Goal: Task Accomplishment & Management: Use online tool/utility

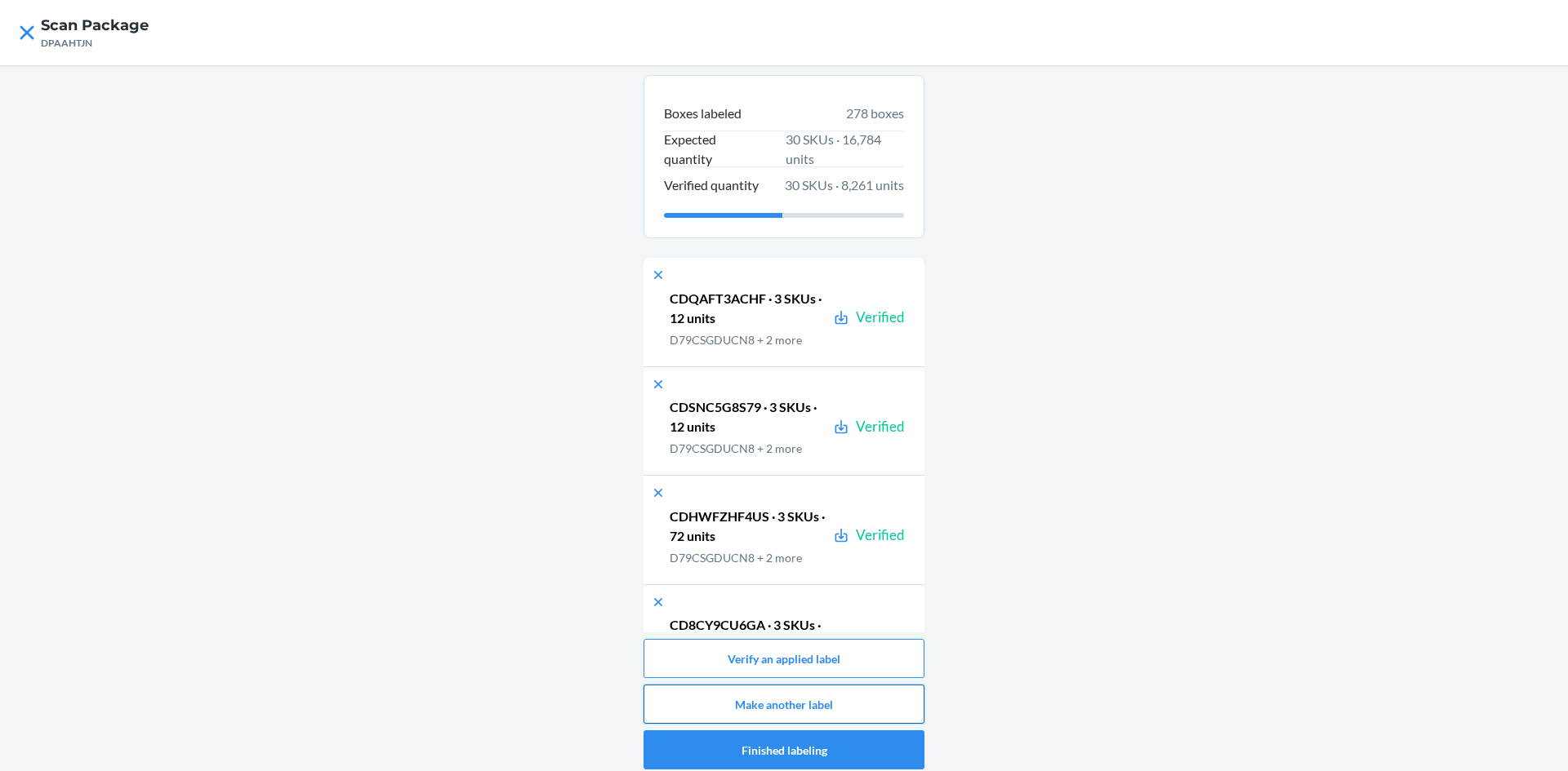
click at [797, 694] on button "Make another label" at bounding box center [784, 704] width 281 height 40
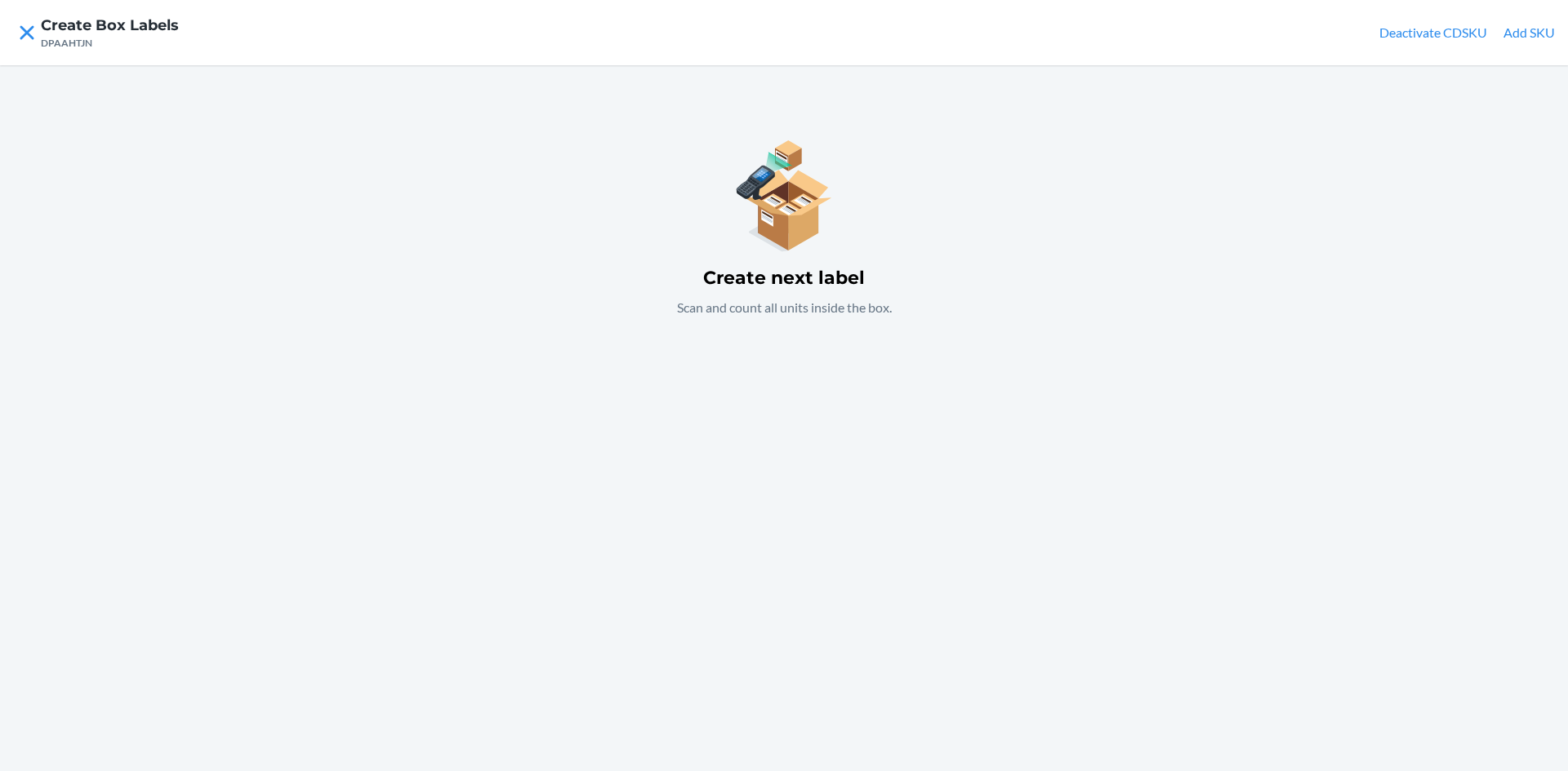
click at [766, 439] on div "Create next label Scan and count all units inside the box." at bounding box center [784, 418] width 1568 height 706
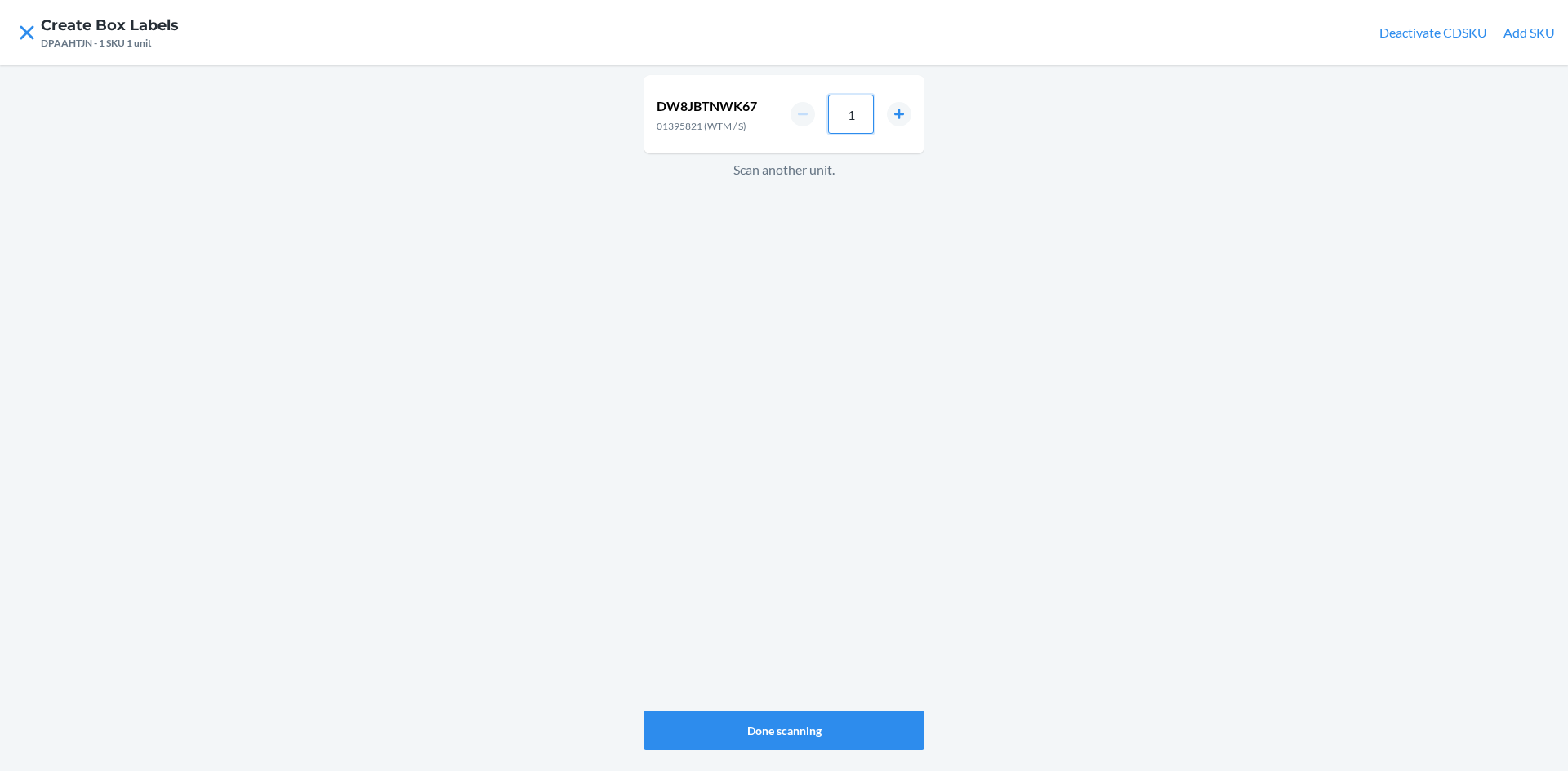
click at [855, 113] on input "1" at bounding box center [850, 115] width 46 height 40
type input "42"
click at [775, 238] on div "DW8JBTNWK67 01395821 (WTM / S) 42 Scan another unit." at bounding box center [784, 393] width 281 height 642
click at [853, 115] on input "1" at bounding box center [850, 115] width 46 height 40
type input "28"
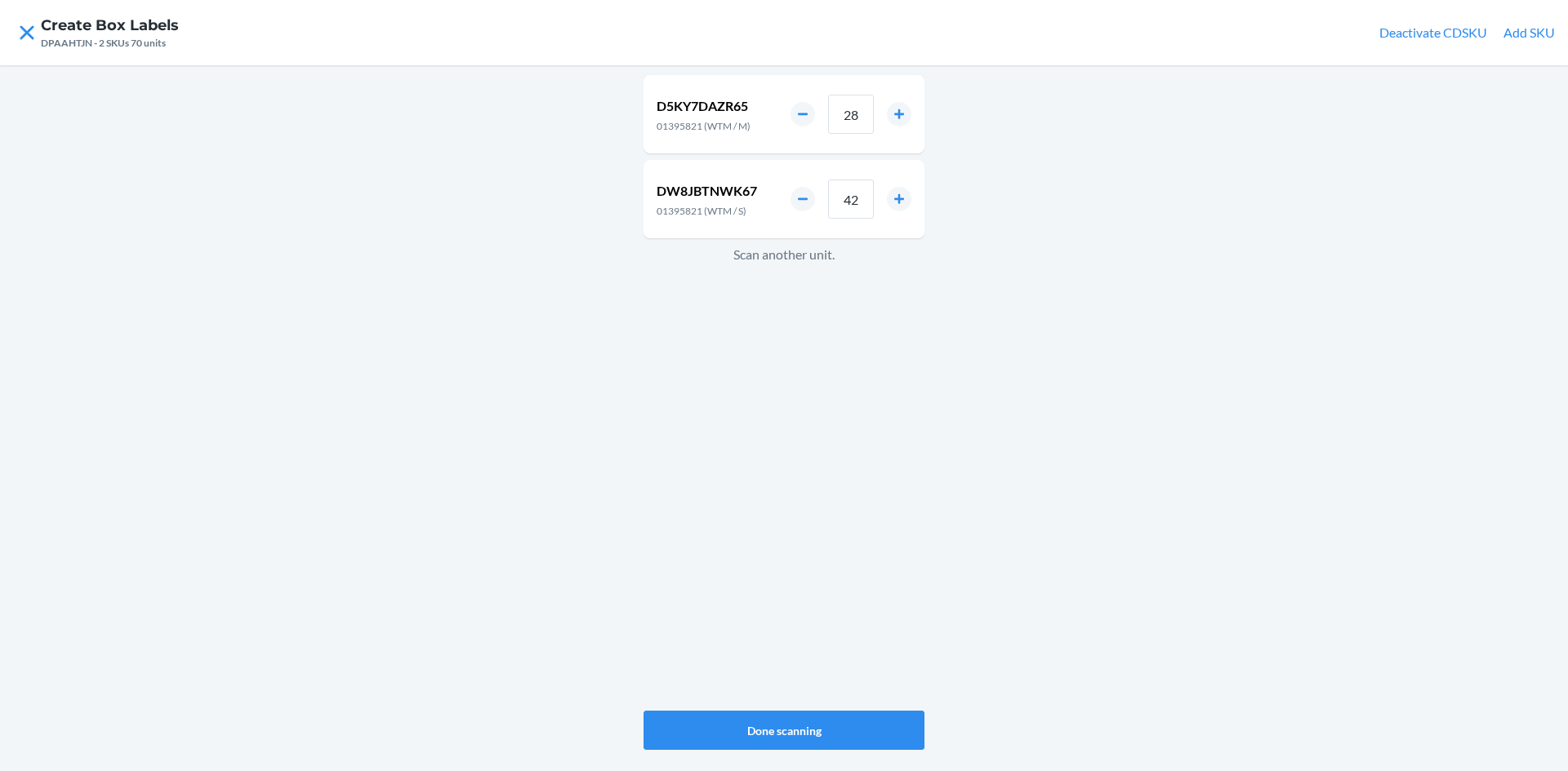
click at [647, 517] on div "D5KY7DAZR65 01395821 (WTM / M) 28 DW8JBTNWK67 01395821 (WTM / S) 42 Scan anothe…" at bounding box center [784, 393] width 281 height 642
click at [855, 118] on input "1" at bounding box center [850, 115] width 46 height 40
type input "14"
click at [868, 728] on button "Done scanning" at bounding box center [784, 731] width 281 height 40
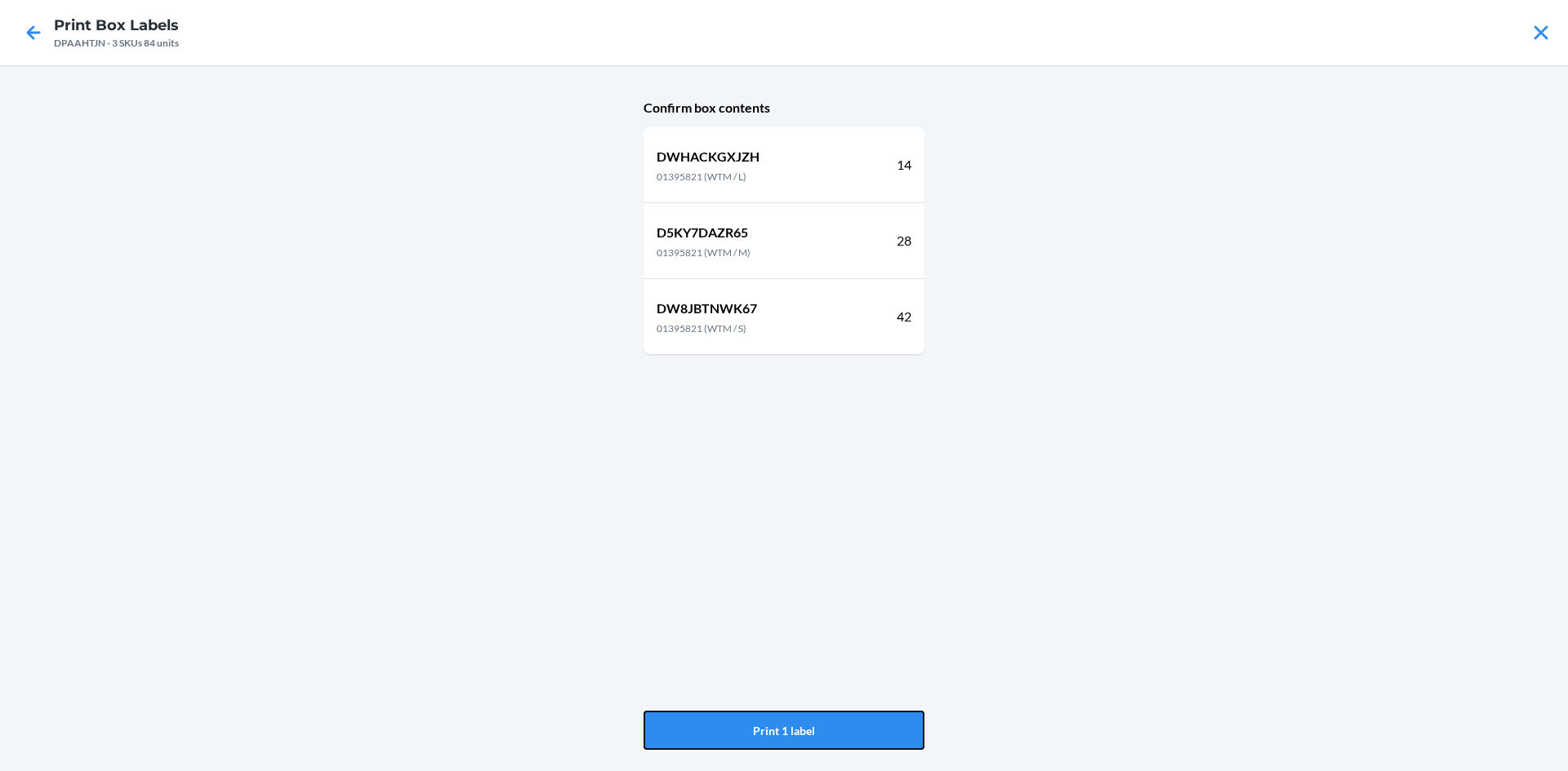
click at [867, 728] on button "Print 1 label" at bounding box center [784, 731] width 281 height 40
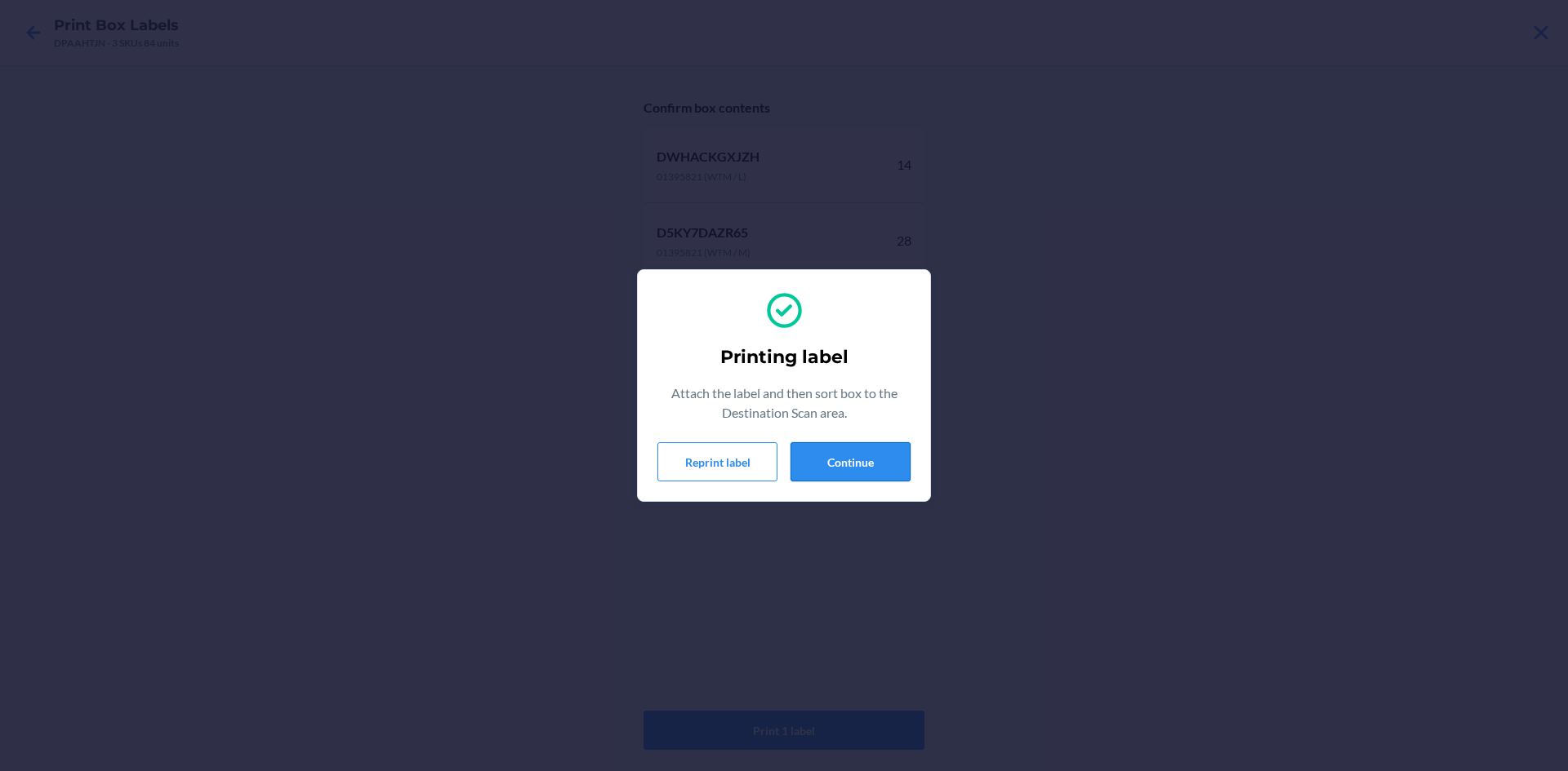
click at [872, 465] on button "Continue" at bounding box center [849, 462] width 120 height 40
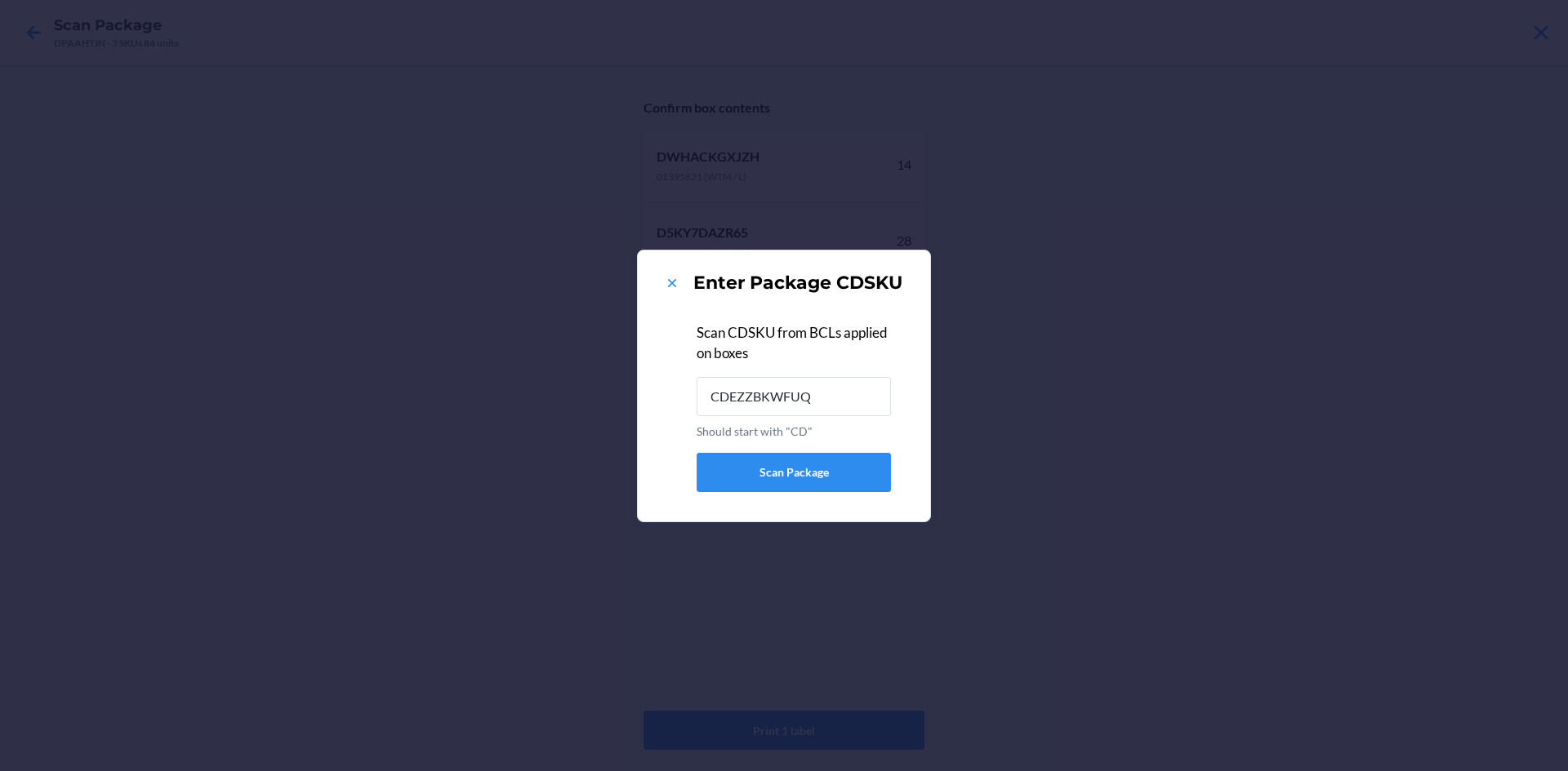
type input "CDEZZBKWFUQ"
click at [671, 280] on icon at bounding box center [671, 282] width 16 height 16
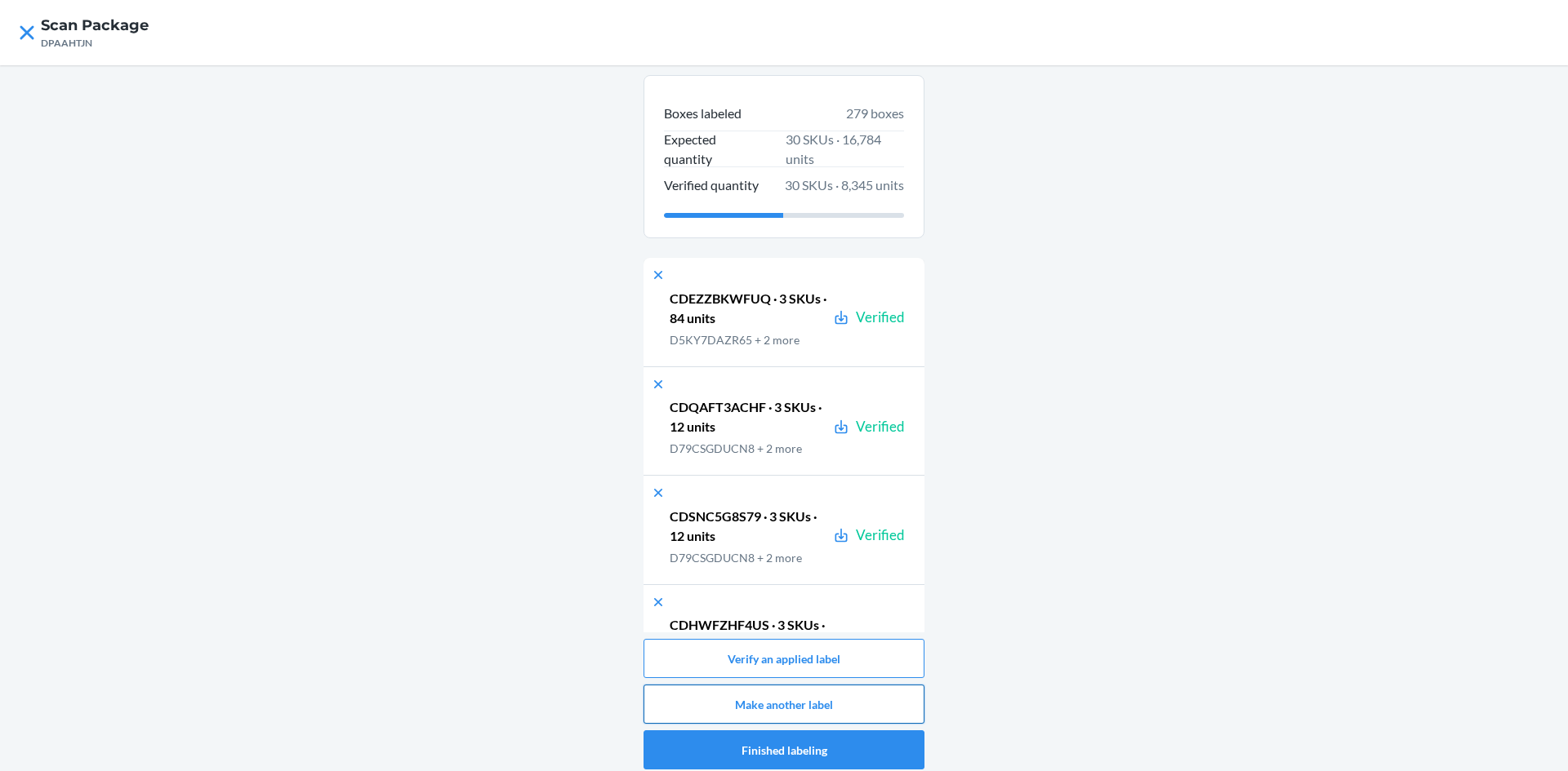
click at [834, 693] on button "Make another label" at bounding box center [784, 704] width 281 height 40
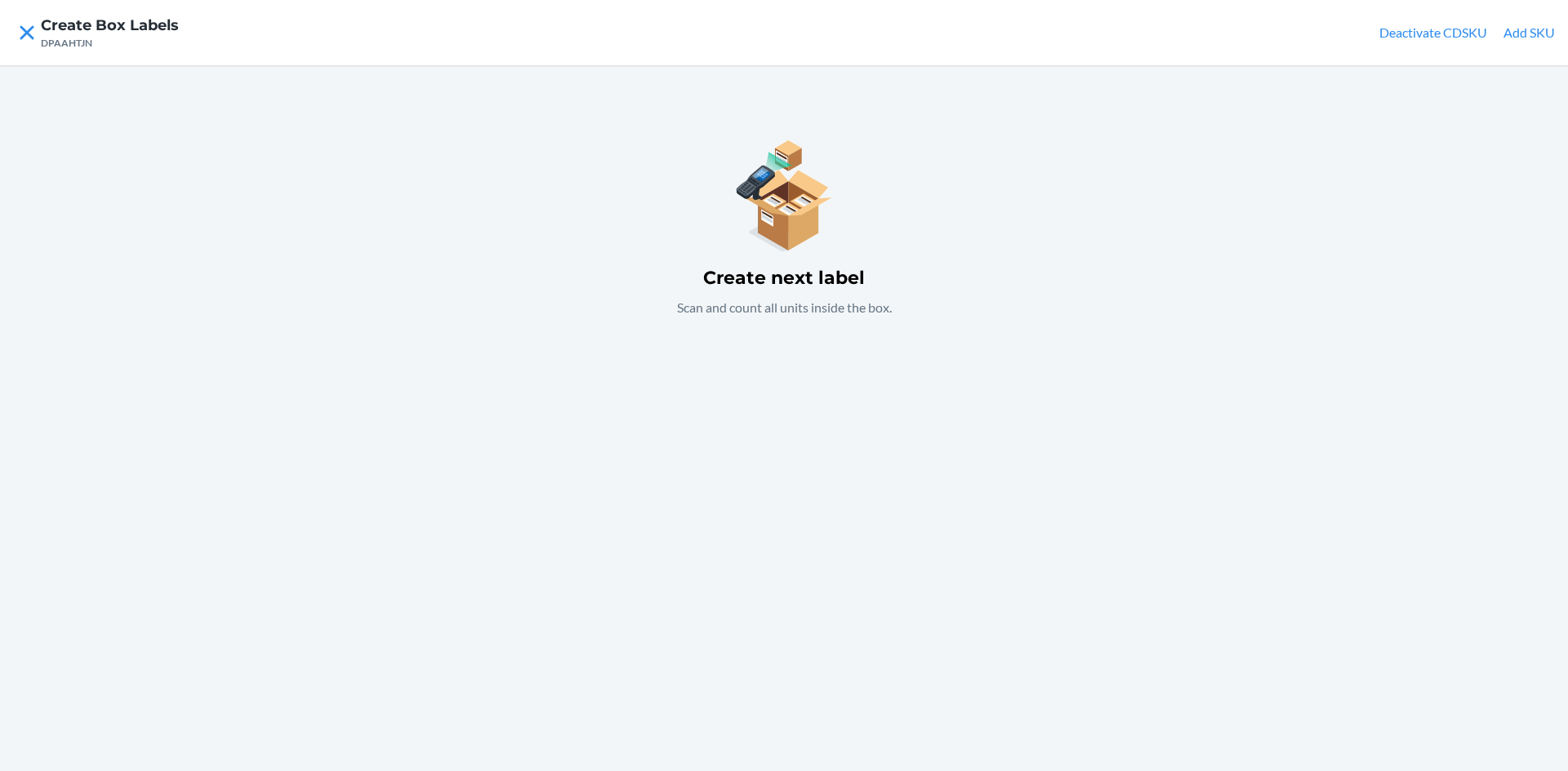
click at [762, 453] on div "Create next label Scan and count all units inside the box." at bounding box center [784, 418] width 1568 height 706
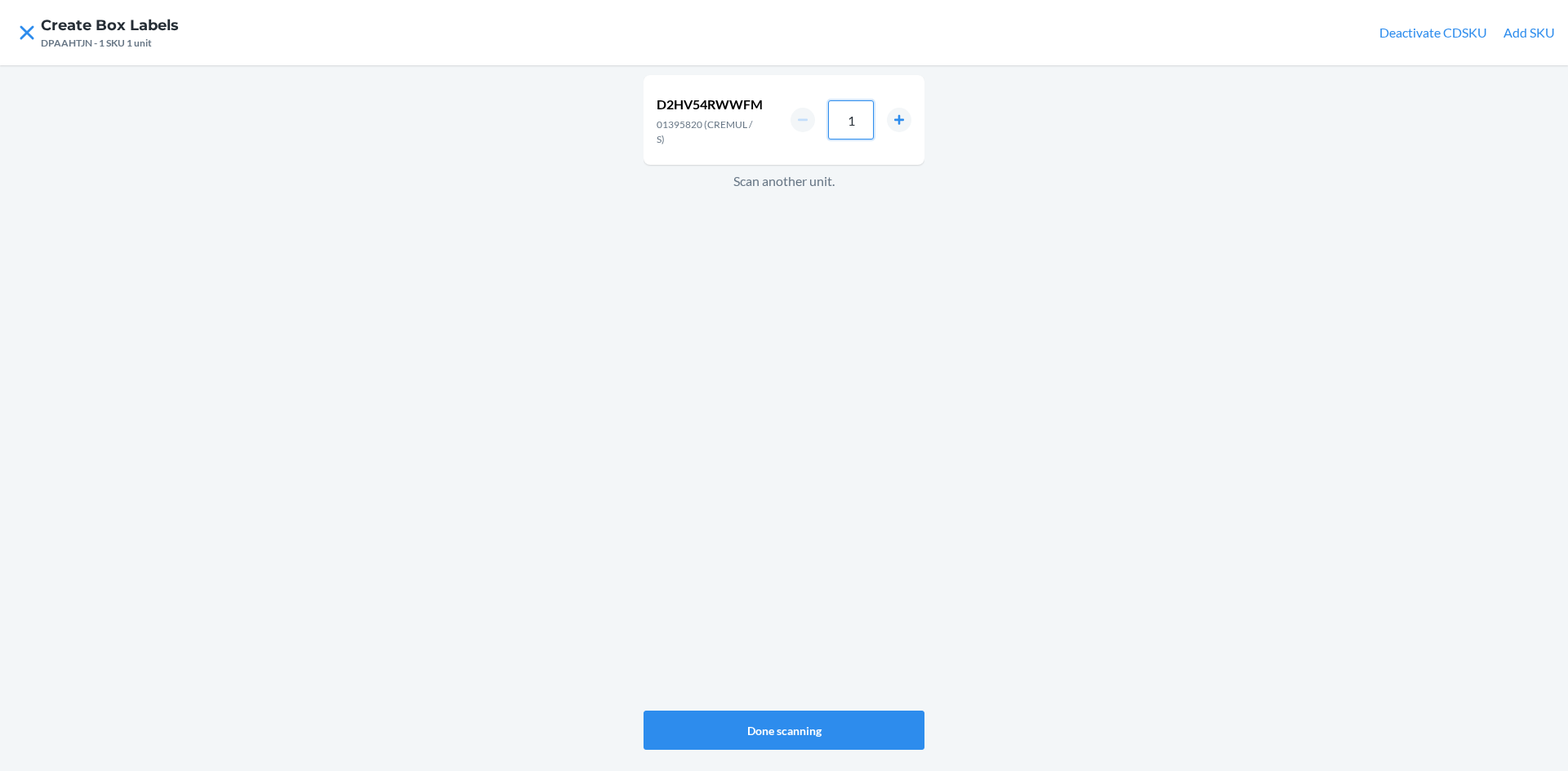
click at [864, 113] on input "1" at bounding box center [850, 120] width 46 height 40
type input "42"
click at [643, 434] on div "D2HV54RWWFM 01395820 (CREMUL / S) 42 Scan another unit." at bounding box center [784, 393] width 281 height 642
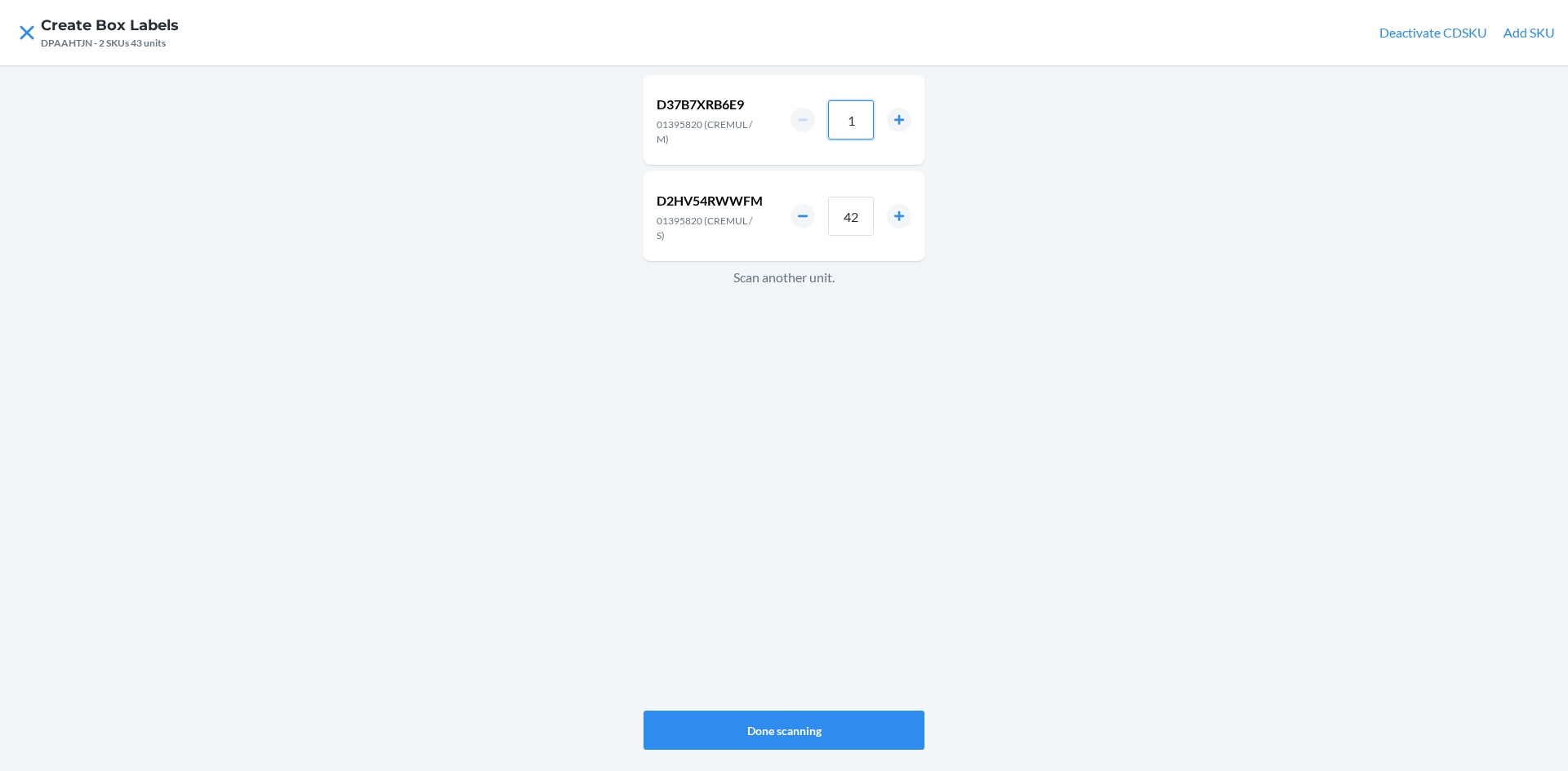
click at [853, 120] on input "1" at bounding box center [850, 120] width 46 height 40
type input "28"
click at [800, 546] on div "D37B7XRB6E9 01395820 (CREMUL / M) 28 D2HV54RWWFM 01395820 (CREMUL / S) 42 Scan …" at bounding box center [784, 393] width 281 height 642
click at [873, 118] on input "1" at bounding box center [850, 120] width 46 height 40
type input "14"
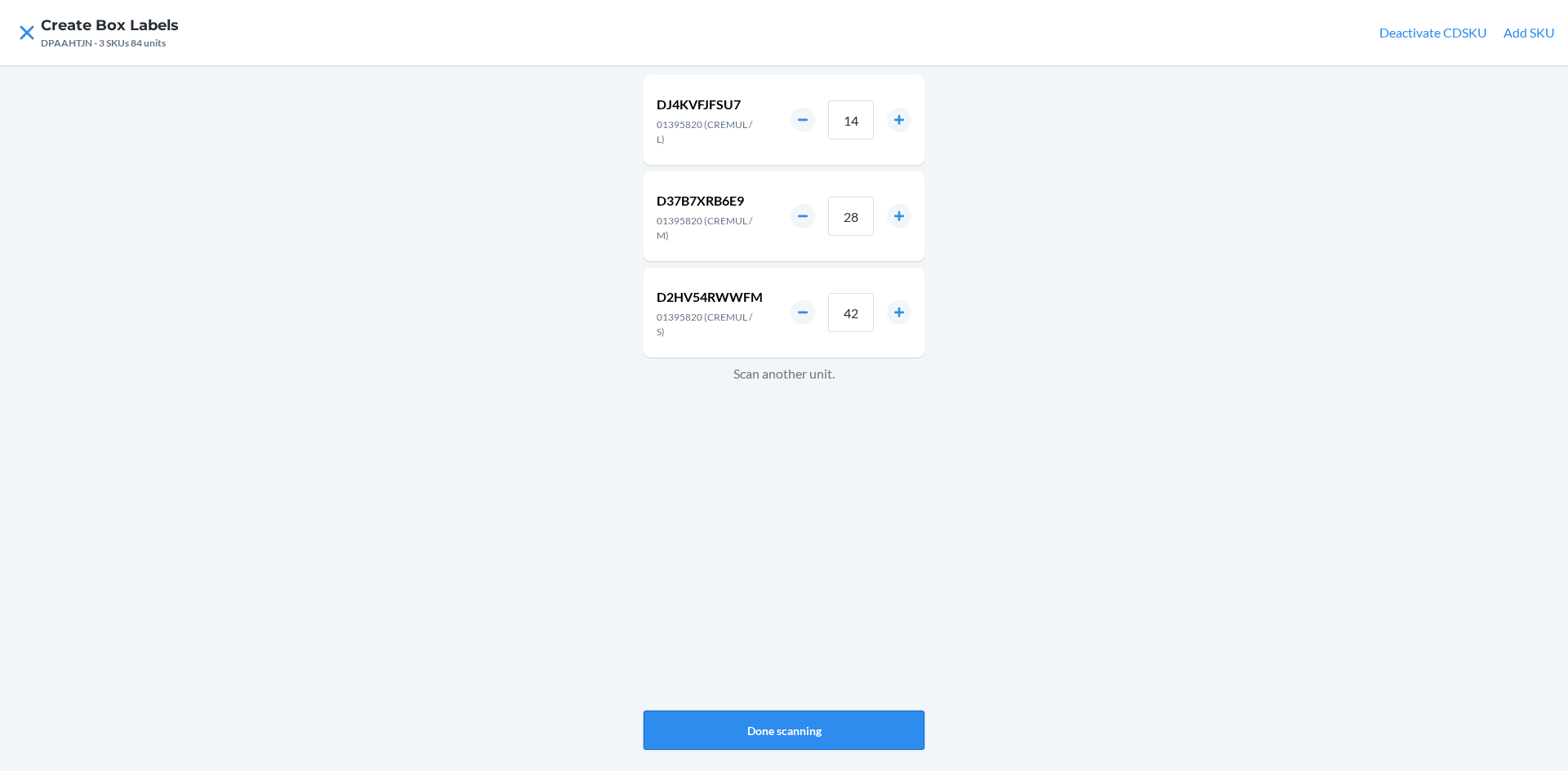
click at [849, 717] on button "Done scanning" at bounding box center [784, 731] width 281 height 40
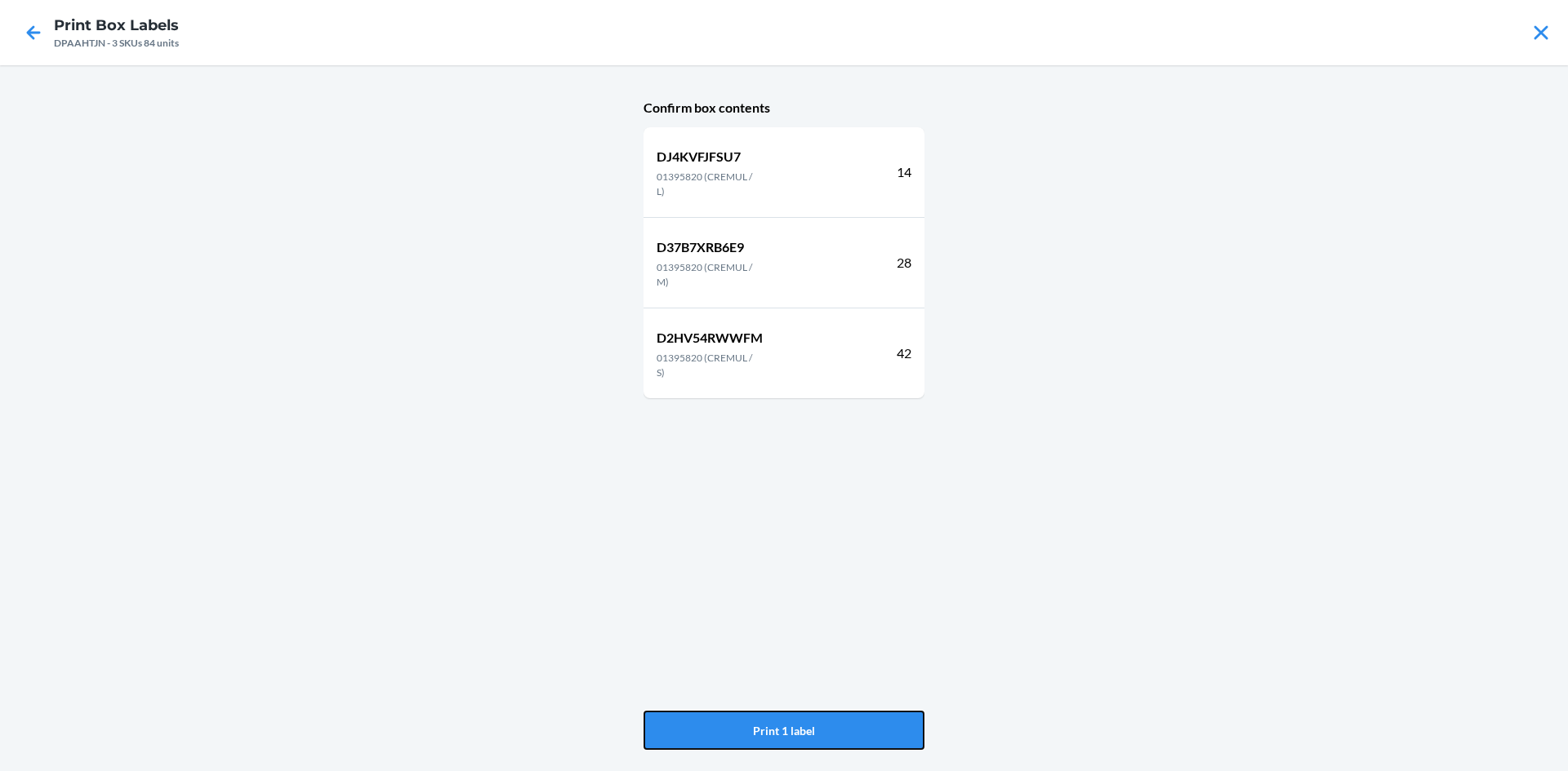
click at [849, 717] on button "Print 1 label" at bounding box center [784, 731] width 281 height 40
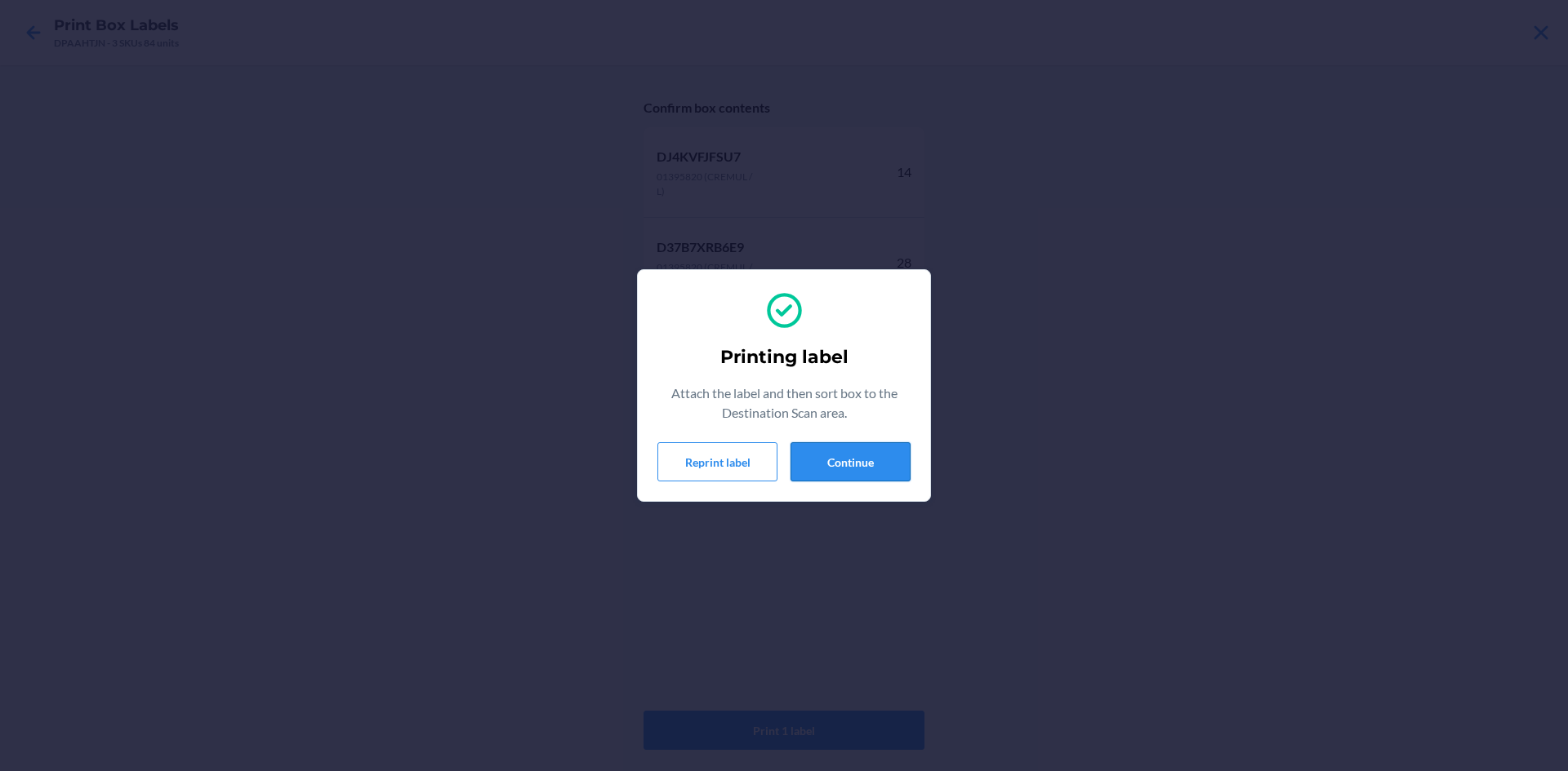
click at [854, 455] on button "Continue" at bounding box center [849, 462] width 120 height 40
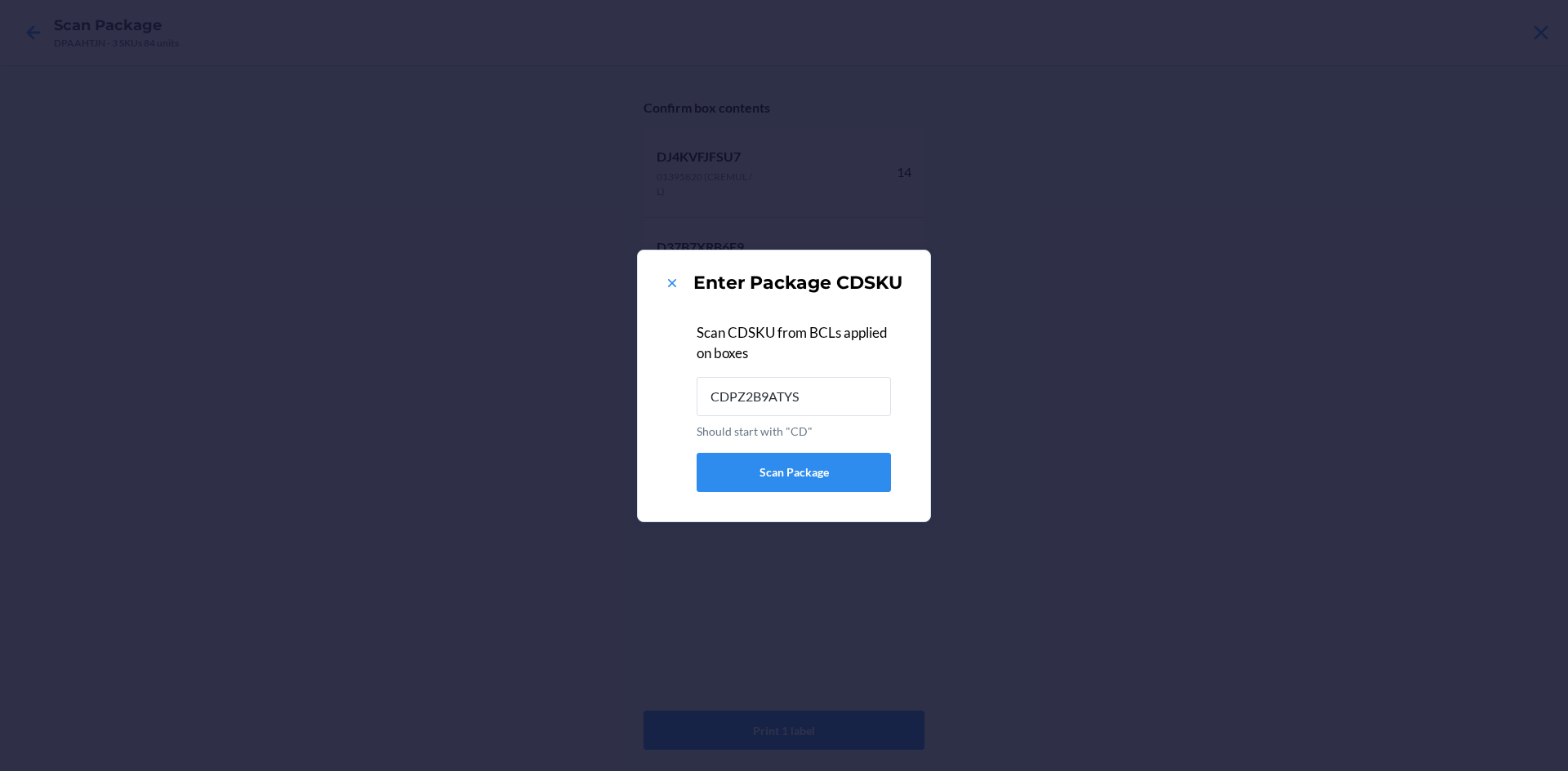
type input "CDPZ2B9ATYS"
click at [667, 285] on icon at bounding box center [671, 282] width 16 height 16
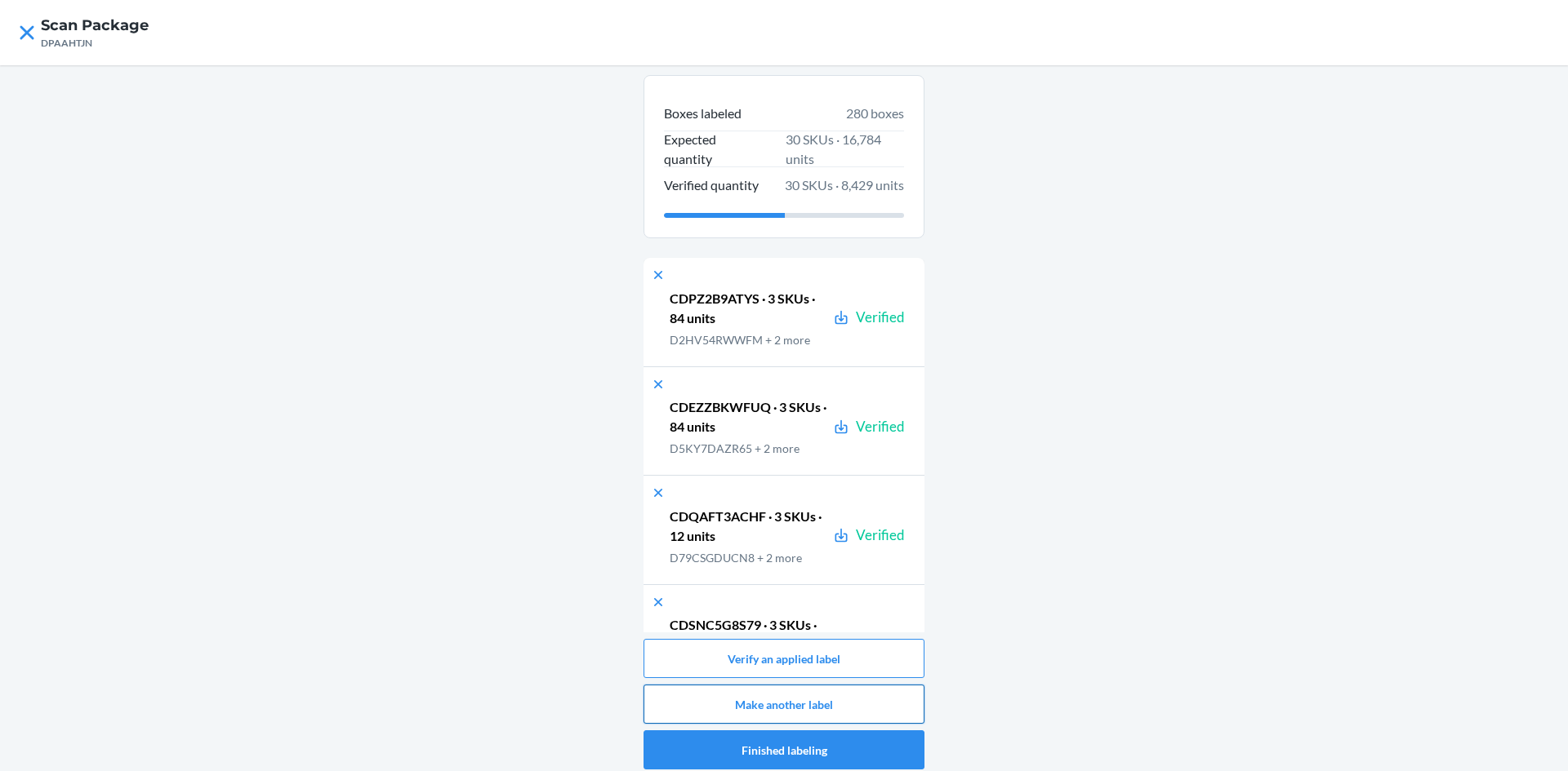
click at [852, 707] on button "Make another label" at bounding box center [784, 704] width 281 height 40
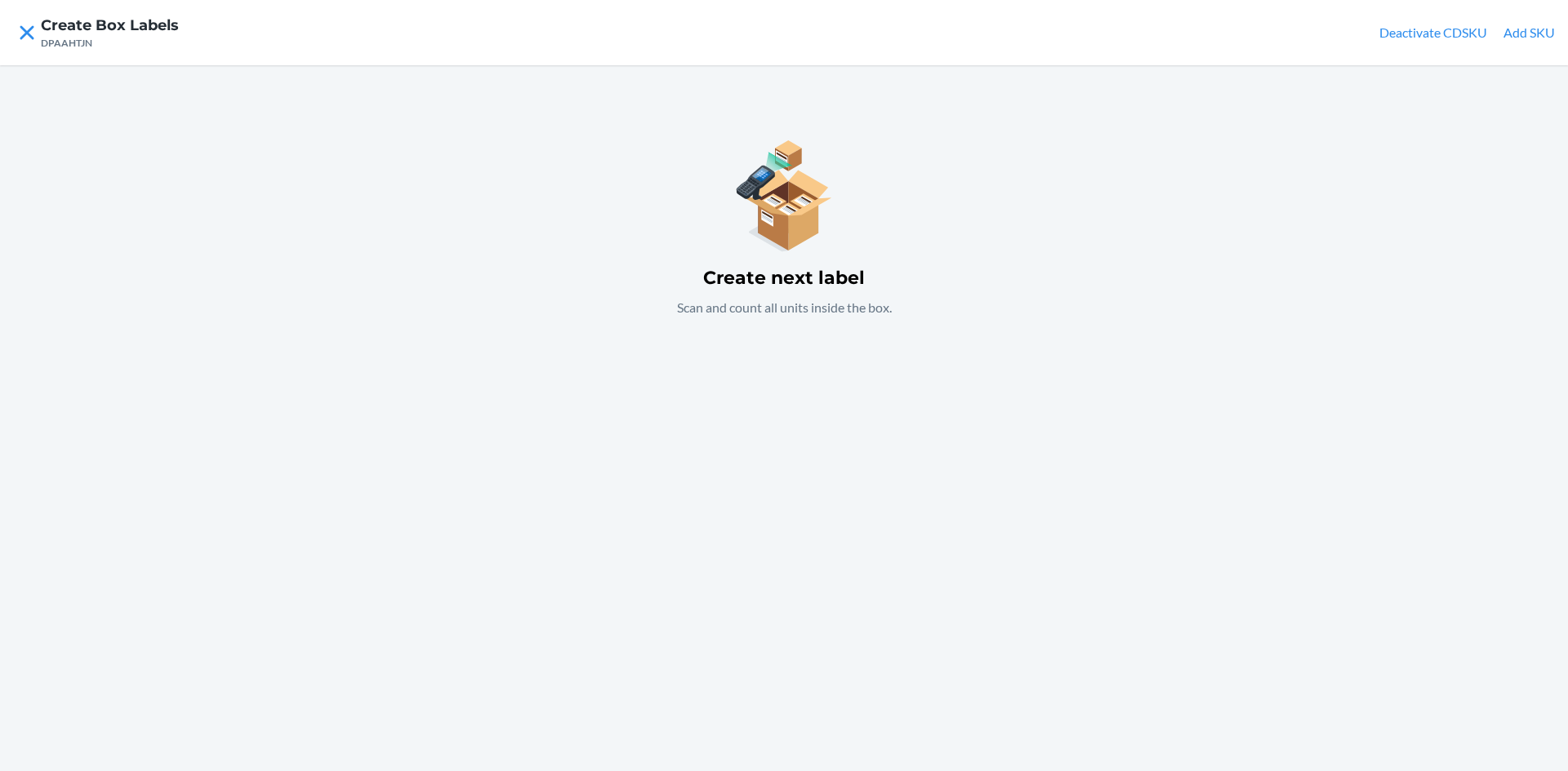
click at [591, 380] on div "Create next label Scan and count all units inside the box." at bounding box center [784, 418] width 1568 height 706
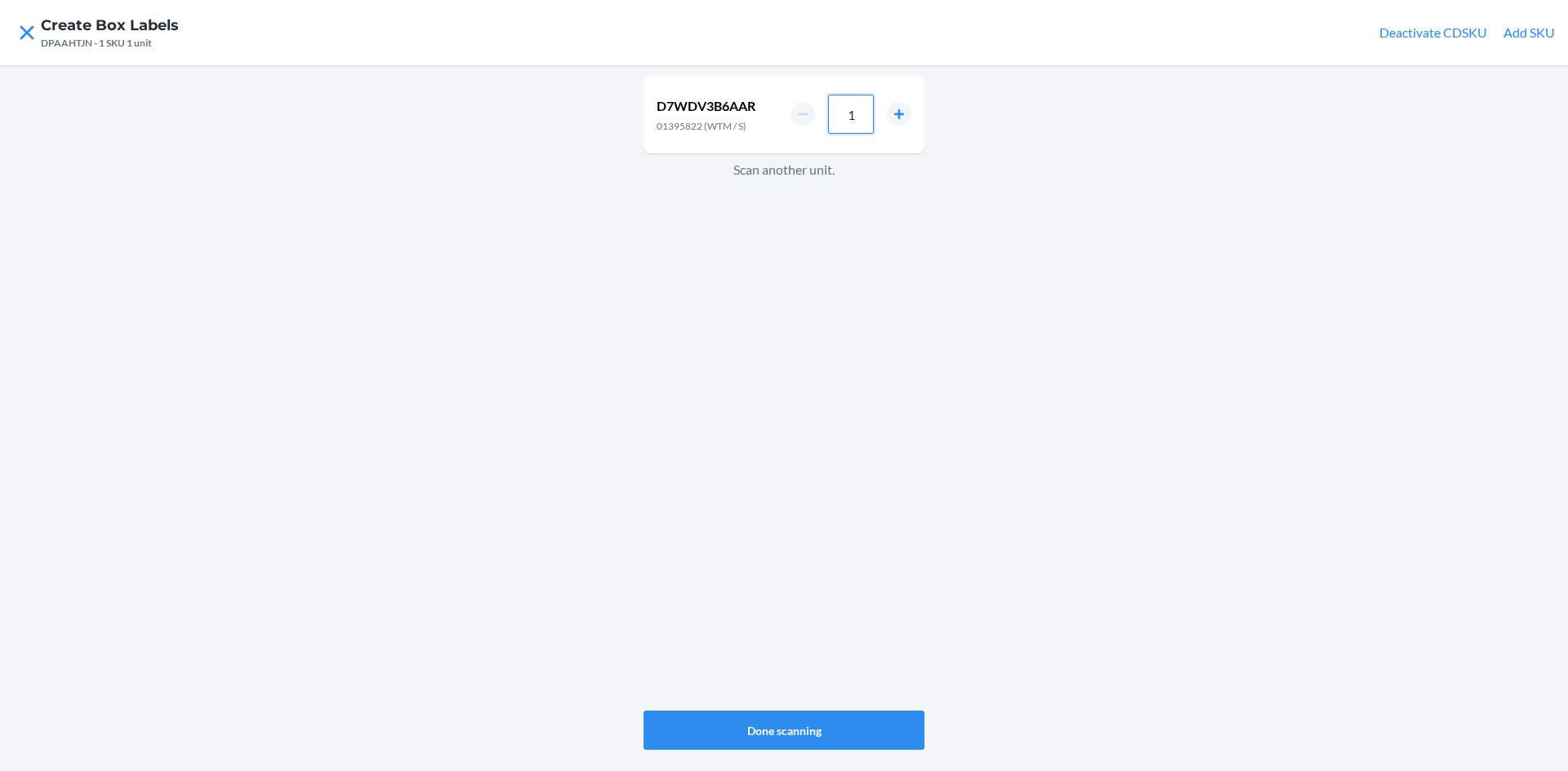
click at [858, 111] on input "1" at bounding box center [850, 115] width 46 height 40
type input "33"
drag, startPoint x: 499, startPoint y: 645, endPoint x: 501, endPoint y: 657, distance: 12.2
click at [501, 657] on div "D7WDV3B6AAR 01395822 (WTM / S) 33 Scan another unit. Done scanning" at bounding box center [784, 418] width 1568 height 706
click at [868, 121] on input "1" at bounding box center [850, 115] width 46 height 40
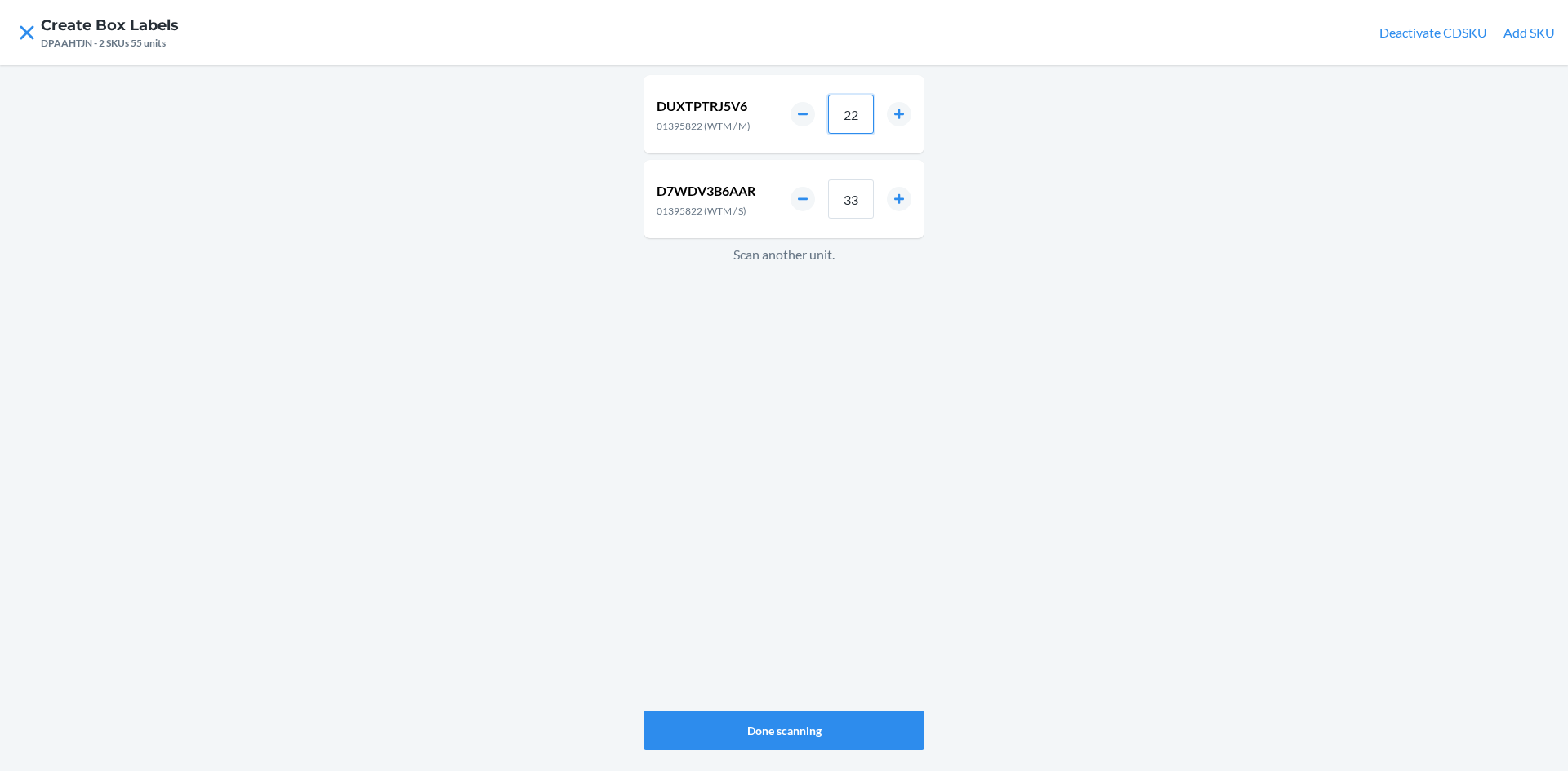
type input "22"
click at [724, 444] on div "DUXTPTRJ5V6 01395822 (WTM / M) 22 D7WDV3B6AAR 01395822 (WTM / S) 33 Scan anothe…" at bounding box center [784, 393] width 281 height 642
click at [860, 116] on input "1" at bounding box center [850, 115] width 46 height 40
type input "11"
click at [839, 736] on button "Done scanning" at bounding box center [784, 731] width 281 height 40
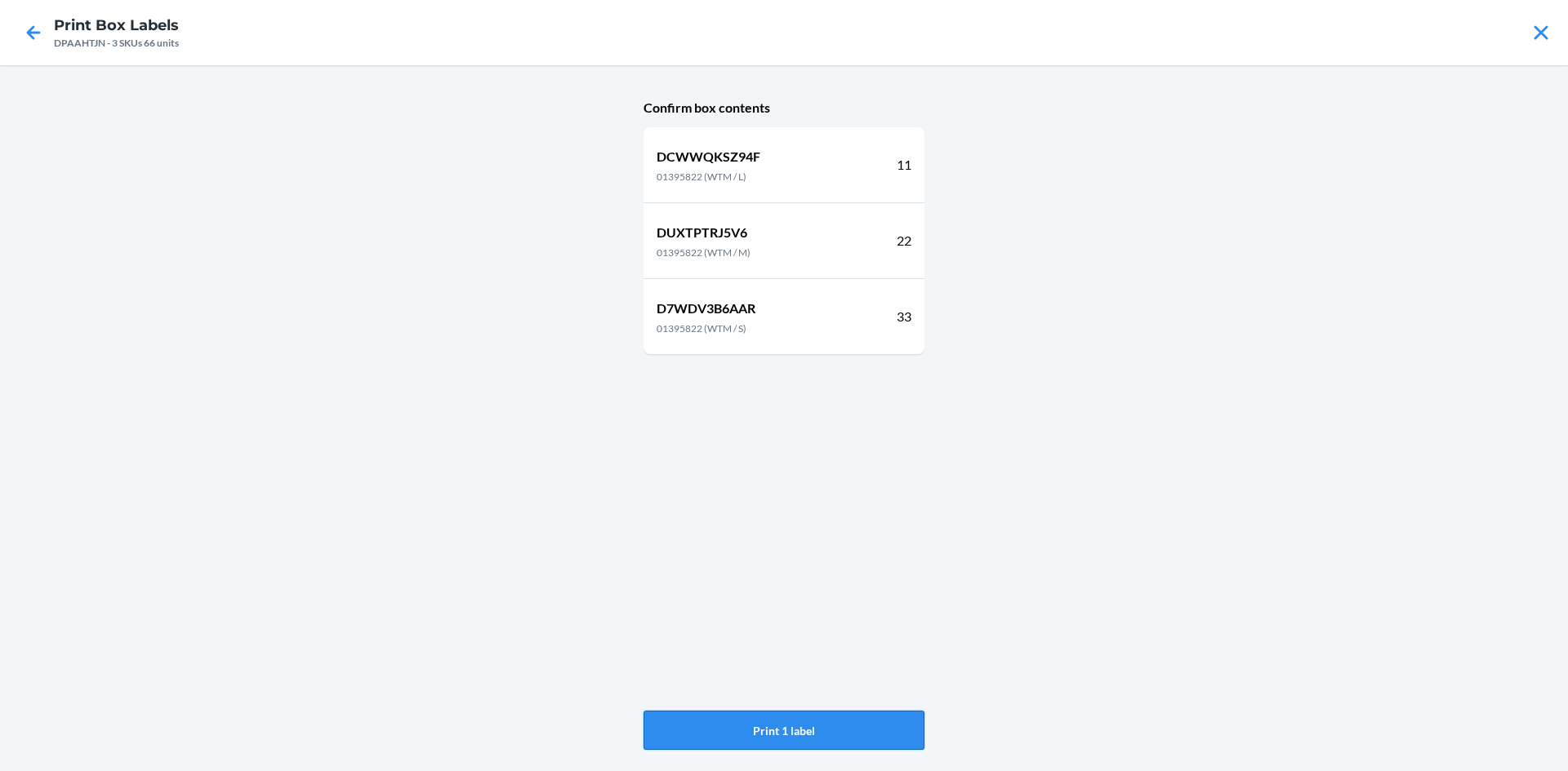
click at [804, 722] on button "Print 1 label" at bounding box center [784, 731] width 281 height 40
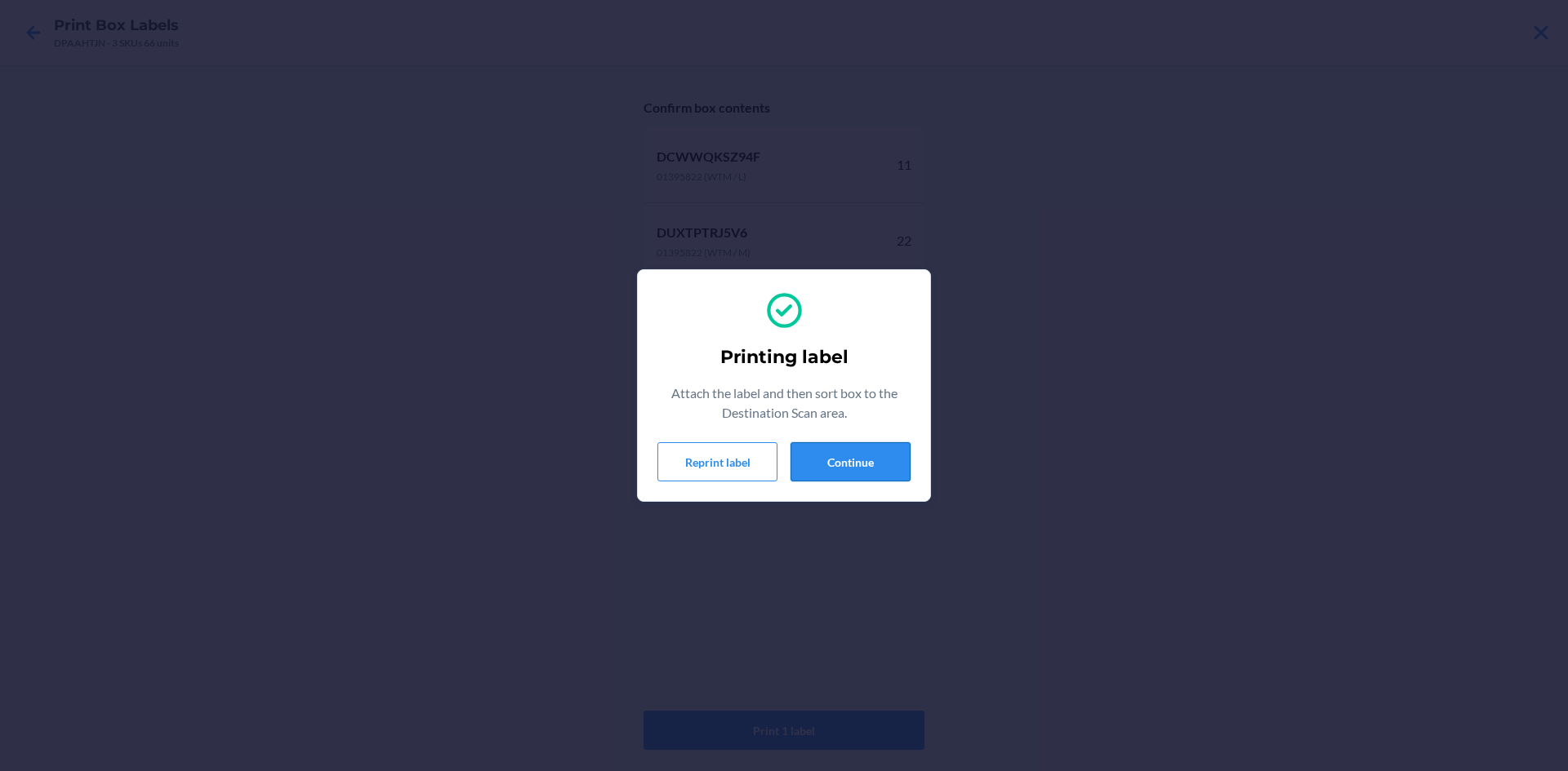
click at [865, 468] on button "Continue" at bounding box center [849, 462] width 120 height 40
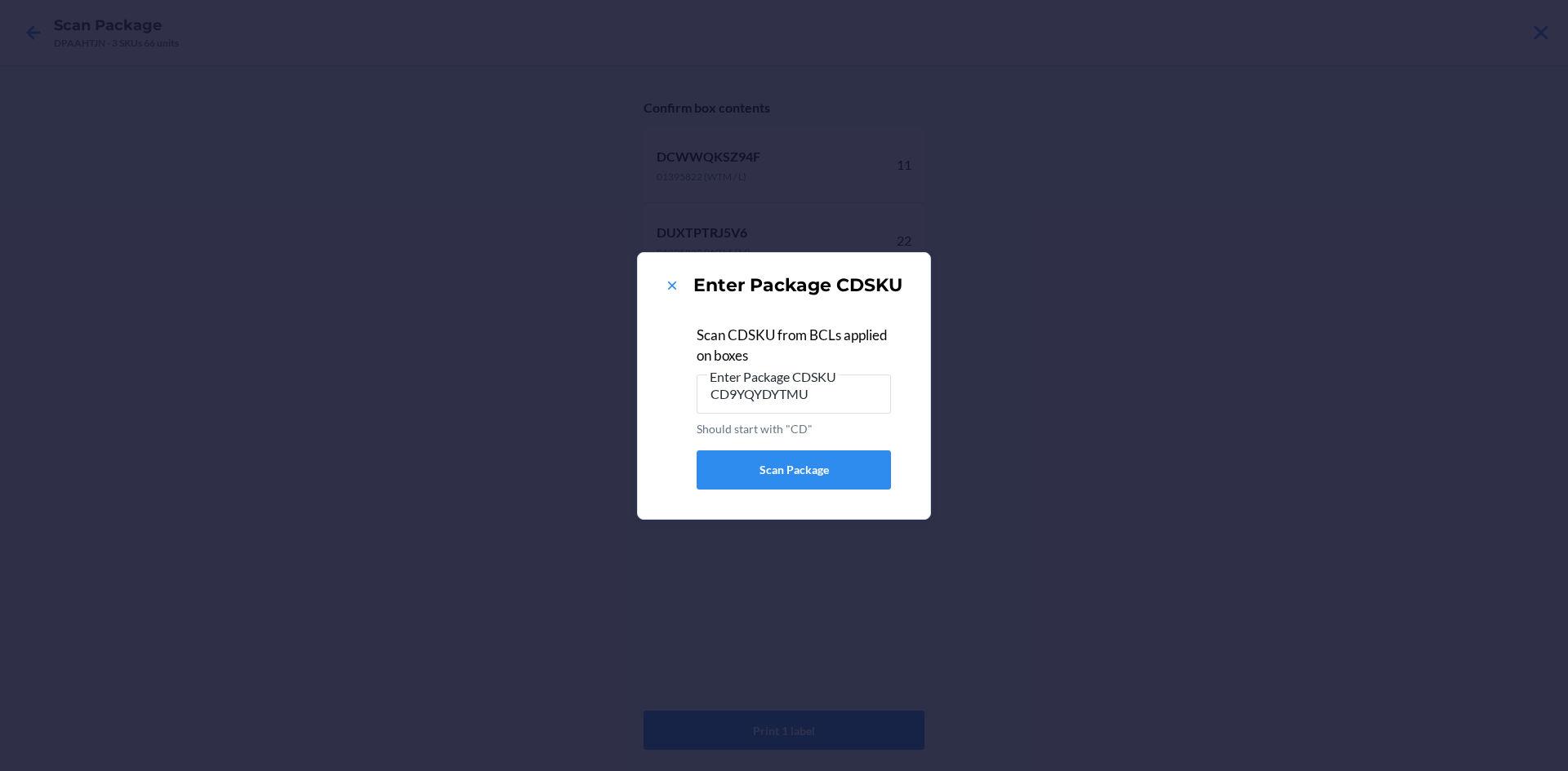
type input "CD9YQYDYTMU"
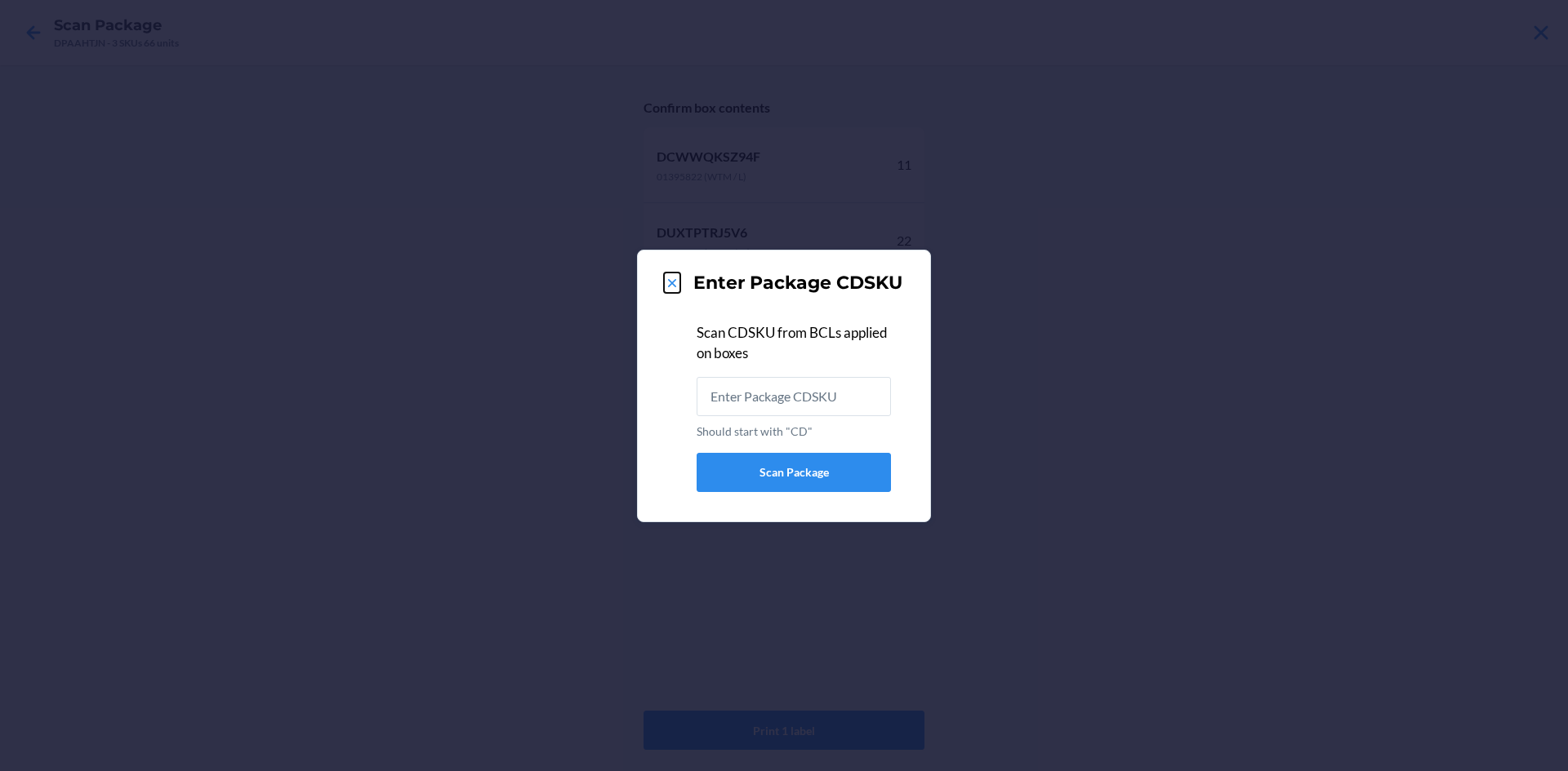
click at [669, 285] on icon at bounding box center [671, 283] width 8 height 8
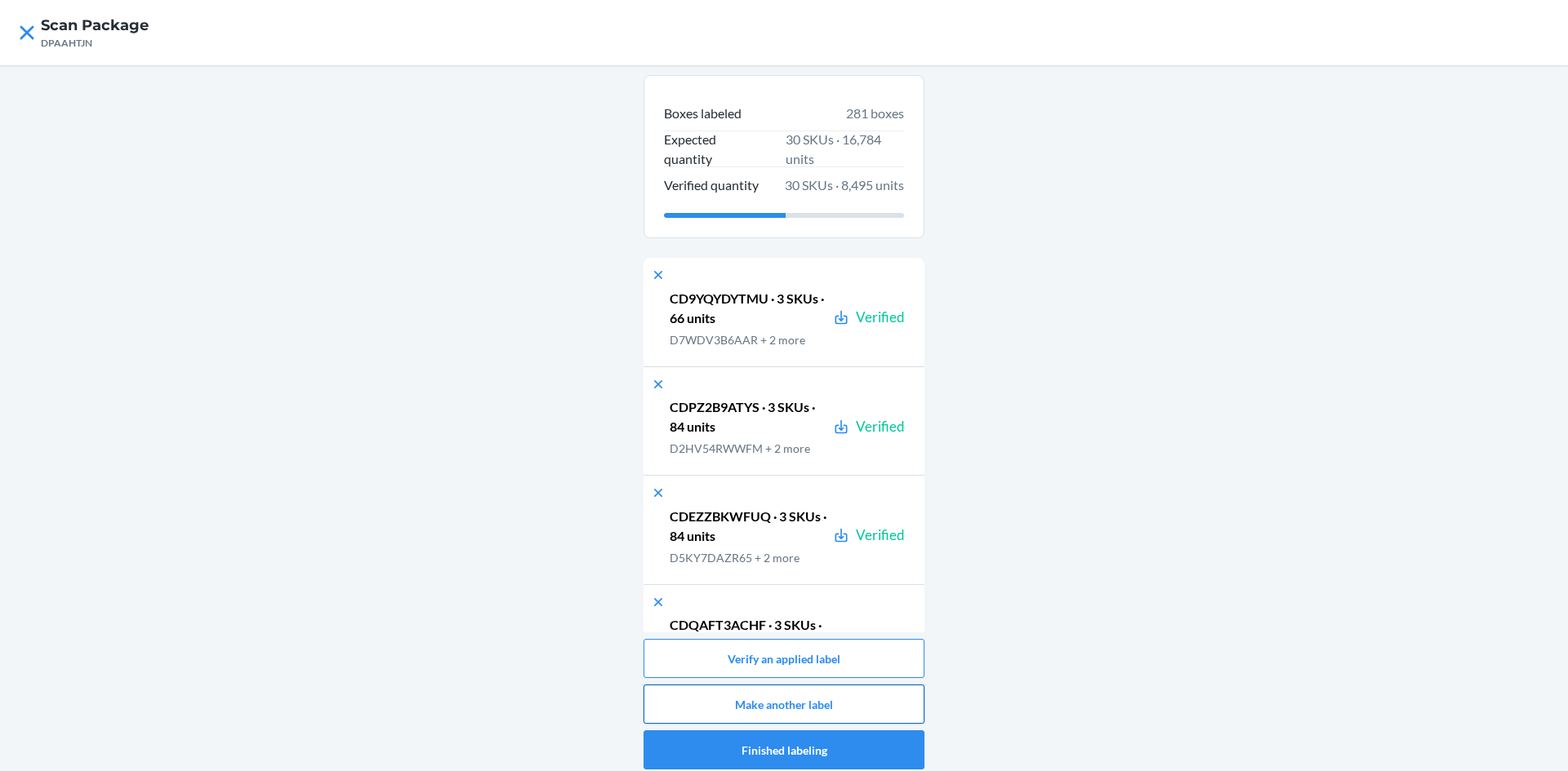
click at [797, 702] on button "Make another label" at bounding box center [784, 704] width 281 height 40
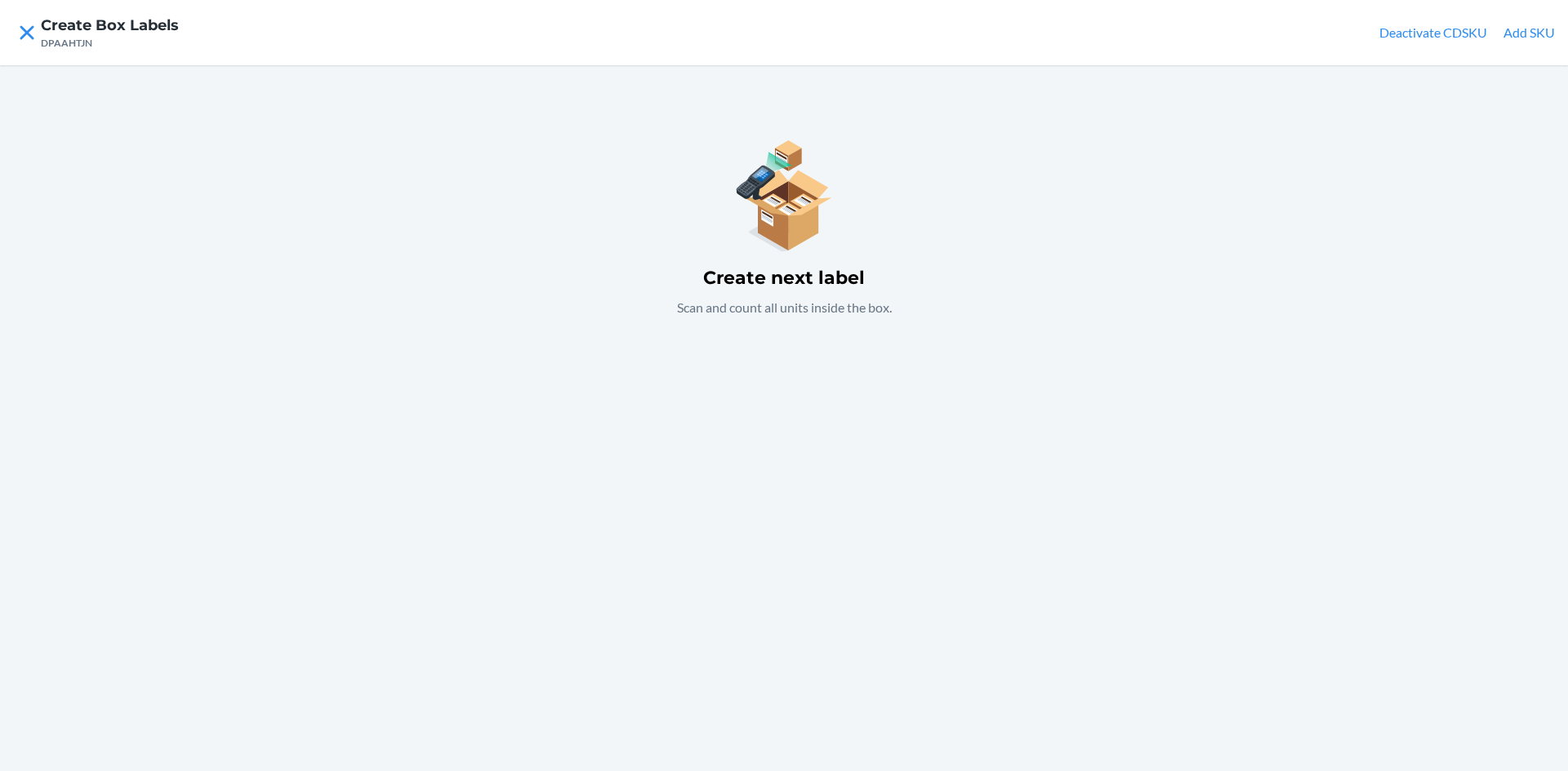
click at [710, 329] on div "Create next label Scan and count all units inside the box." at bounding box center [784, 225] width 281 height 223
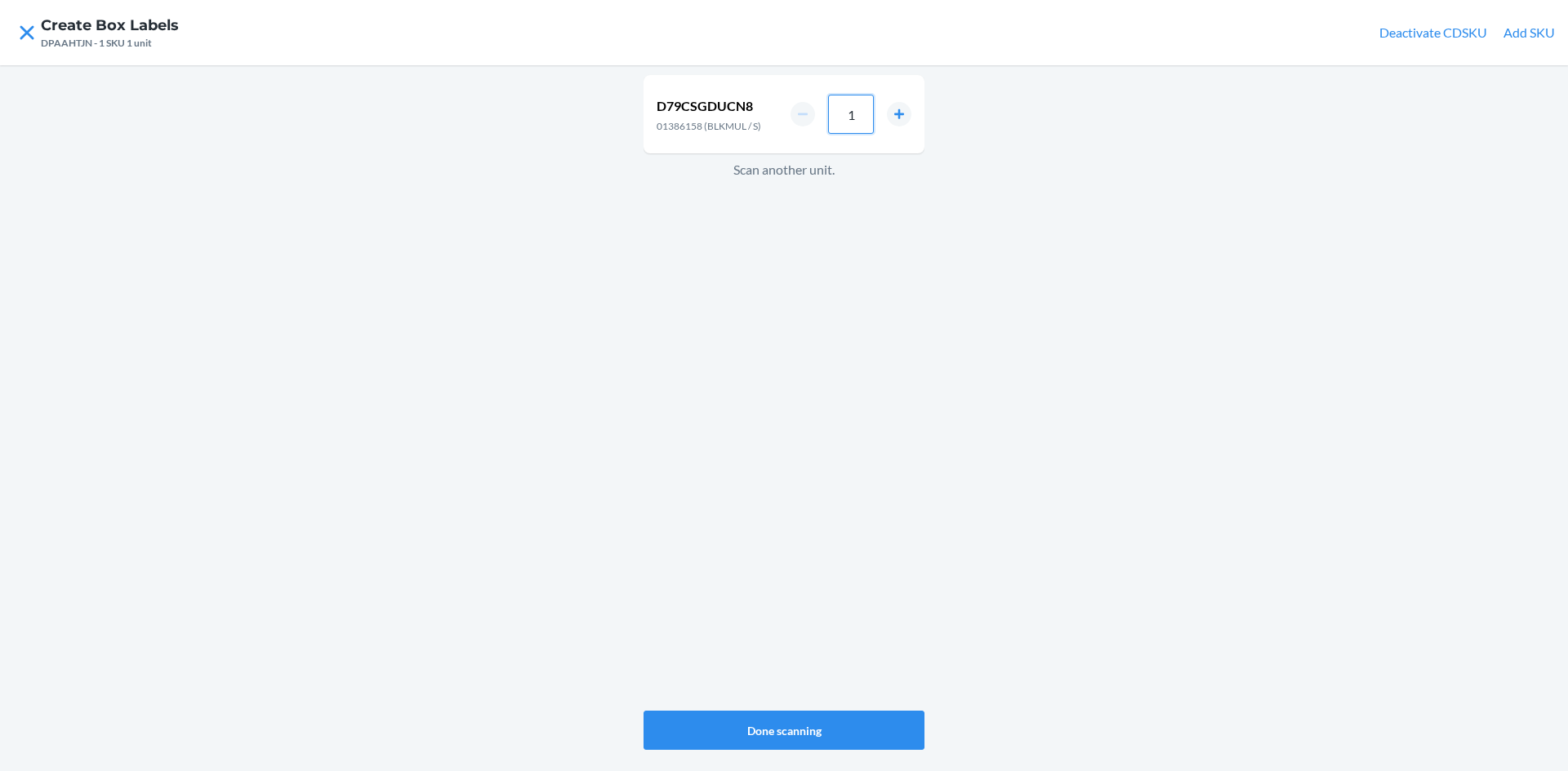
click at [855, 123] on input "1" at bounding box center [850, 115] width 46 height 40
type input "6"
click at [1010, 353] on div "D79CSGDUCN8 01386158 (BLKMUL / S) 6 Scan another unit. Done scanning" at bounding box center [784, 418] width 1568 height 706
click at [898, 117] on button "increment number" at bounding box center [899, 120] width 24 height 24
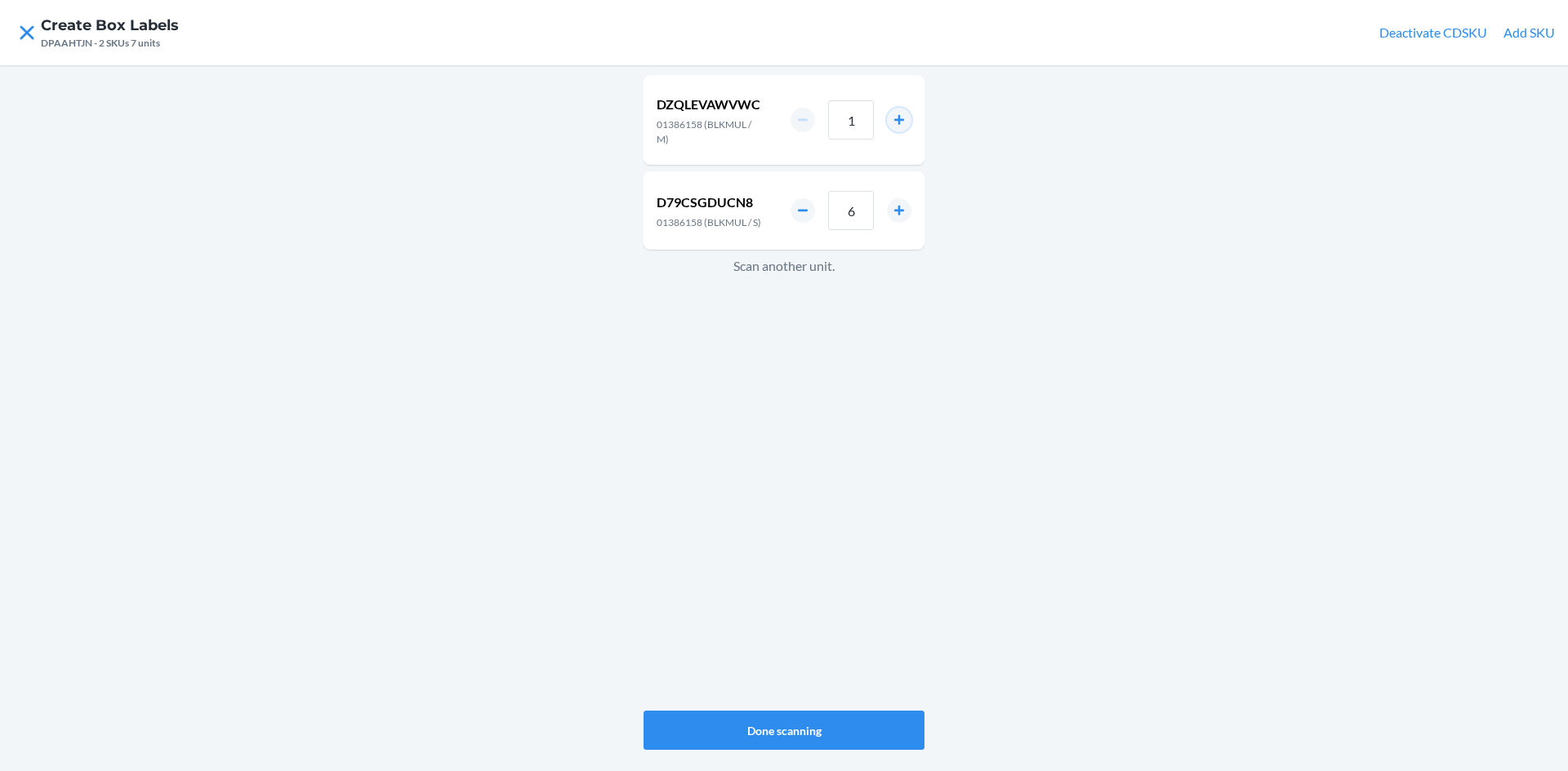
click at [898, 117] on button "increment number" at bounding box center [899, 120] width 24 height 24
type input "4"
click at [757, 341] on div "DZQLEVAWVWC 01386158 (BLKMUL / M) 4 D79CSGDUCN8 01386158 (BLKMUL / S) 6 Scan an…" at bounding box center [784, 393] width 281 height 642
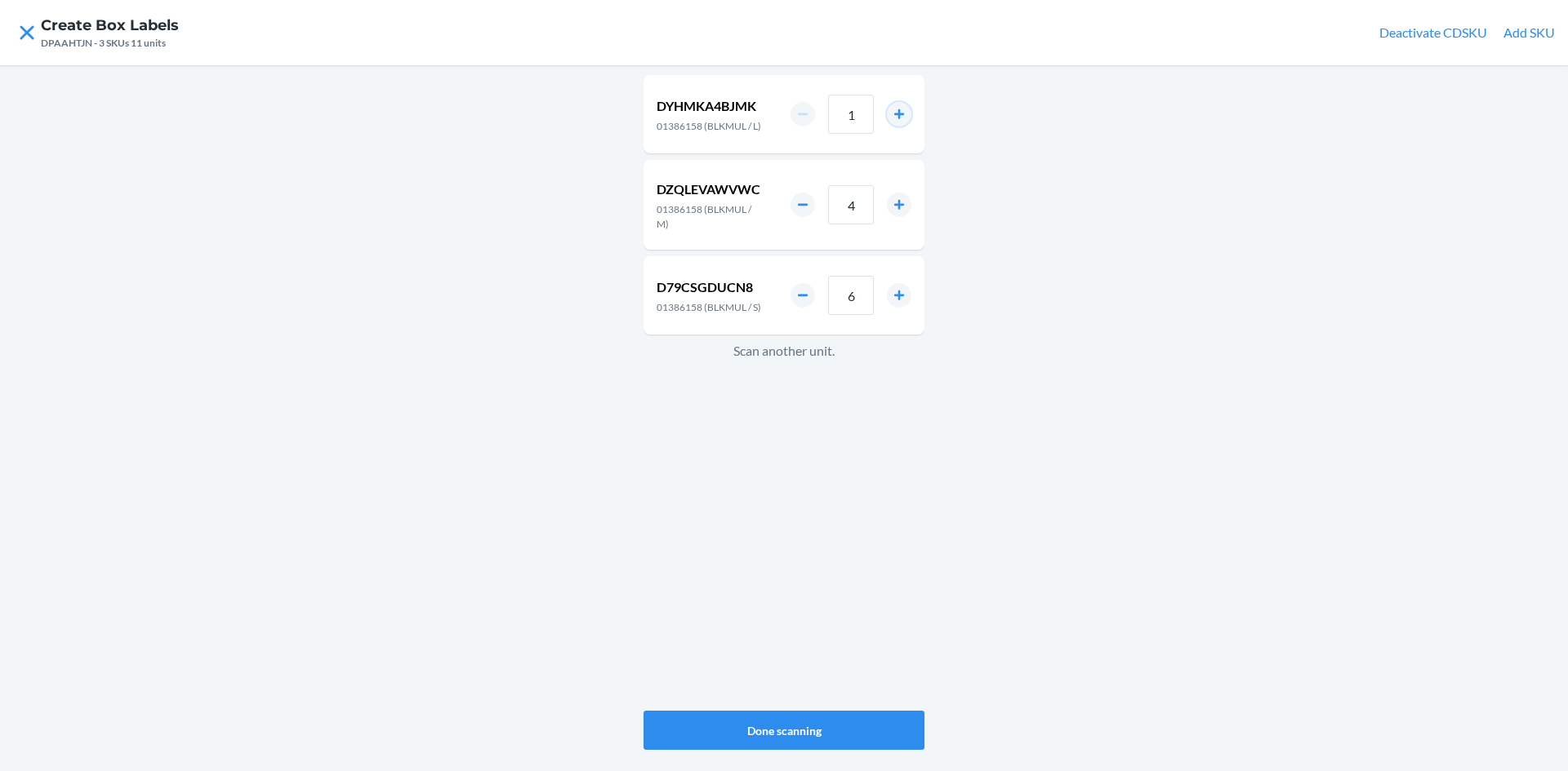
click at [892, 126] on button "increment number" at bounding box center [899, 114] width 24 height 24
type input "2"
click at [839, 723] on button "Done scanning" at bounding box center [784, 731] width 281 height 40
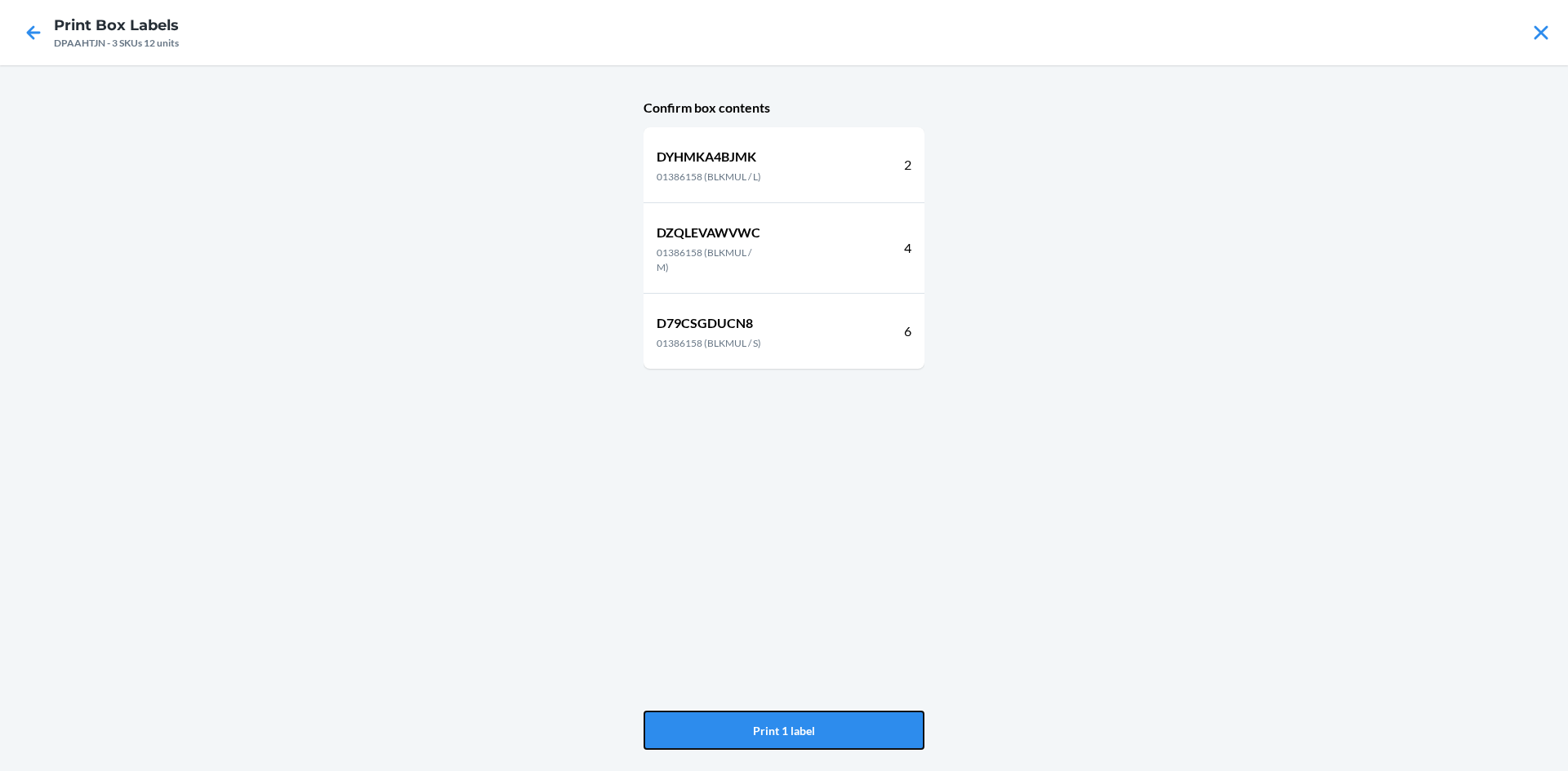
click at [839, 723] on button "Print 1 label" at bounding box center [784, 731] width 281 height 40
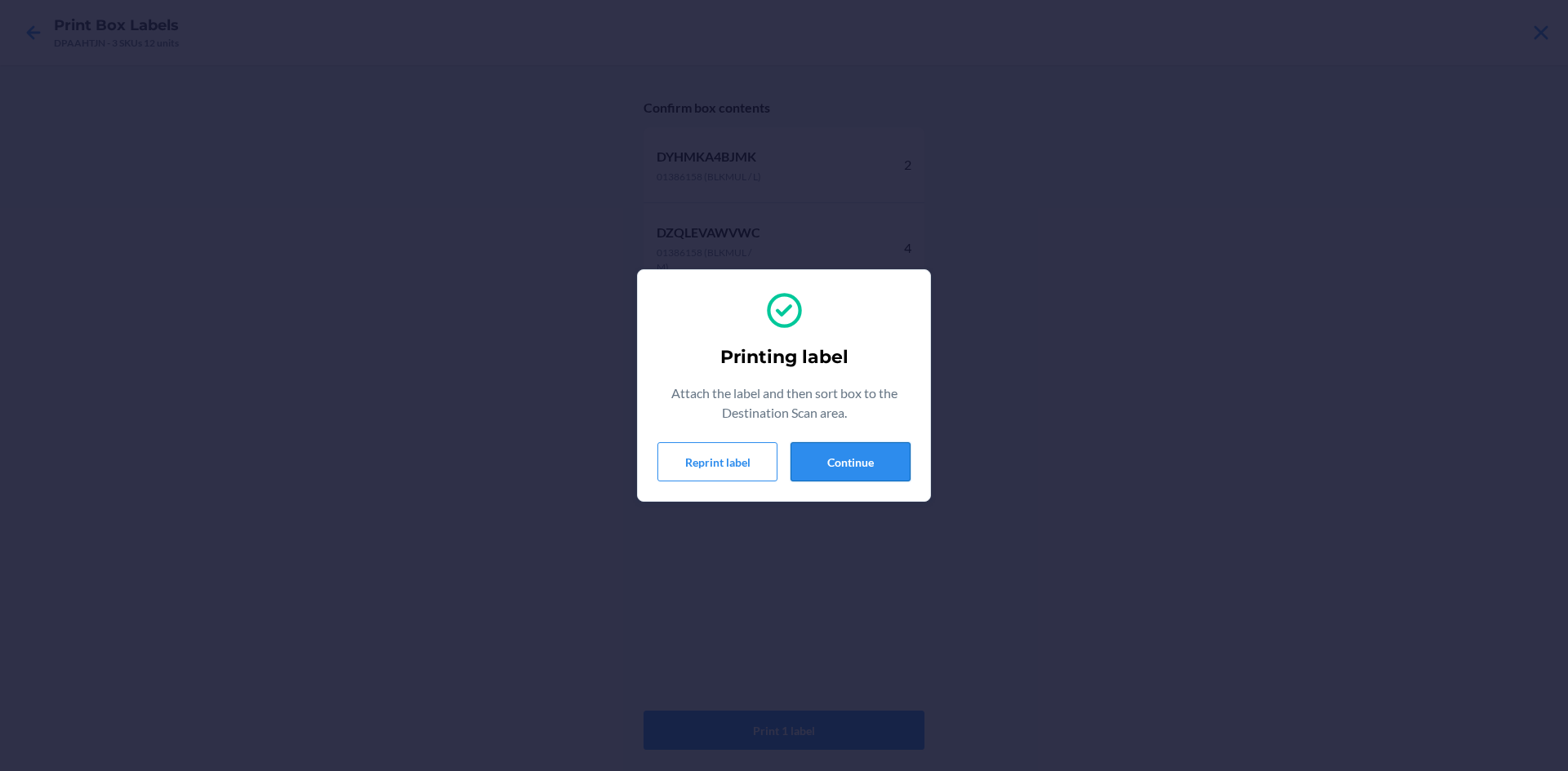
click at [847, 472] on button "Continue" at bounding box center [849, 462] width 120 height 40
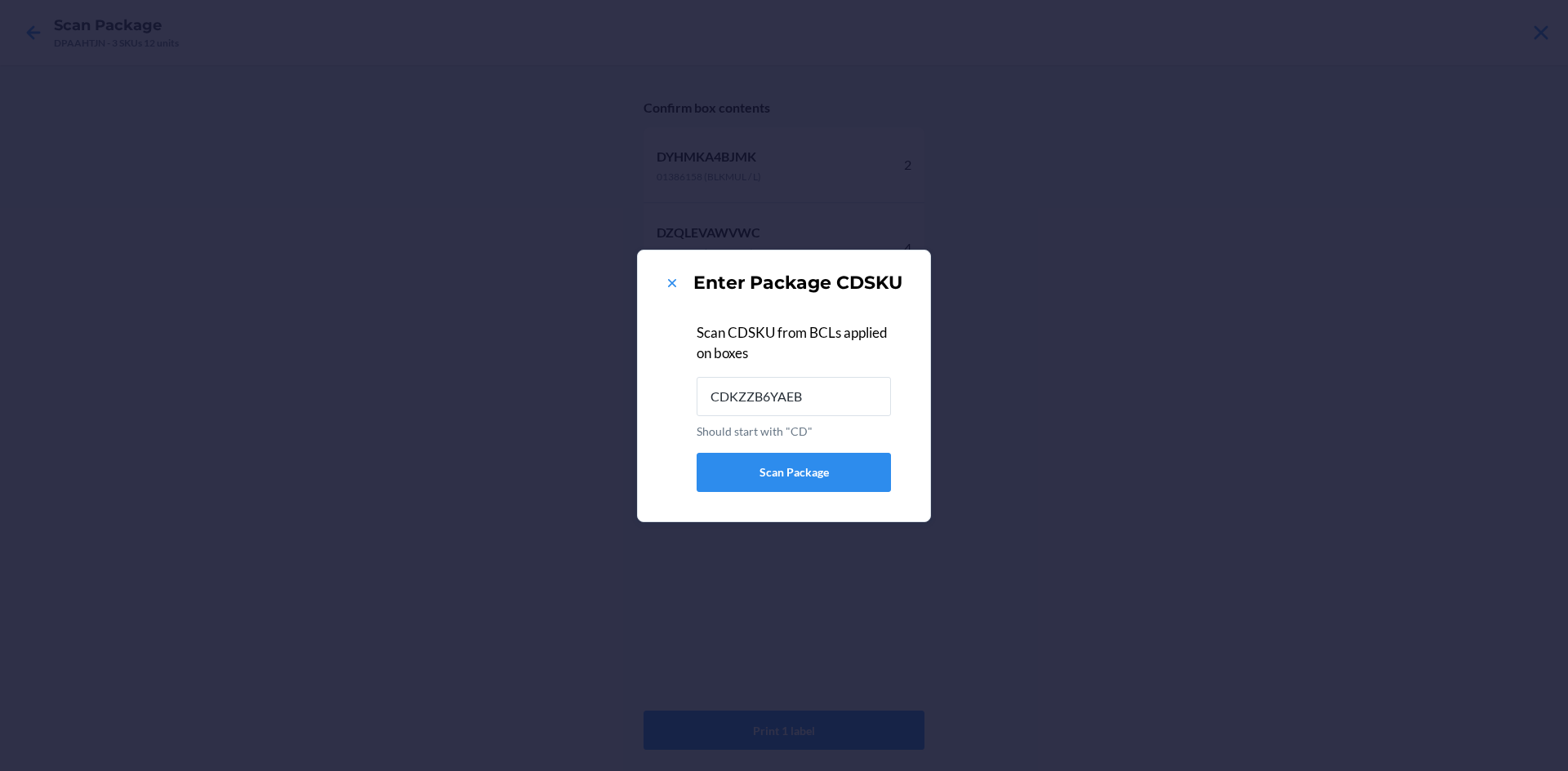
type input "CDKZZB6YAEB"
click at [674, 280] on icon at bounding box center [671, 283] width 8 height 8
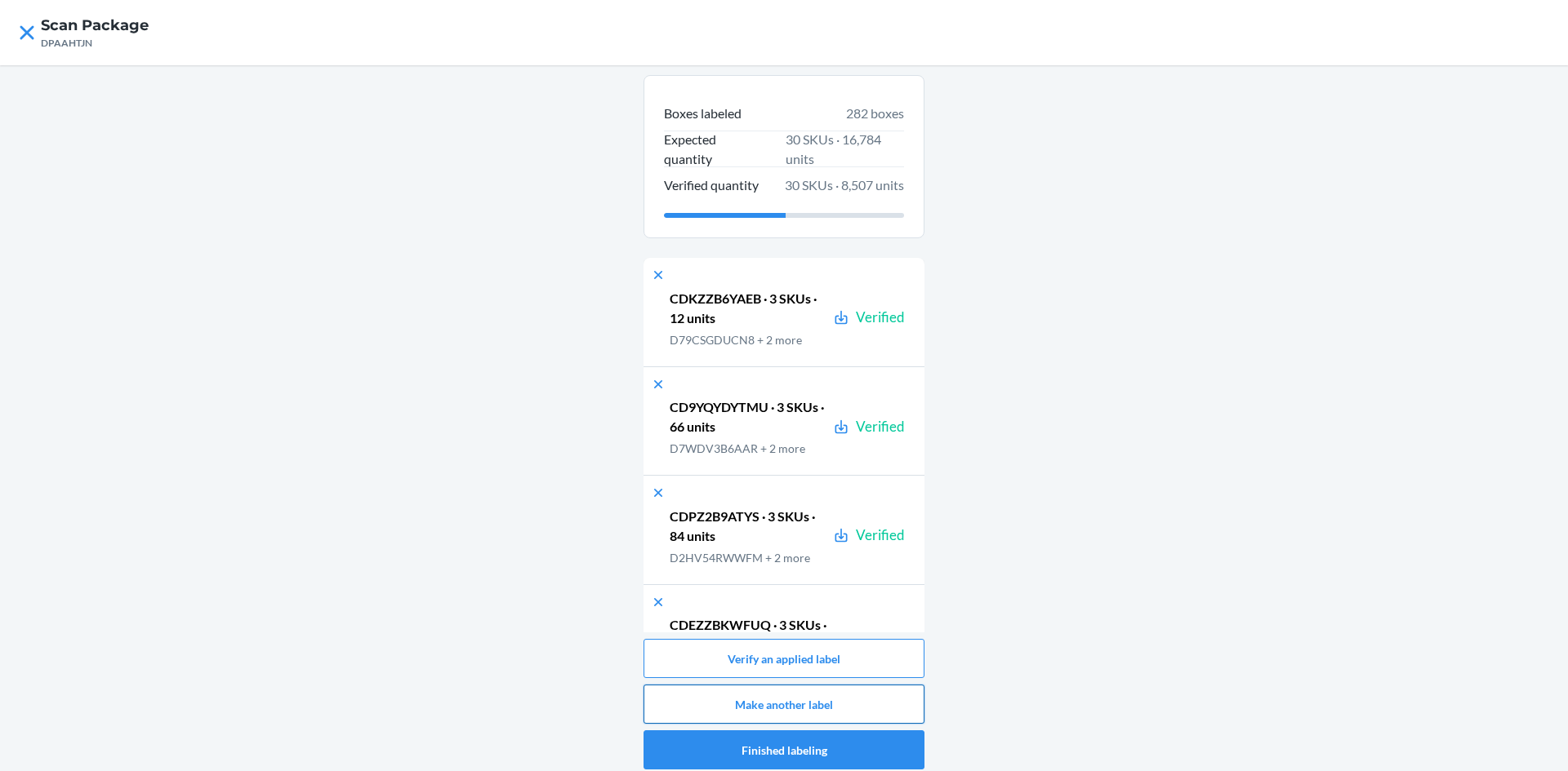
click at [850, 691] on button "Make another label" at bounding box center [784, 704] width 281 height 40
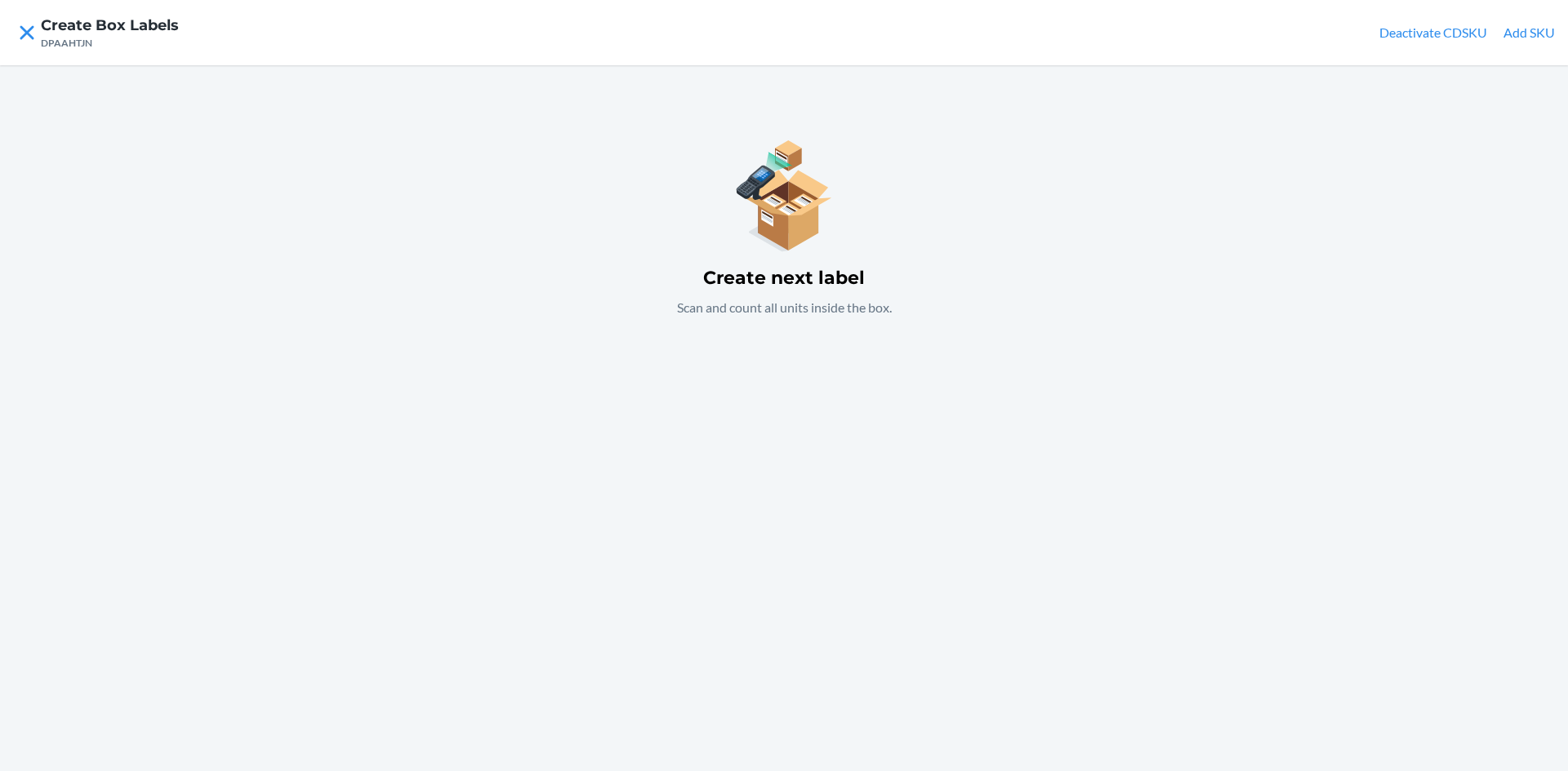
click at [807, 446] on div "Create next label Scan and count all units inside the box." at bounding box center [784, 418] width 1568 height 706
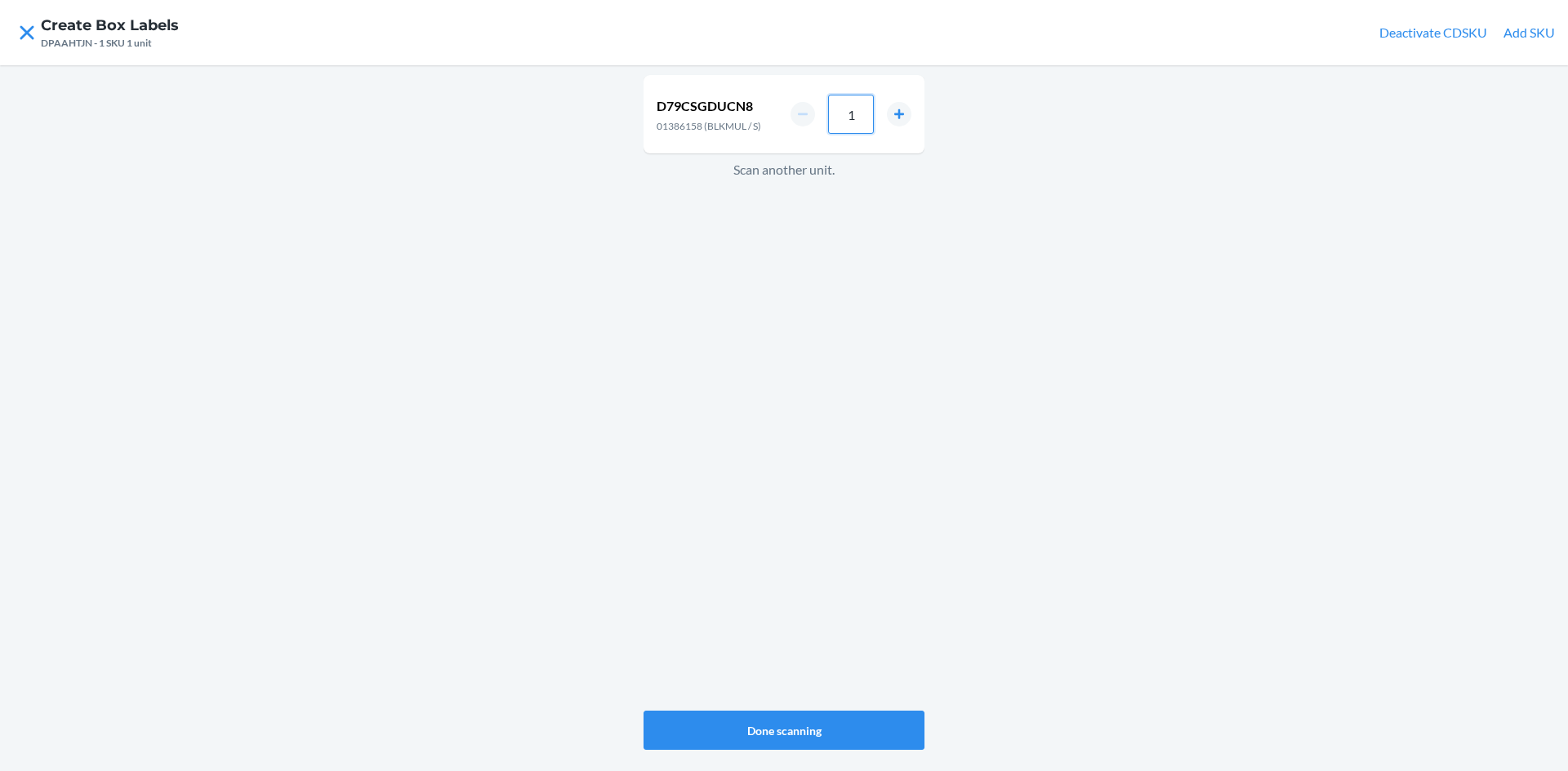
click at [857, 125] on input "1" at bounding box center [850, 115] width 46 height 40
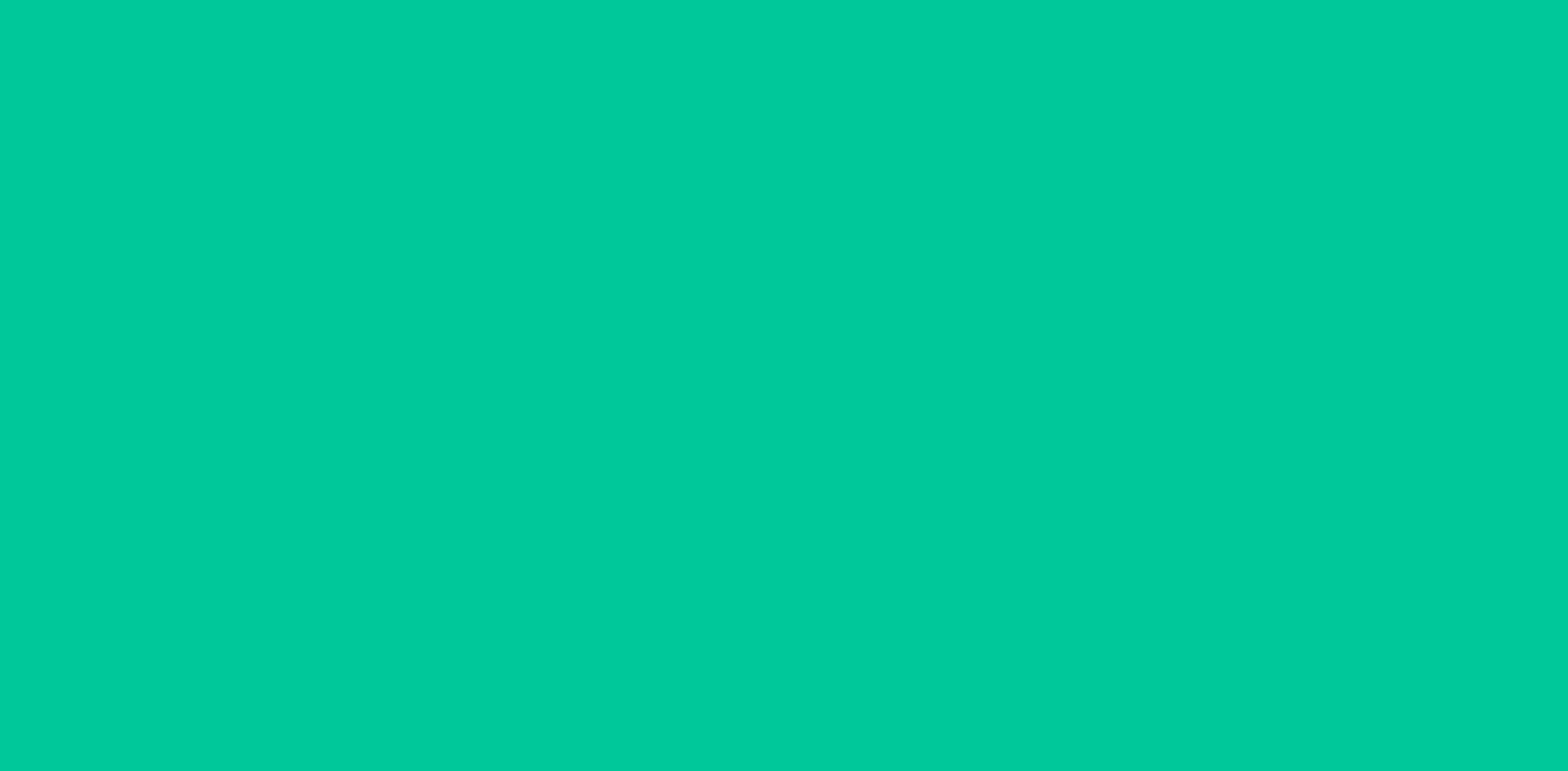
type input "6"
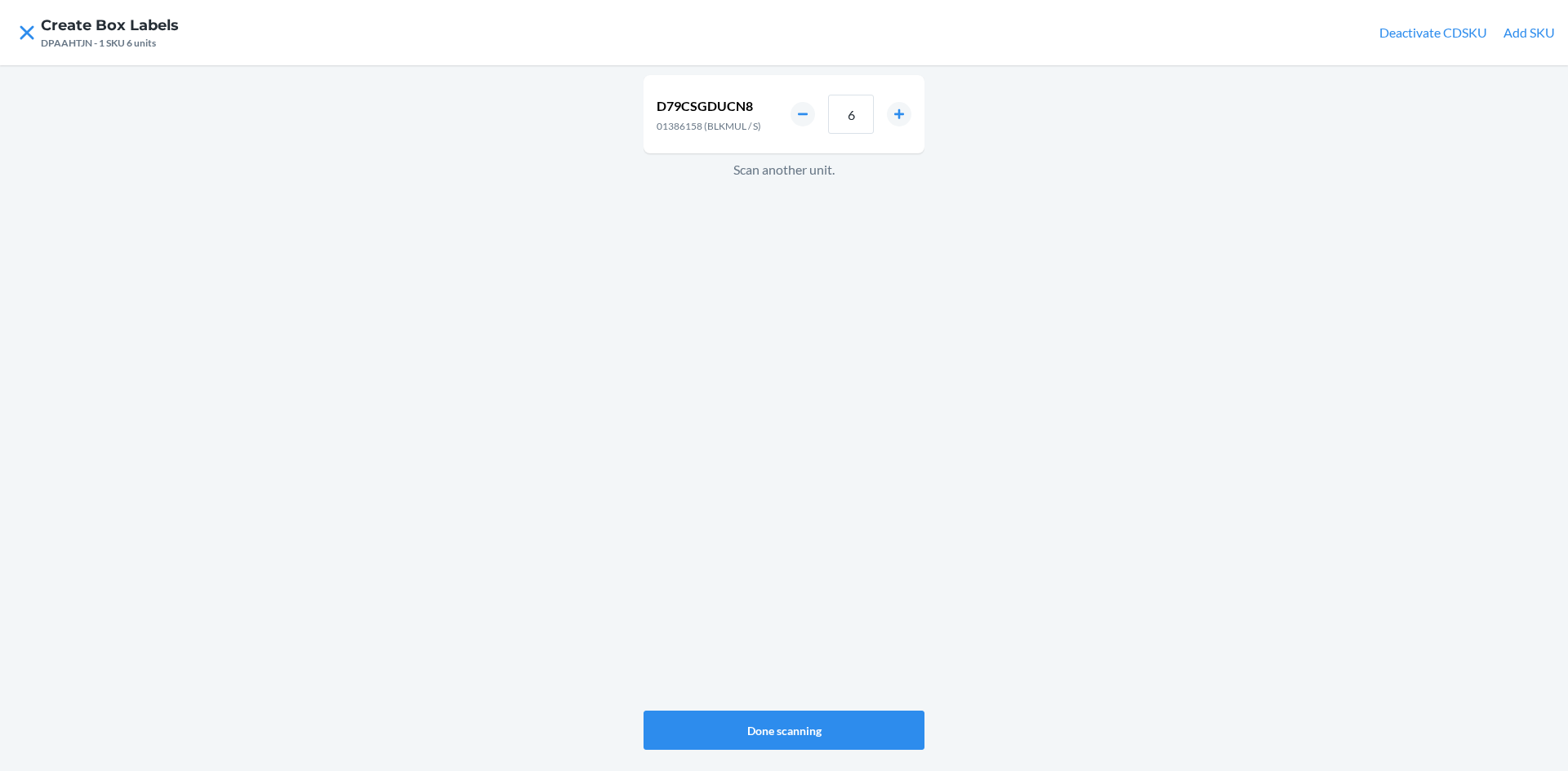
click at [645, 404] on div "D79CSGDUCN8 01386158 (BLKMUL / S) 6 Scan another unit." at bounding box center [784, 393] width 281 height 642
click at [893, 120] on button "increment number" at bounding box center [899, 120] width 24 height 24
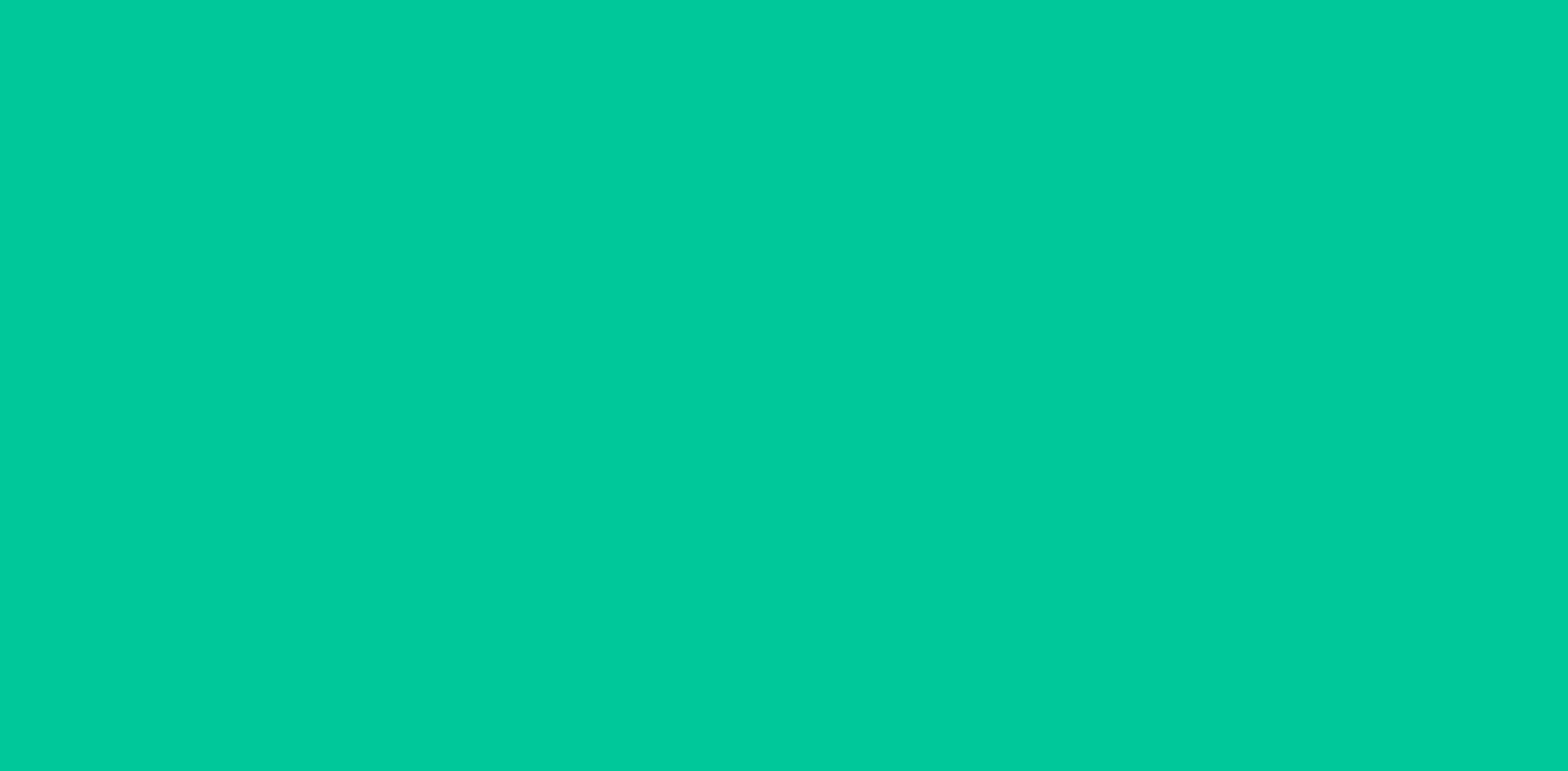
click at [893, 120] on button "increment number" at bounding box center [899, 120] width 24 height 24
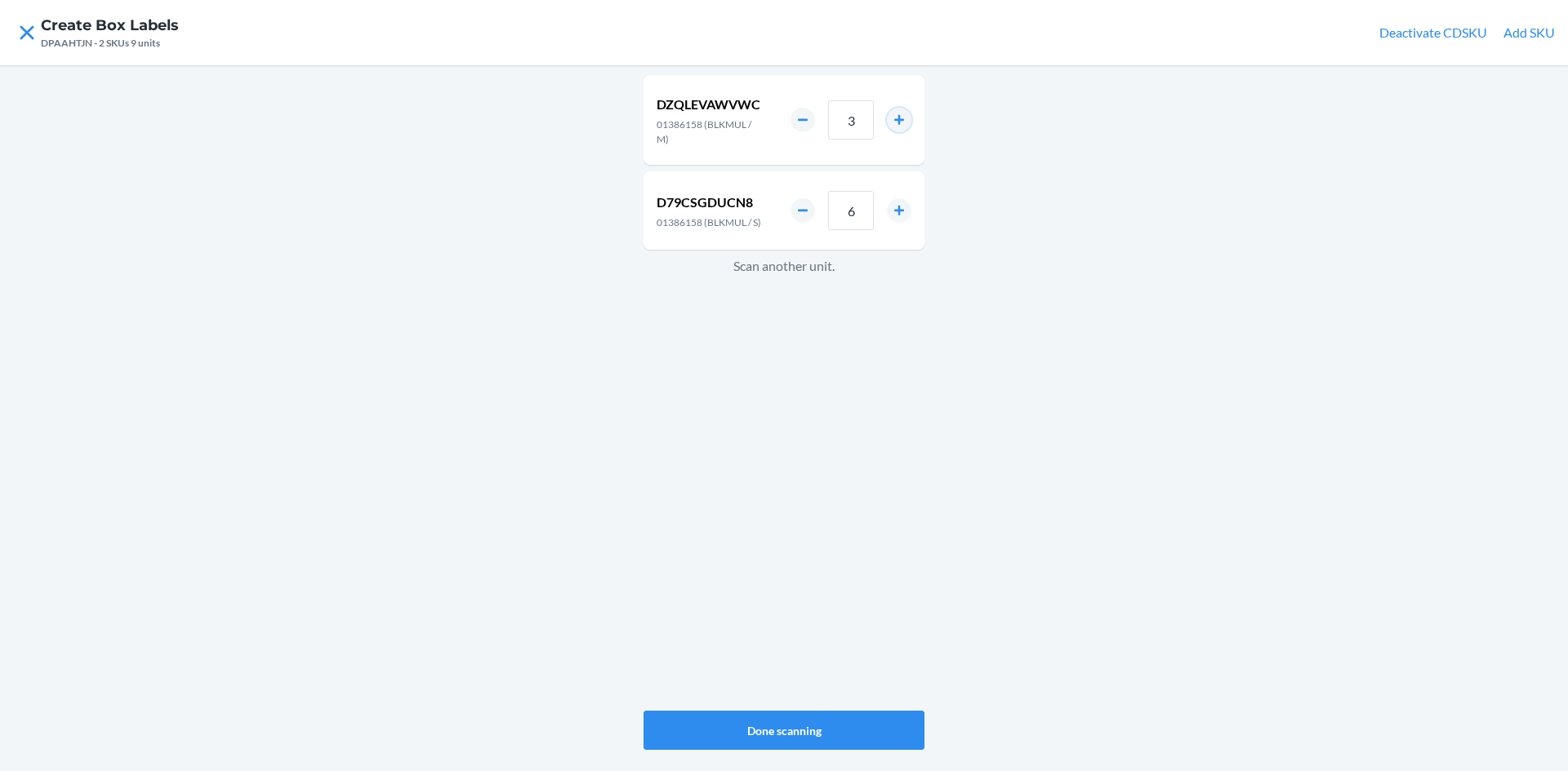
click at [893, 120] on button "increment number" at bounding box center [899, 120] width 24 height 24
type input "4"
click at [773, 490] on div "DZQLEVAWVWC 01386158 (BLKMUL / M) 4 D79CSGDUCN8 01386158 (BLKMUL / S) 6 Scan an…" at bounding box center [784, 393] width 281 height 642
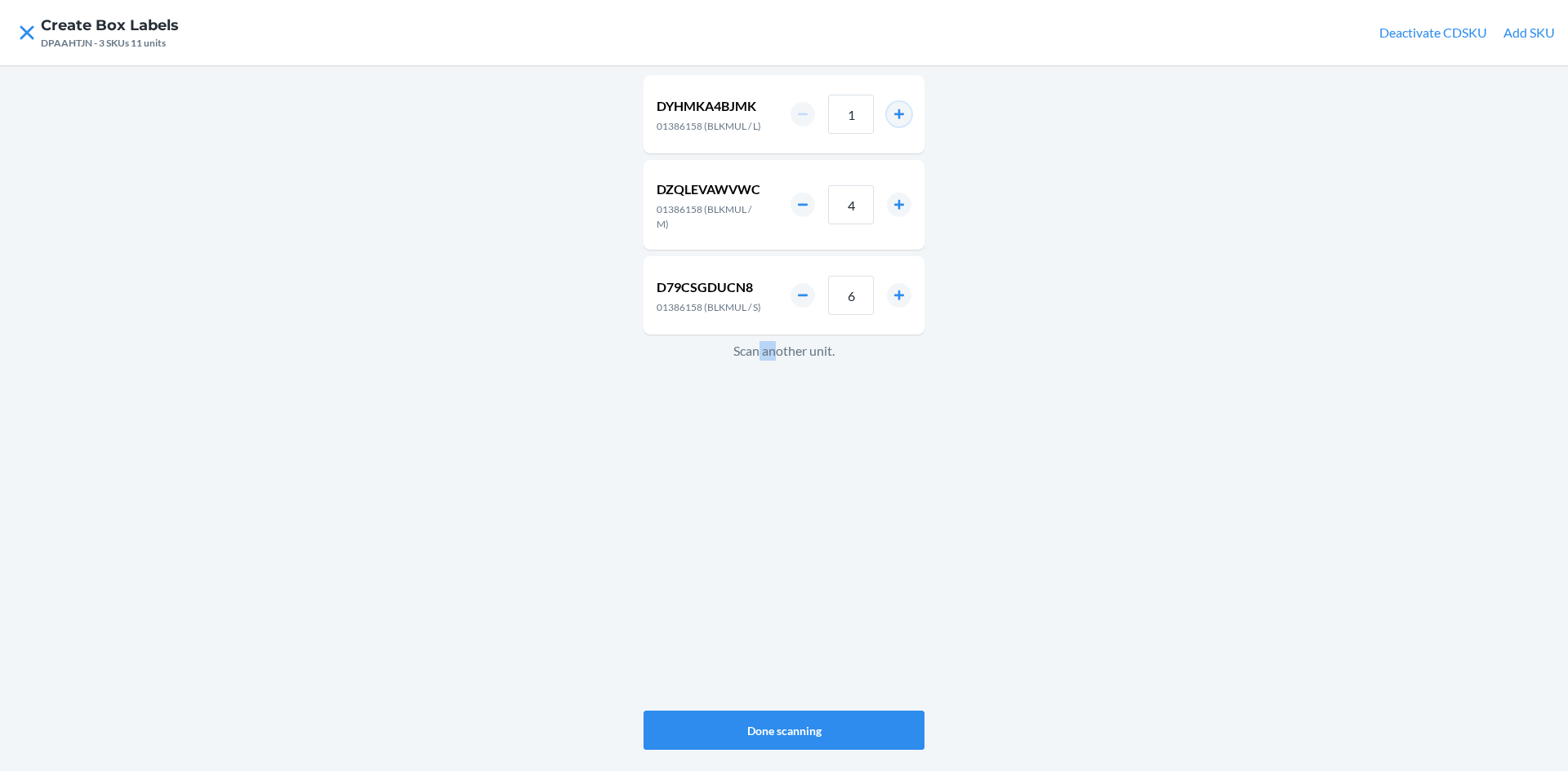
click at [902, 120] on button "increment number" at bounding box center [899, 114] width 24 height 24
type input "2"
click at [855, 719] on button "Done scanning" at bounding box center [784, 731] width 281 height 40
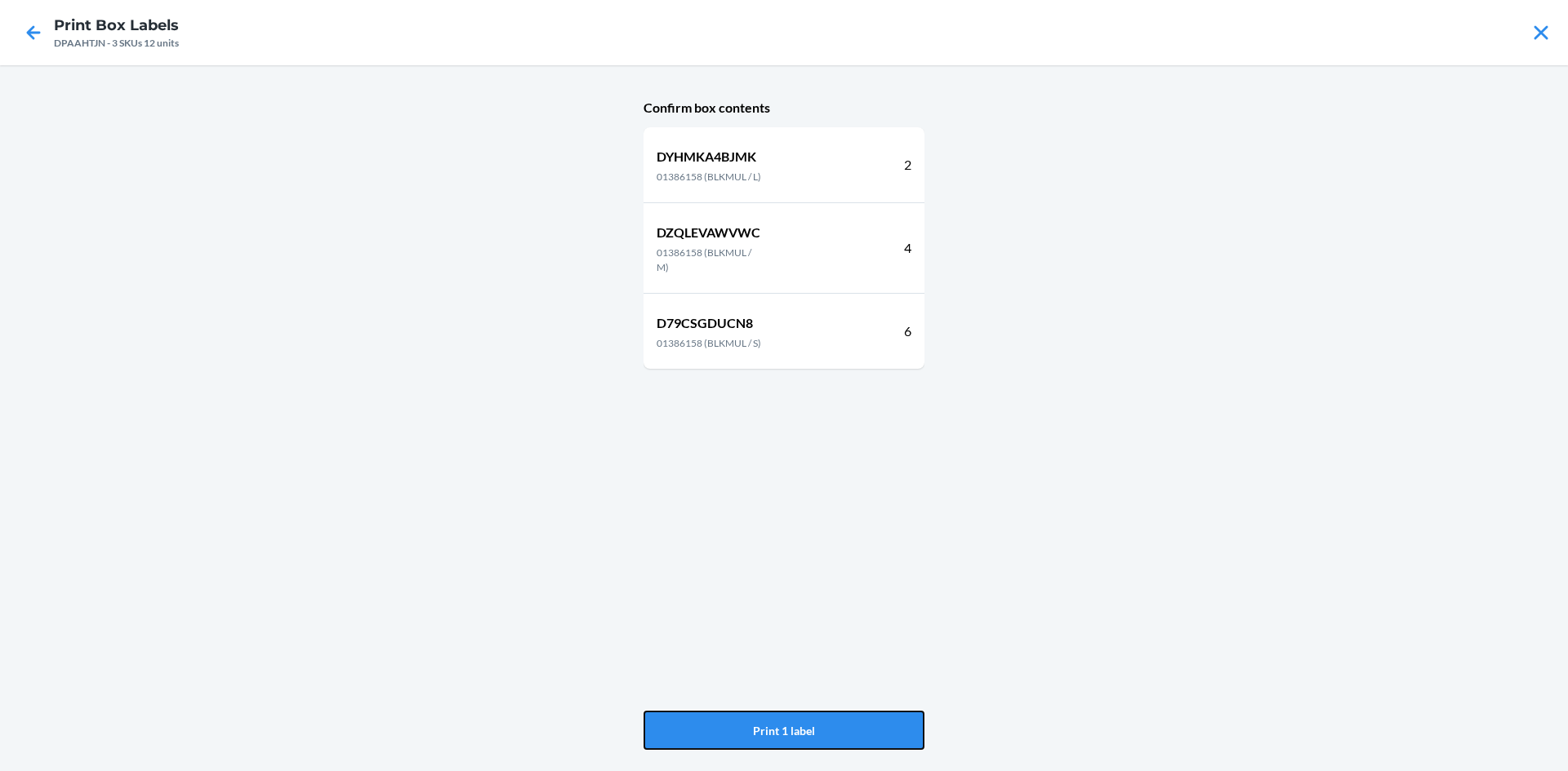
click at [855, 719] on button "Print 1 label" at bounding box center [784, 731] width 281 height 40
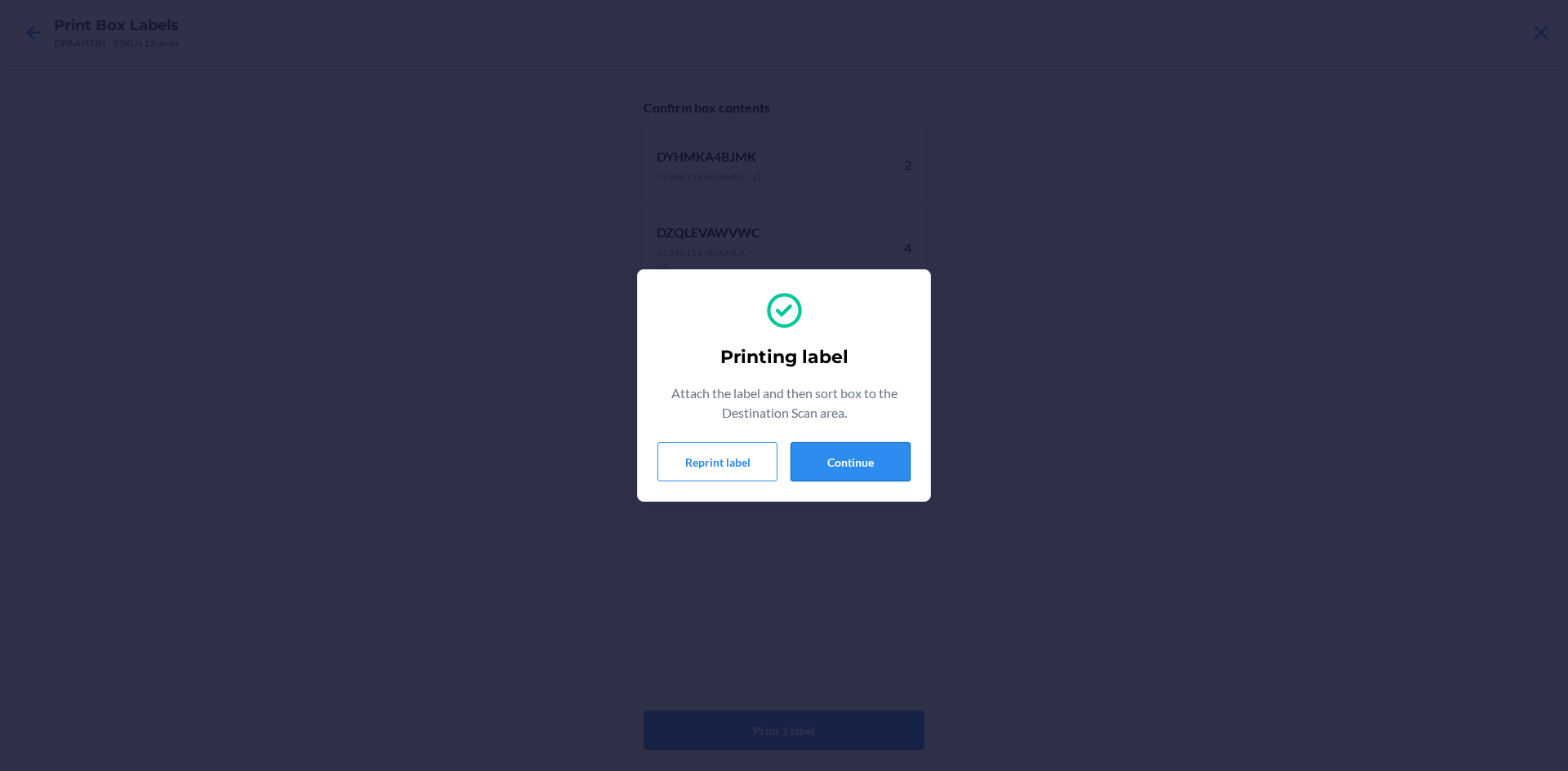
click at [881, 451] on button "Continue" at bounding box center [849, 462] width 120 height 40
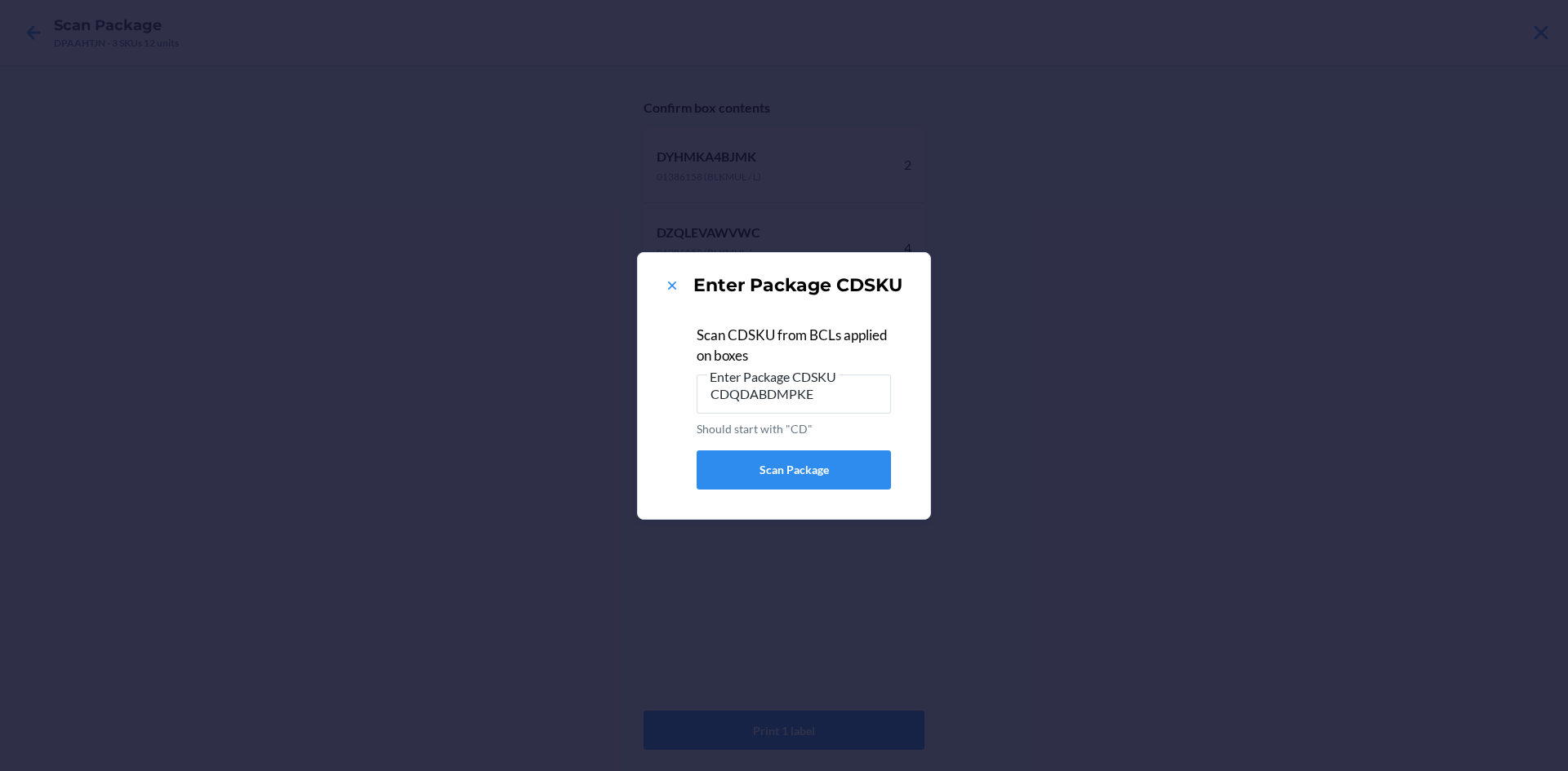
type input "CDQDABDMPKE"
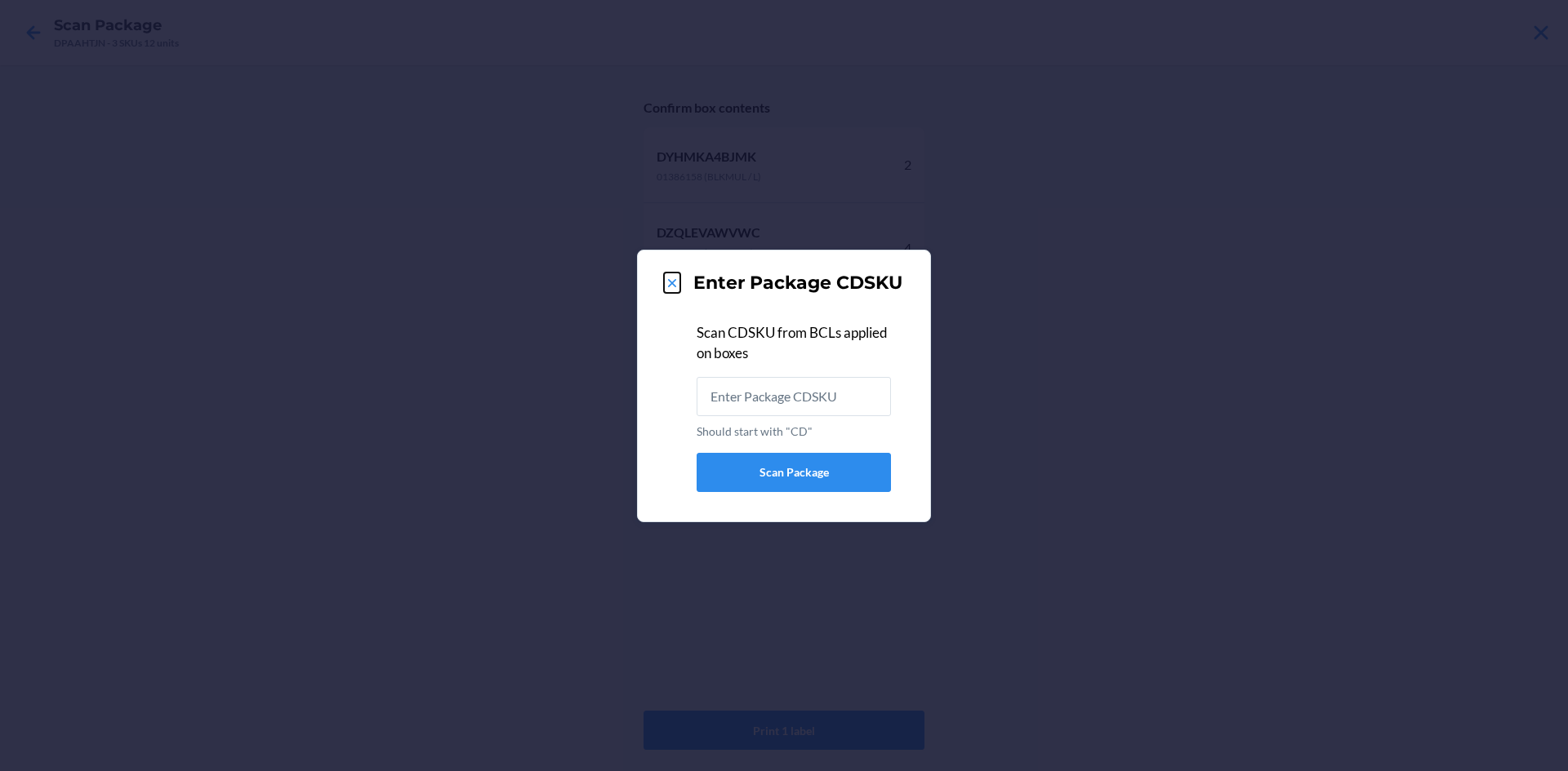
click at [671, 281] on icon at bounding box center [671, 283] width 8 height 8
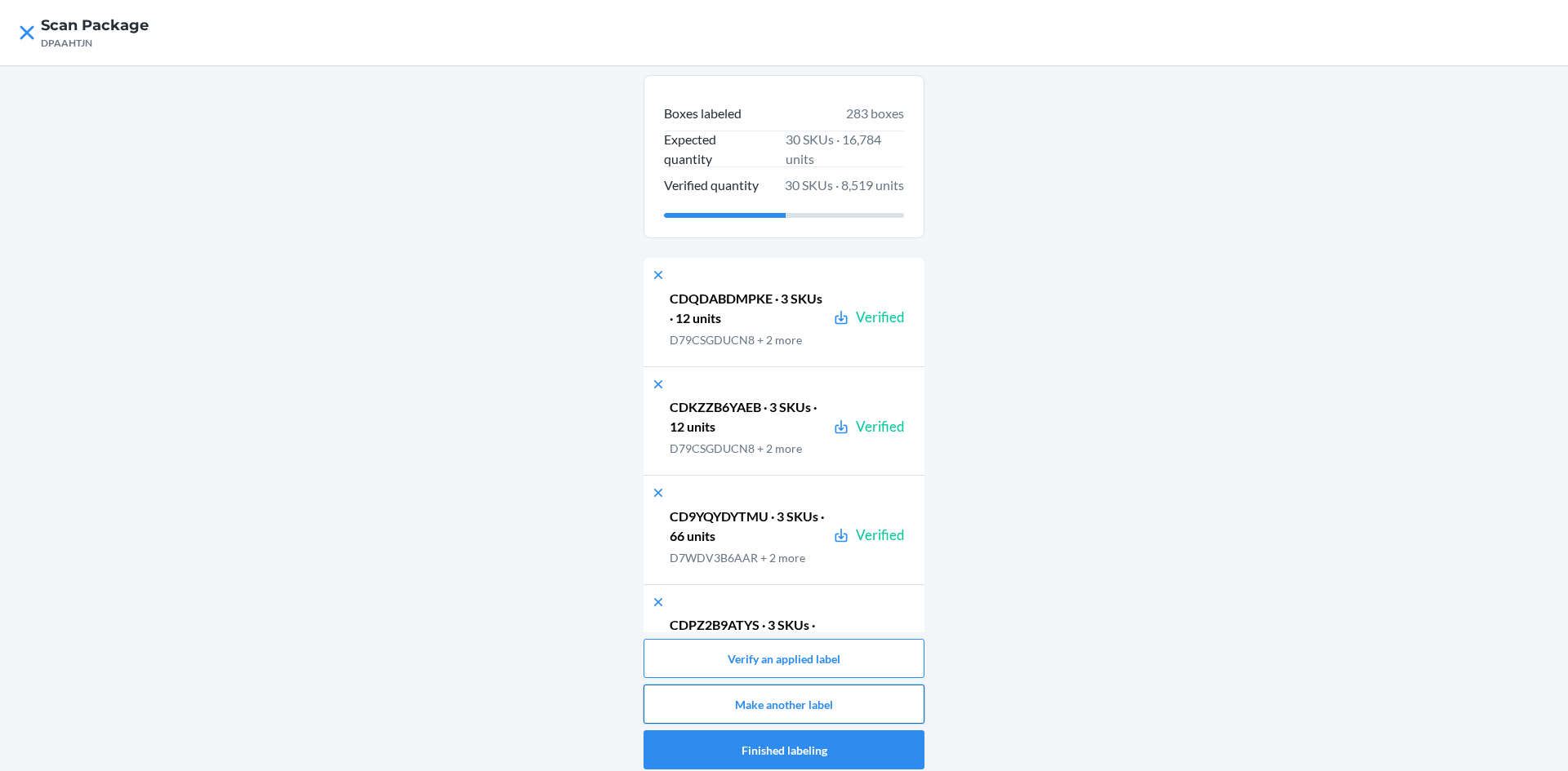
click at [839, 693] on button "Make another label" at bounding box center [784, 704] width 281 height 40
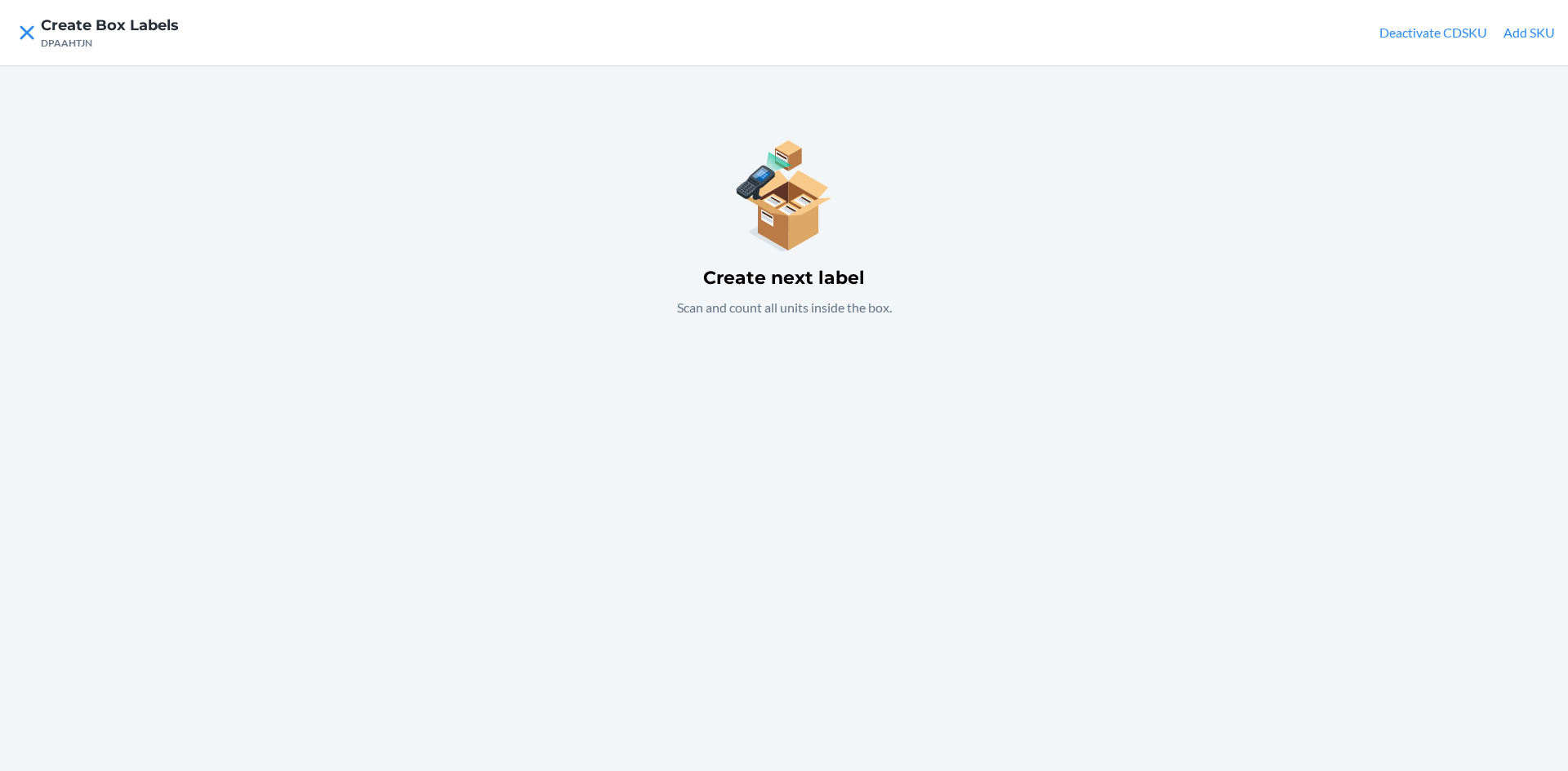
click at [851, 420] on div "Create next label Scan and count all units inside the box." at bounding box center [784, 418] width 1568 height 706
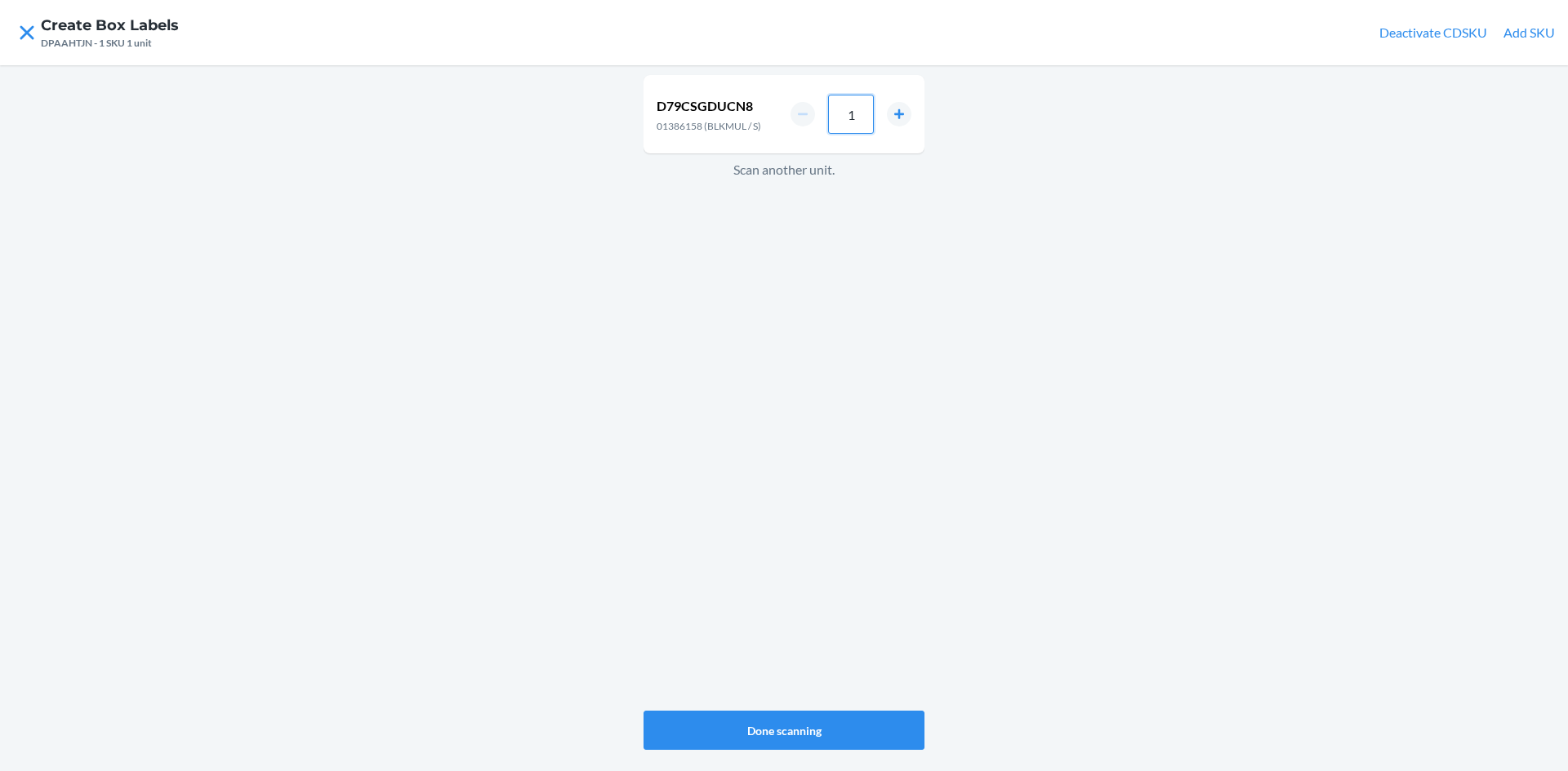
click at [857, 124] on input "1" at bounding box center [850, 115] width 46 height 40
type input "6"
click at [844, 260] on div "D79CSGDUCN8 01386158 (BLKMUL / S) 6 Scan another unit." at bounding box center [784, 393] width 281 height 642
click at [900, 119] on button "increment number" at bounding box center [899, 120] width 24 height 24
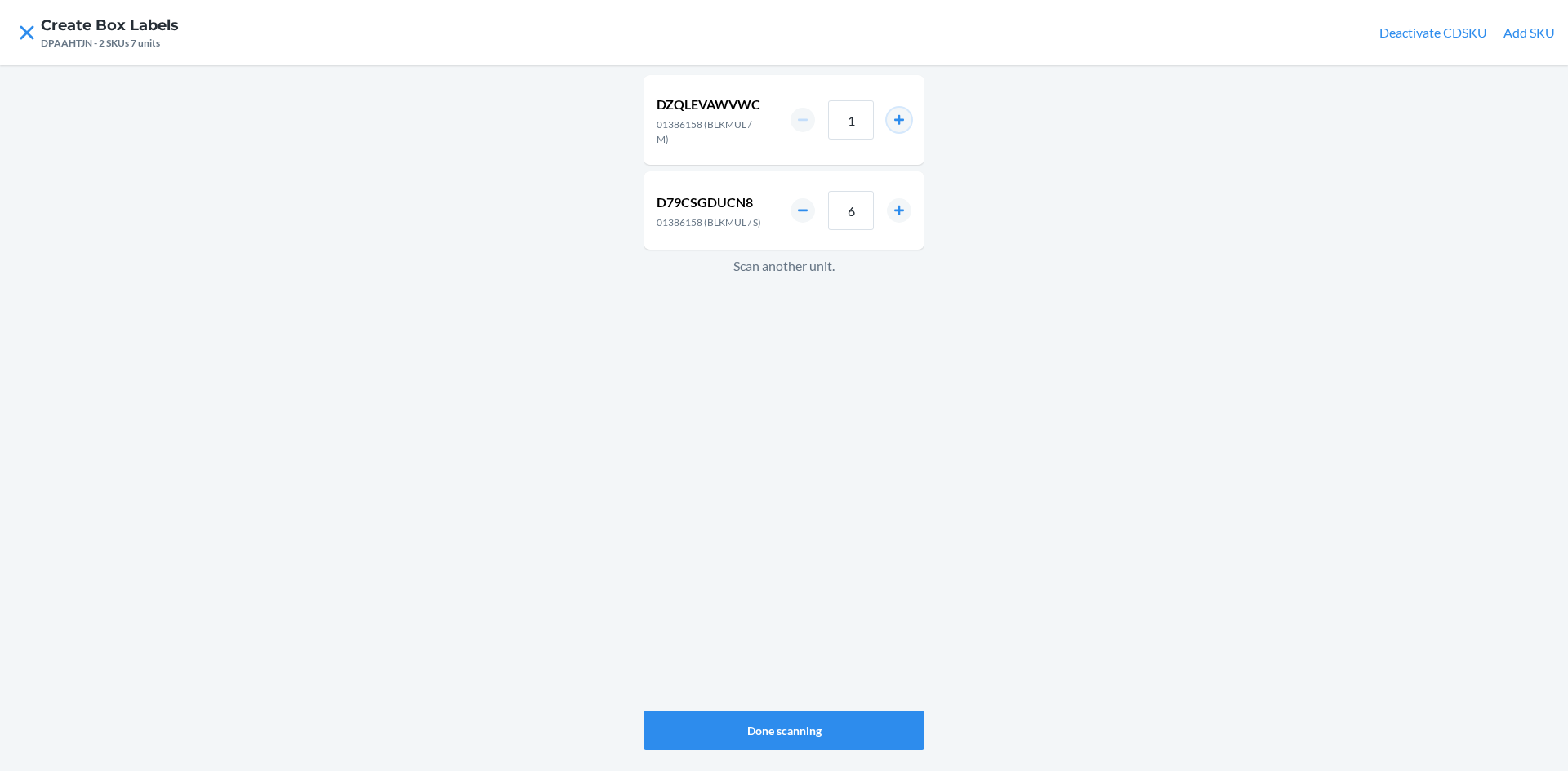
click at [900, 119] on button "increment number" at bounding box center [899, 120] width 24 height 24
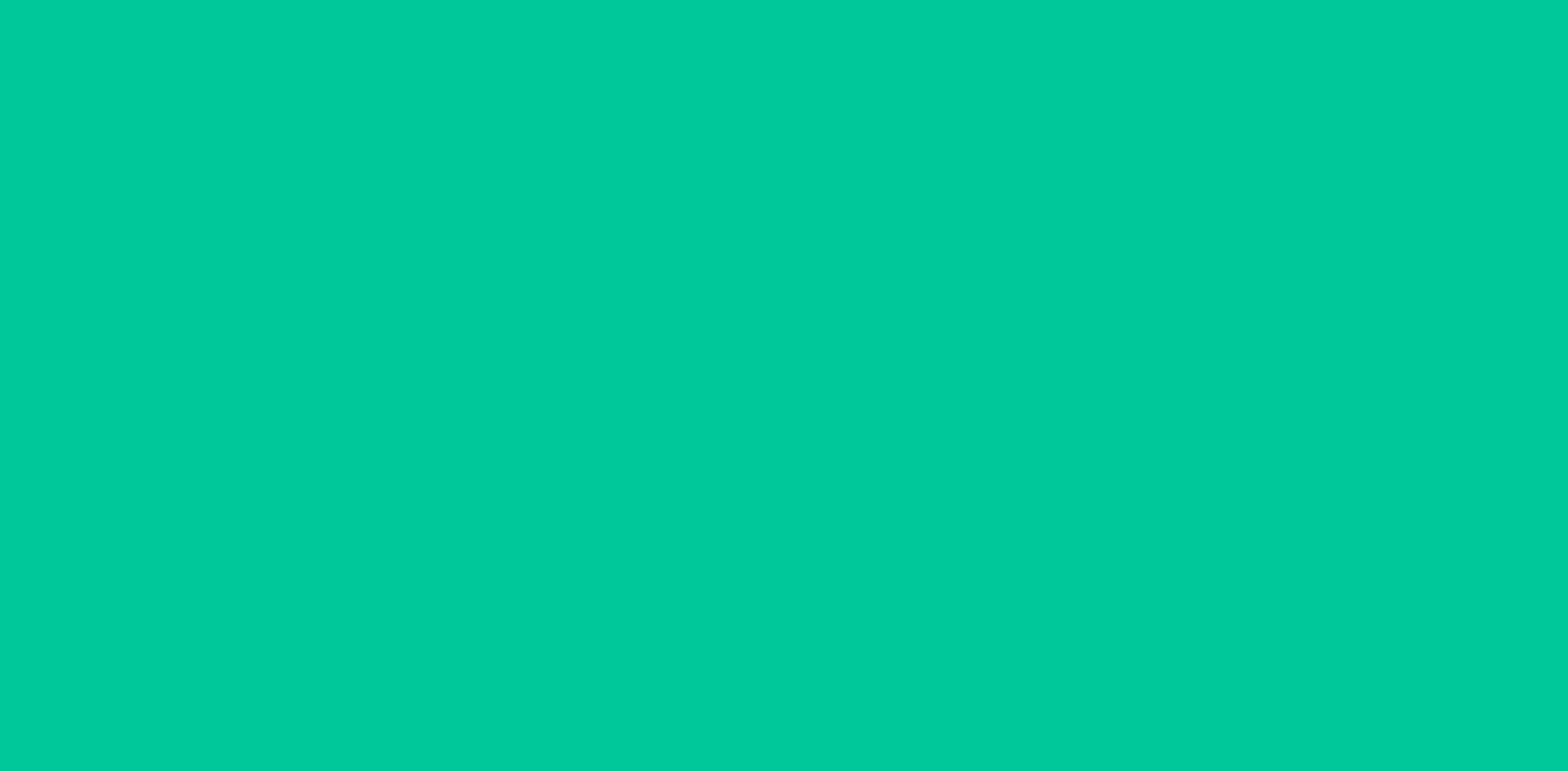
click at [900, 119] on button "increment number" at bounding box center [899, 120] width 24 height 24
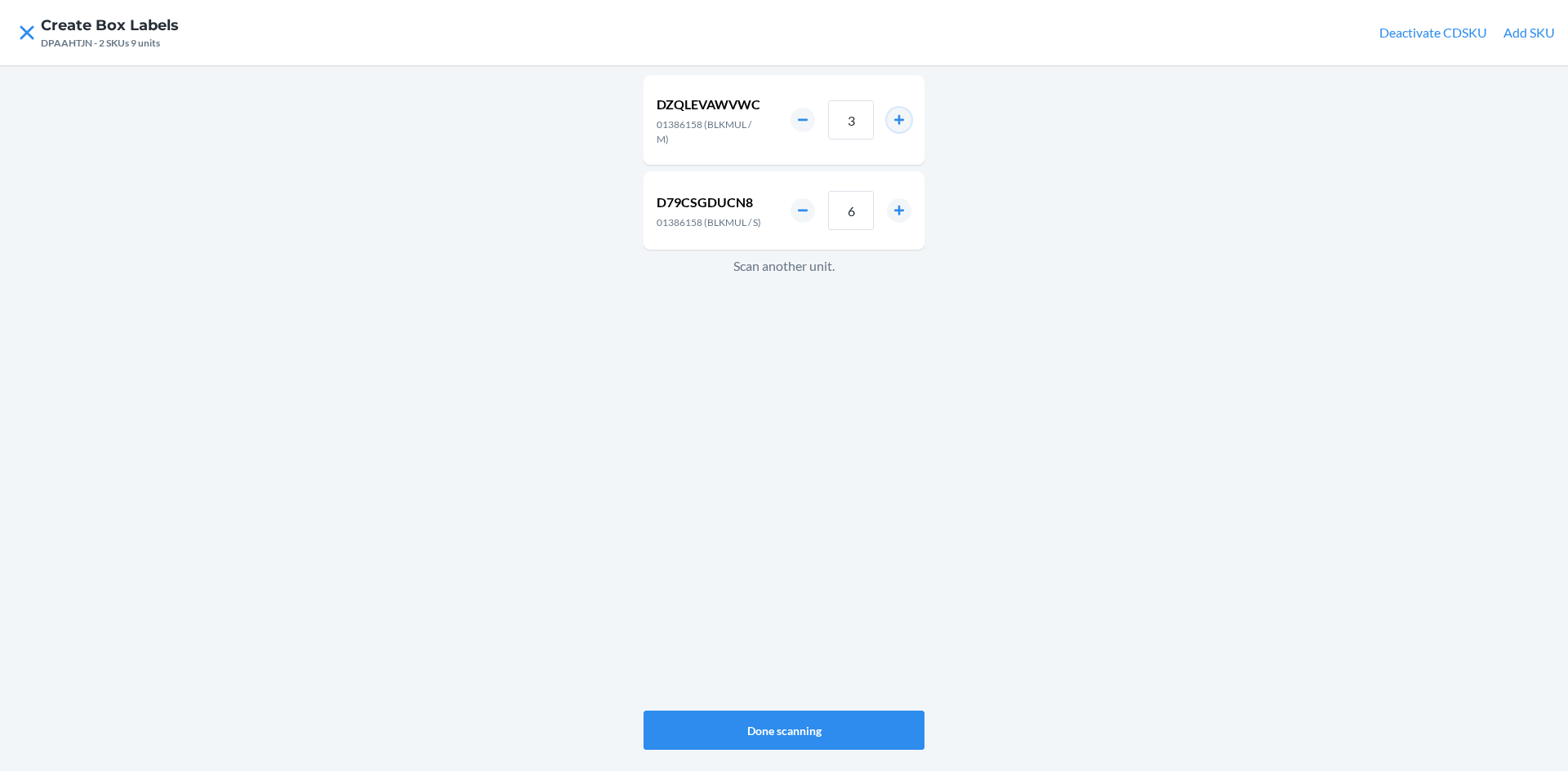
click at [892, 117] on button "increment number" at bounding box center [899, 120] width 24 height 24
type input "4"
click at [765, 440] on div "DZQLEVAWVWC 01386158 (BLKMUL / M) 4 D79CSGDUCN8 01386158 (BLKMUL / S) 6 Scan an…" at bounding box center [784, 393] width 281 height 642
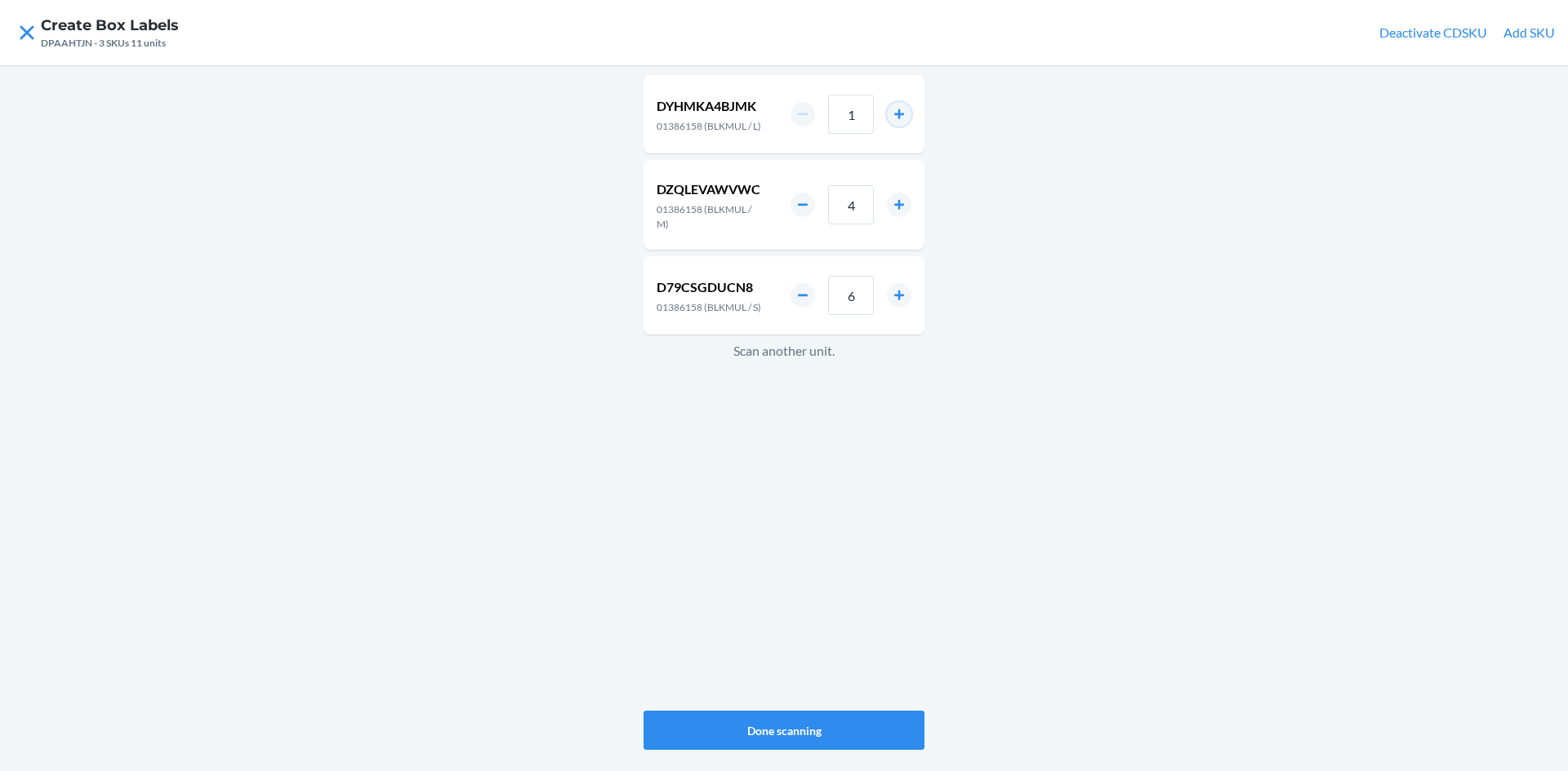
click at [899, 112] on button "increment number" at bounding box center [899, 114] width 24 height 24
type input "2"
click at [855, 729] on button "Done scanning" at bounding box center [784, 731] width 281 height 40
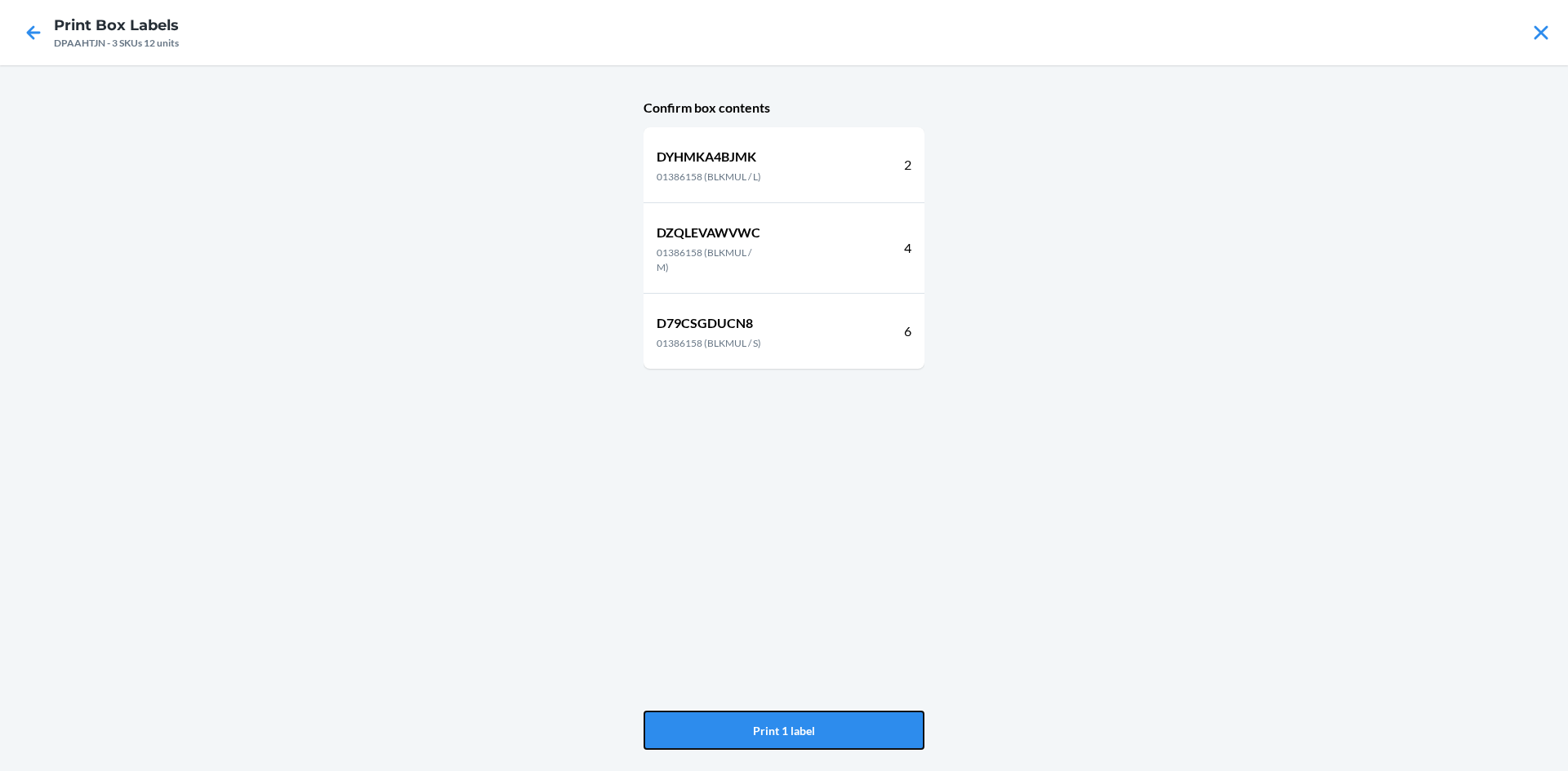
click at [855, 729] on button "Print 1 label" at bounding box center [784, 731] width 281 height 40
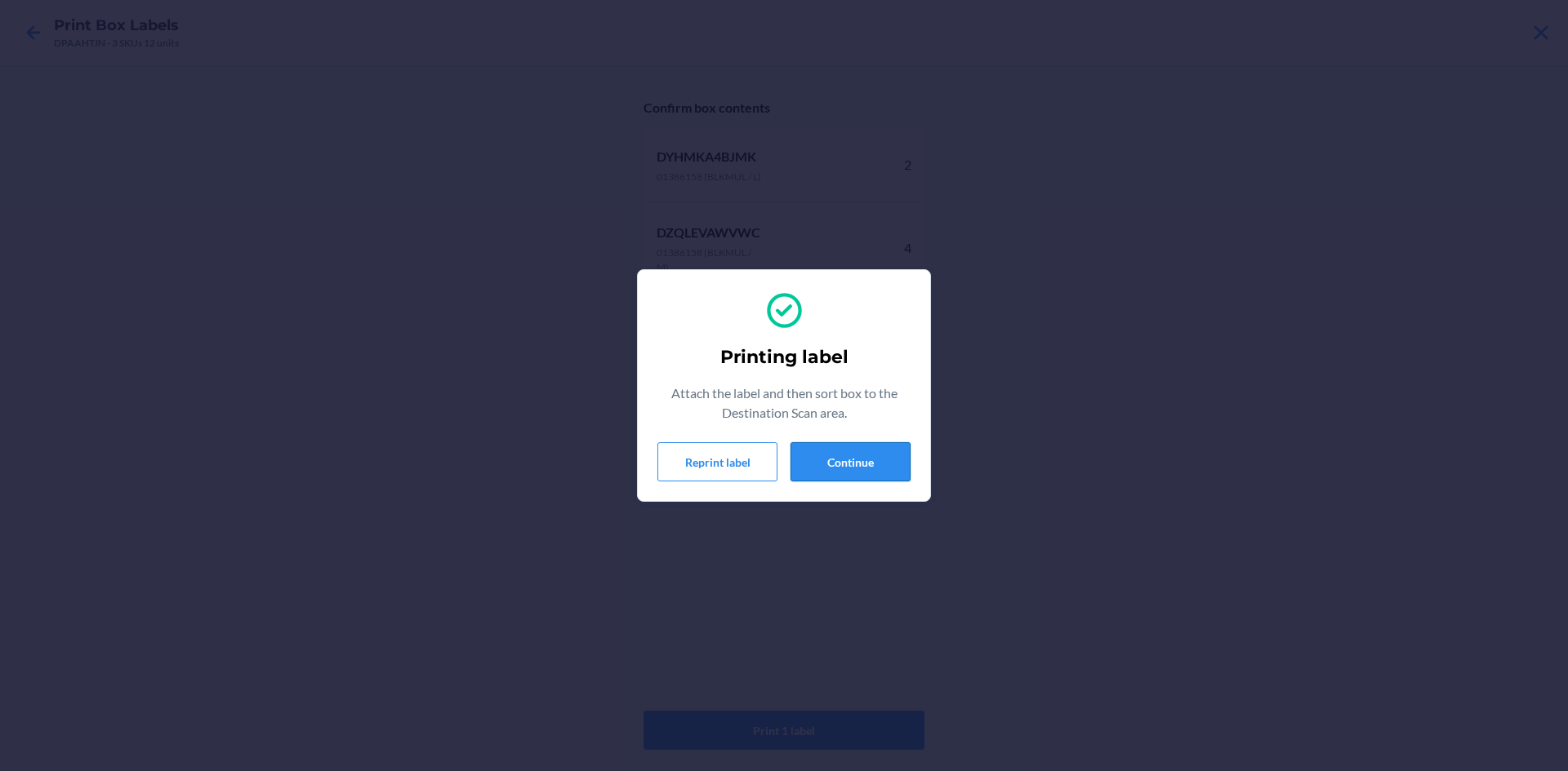
click at [875, 458] on button "Continue" at bounding box center [849, 462] width 120 height 40
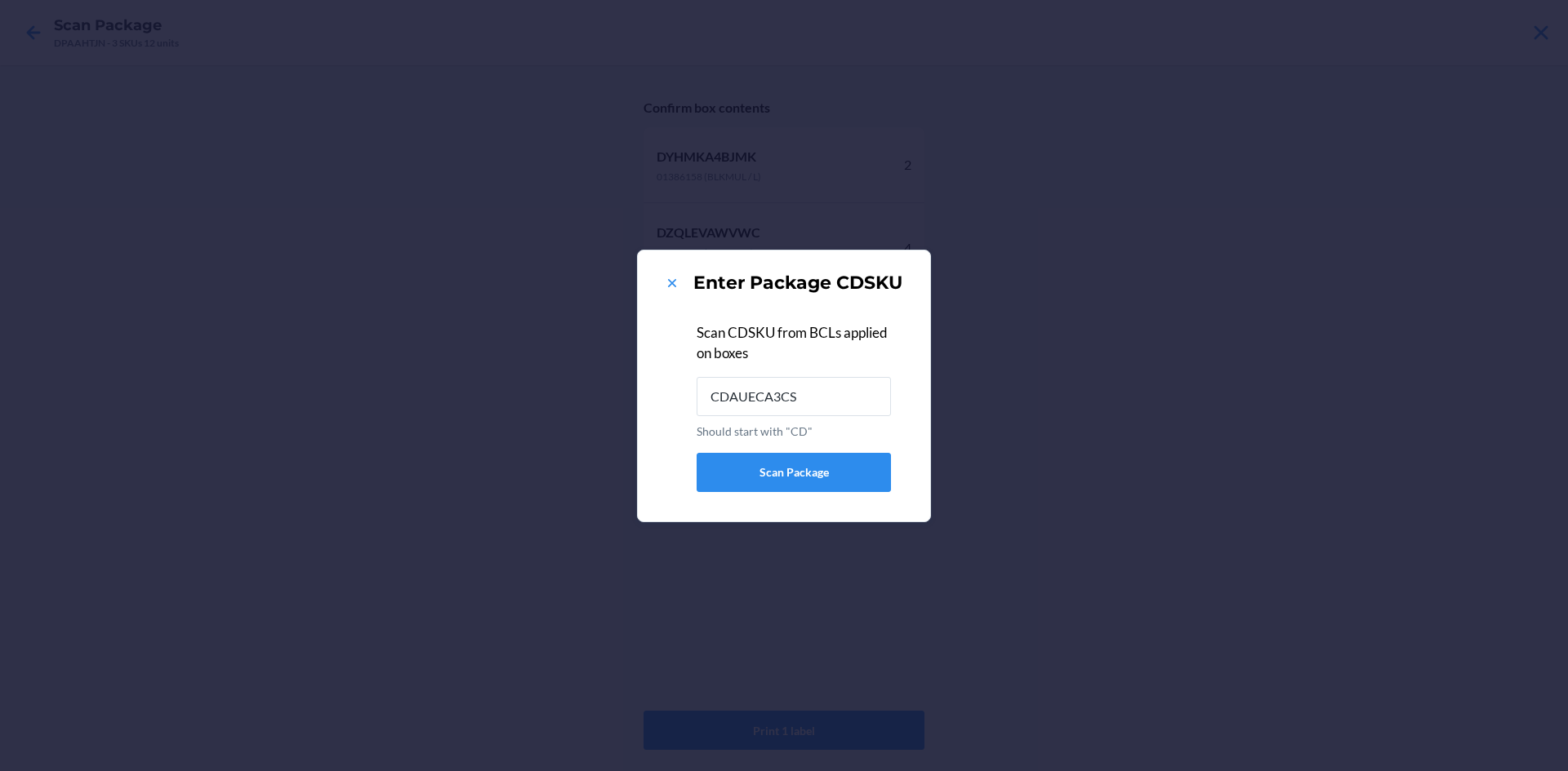
type input "CDAUECA3CS8"
click at [664, 284] on icon at bounding box center [671, 282] width 16 height 16
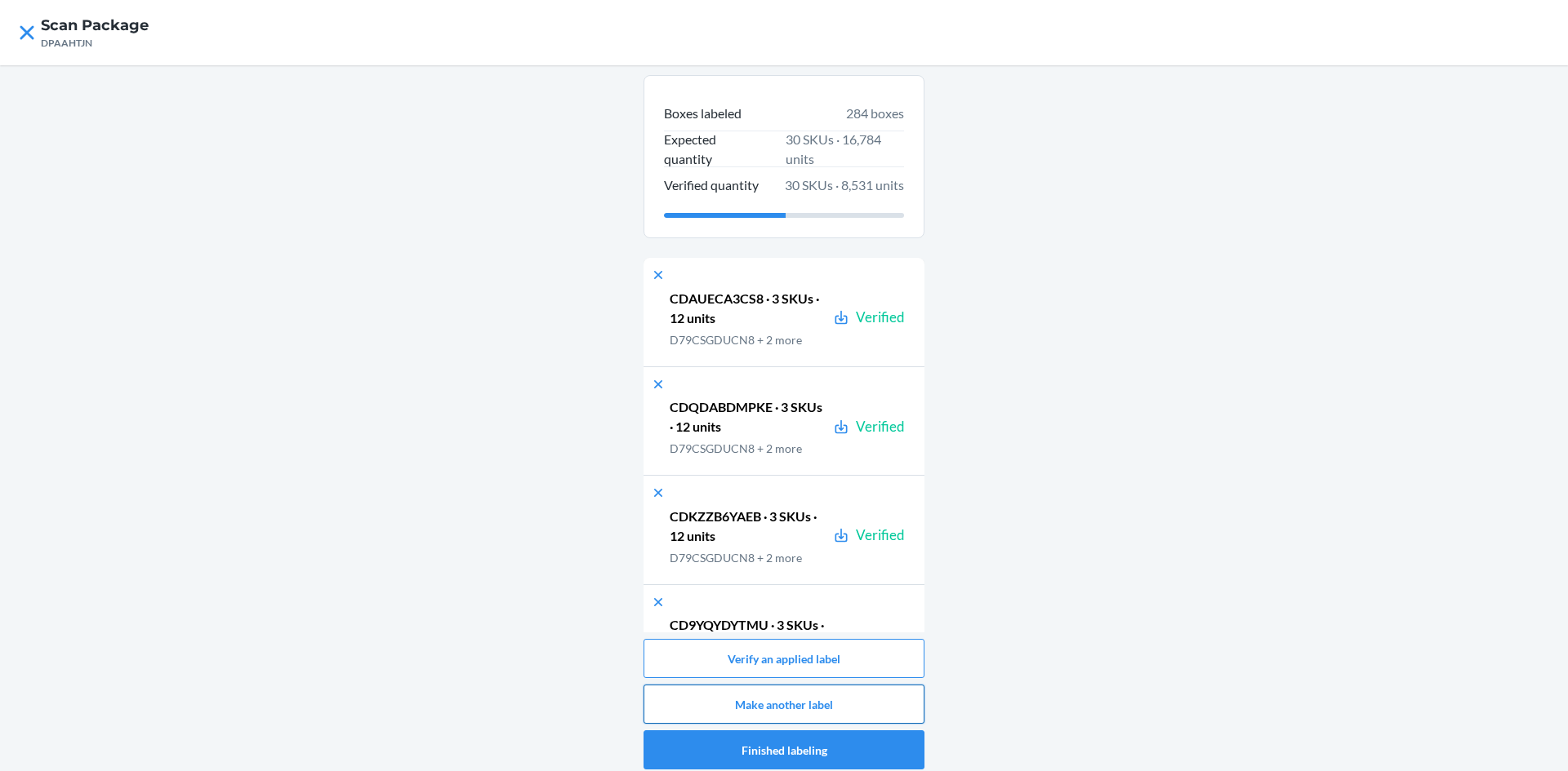
click at [881, 699] on button "Make another label" at bounding box center [784, 704] width 281 height 40
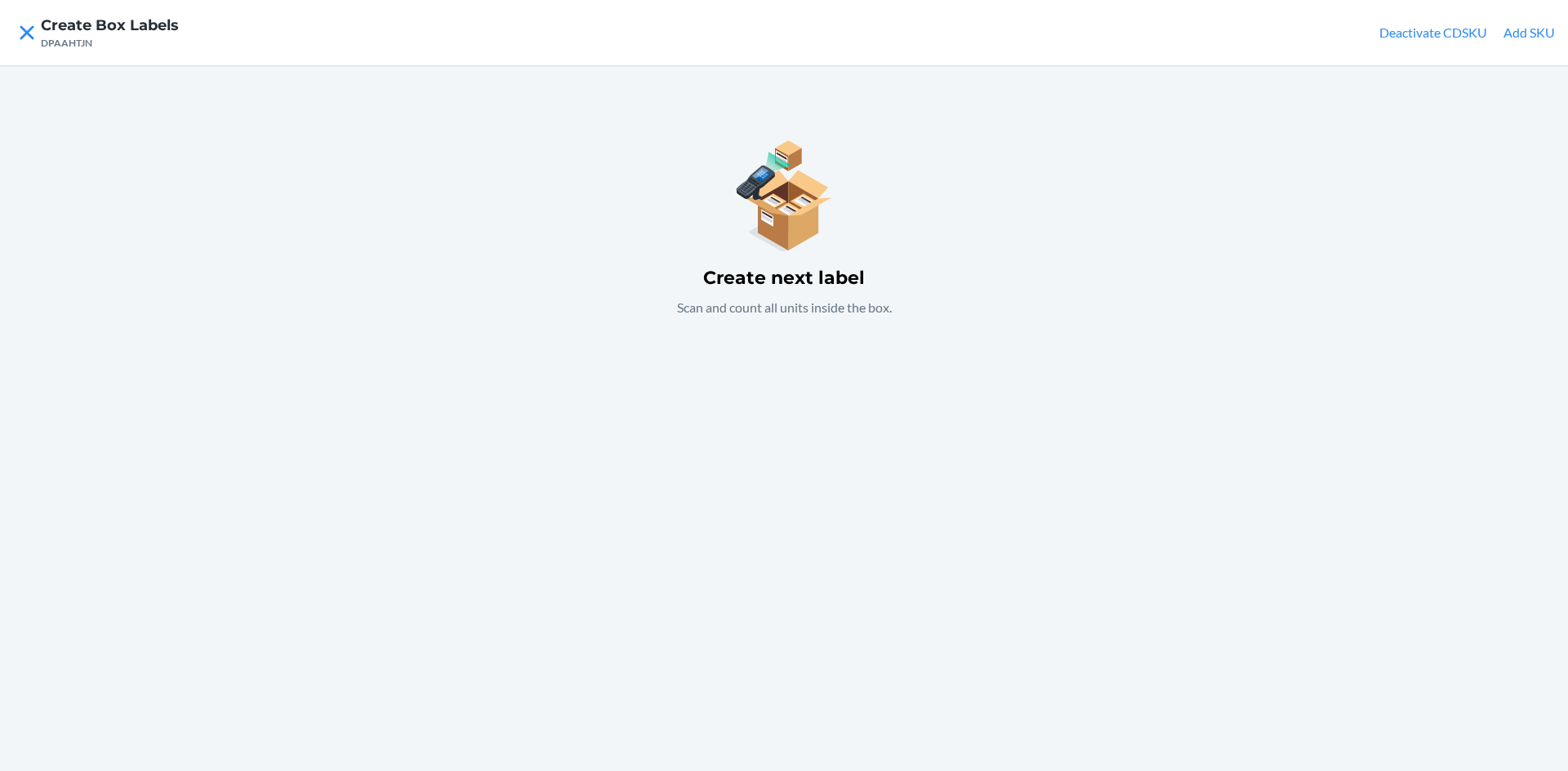
click at [357, 395] on div "Create next label Scan and count all units inside the box." at bounding box center [784, 418] width 1568 height 706
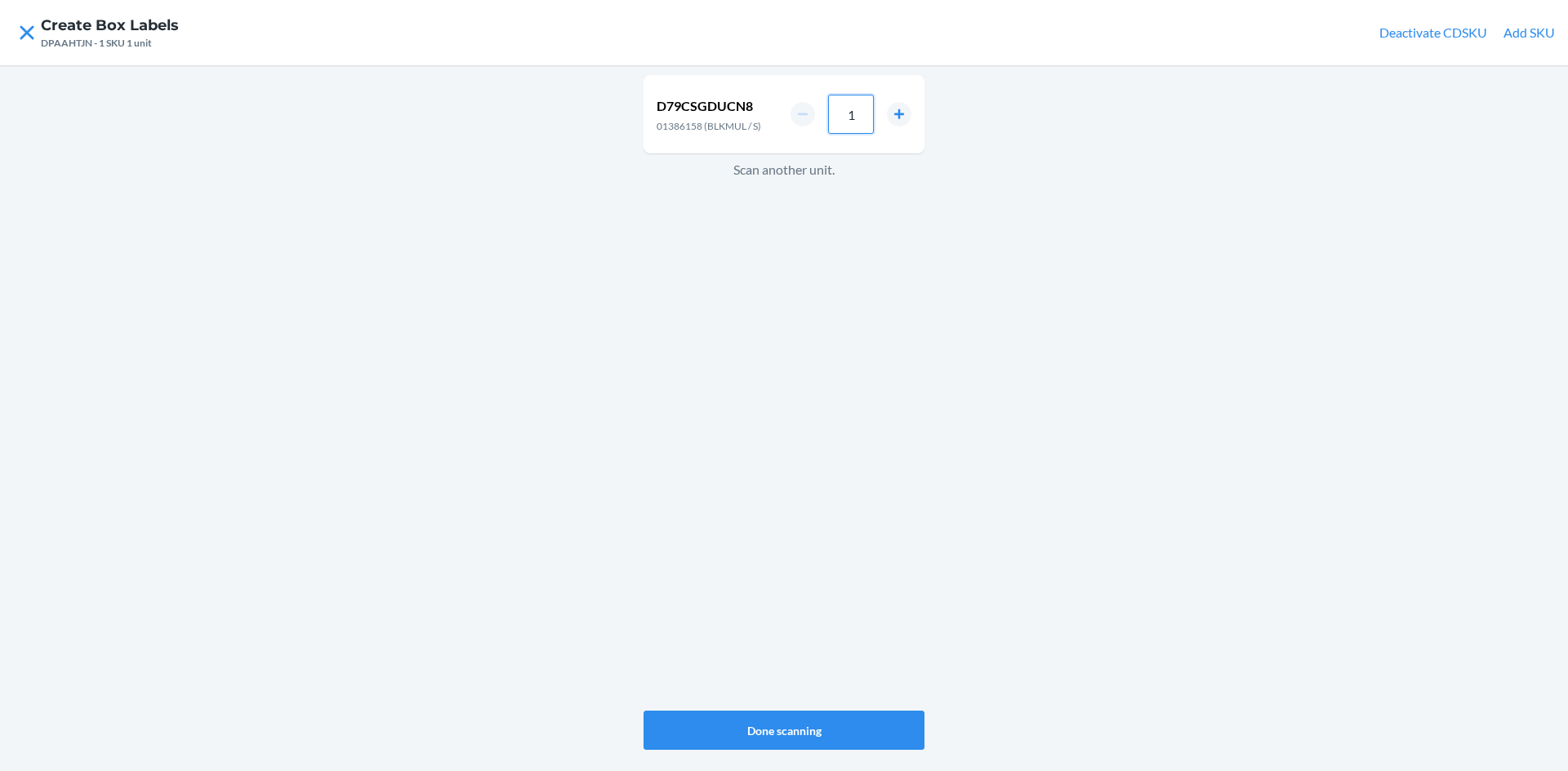
click at [859, 117] on input "1" at bounding box center [850, 115] width 46 height 40
type input "6"
click at [780, 361] on div "D79CSGDUCN8 01386158 (BLKMUL / S) 6 Scan another unit." at bounding box center [784, 393] width 281 height 642
click at [897, 117] on button "increment number" at bounding box center [899, 120] width 24 height 24
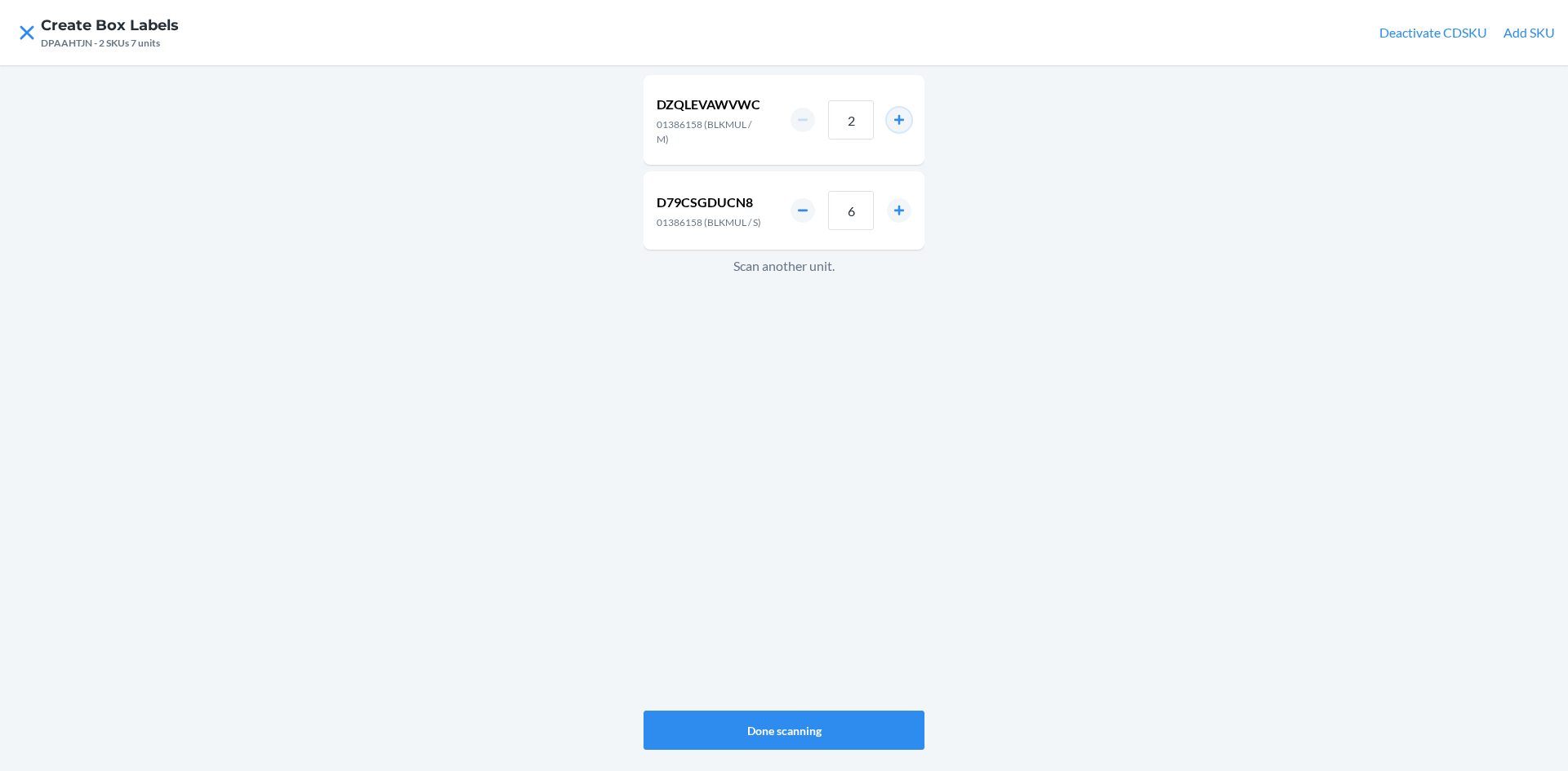
click at [897, 117] on button "increment number" at bounding box center [899, 120] width 24 height 24
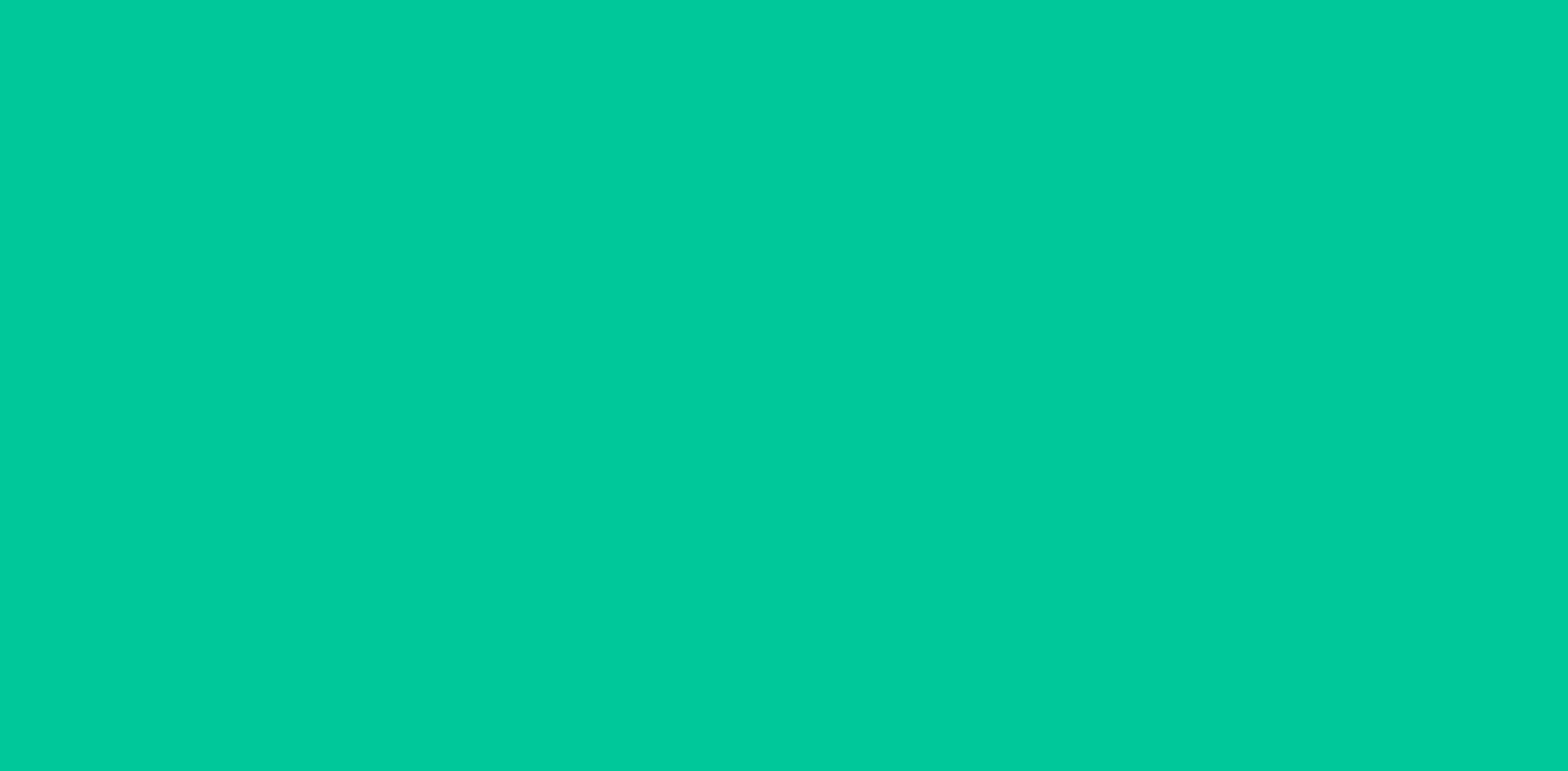
click at [897, 117] on button "increment number" at bounding box center [899, 120] width 24 height 24
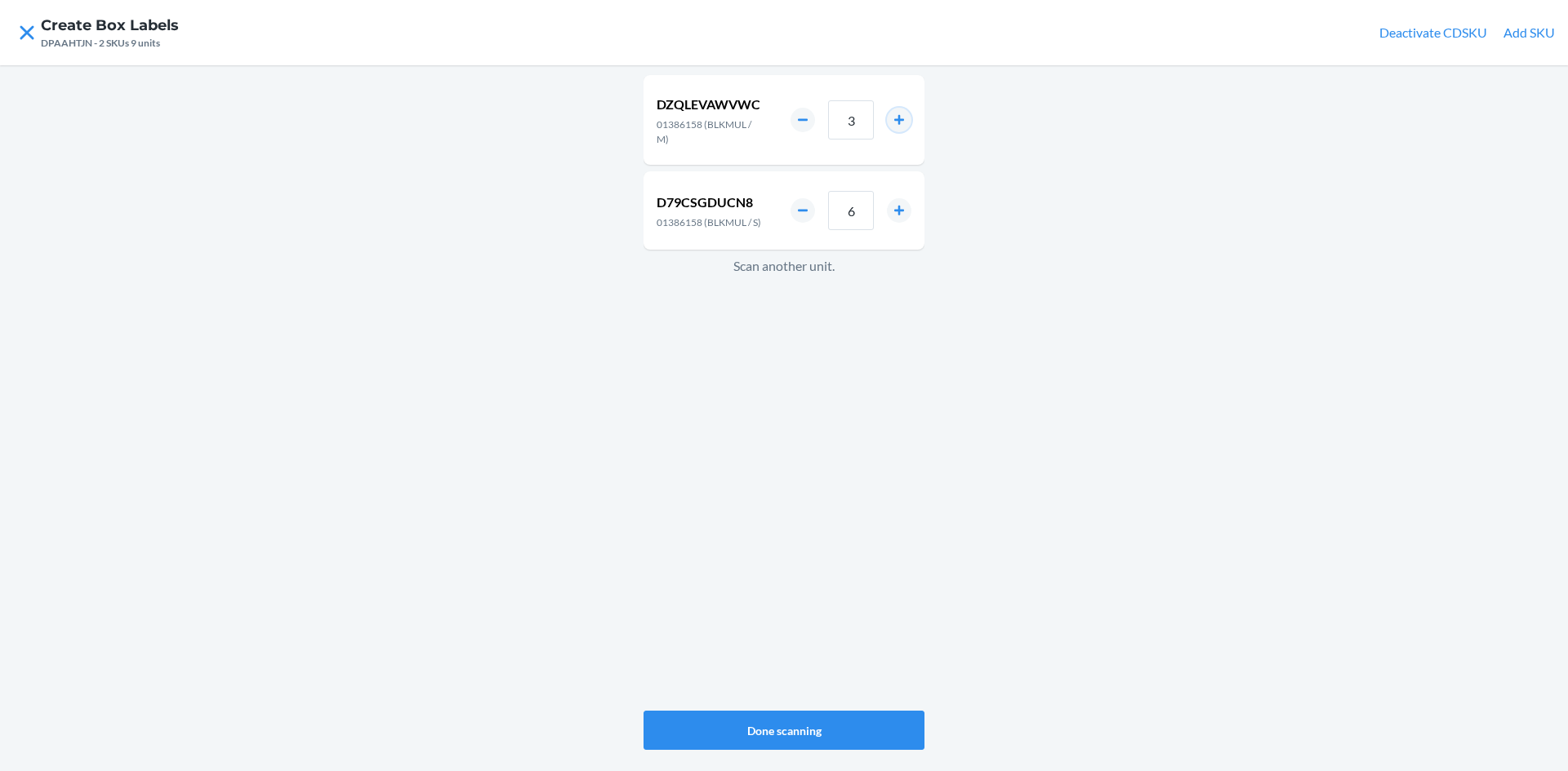
click at [887, 115] on button "increment number" at bounding box center [899, 120] width 24 height 24
type input "4"
click at [834, 395] on div "DZQLEVAWVWC 01386158 (BLKMUL / M) 4 D79CSGDUCN8 01386158 (BLKMUL / S) 6 Scan an…" at bounding box center [784, 393] width 281 height 642
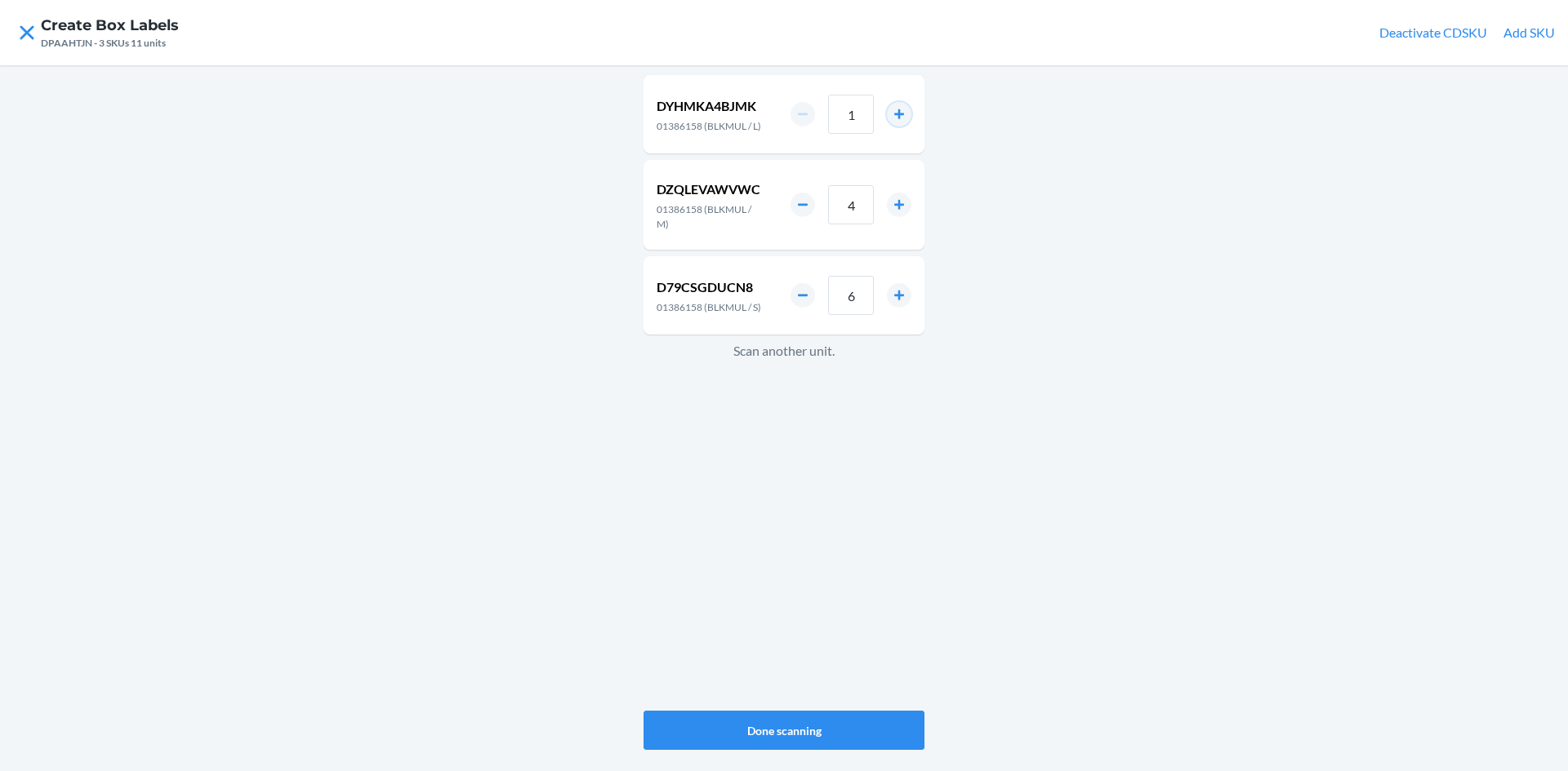
click at [890, 117] on button "increment number" at bounding box center [899, 114] width 24 height 24
type input "2"
click at [813, 721] on button "Done scanning" at bounding box center [784, 731] width 281 height 40
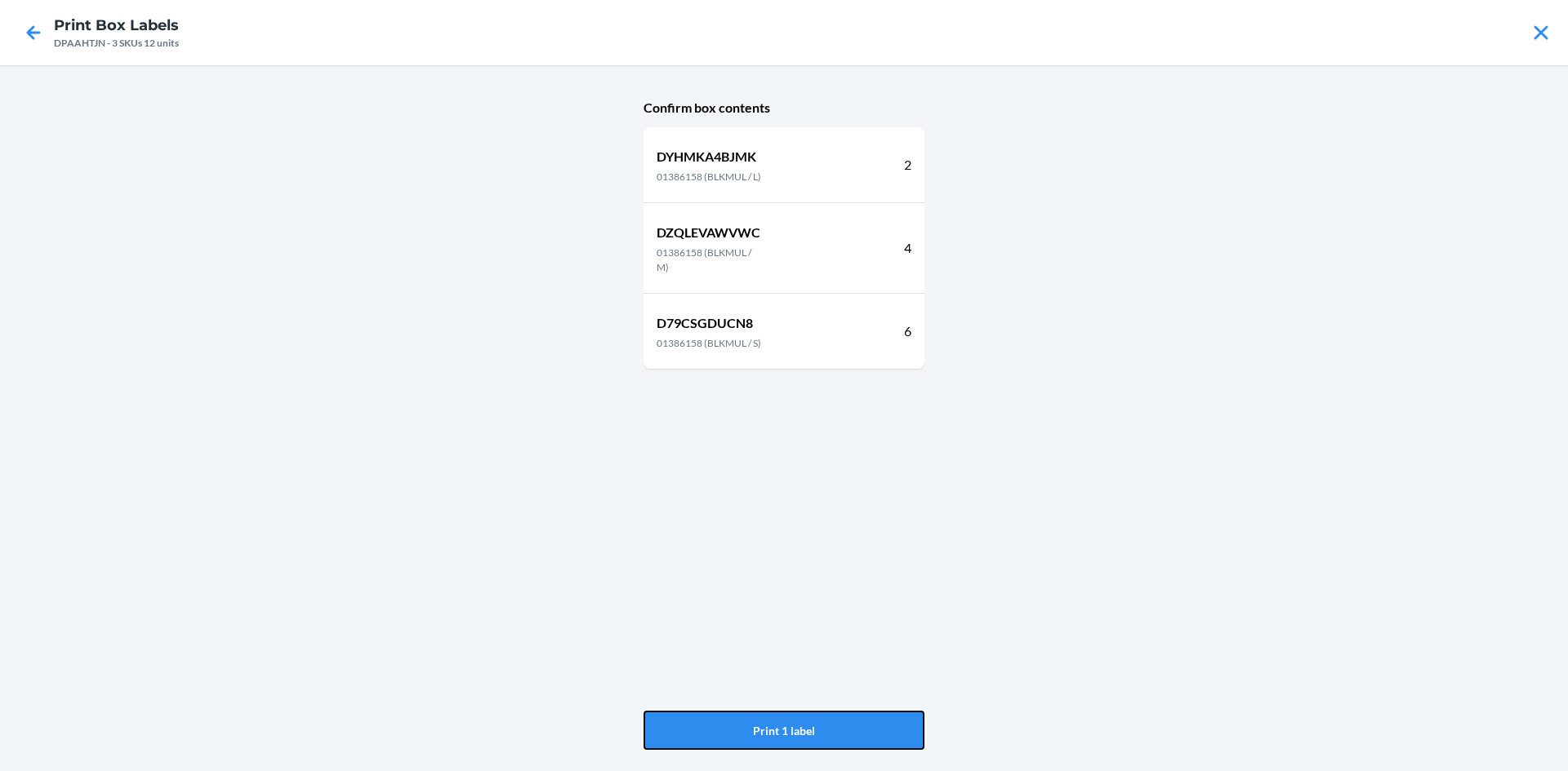
click at [813, 721] on button "Print 1 label" at bounding box center [784, 731] width 281 height 40
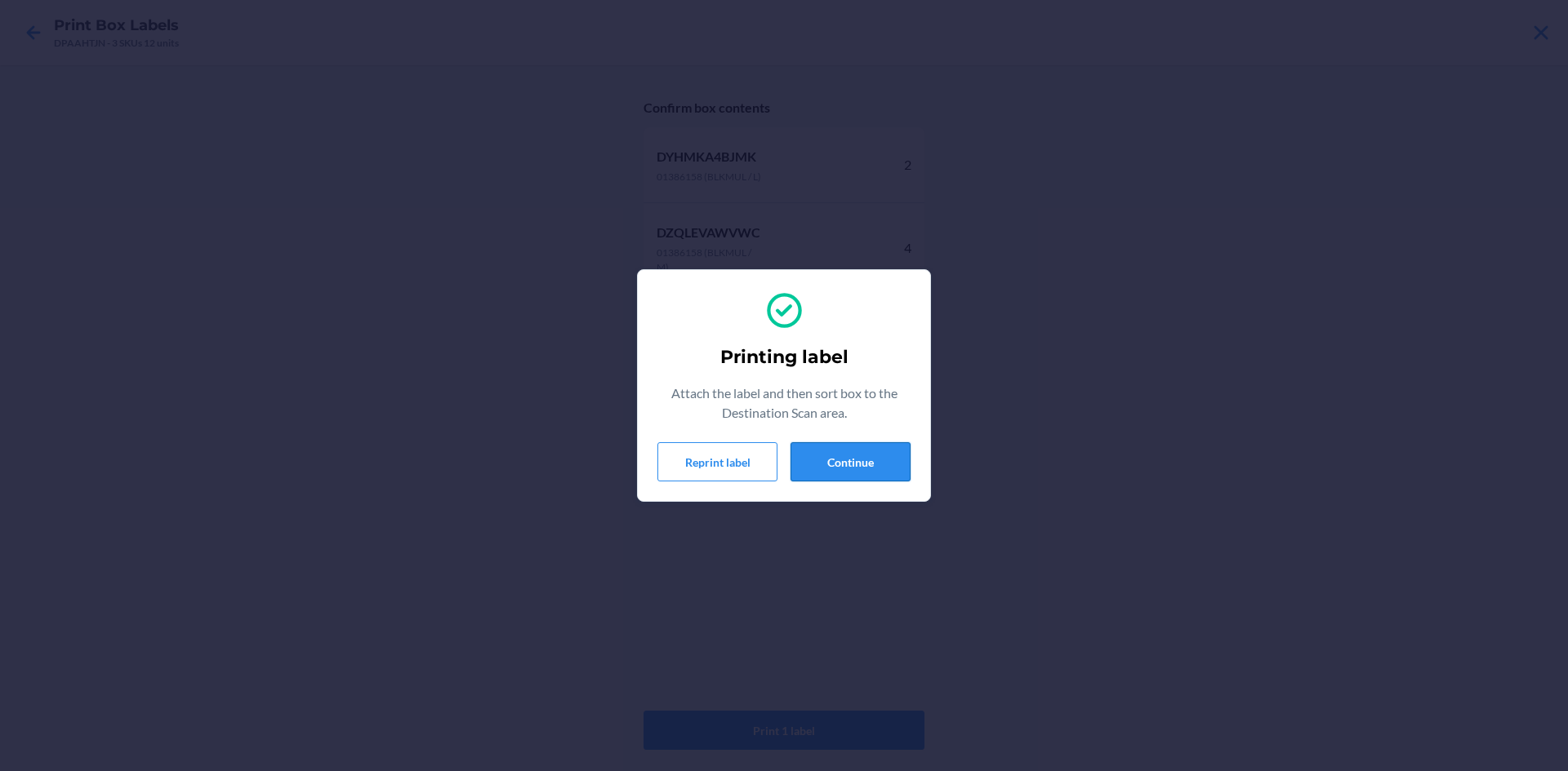
click at [873, 450] on button "Continue" at bounding box center [849, 462] width 120 height 40
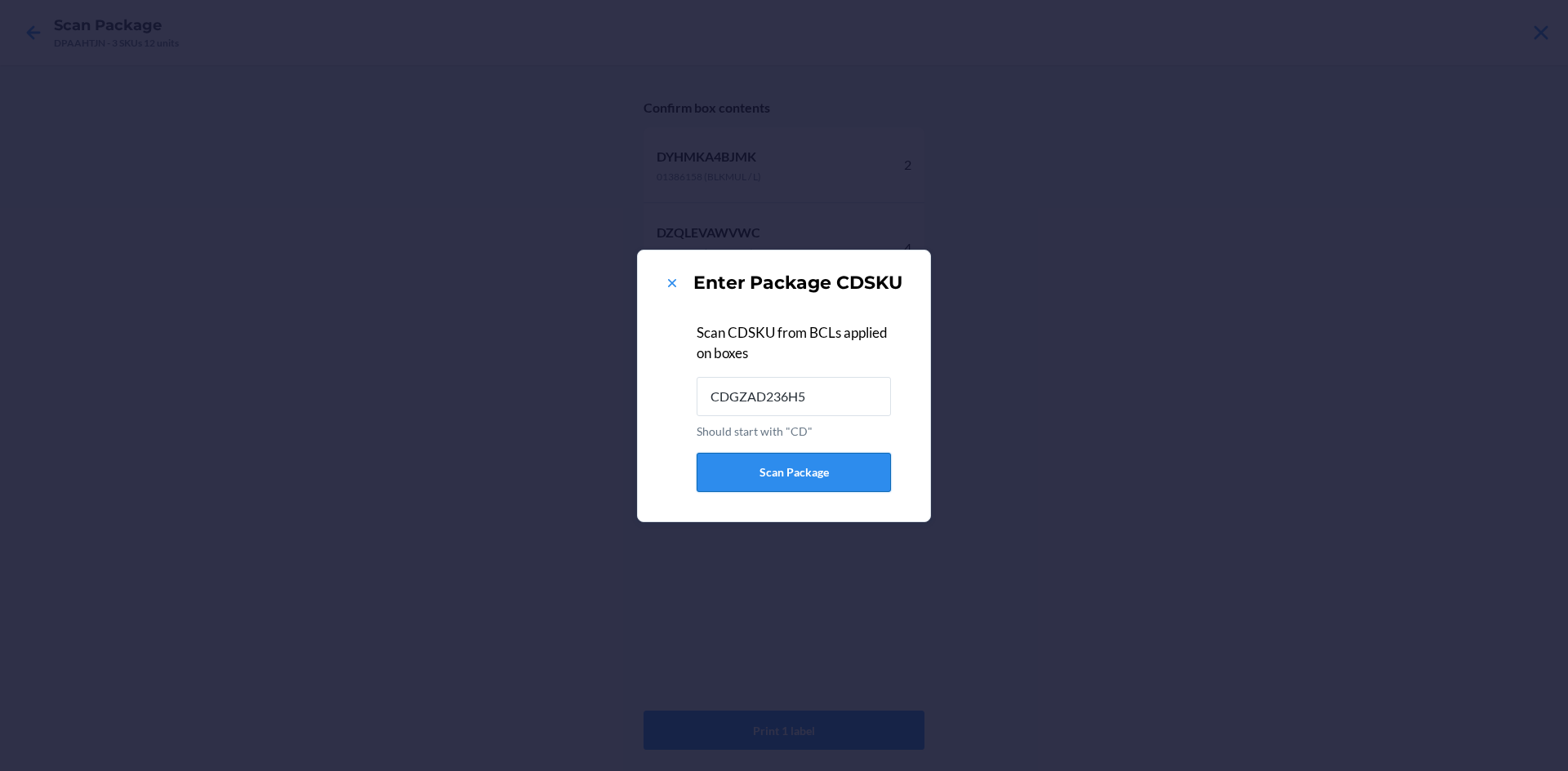
type input "CDGZAD236H5"
click at [675, 281] on icon at bounding box center [671, 282] width 16 height 16
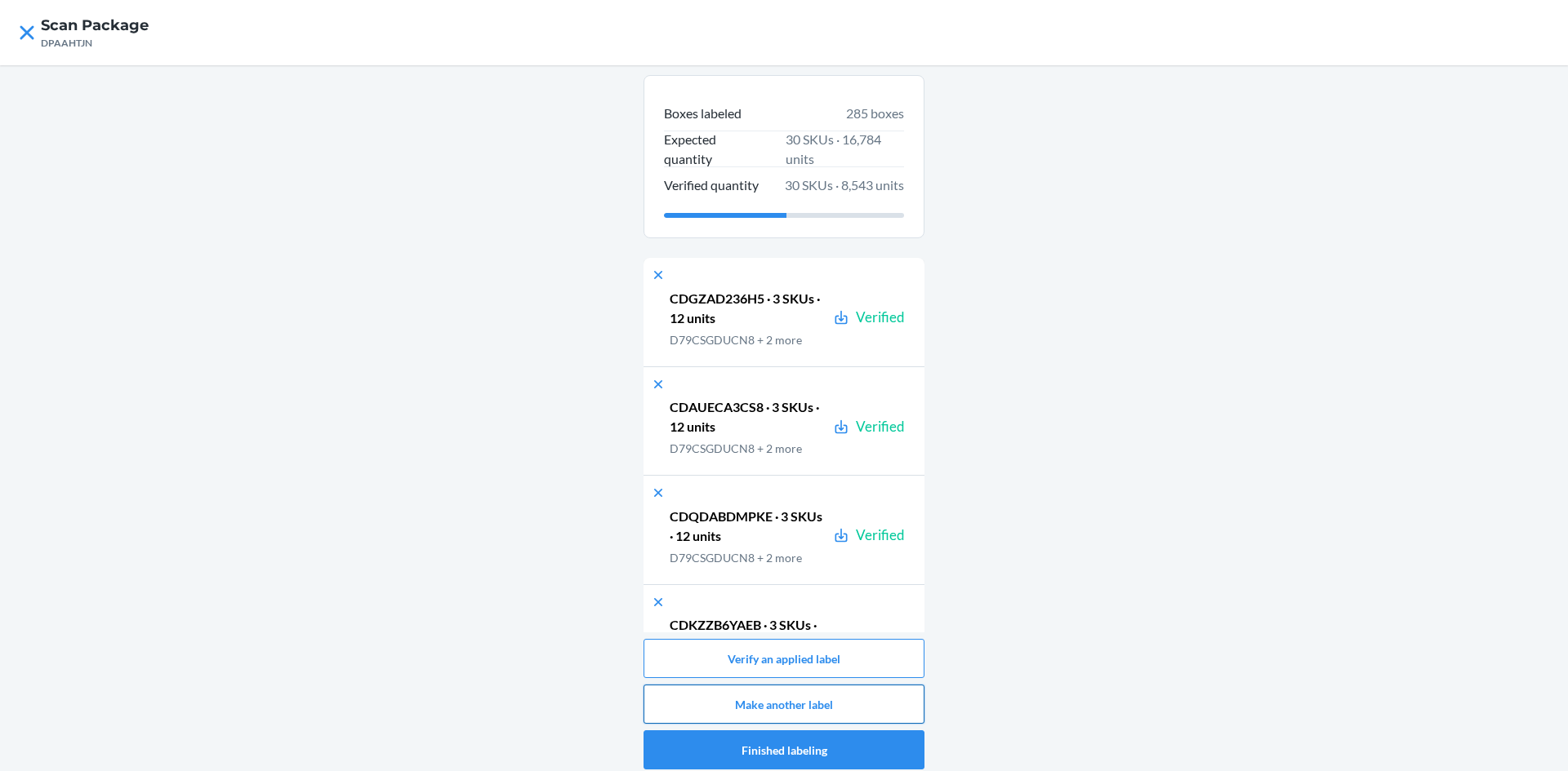
click at [784, 699] on button "Make another label" at bounding box center [784, 704] width 281 height 40
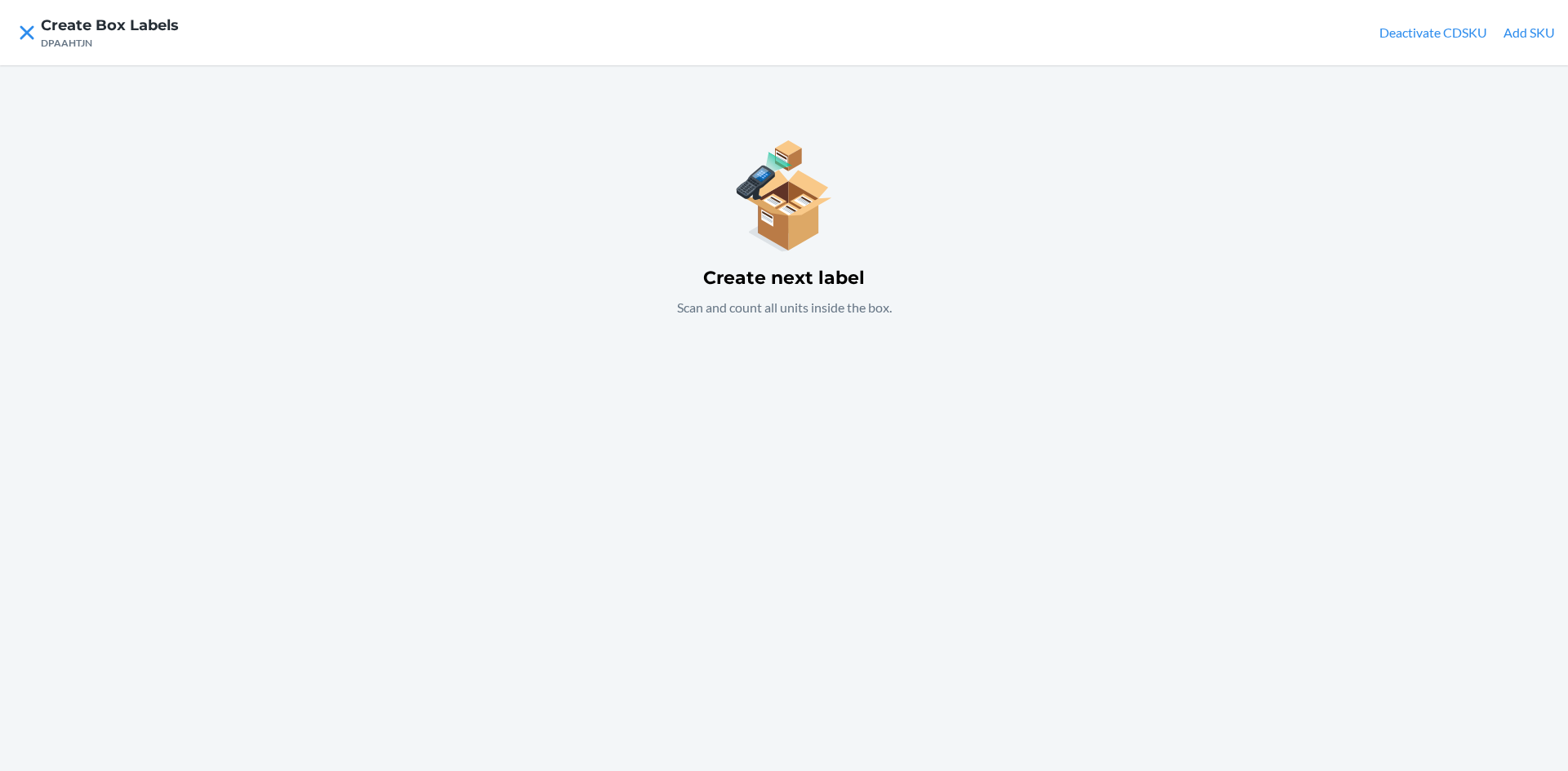
click at [571, 332] on div "Create next label Scan and count all units inside the box." at bounding box center [784, 418] width 1568 height 706
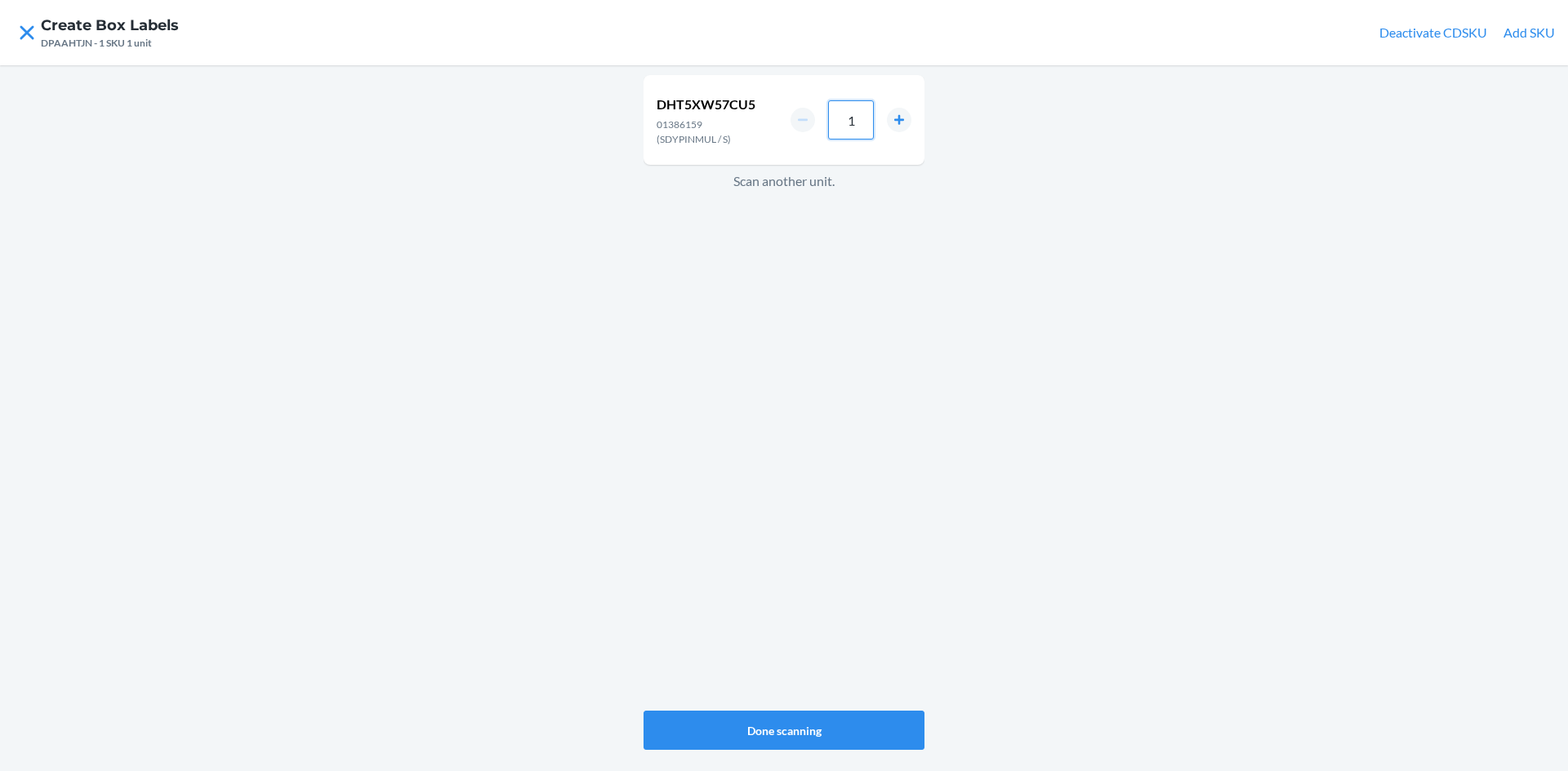
click at [869, 136] on input "1" at bounding box center [850, 120] width 46 height 40
type input "36"
click at [571, 212] on div "DHT5XW57CU5 01386159 (SDYPINMUL / S) 36 Scan another unit. Done scanning" at bounding box center [784, 418] width 1568 height 706
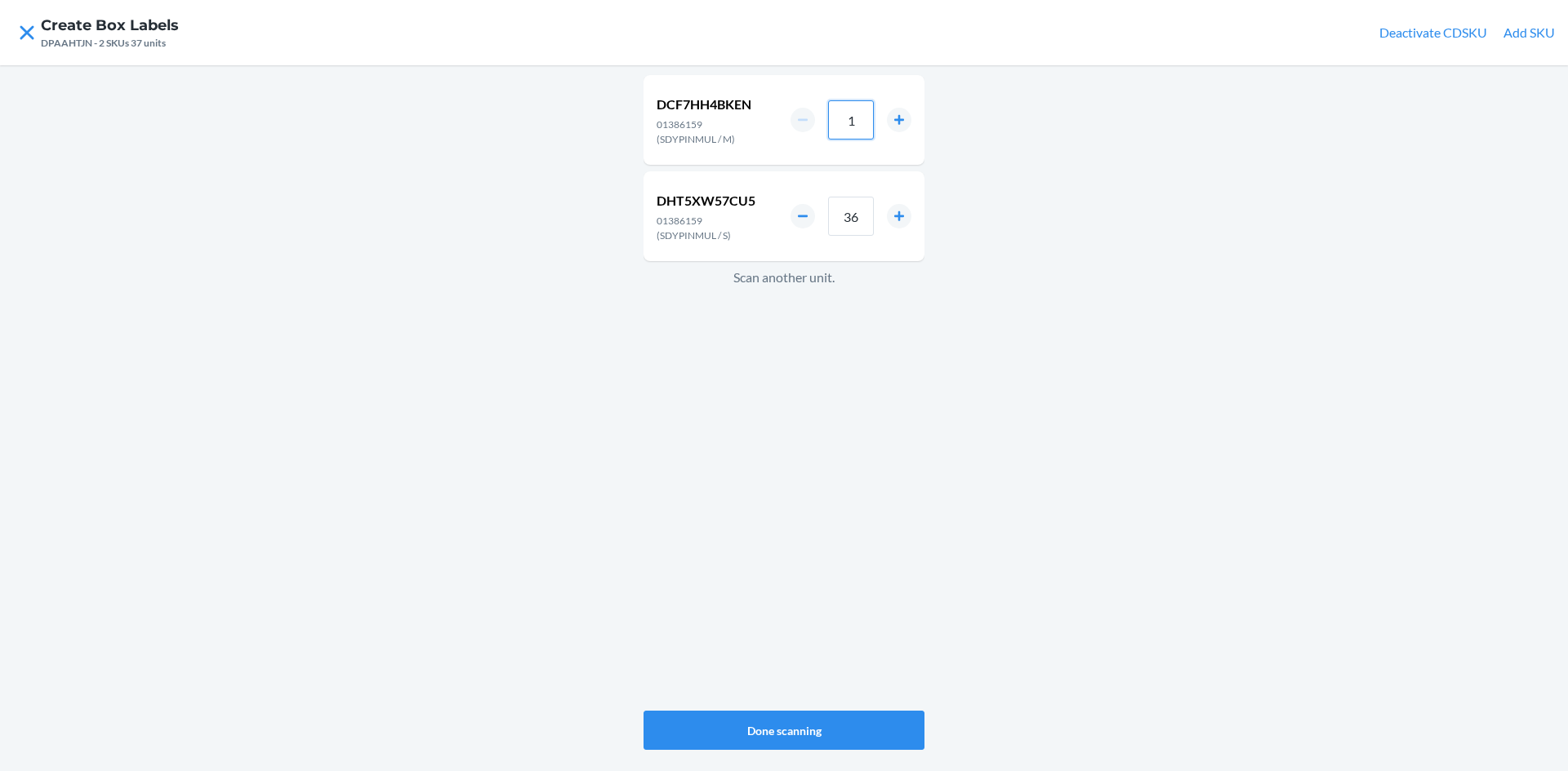
click at [852, 131] on input "1" at bounding box center [850, 120] width 46 height 40
type input "24"
click at [815, 439] on div "DCF7HH4BKEN 01386159 (SDYPINMUL / M) 24 DHT5XW57CU5 01386159 (SDYPINMUL / S) 36…" at bounding box center [784, 393] width 281 height 642
click at [867, 125] on input "1" at bounding box center [850, 120] width 46 height 40
type input "12"
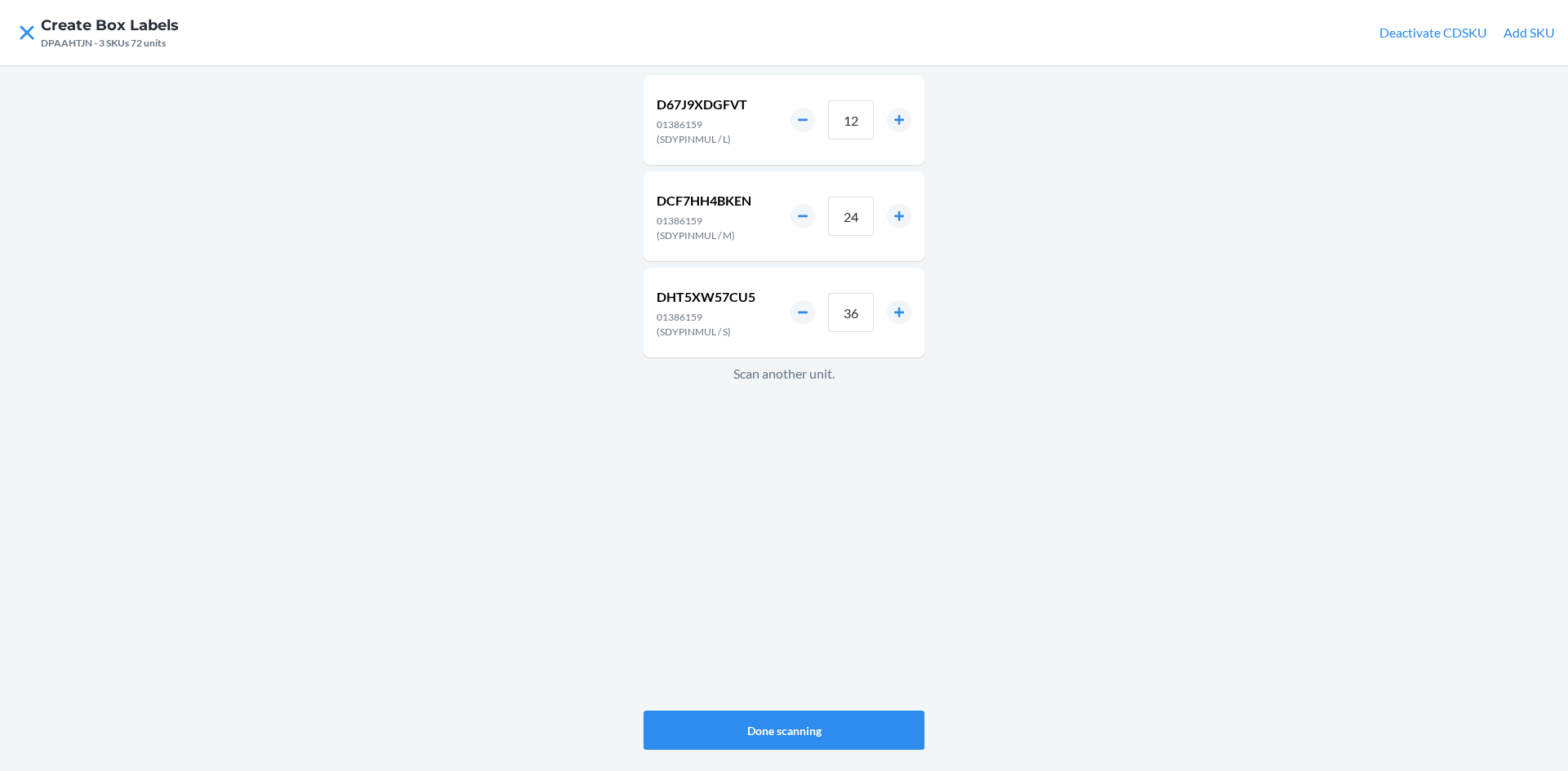
click at [788, 474] on div "D67J9XDGFVT 01386159 (SDYPINMUL / L) 12 DCF7HH4BKEN 01386159 (SDYPINMUL / M) 24…" at bounding box center [784, 393] width 281 height 642
click at [851, 717] on button "Done scanning" at bounding box center [784, 731] width 281 height 40
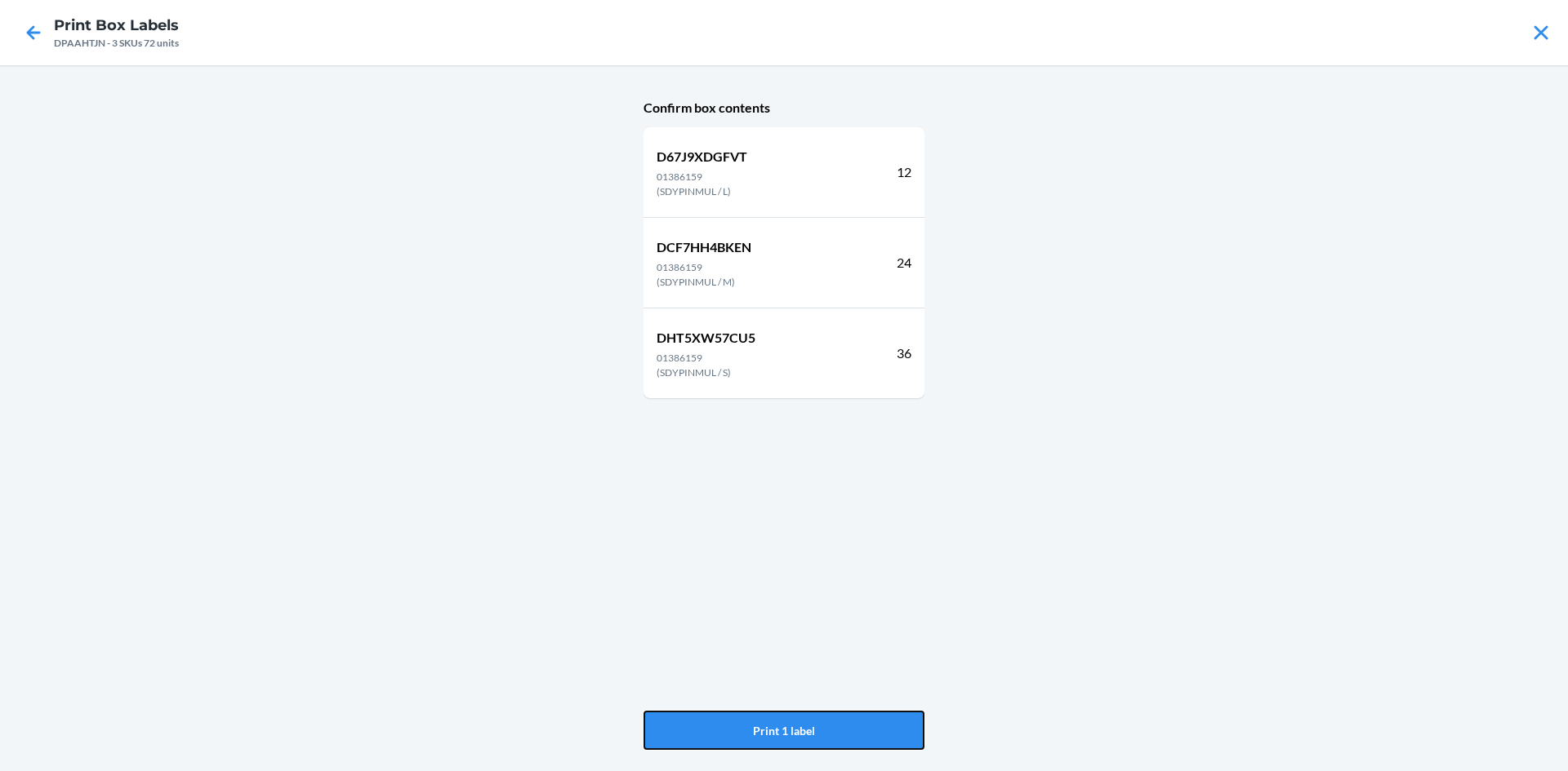
click at [851, 717] on button "Print 1 label" at bounding box center [784, 731] width 281 height 40
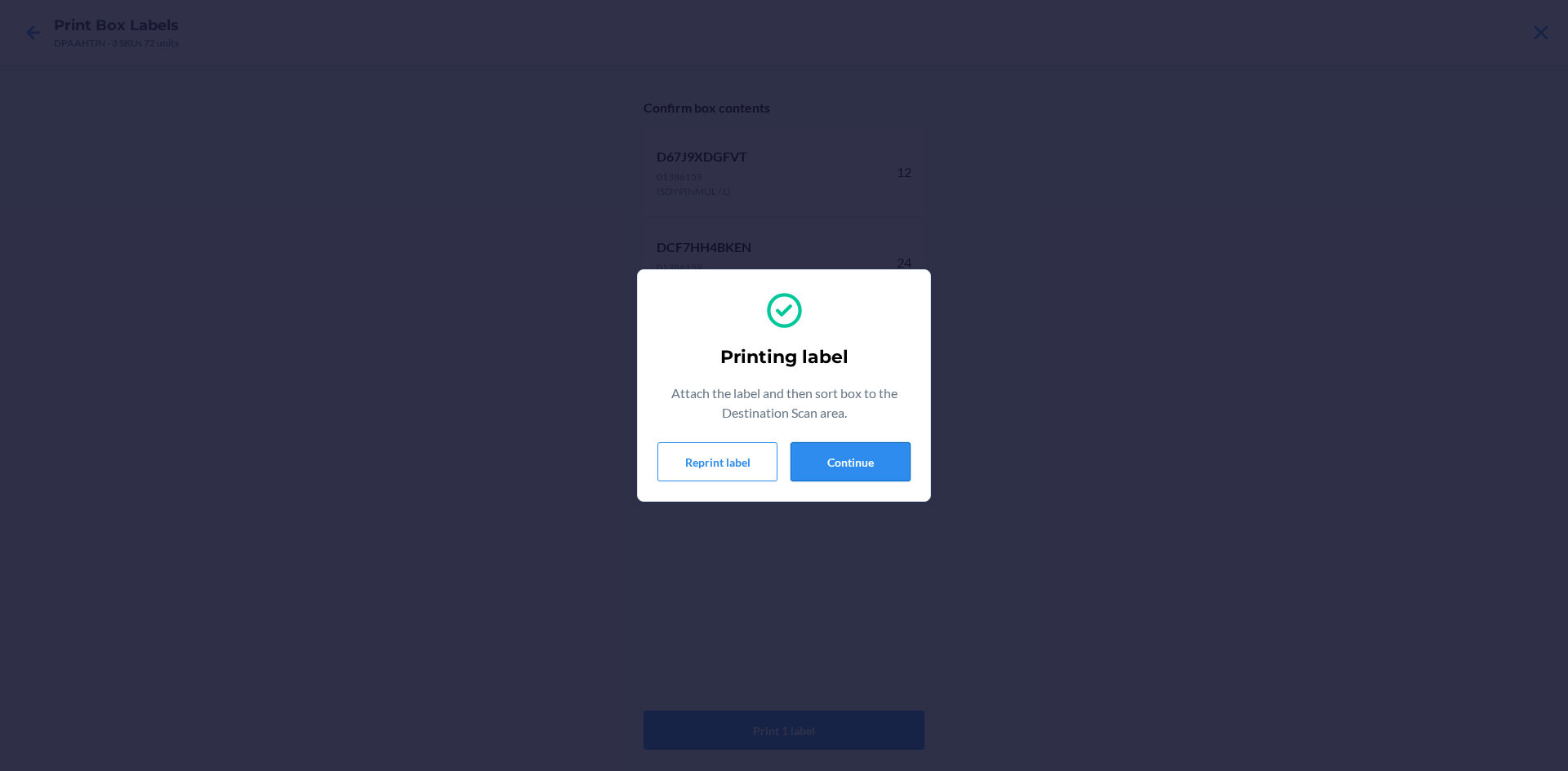
click at [824, 452] on button "Continue" at bounding box center [849, 462] width 120 height 40
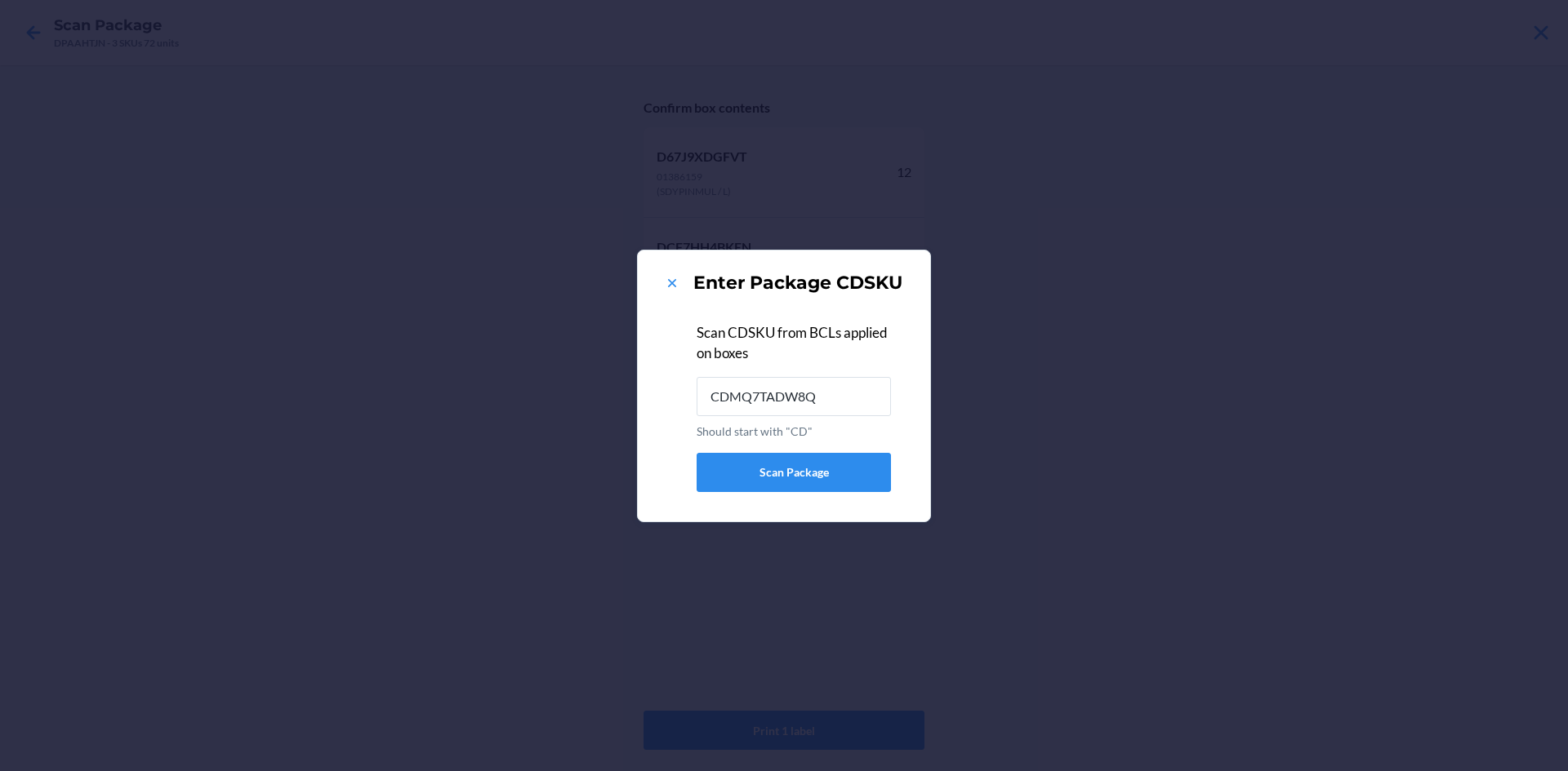
type input "CDMQ7TADW8Q"
click at [672, 284] on icon at bounding box center [671, 282] width 16 height 16
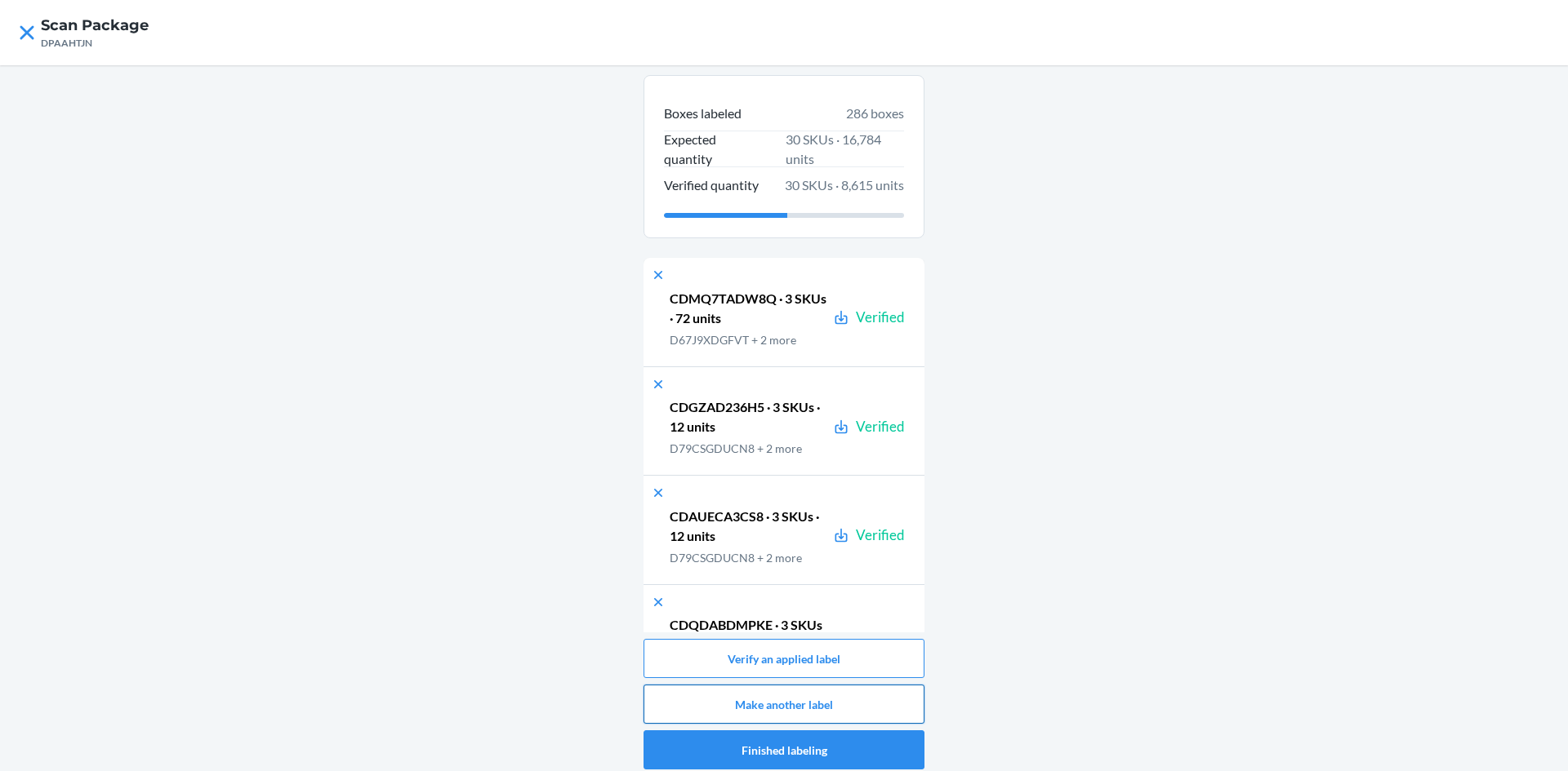
click at [849, 692] on button "Make another label" at bounding box center [784, 704] width 281 height 40
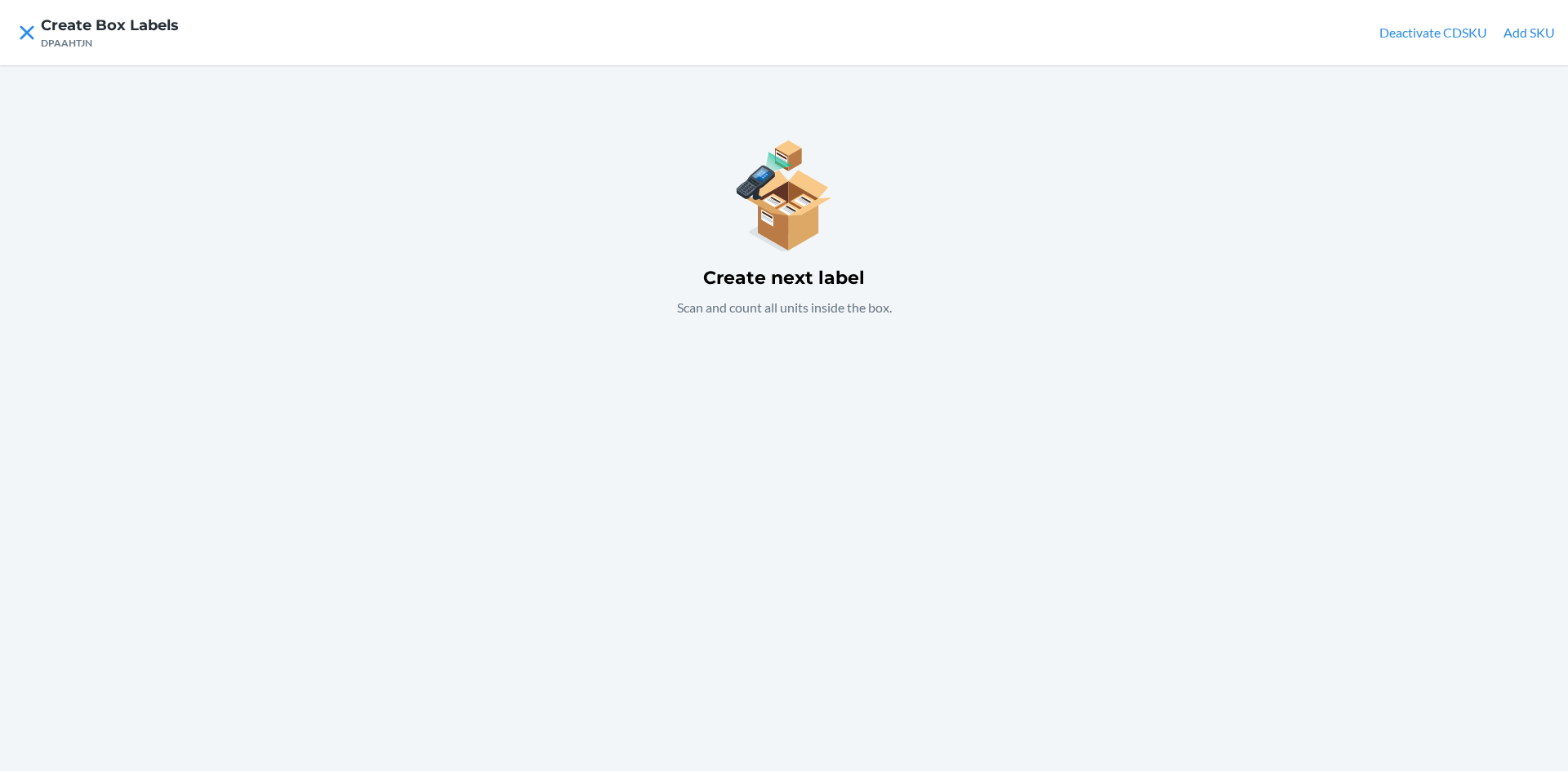
click at [918, 334] on div "Create next label Scan and count all units inside the box." at bounding box center [784, 225] width 281 height 223
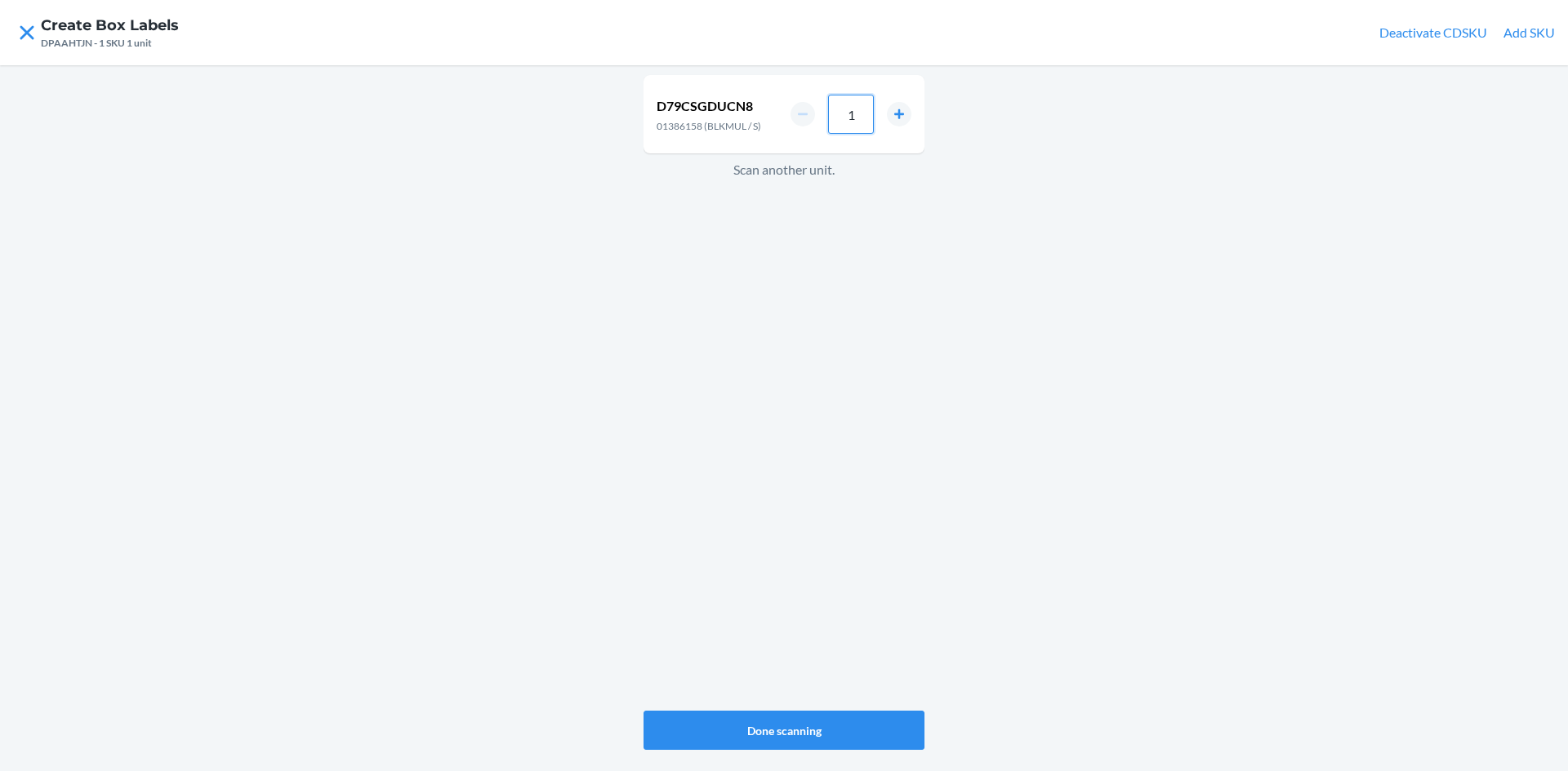
click at [857, 122] on input "1" at bounding box center [850, 115] width 46 height 40
type input "36"
click at [747, 265] on div "D79CSGDUCN8 01386158 (BLKMUL / S) 36 Scan another unit." at bounding box center [784, 393] width 281 height 642
click at [864, 120] on input "1" at bounding box center [850, 120] width 46 height 40
type input "24"
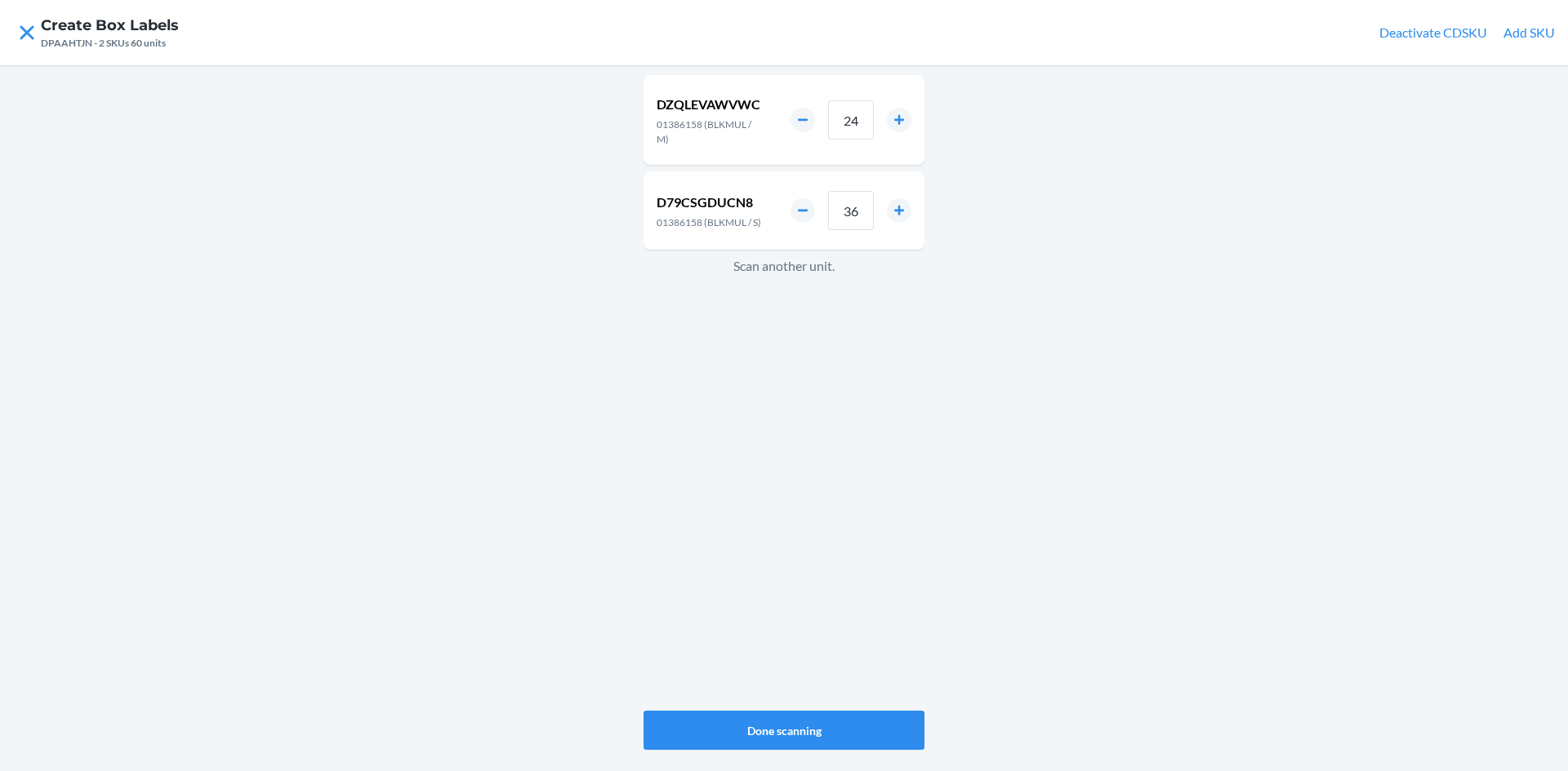
click at [745, 442] on div "DZQLEVAWVWC 01386158 (BLKMUL / M) 24 D79CSGDUCN8 01386158 (BLKMUL / S) 36 Scan …" at bounding box center [784, 393] width 281 height 642
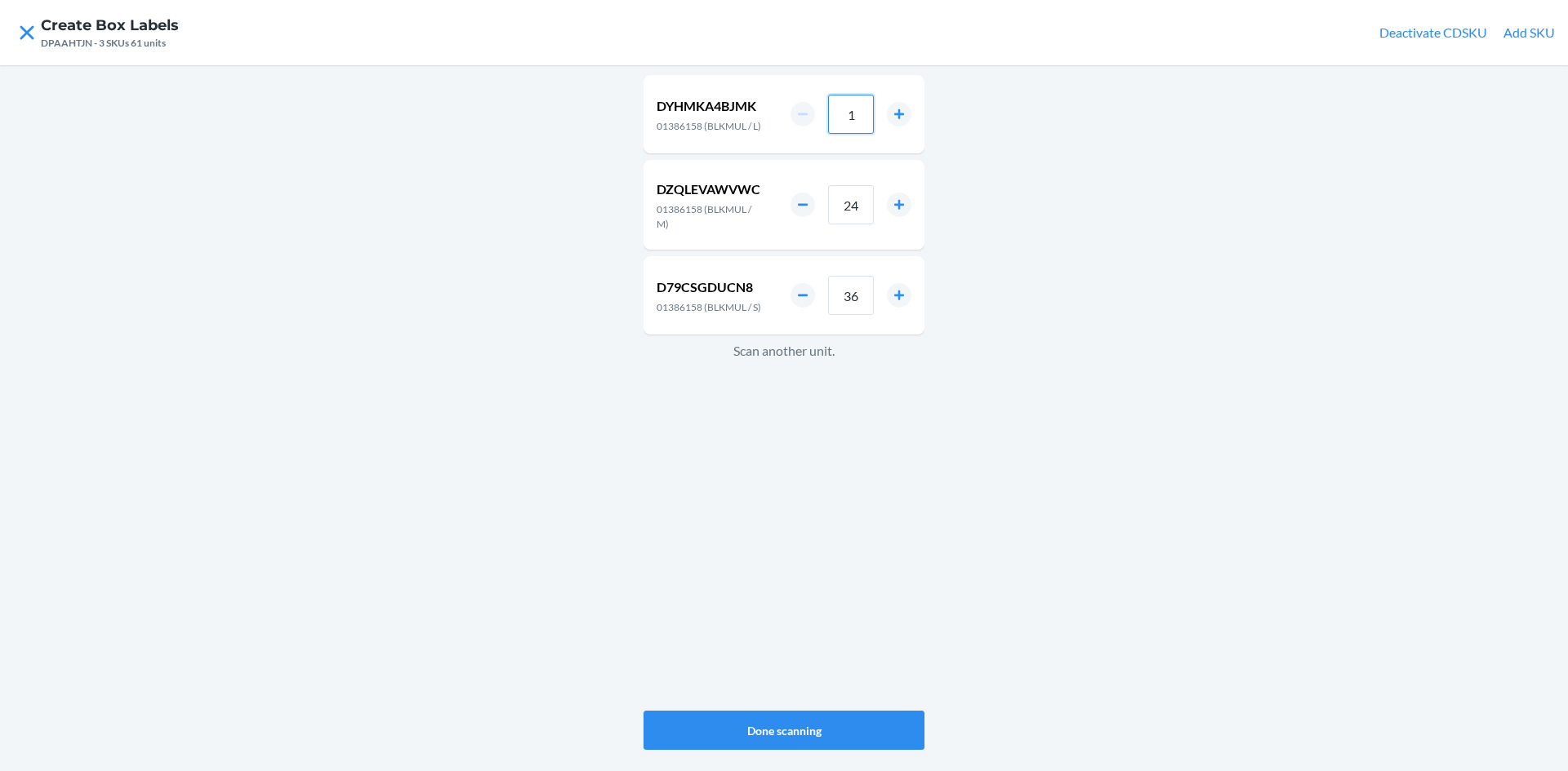
click at [856, 114] on input "1" at bounding box center [850, 115] width 46 height 40
type input "12"
click at [842, 720] on button "Done scanning" at bounding box center [784, 731] width 281 height 40
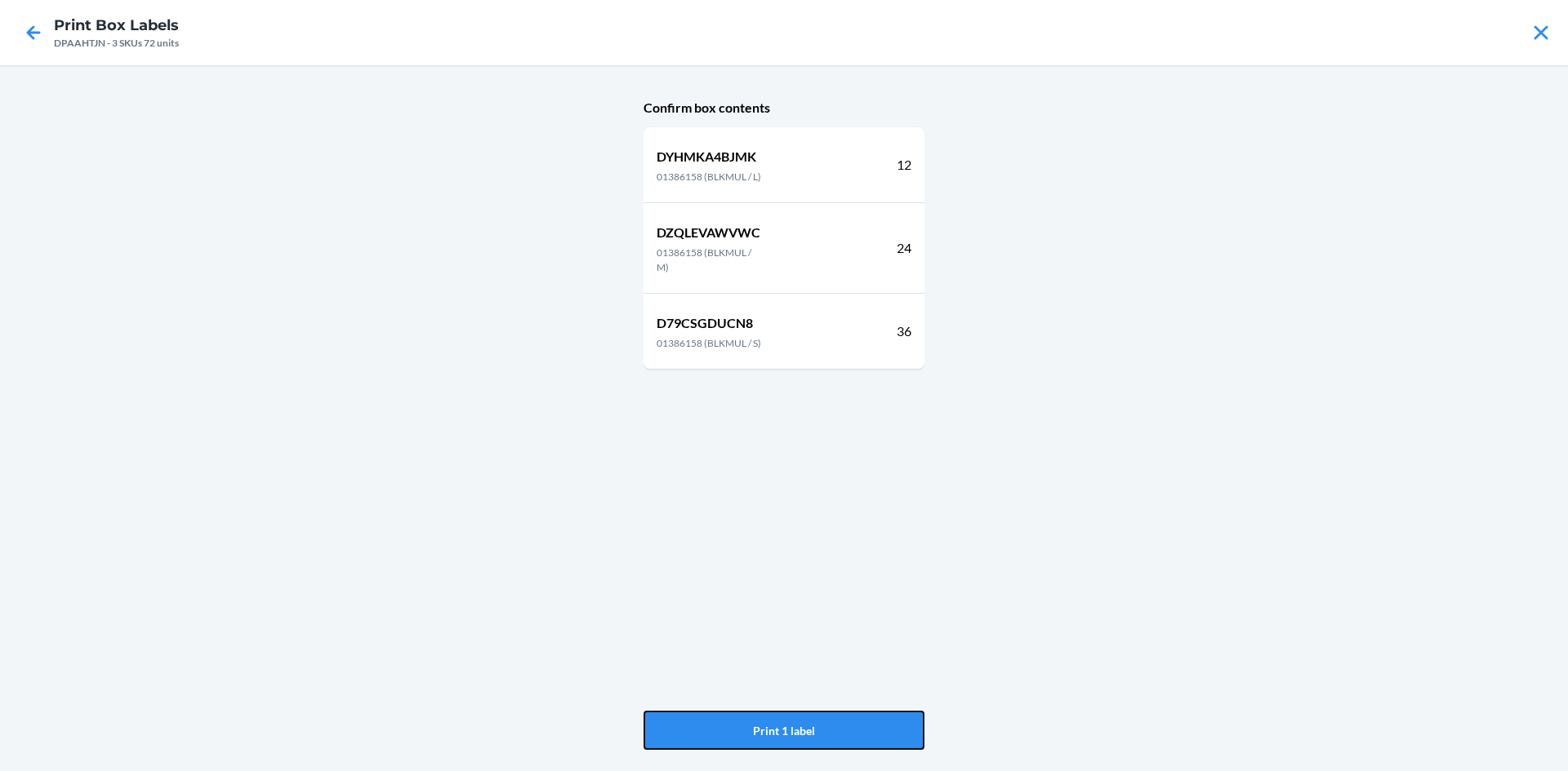
click at [842, 716] on button "Print 1 label" at bounding box center [784, 731] width 281 height 40
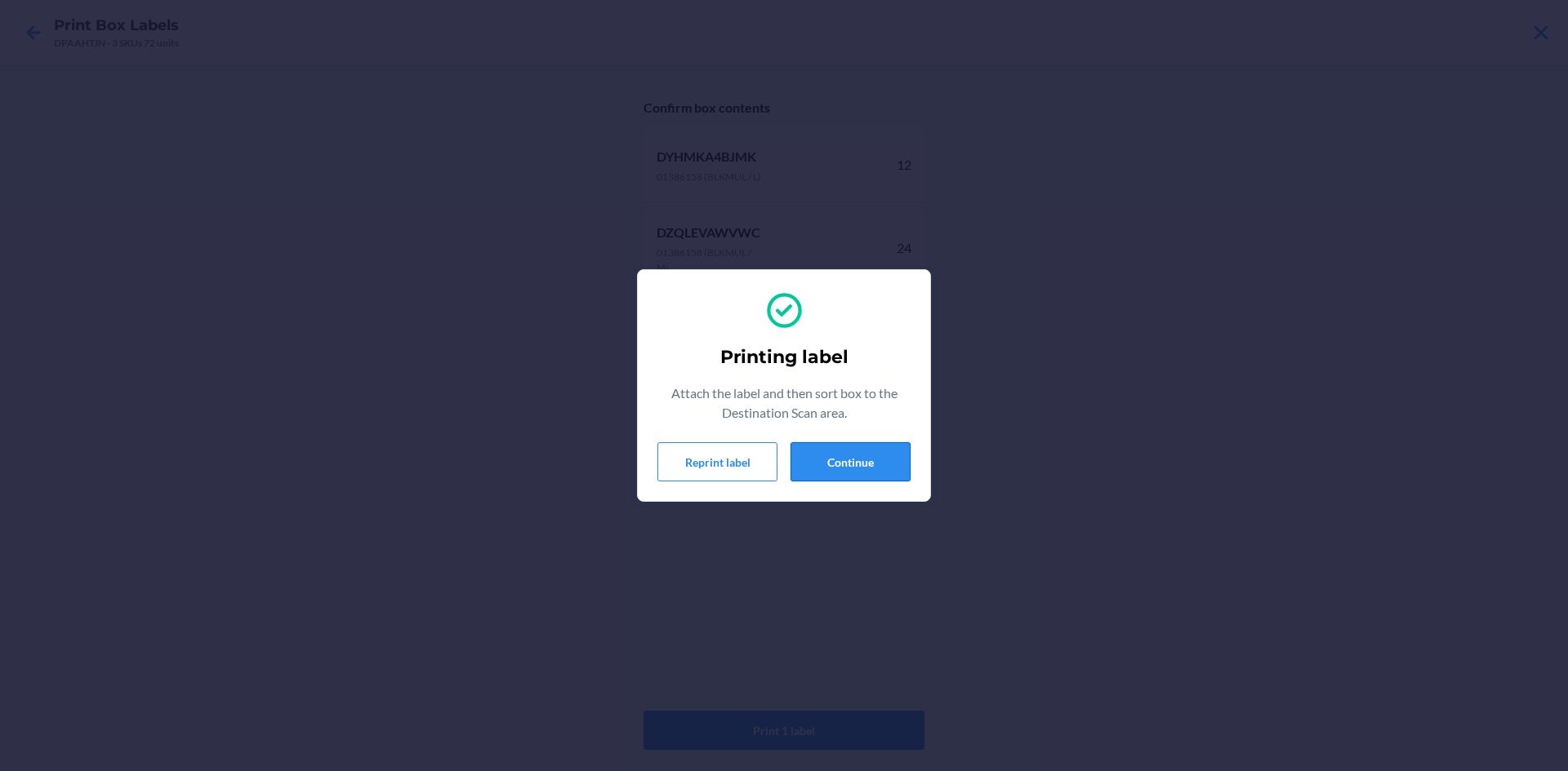
click at [835, 460] on button "Continue" at bounding box center [849, 462] width 120 height 40
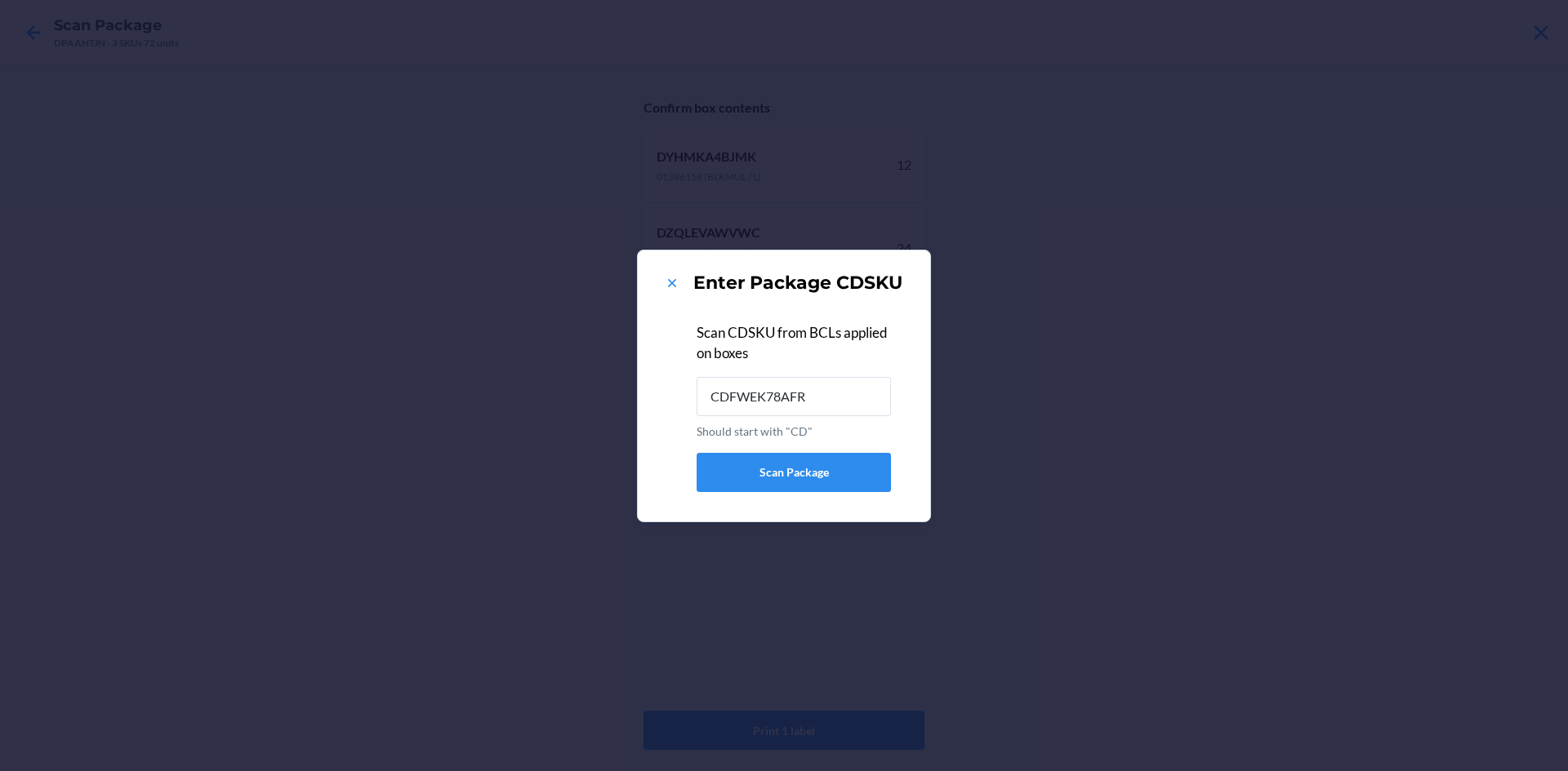
type input "CDFWEK78AFR"
click at [670, 283] on icon at bounding box center [671, 282] width 16 height 16
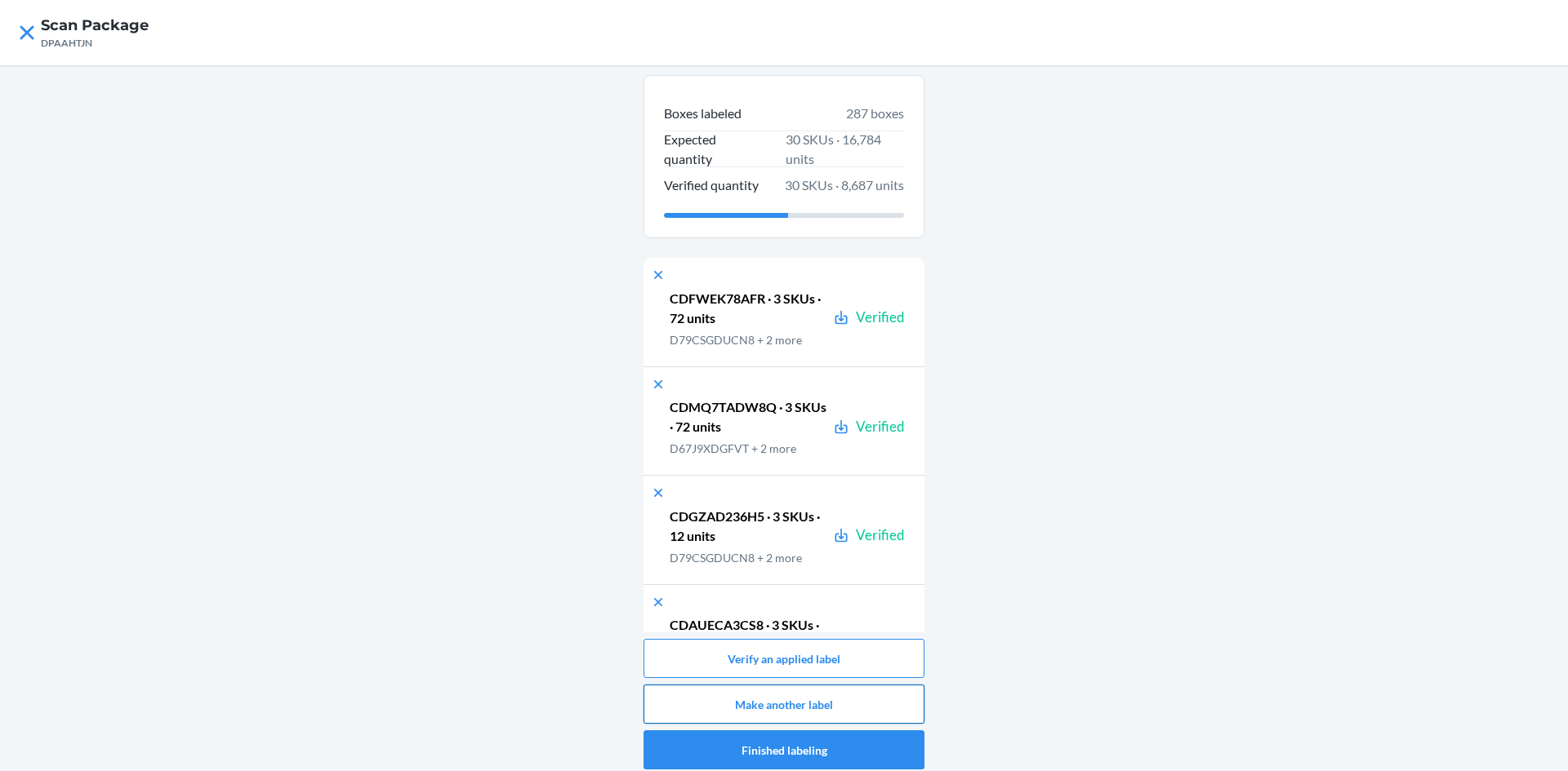
click at [814, 698] on button "Make another label" at bounding box center [784, 704] width 281 height 40
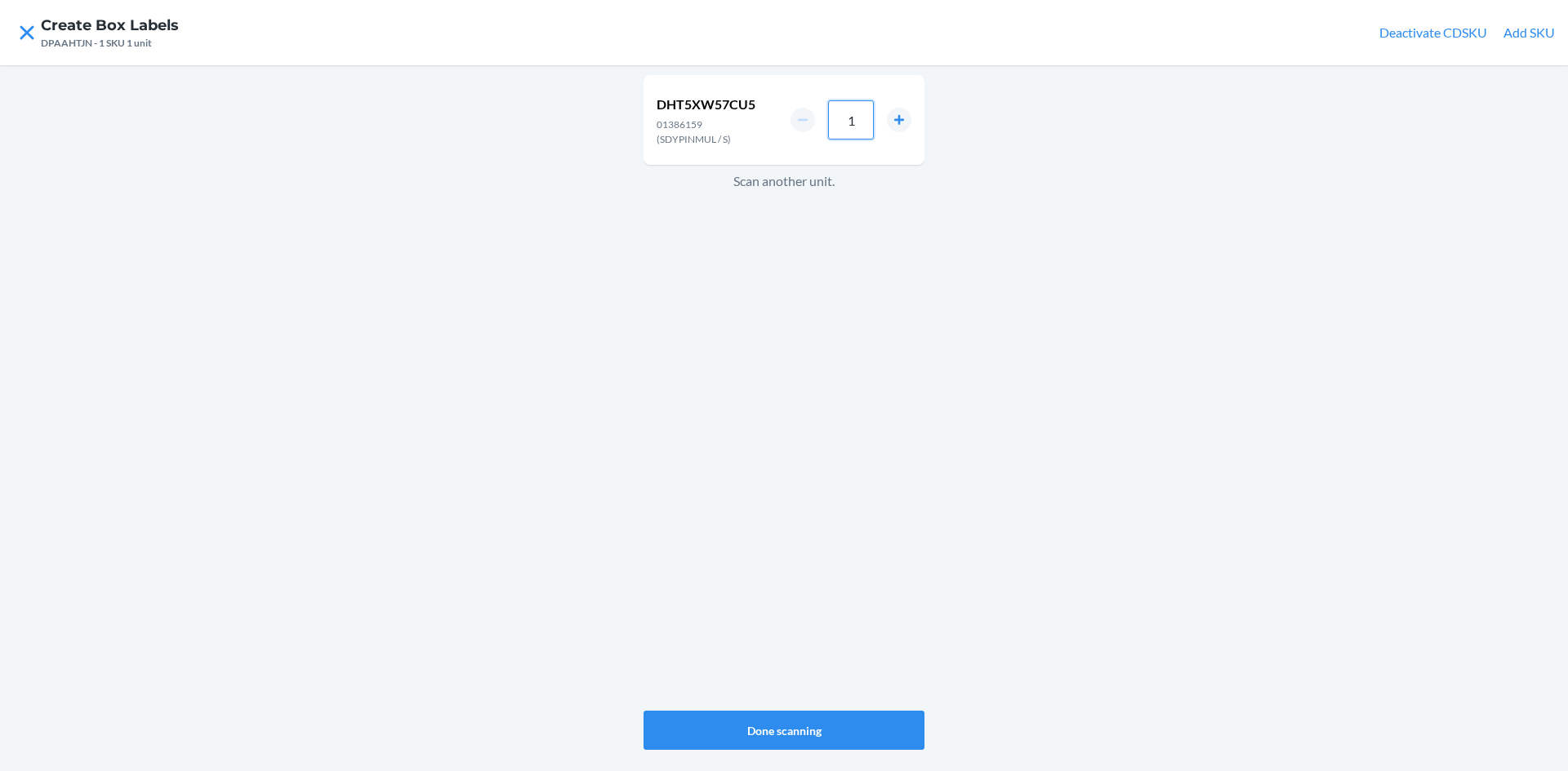
click at [863, 121] on input "1" at bounding box center [850, 120] width 46 height 40
type input "36"
click at [842, 224] on div "DHT5XW57CU5 01386159 (SDYPINMUL / S) 36 Scan another unit." at bounding box center [784, 393] width 281 height 642
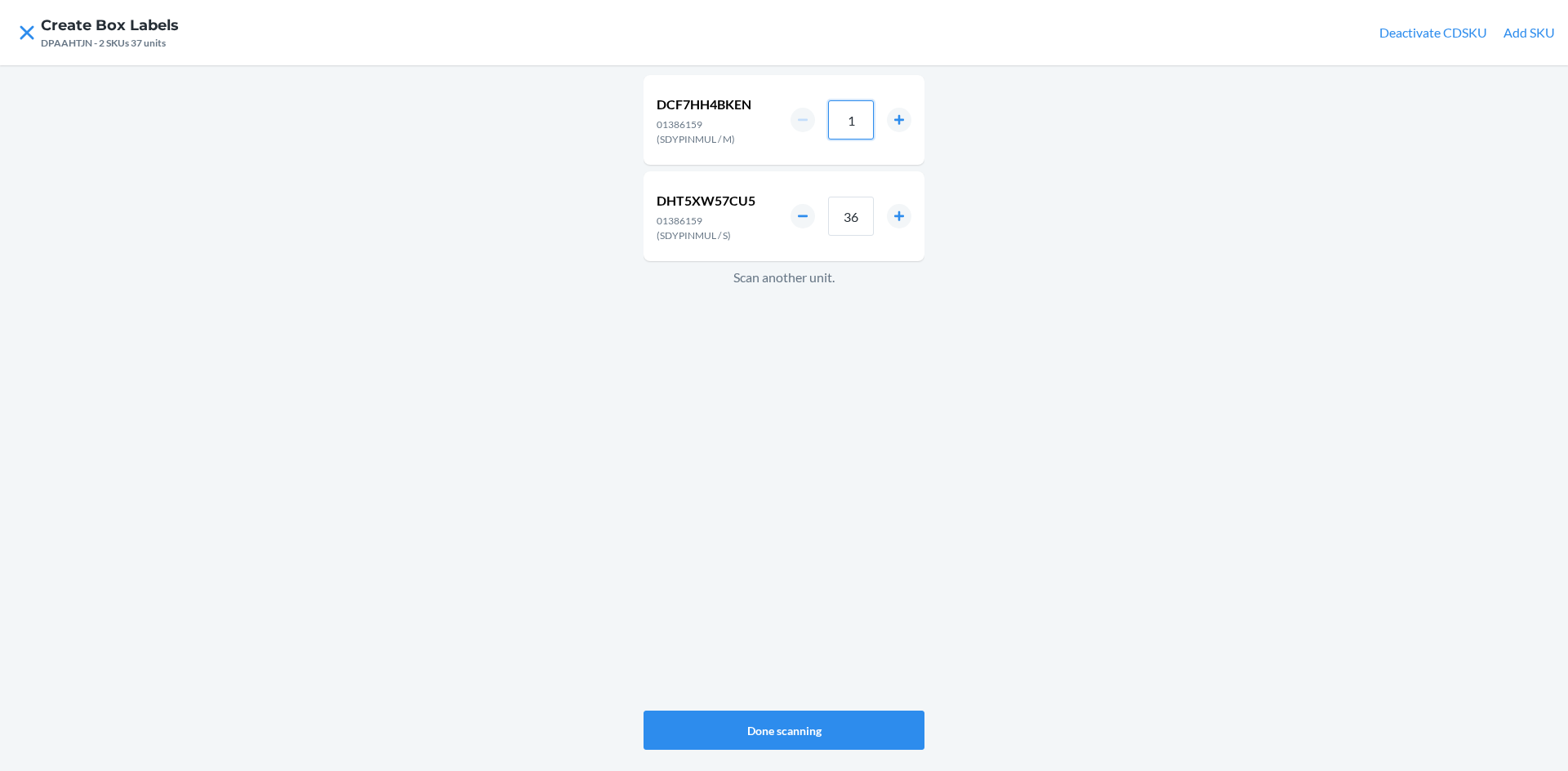
click at [860, 114] on input "1" at bounding box center [850, 120] width 46 height 40
type input "24"
click at [814, 537] on div "DCF7HH4BKEN 01386159 (SDYPINMUL / M) 24 DHT5XW57CU5 01386159 (SDYPINMUL / S) 36…" at bounding box center [784, 393] width 281 height 642
click at [853, 115] on input "1" at bounding box center [850, 120] width 46 height 40
type input "12"
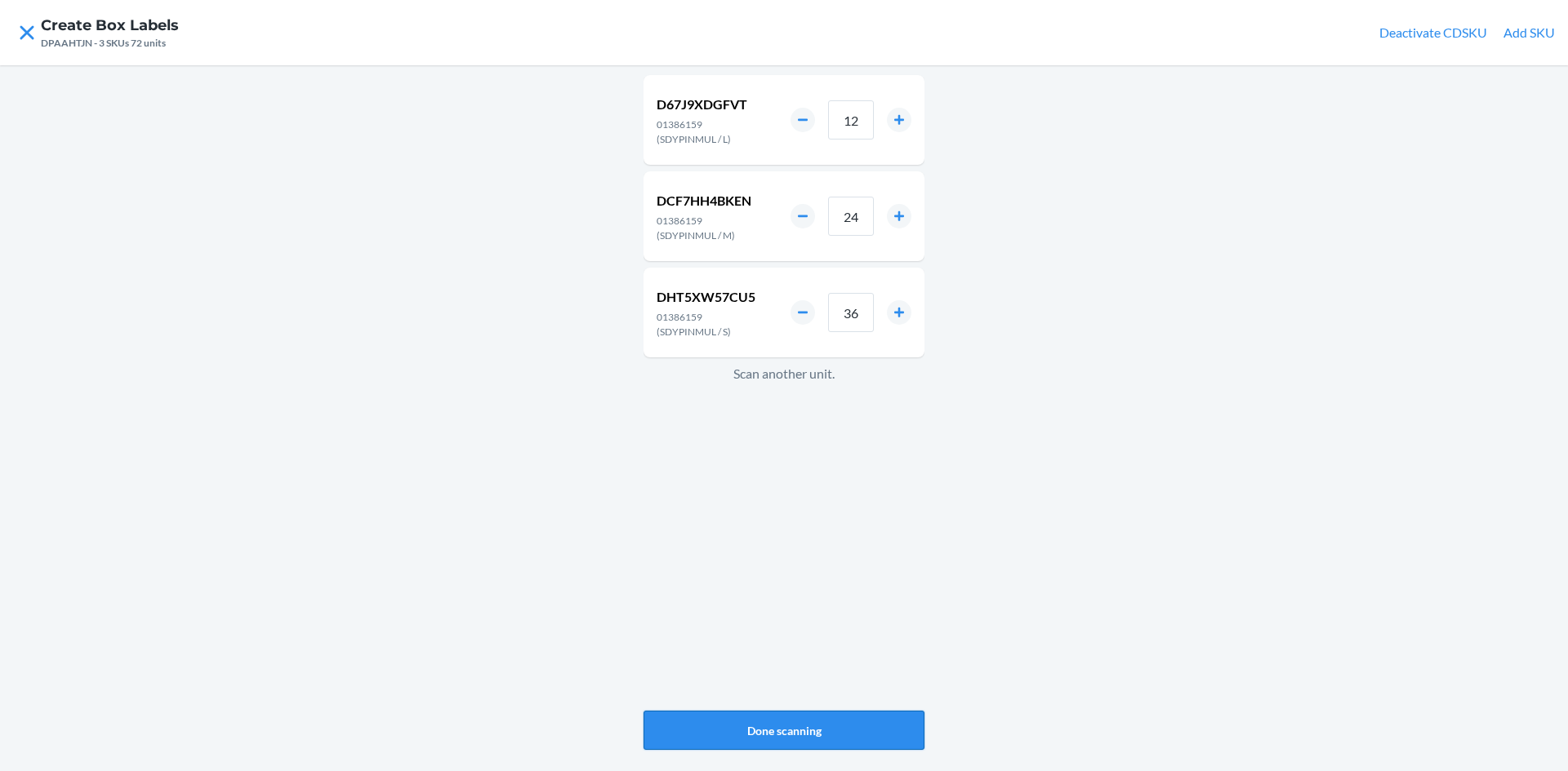
click at [804, 728] on button "Done scanning" at bounding box center [784, 731] width 281 height 40
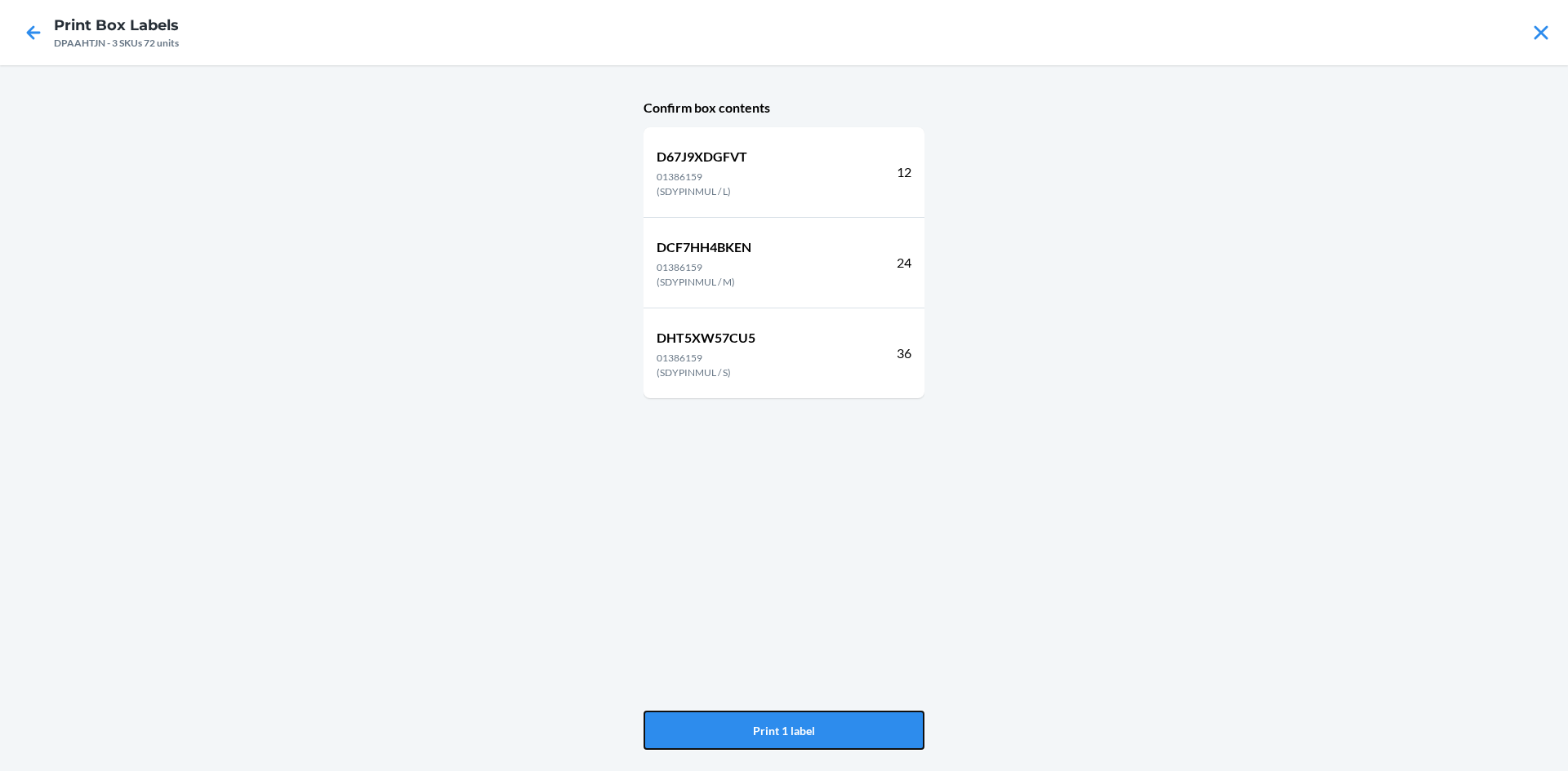
click at [804, 728] on button "Print 1 label" at bounding box center [784, 731] width 281 height 40
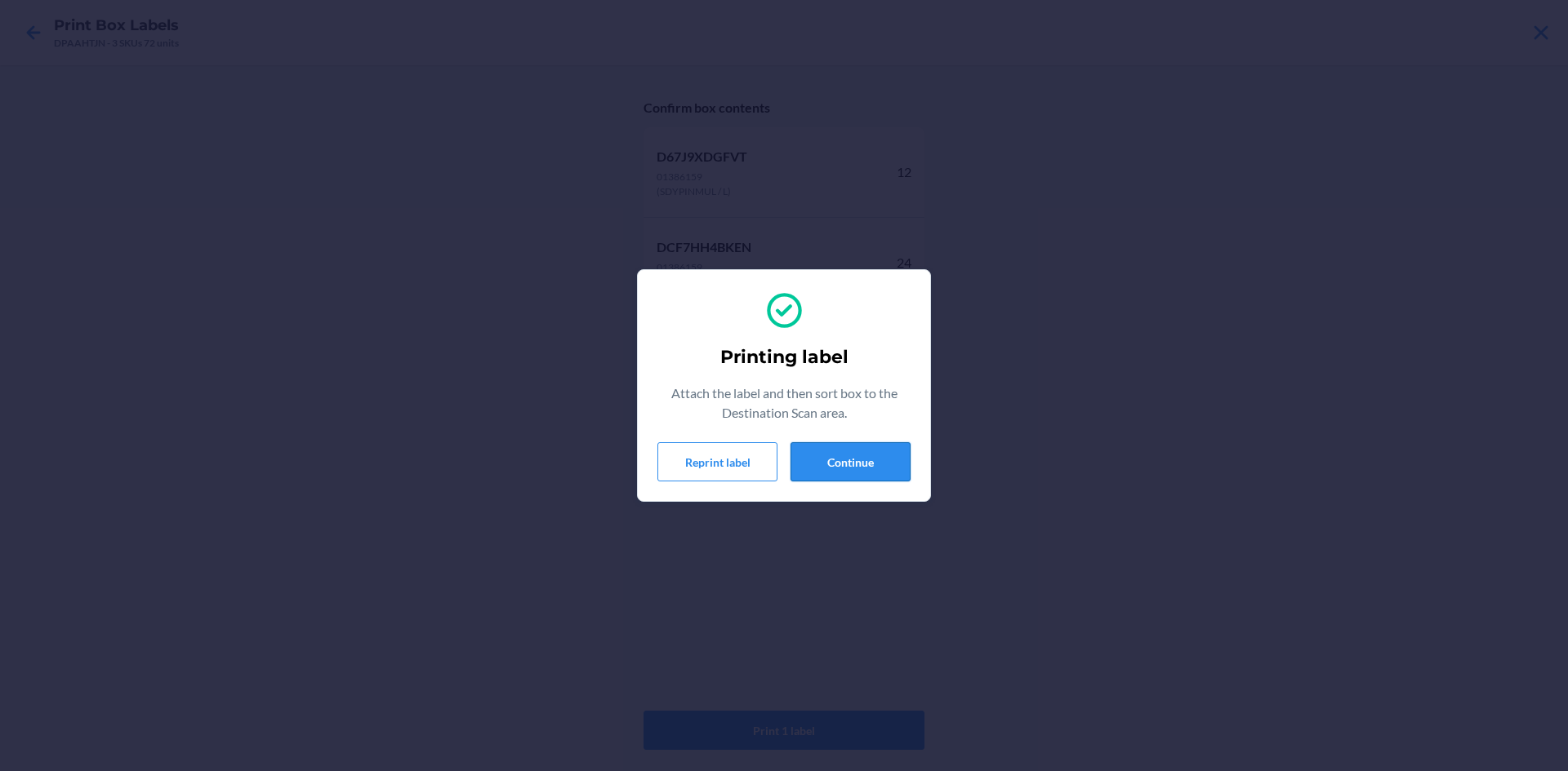
click at [846, 469] on button "Continue" at bounding box center [849, 462] width 120 height 40
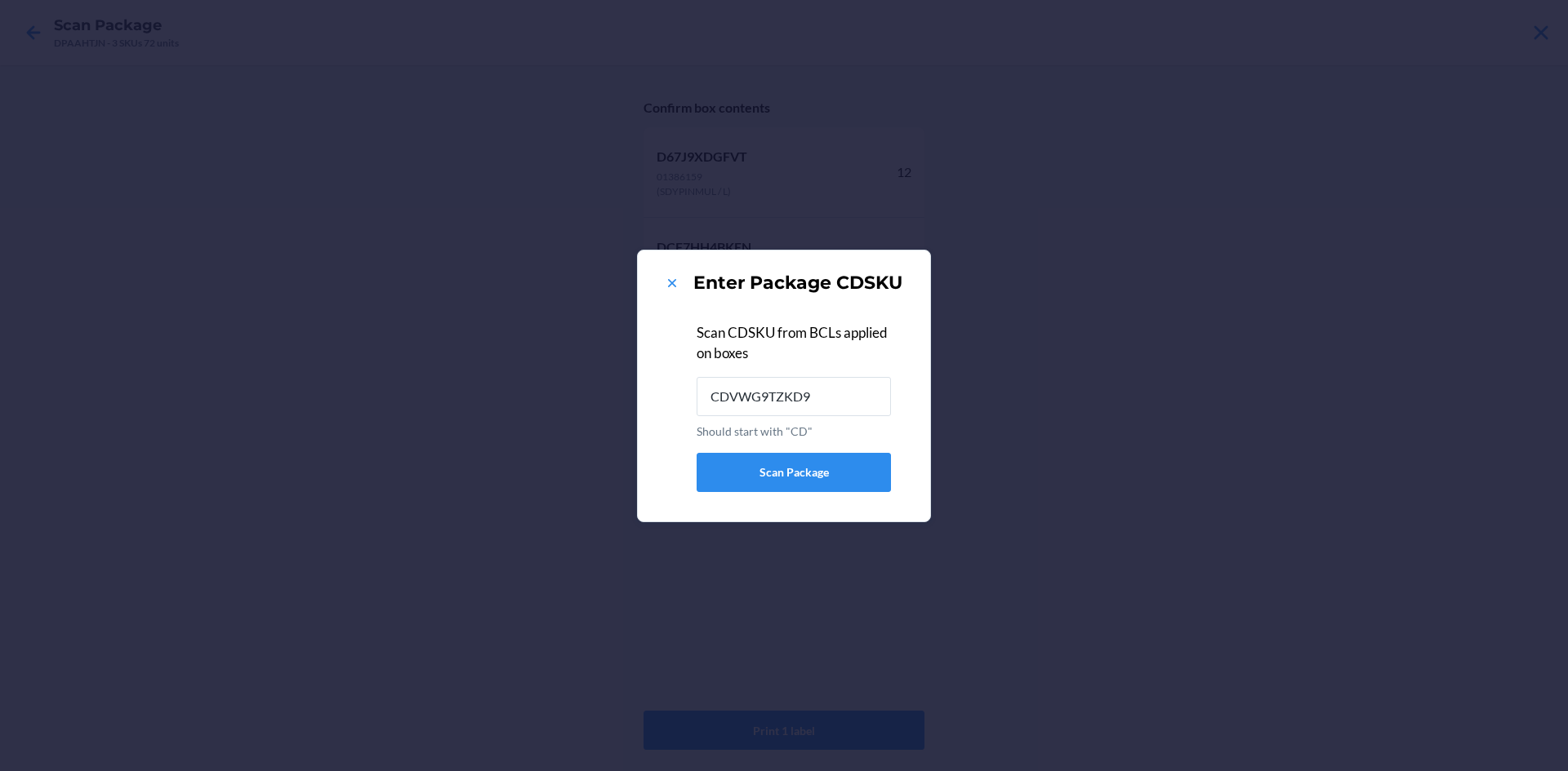
type input "CDVWG9TZKD9"
click at [672, 280] on icon at bounding box center [671, 282] width 16 height 16
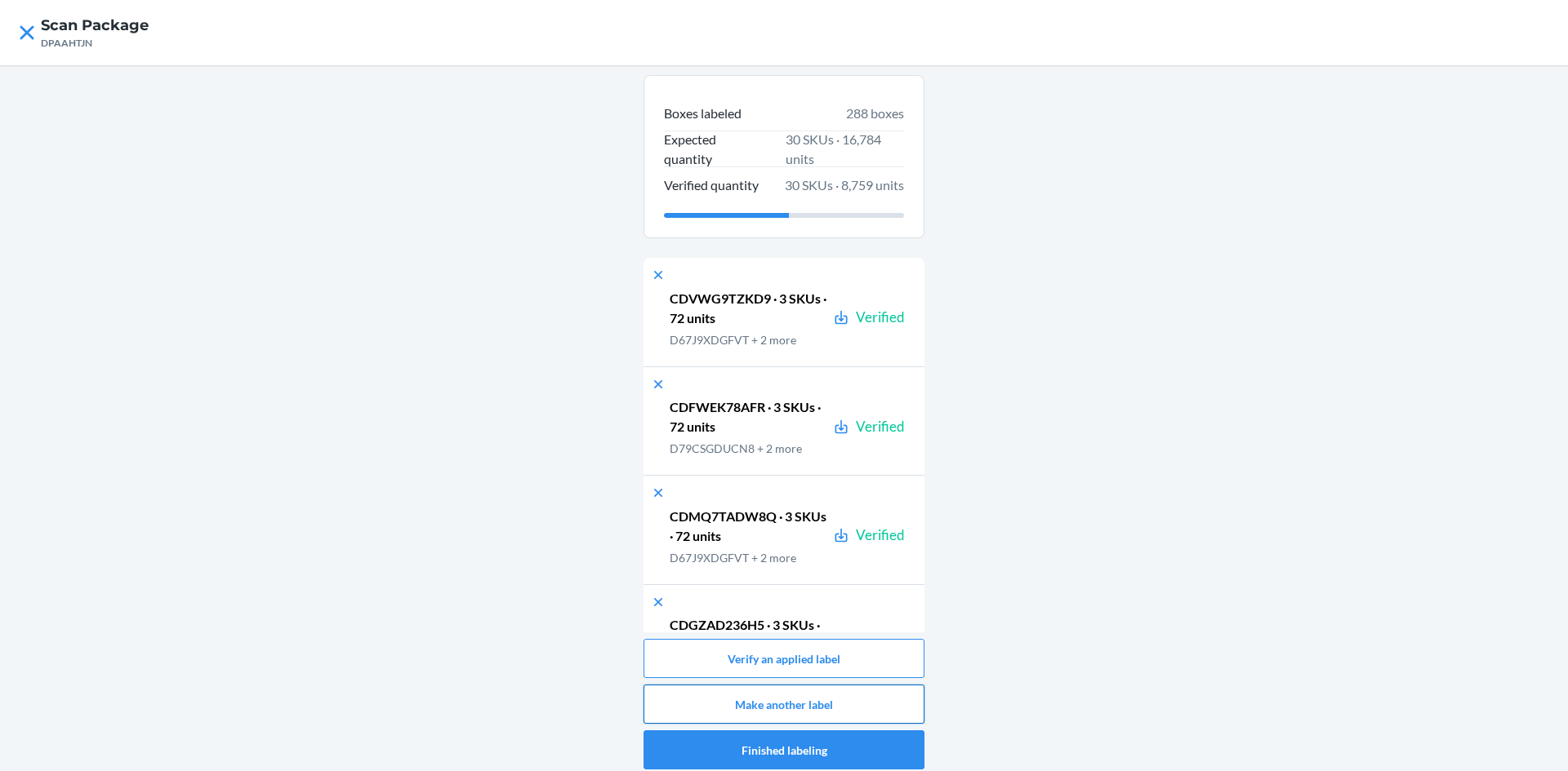
click at [834, 702] on button "Make another label" at bounding box center [784, 704] width 281 height 40
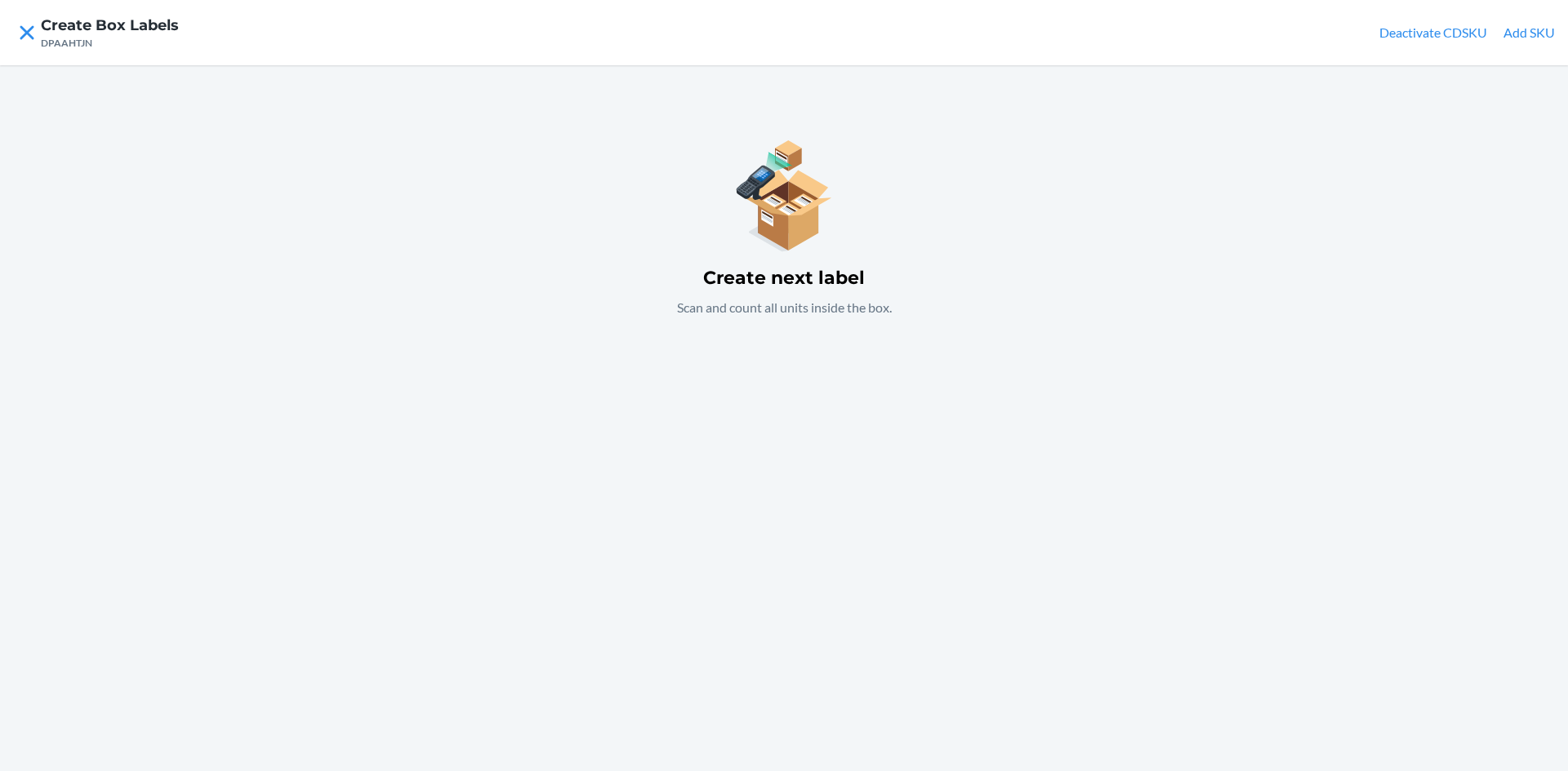
drag, startPoint x: 887, startPoint y: 519, endPoint x: 877, endPoint y: 518, distance: 10.0
click at [880, 519] on div "Create next label Scan and count all units inside the box." at bounding box center [784, 418] width 1568 height 706
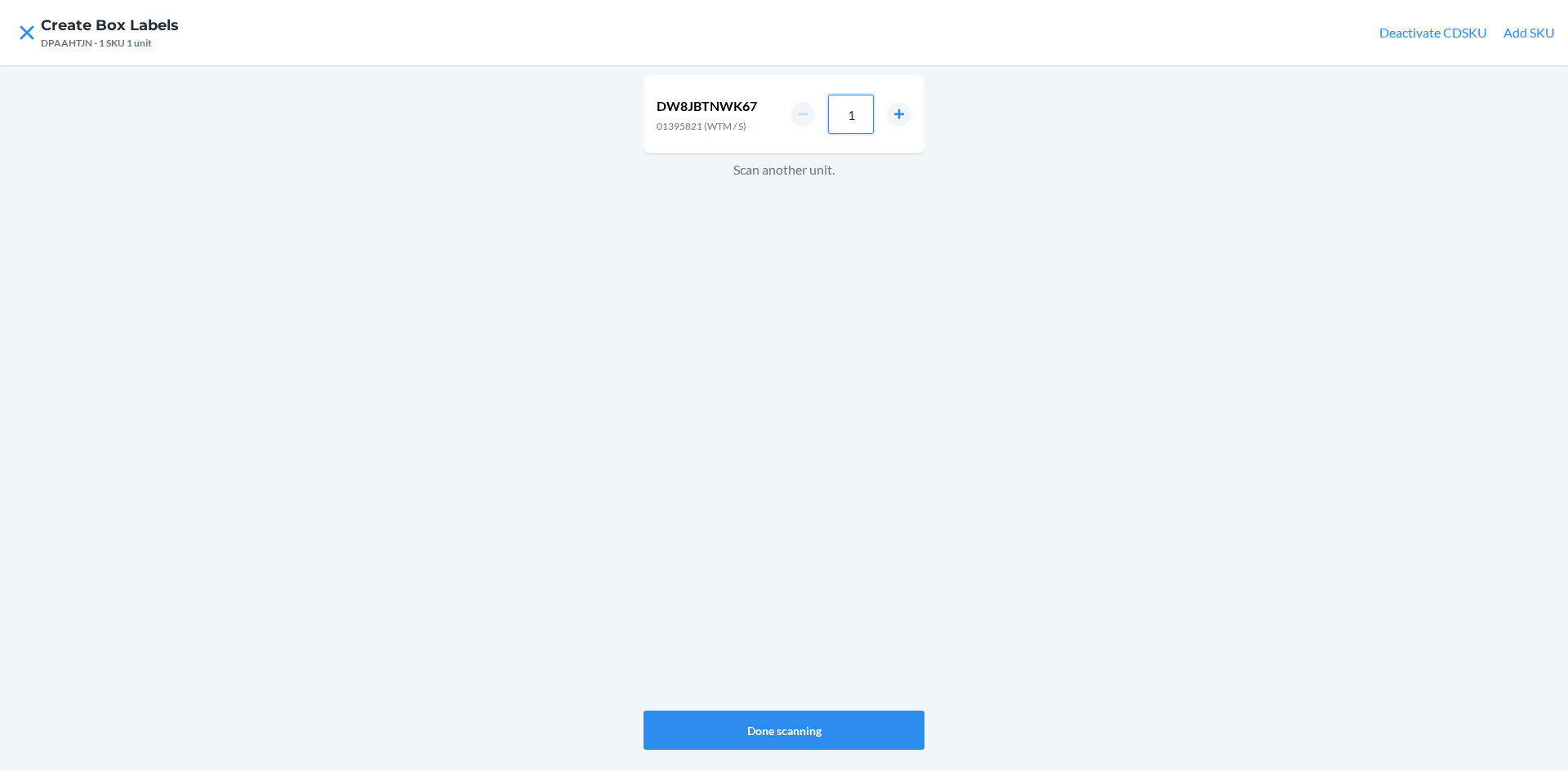
click at [857, 120] on input "1" at bounding box center [850, 115] width 46 height 40
type input "42"
click at [780, 249] on div "DW8JBTNWK67 01395821 (WTM / S) 42 Scan another unit." at bounding box center [784, 393] width 281 height 642
click at [869, 120] on input "1" at bounding box center [850, 115] width 46 height 40
type input "28"
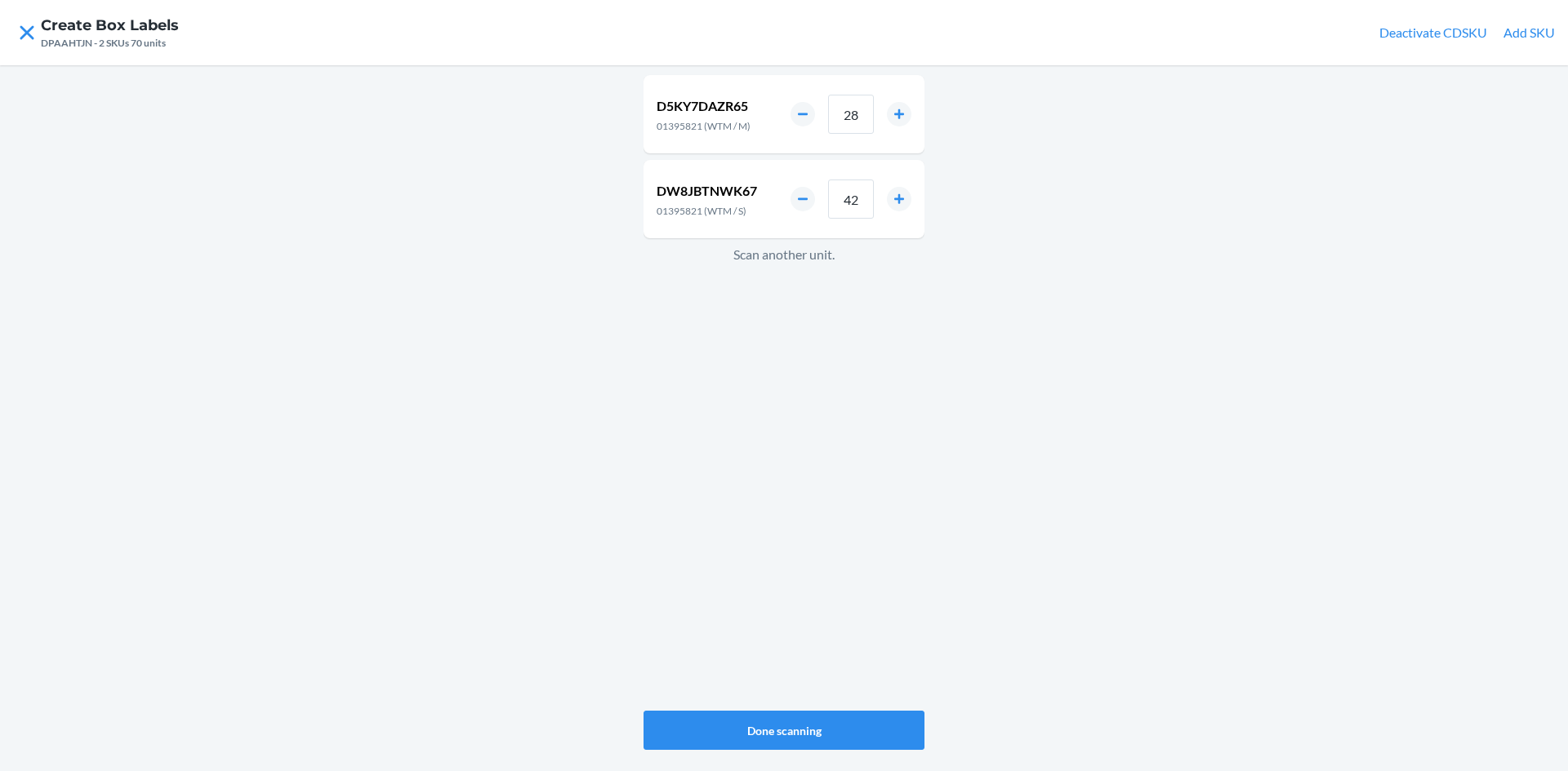
click at [744, 352] on div "D5KY7DAZR65 01395821 (WTM / M) 28 DW8JBTNWK67 01395821 (WTM / S) 42 Scan anothe…" at bounding box center [784, 393] width 281 height 642
click at [865, 120] on input "1" at bounding box center [850, 115] width 46 height 40
type input "14"
click at [829, 720] on button "Done scanning" at bounding box center [784, 731] width 281 height 40
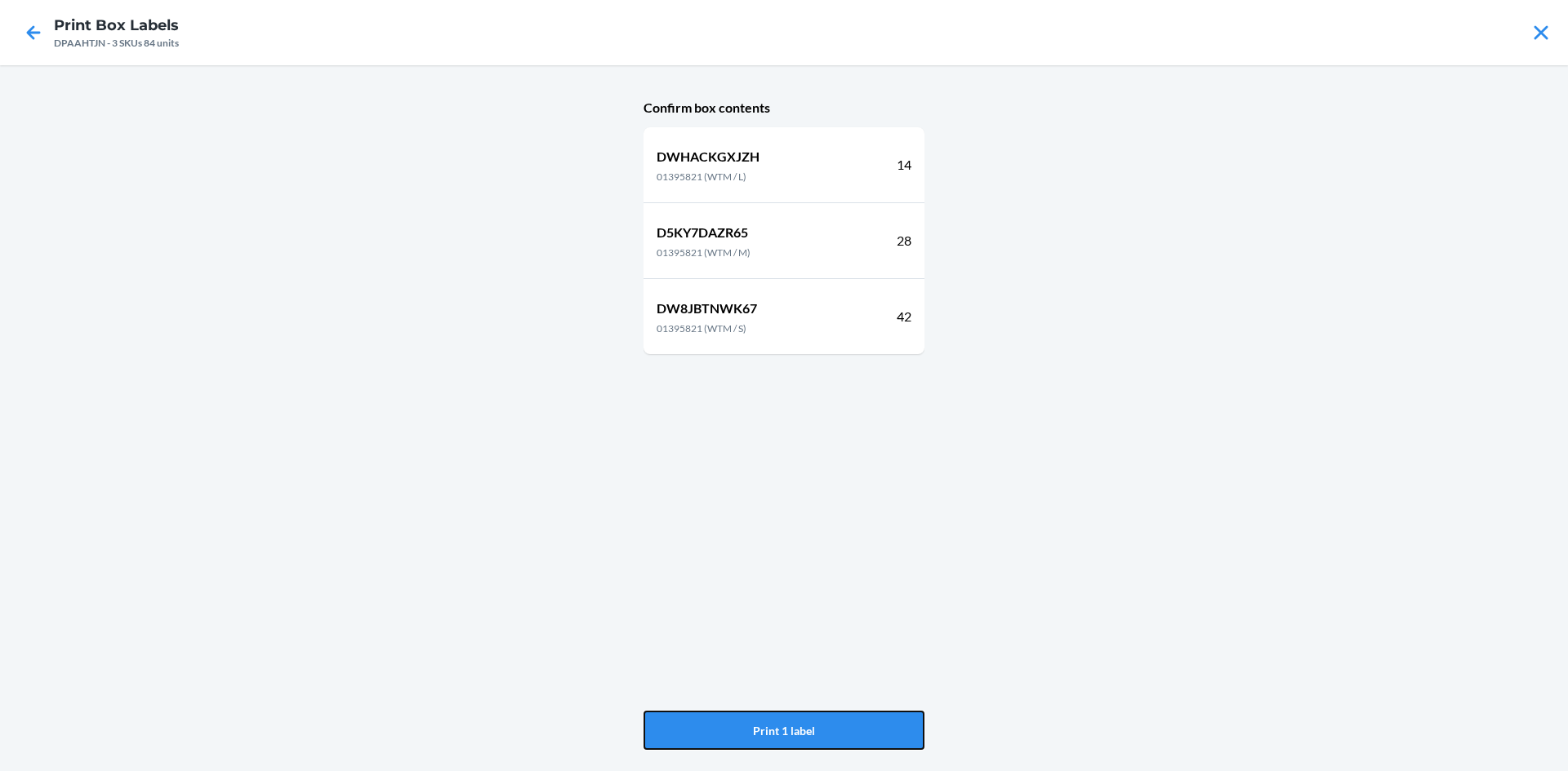
click at [829, 720] on button "Print 1 label" at bounding box center [784, 731] width 281 height 40
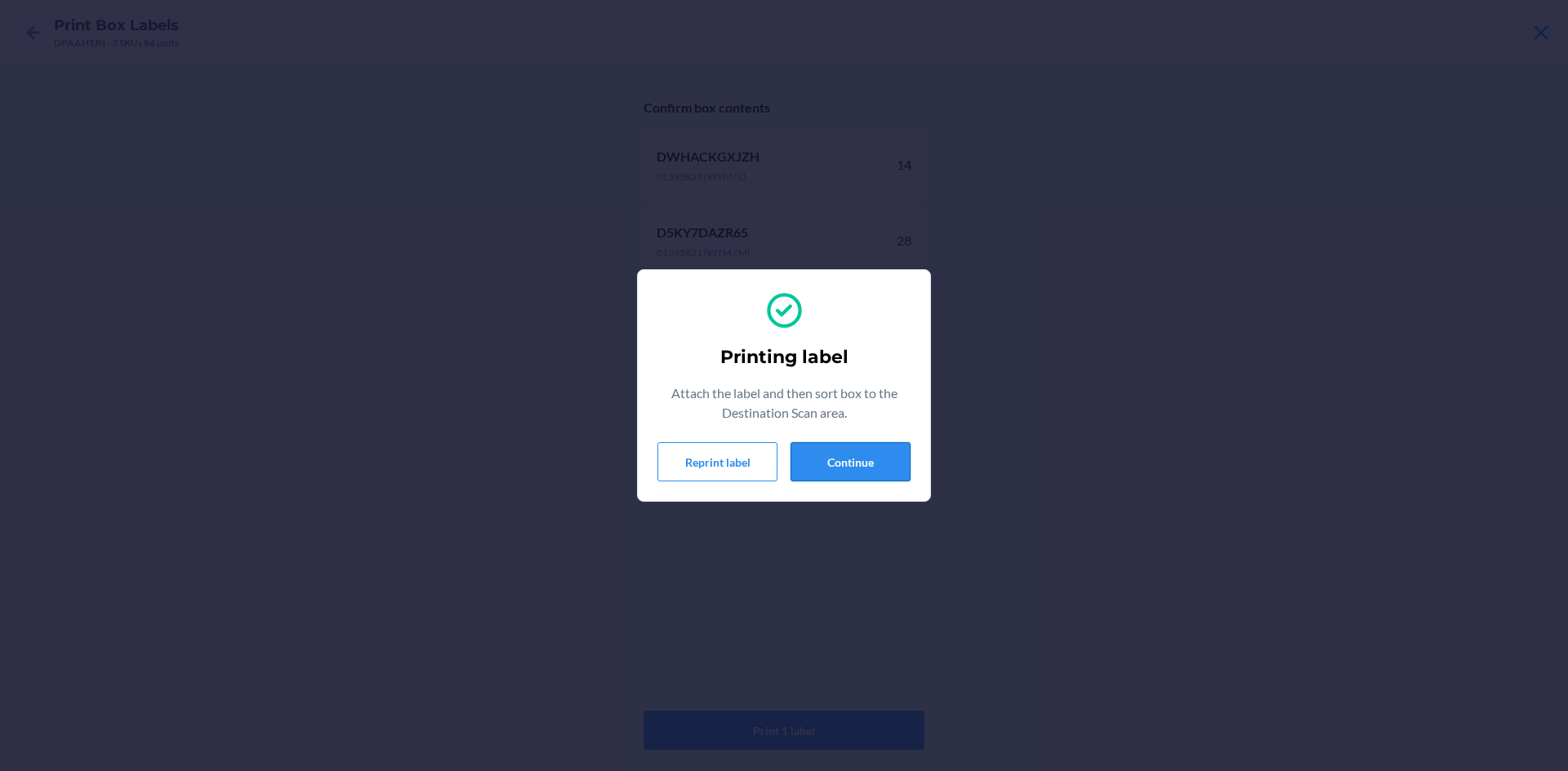
click at [802, 452] on button "Continue" at bounding box center [849, 462] width 120 height 40
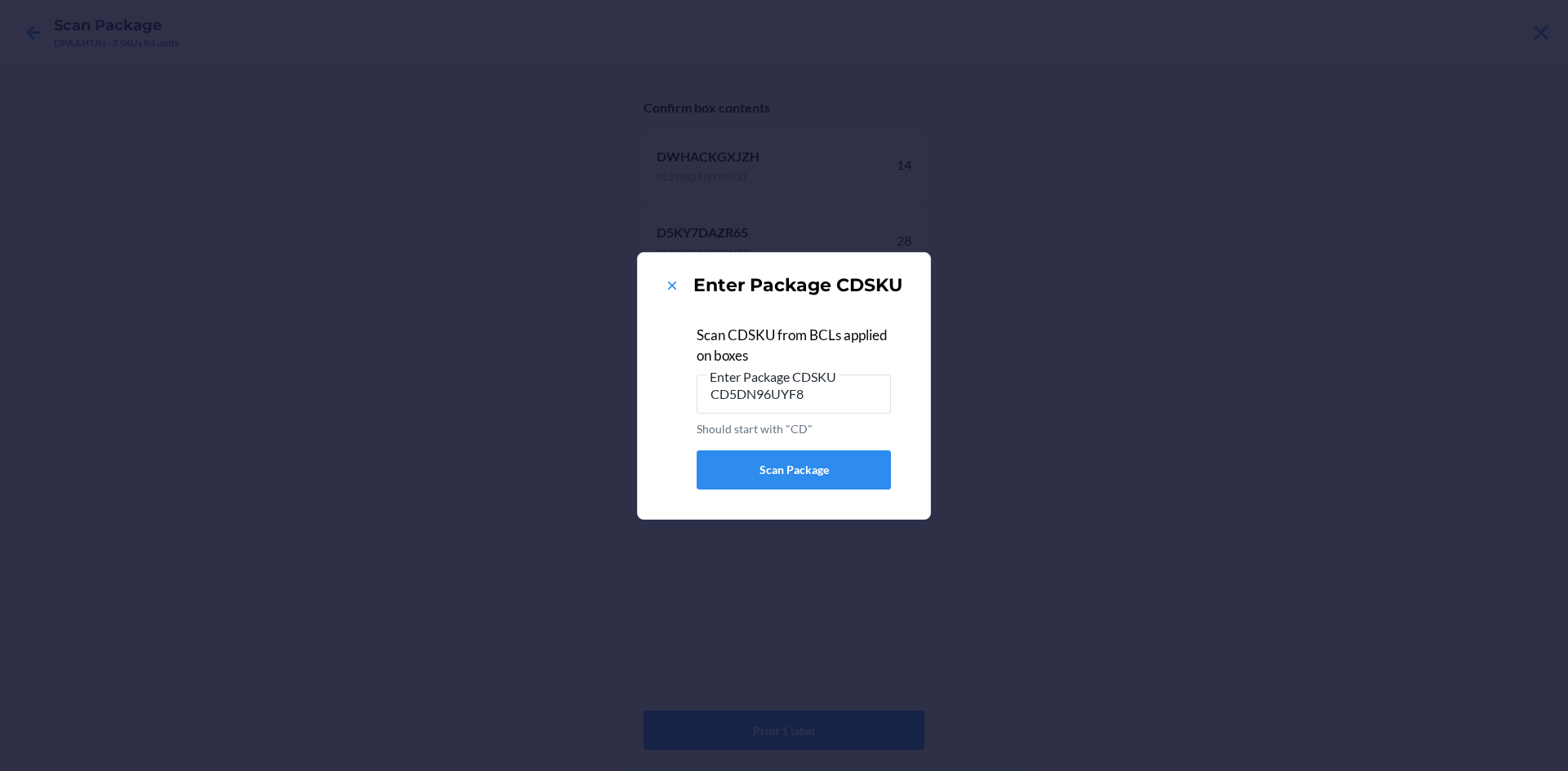
type input "CD5DN96UYF8"
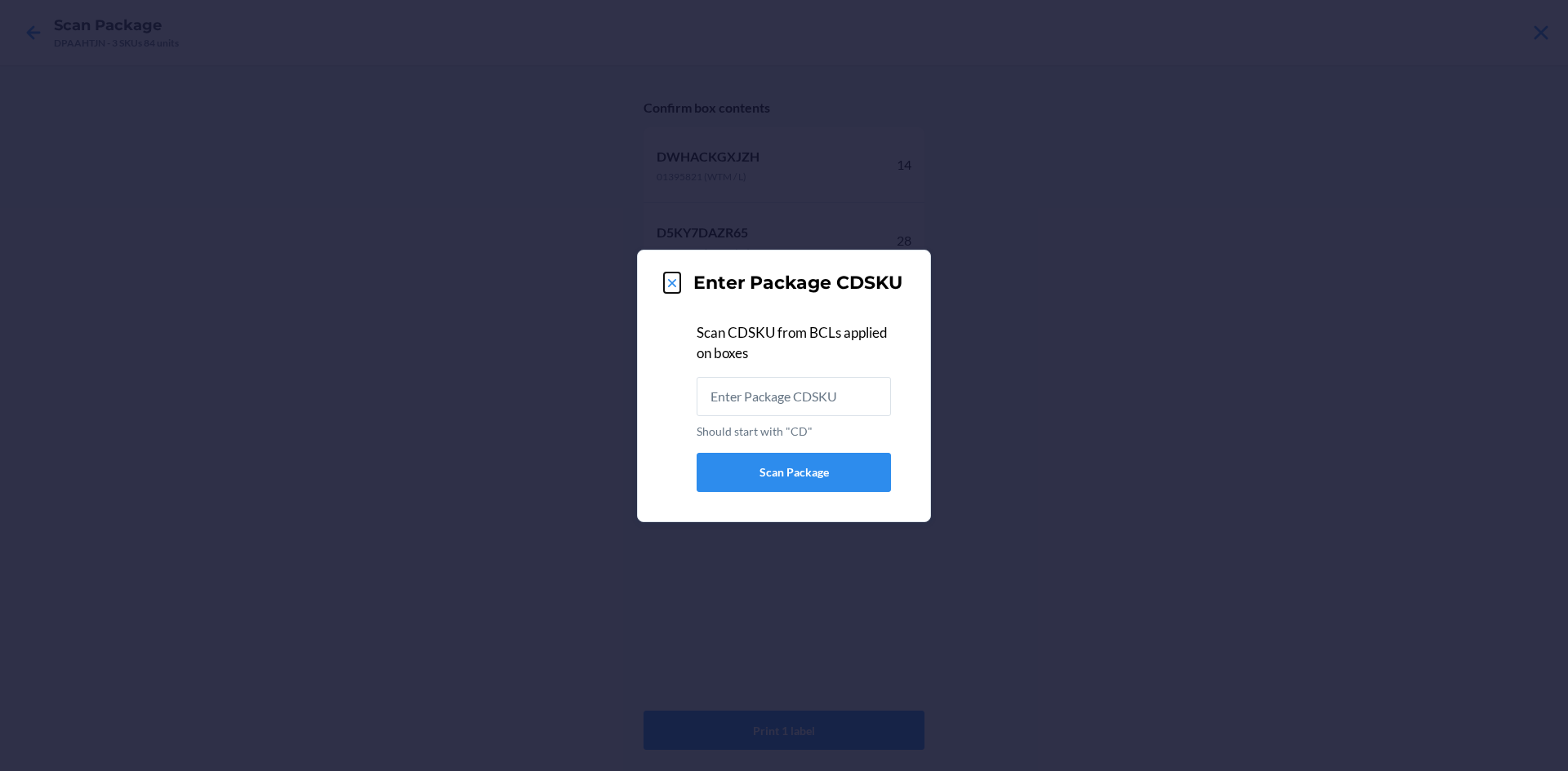
click at [668, 279] on icon at bounding box center [671, 282] width 16 height 16
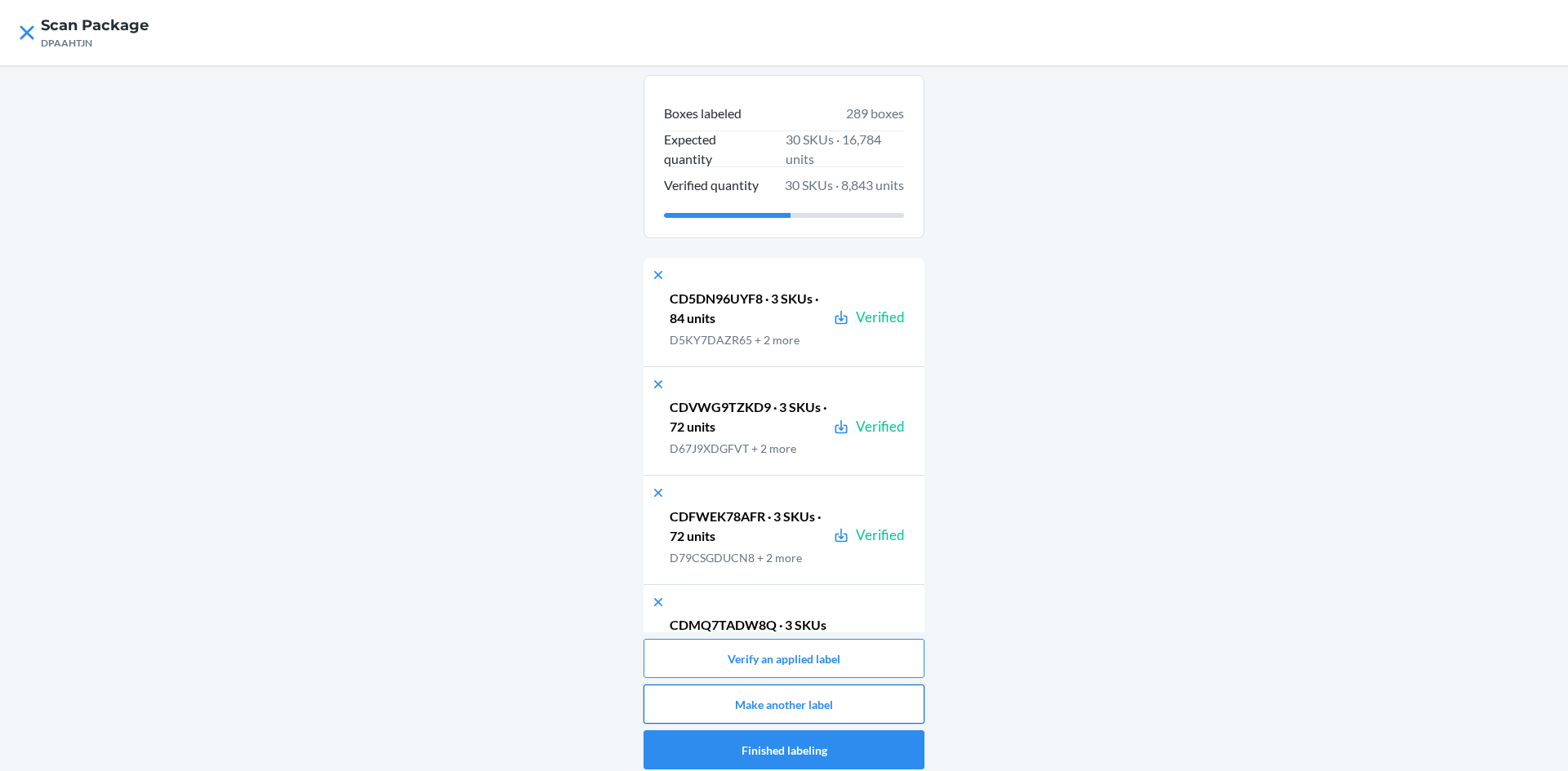
click at [814, 691] on button "Make another label" at bounding box center [784, 704] width 281 height 40
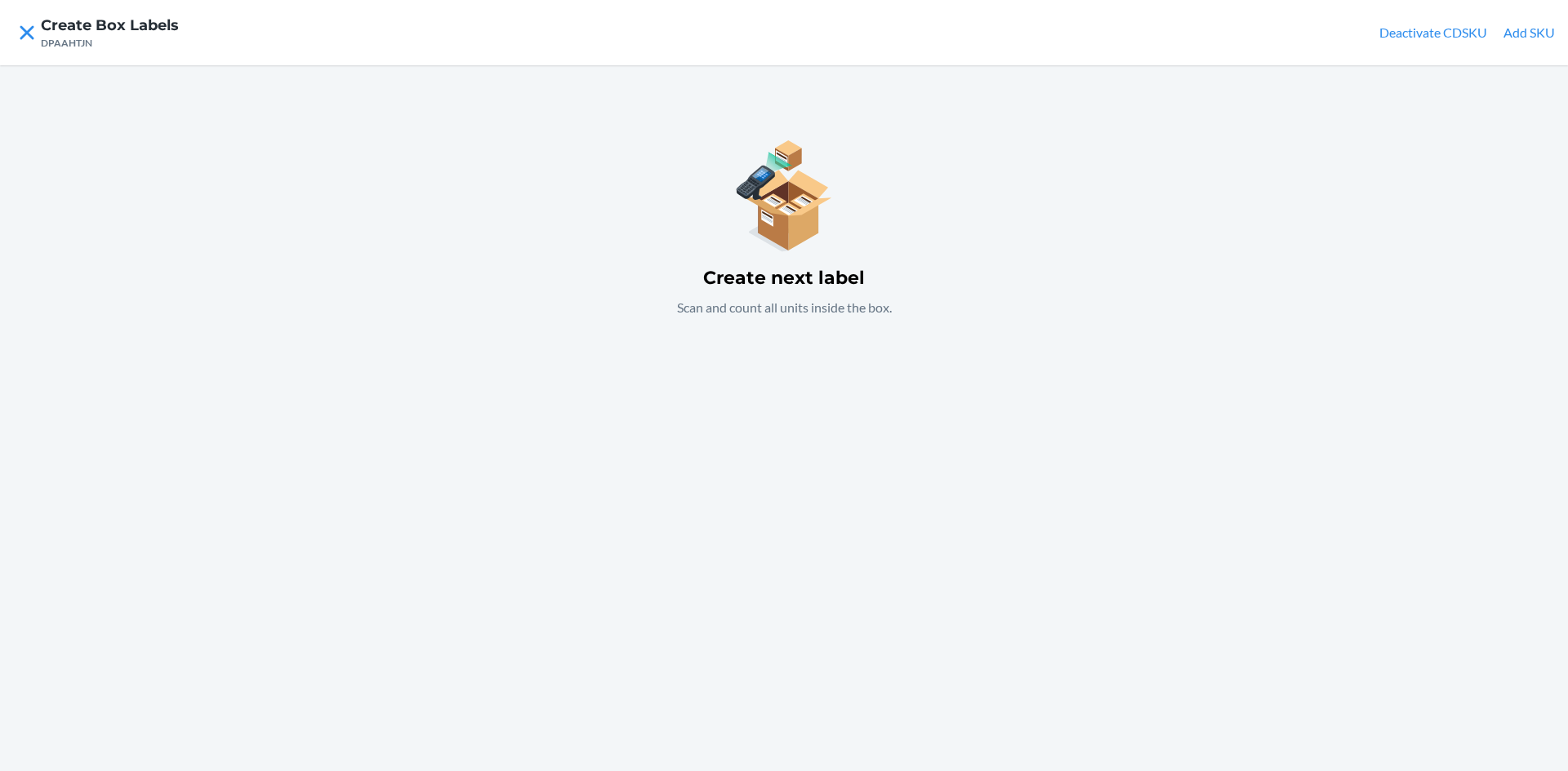
click at [761, 431] on div "Create next label Scan and count all units inside the box." at bounding box center [784, 418] width 1568 height 706
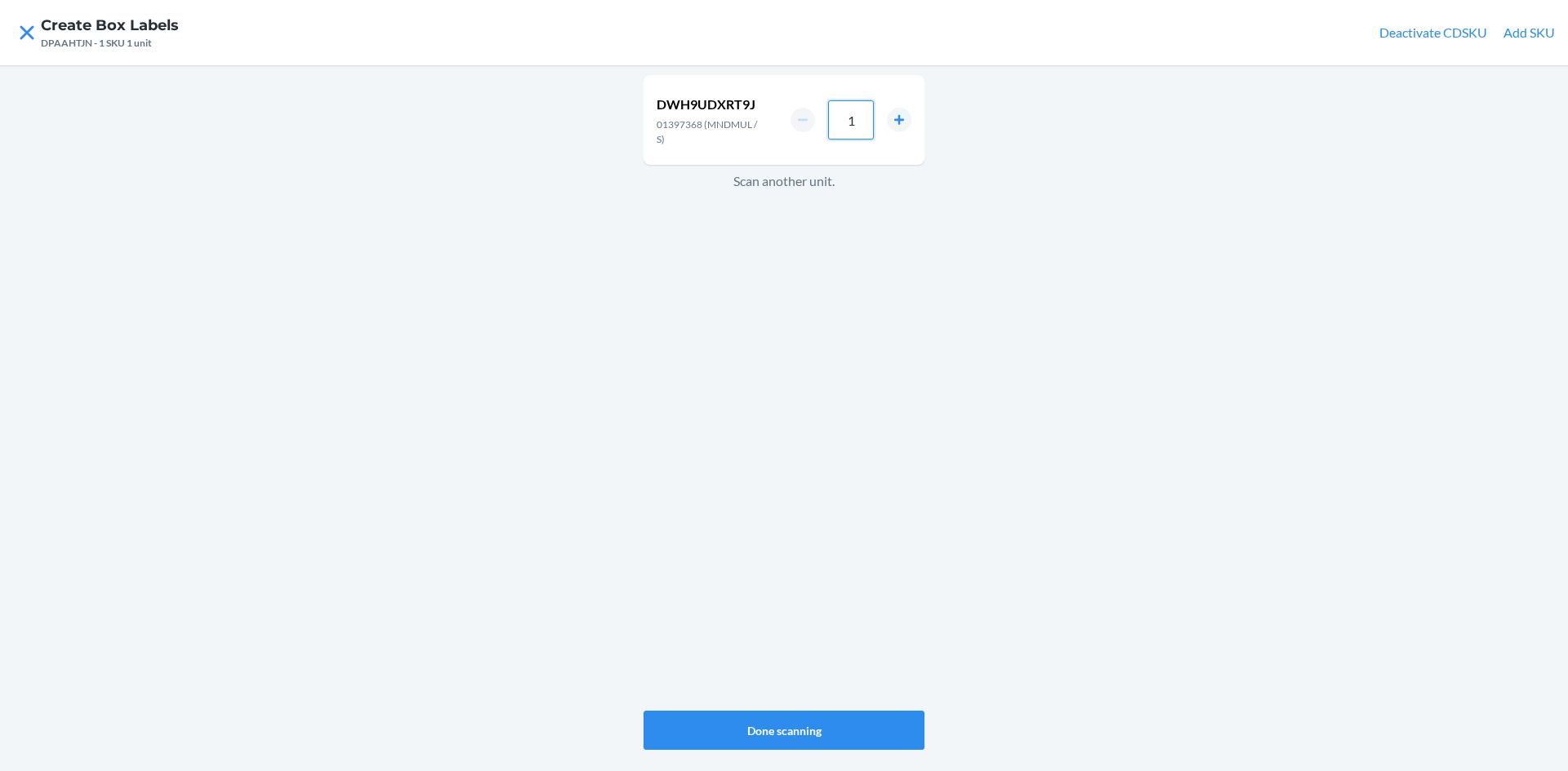
click at [865, 116] on input "1" at bounding box center [850, 120] width 46 height 40
type input "36"
click at [782, 352] on div "DWH9UDXRT9J 01397368 (MNDMUL / S) 36 Scan another unit." at bounding box center [784, 393] width 281 height 642
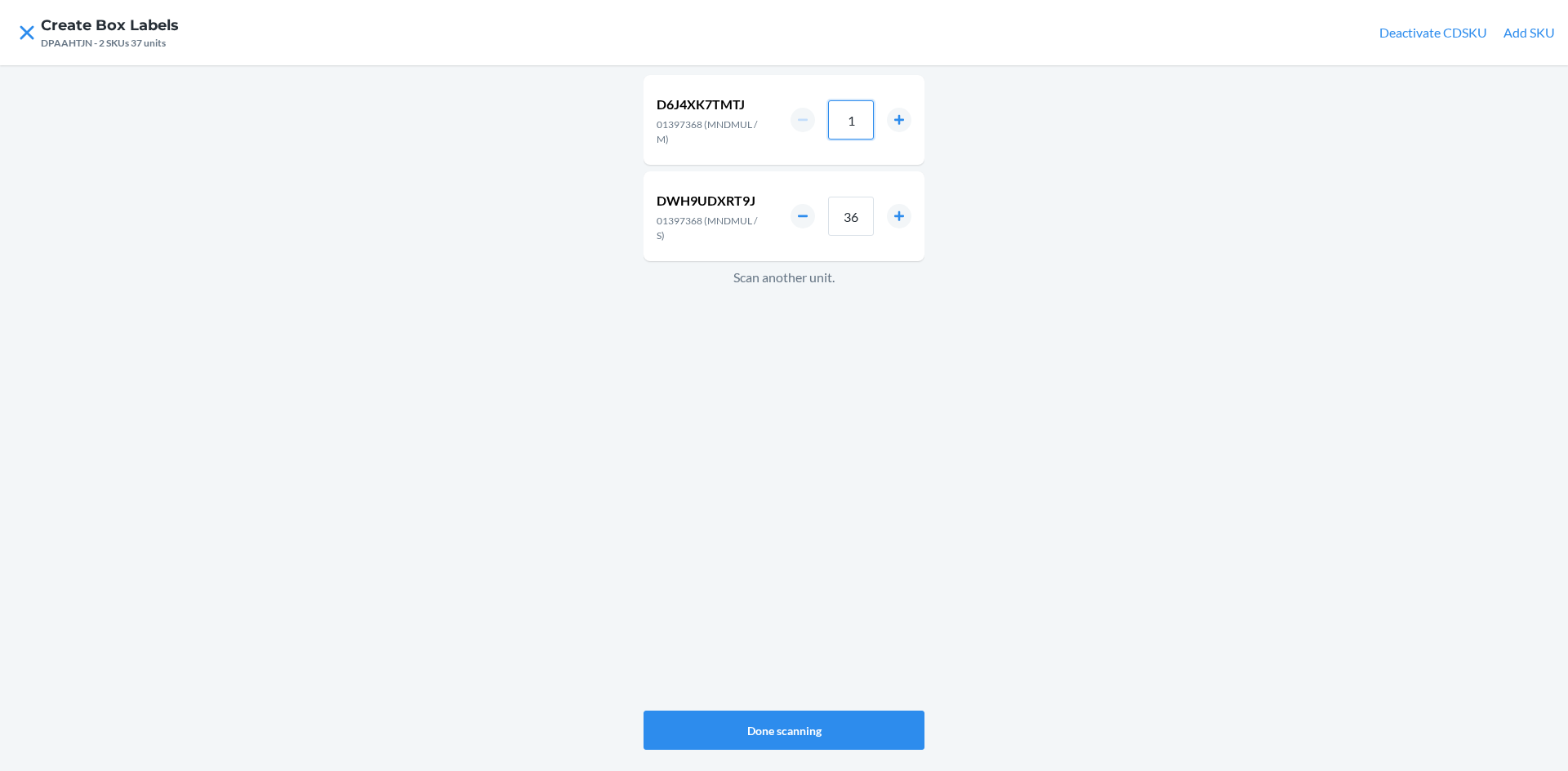
click at [855, 119] on input "1" at bounding box center [850, 120] width 46 height 40
type input "24"
click at [838, 426] on div "D6J4XK7TMTJ 01397368 (MNDMUL / M) 24 DWH9UDXRT9J 01397368 (MNDMUL / S) 36 Scan …" at bounding box center [784, 393] width 281 height 642
click at [860, 122] on input "1" at bounding box center [850, 120] width 46 height 40
type input "12"
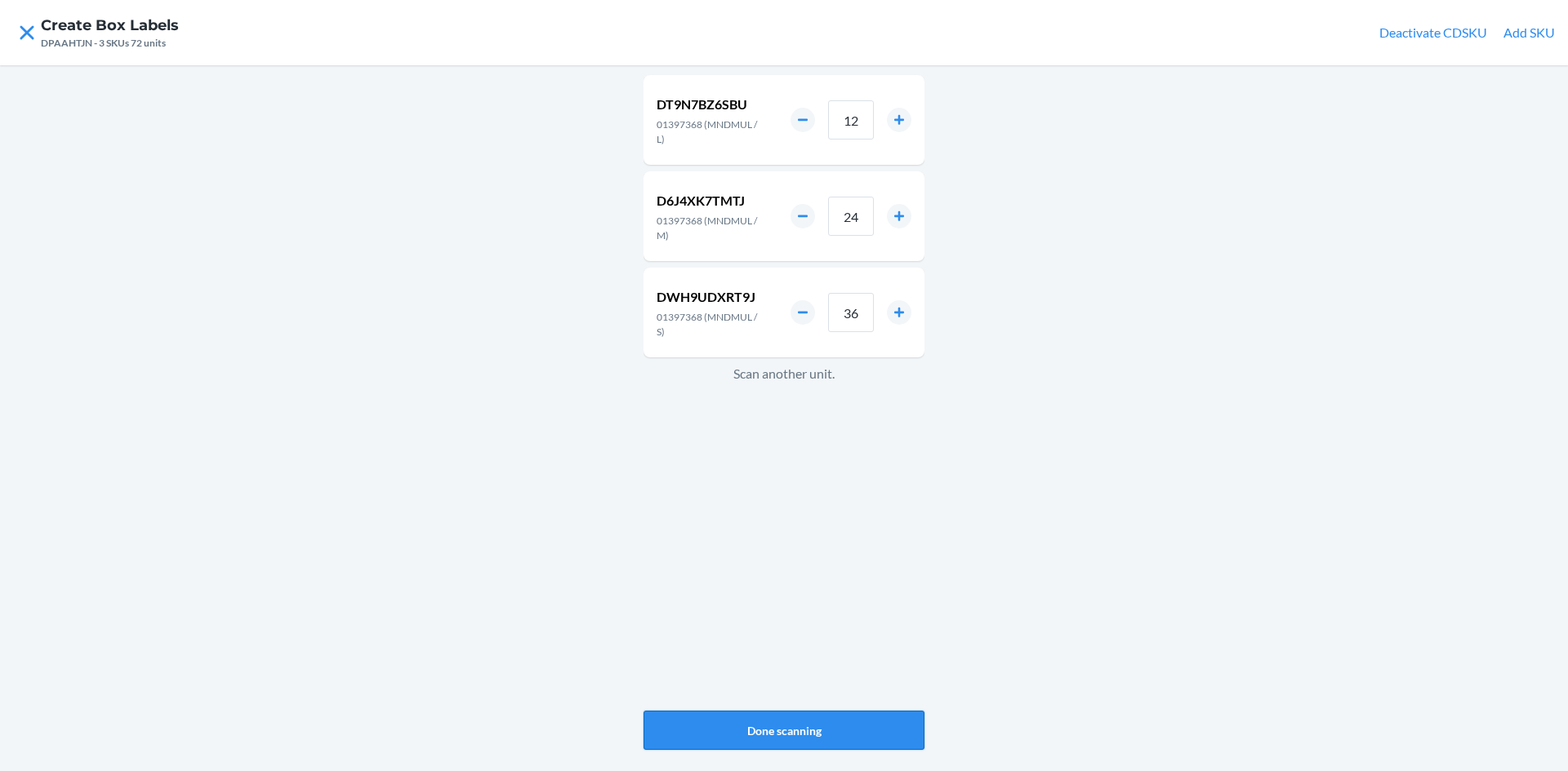
click at [809, 731] on button "Done scanning" at bounding box center [784, 731] width 281 height 40
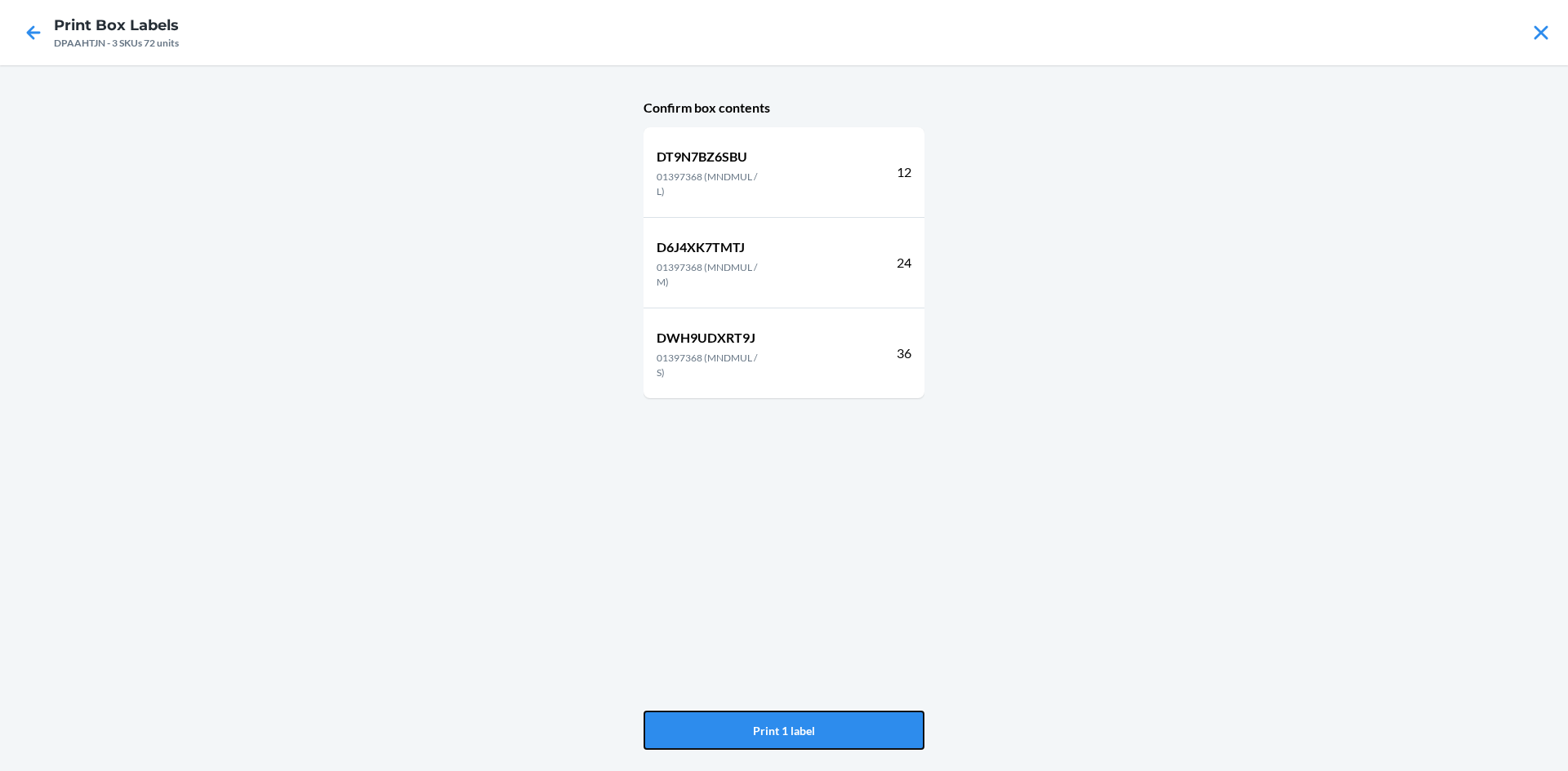
click at [809, 731] on button "Print 1 label" at bounding box center [784, 731] width 281 height 40
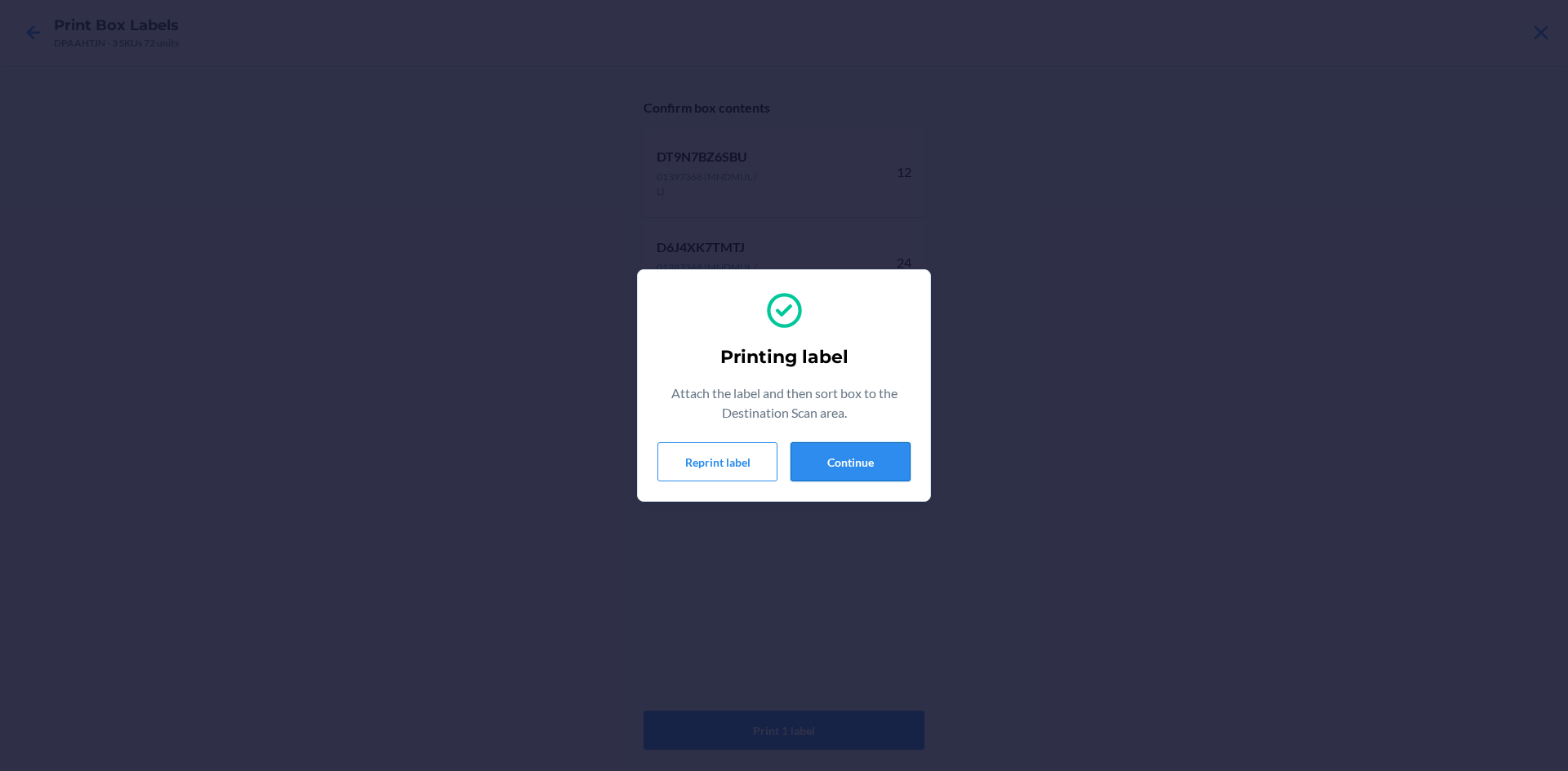
click at [819, 469] on button "Continue" at bounding box center [849, 462] width 120 height 40
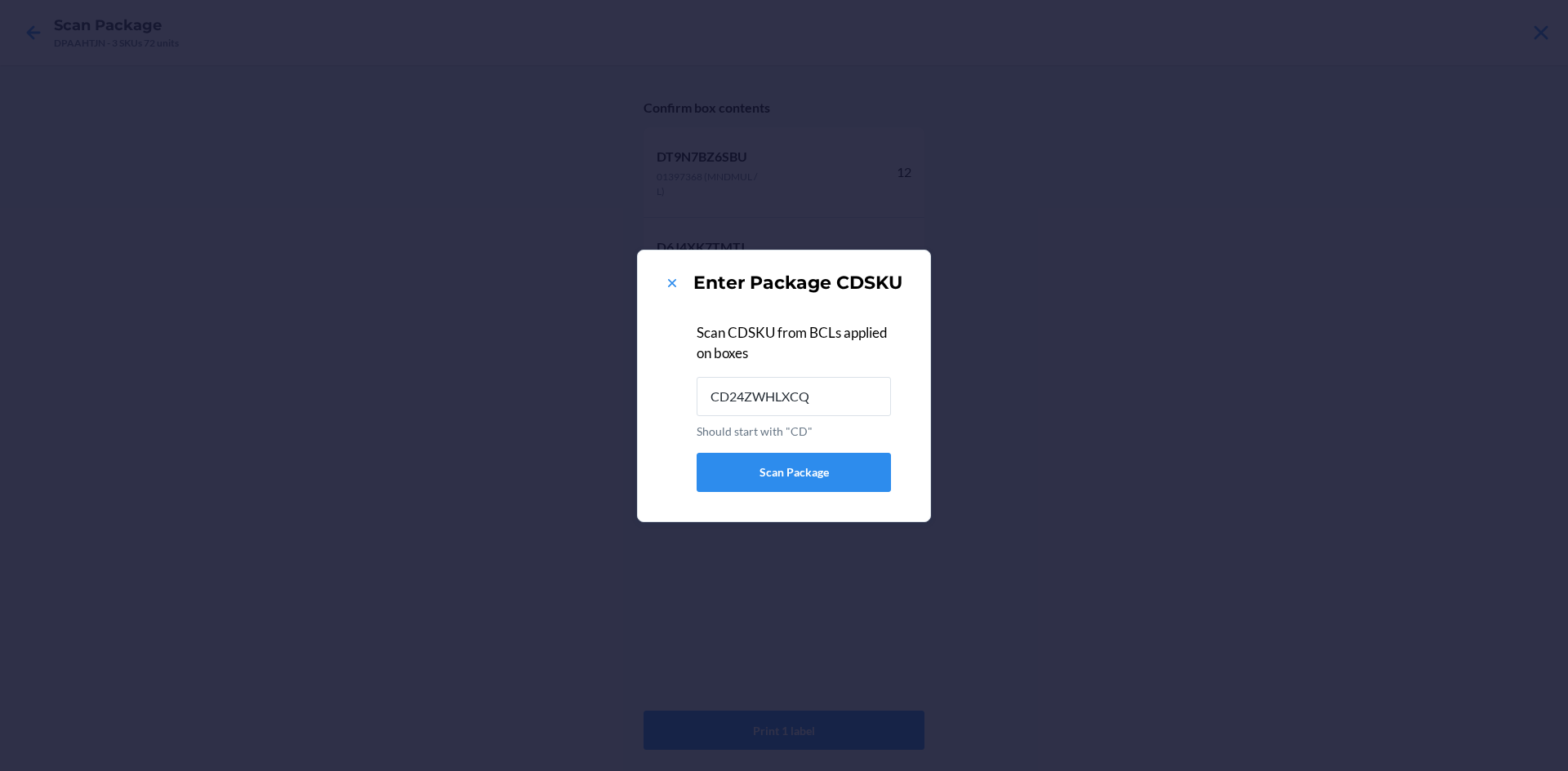
type input "CD24ZWHLXCQ"
click at [673, 280] on icon at bounding box center [671, 282] width 16 height 16
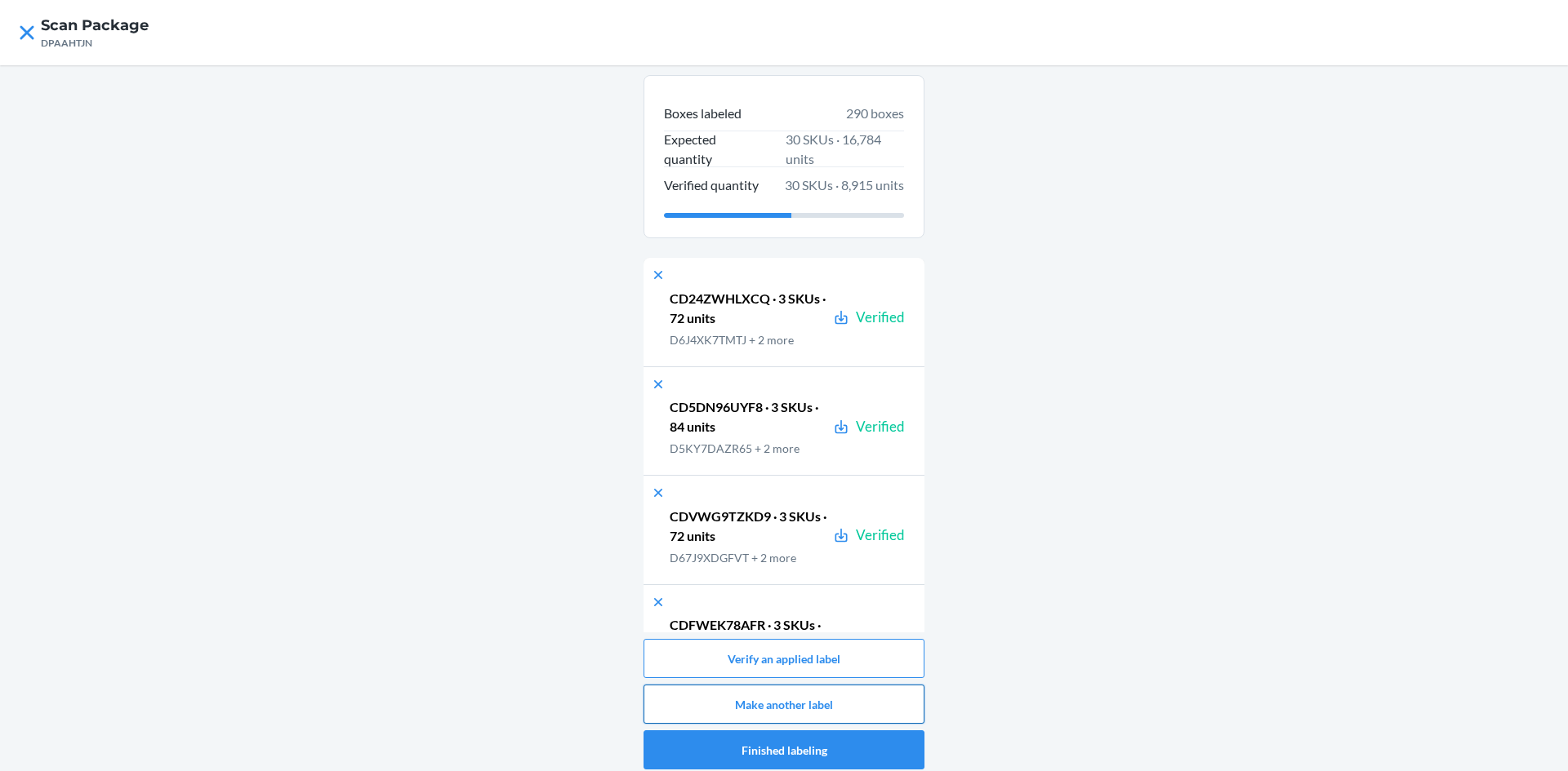
click at [905, 710] on button "Make another label" at bounding box center [784, 704] width 281 height 40
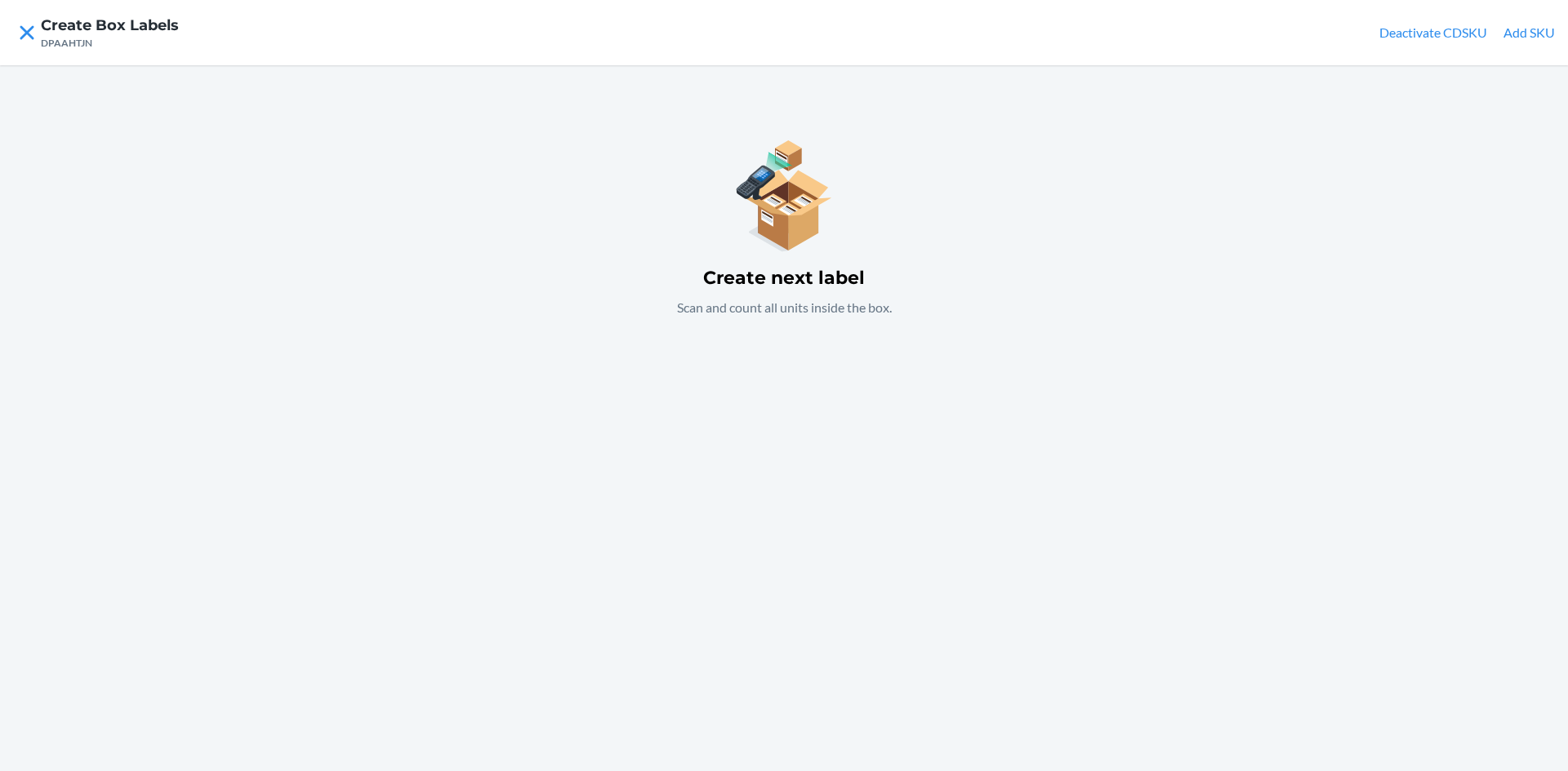
click at [813, 388] on div "Create next label Scan and count all units inside the box." at bounding box center [784, 418] width 1568 height 706
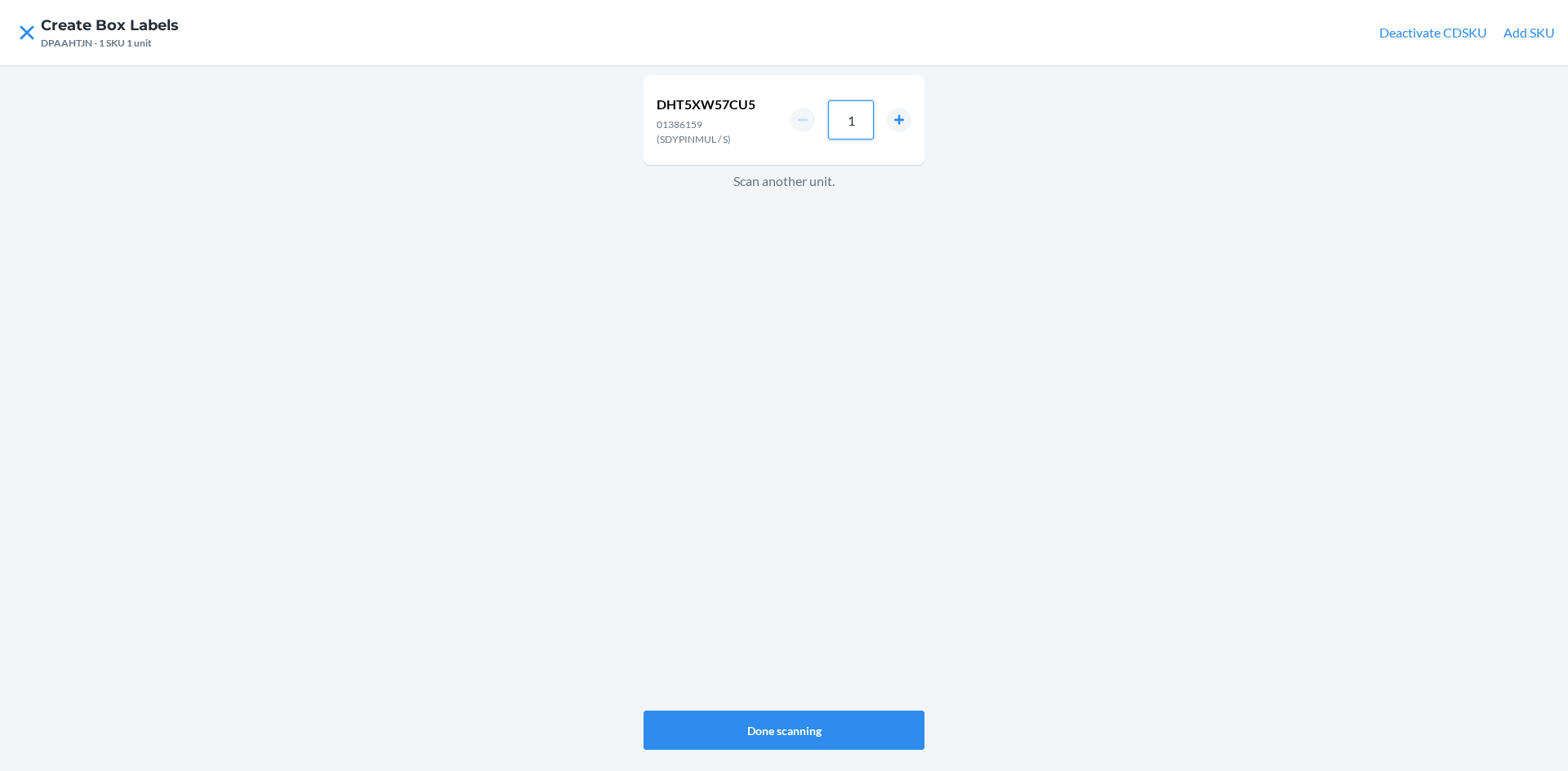
click at [855, 105] on input "1" at bounding box center [850, 120] width 46 height 40
type input "36"
click at [705, 484] on div "DHT5XW57CU5 01386159 (SDYPINMUL / S) 36 Scan another unit." at bounding box center [784, 393] width 281 height 642
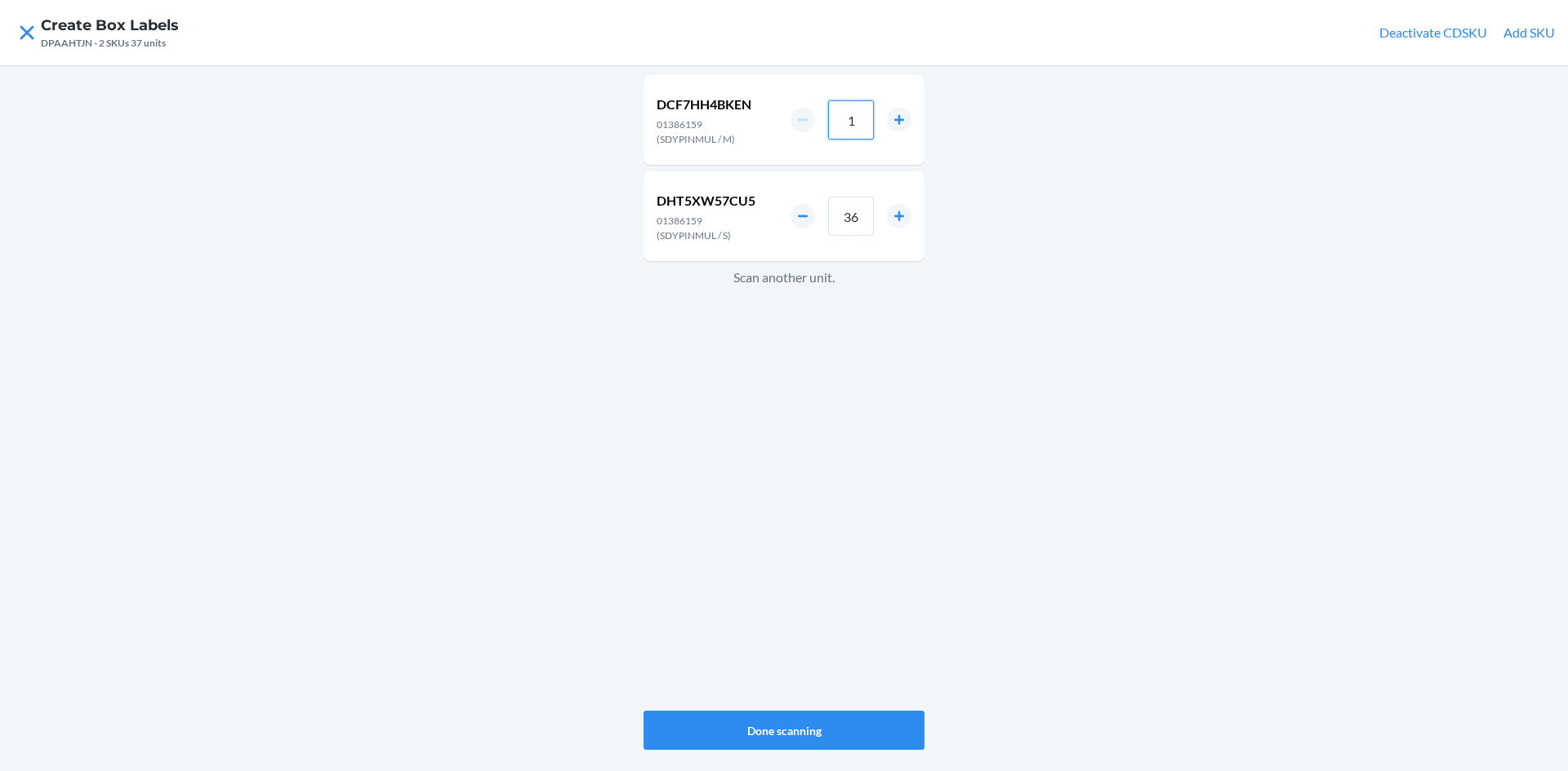
click at [863, 107] on input "1" at bounding box center [850, 120] width 46 height 40
type input "24"
click at [628, 343] on div "DCF7HH4BKEN 01386159 (SDYPINMUL / M) 24 DHT5XW57CU5 01386159 (SDYPINMUL / S) 36…" at bounding box center [784, 418] width 1568 height 706
click at [852, 112] on input "1" at bounding box center [850, 120] width 46 height 40
type input "12"
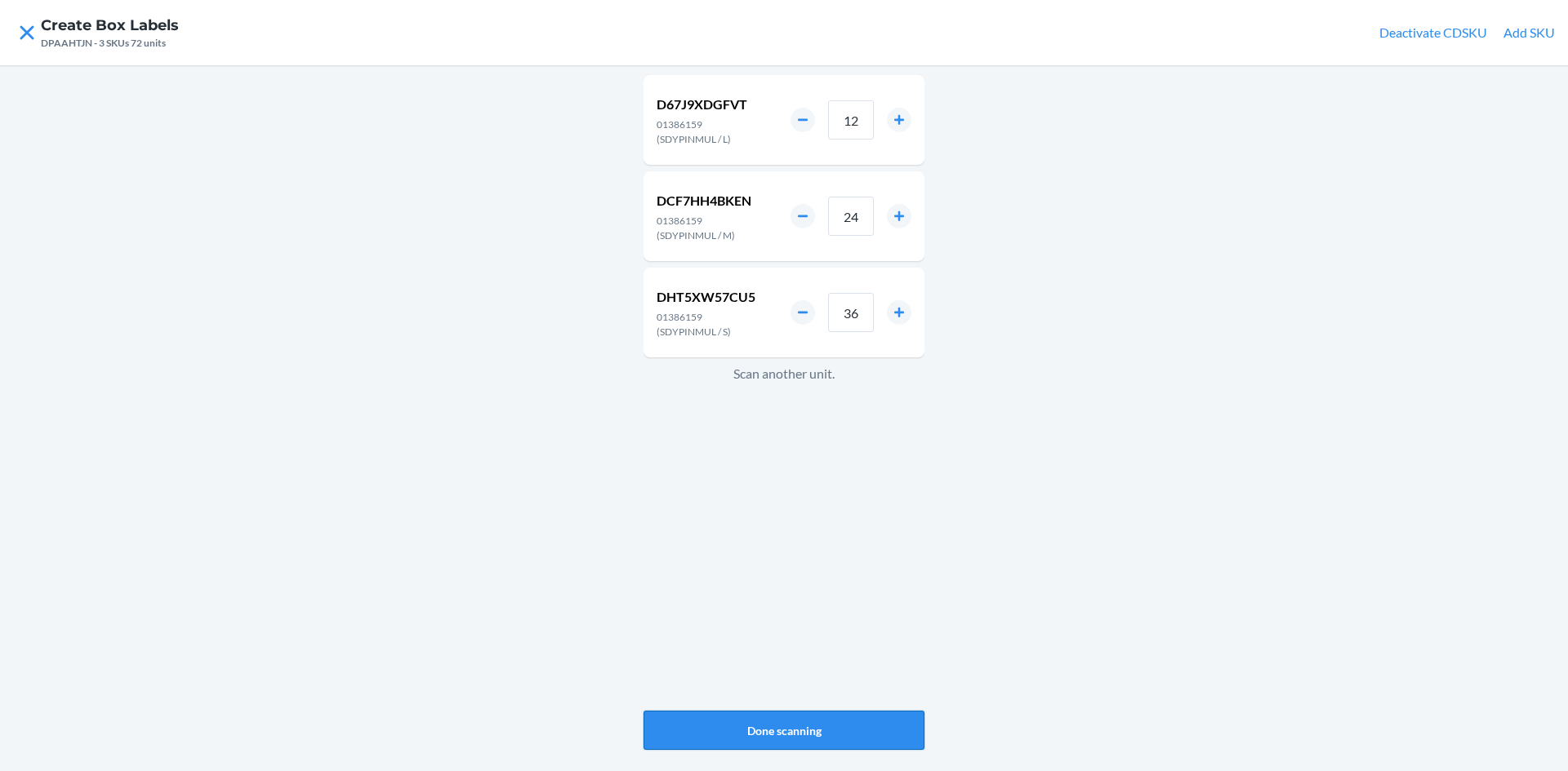
click at [857, 721] on button "Done scanning" at bounding box center [784, 731] width 281 height 40
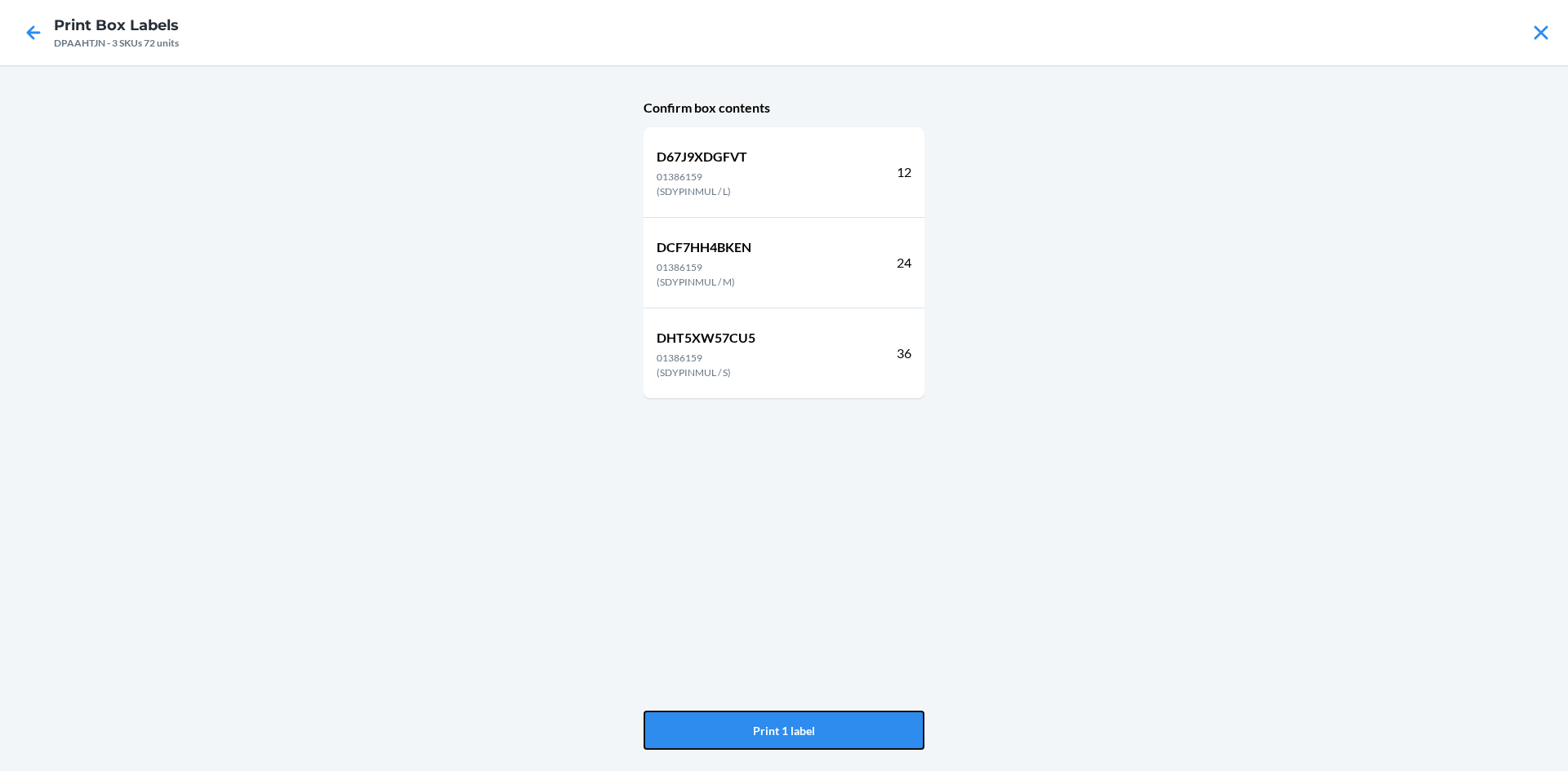
click at [857, 721] on button "Print 1 label" at bounding box center [784, 731] width 281 height 40
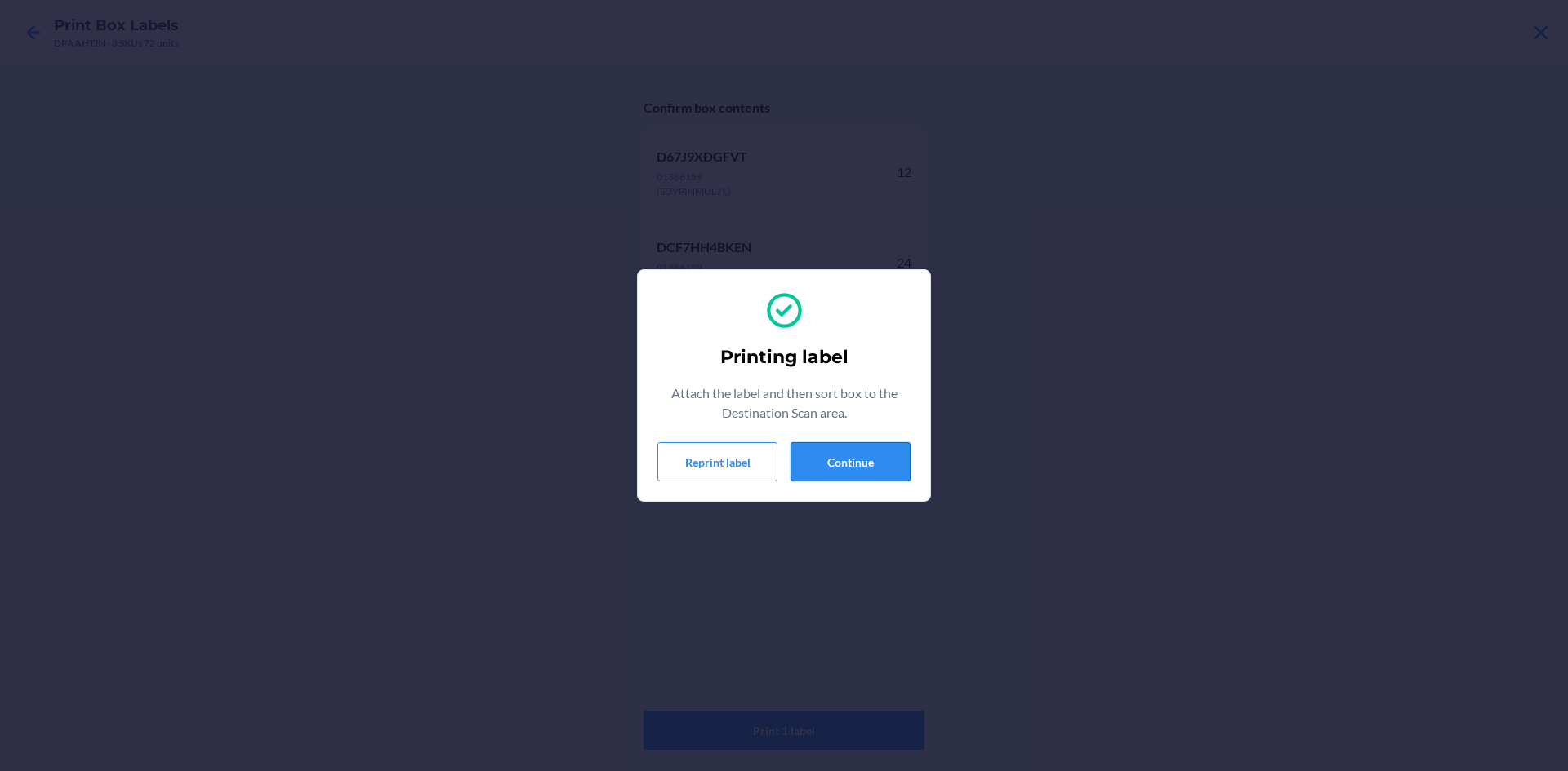
click at [830, 447] on button "Continue" at bounding box center [849, 462] width 120 height 40
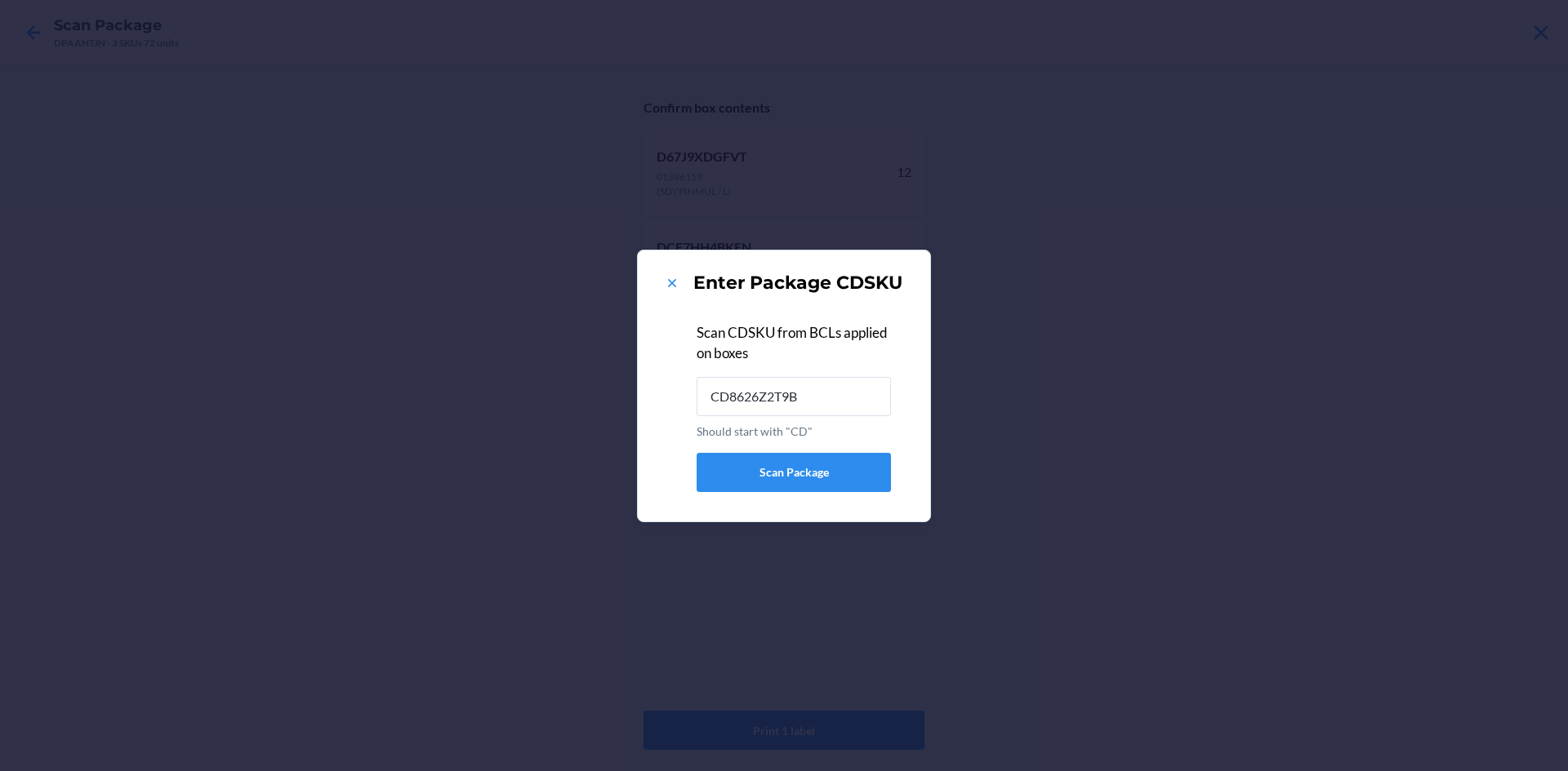
type input "CD8626Z2T9B"
click at [669, 284] on icon at bounding box center [671, 282] width 16 height 16
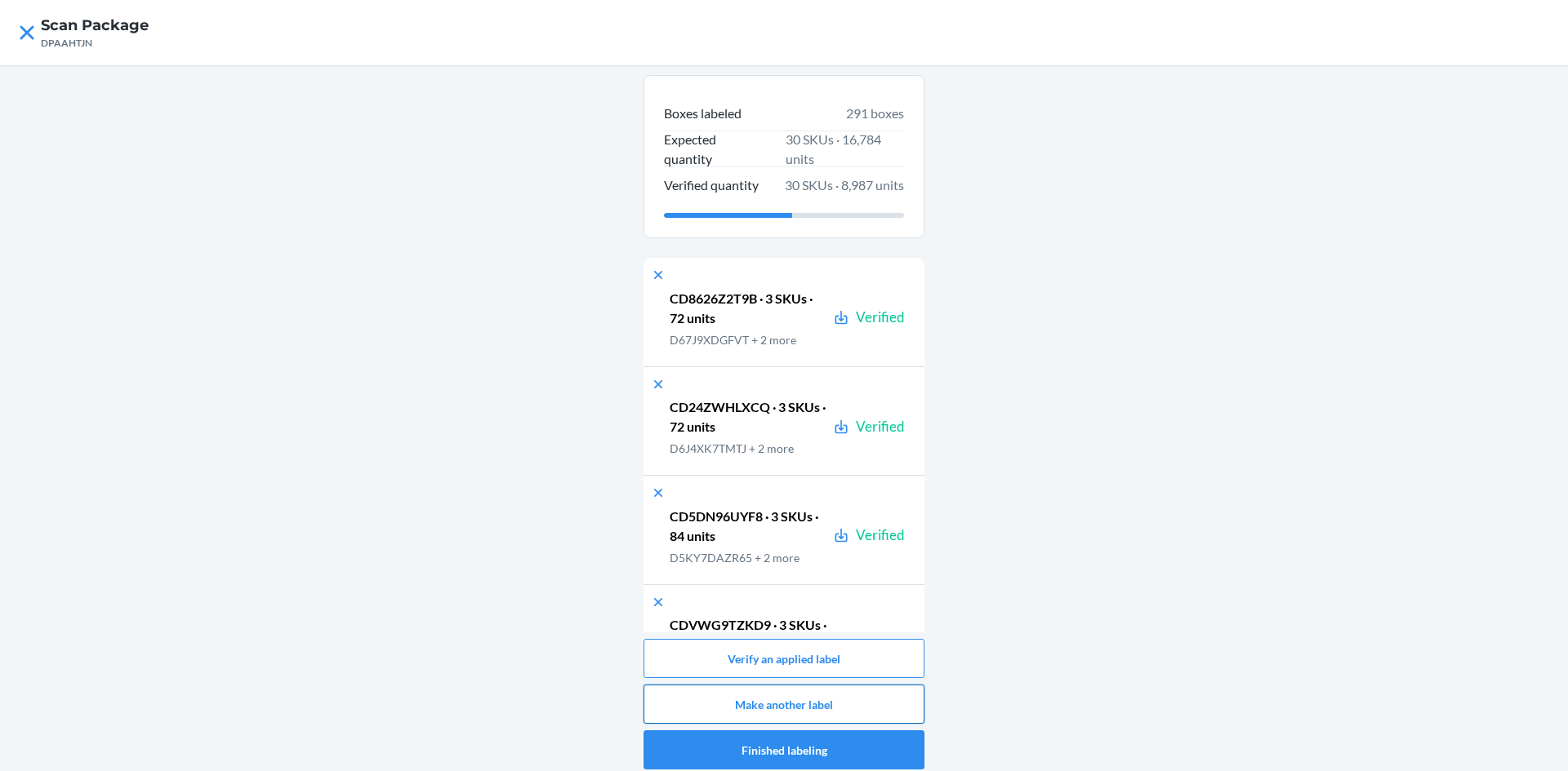
click at [857, 698] on button "Make another label" at bounding box center [784, 704] width 281 height 40
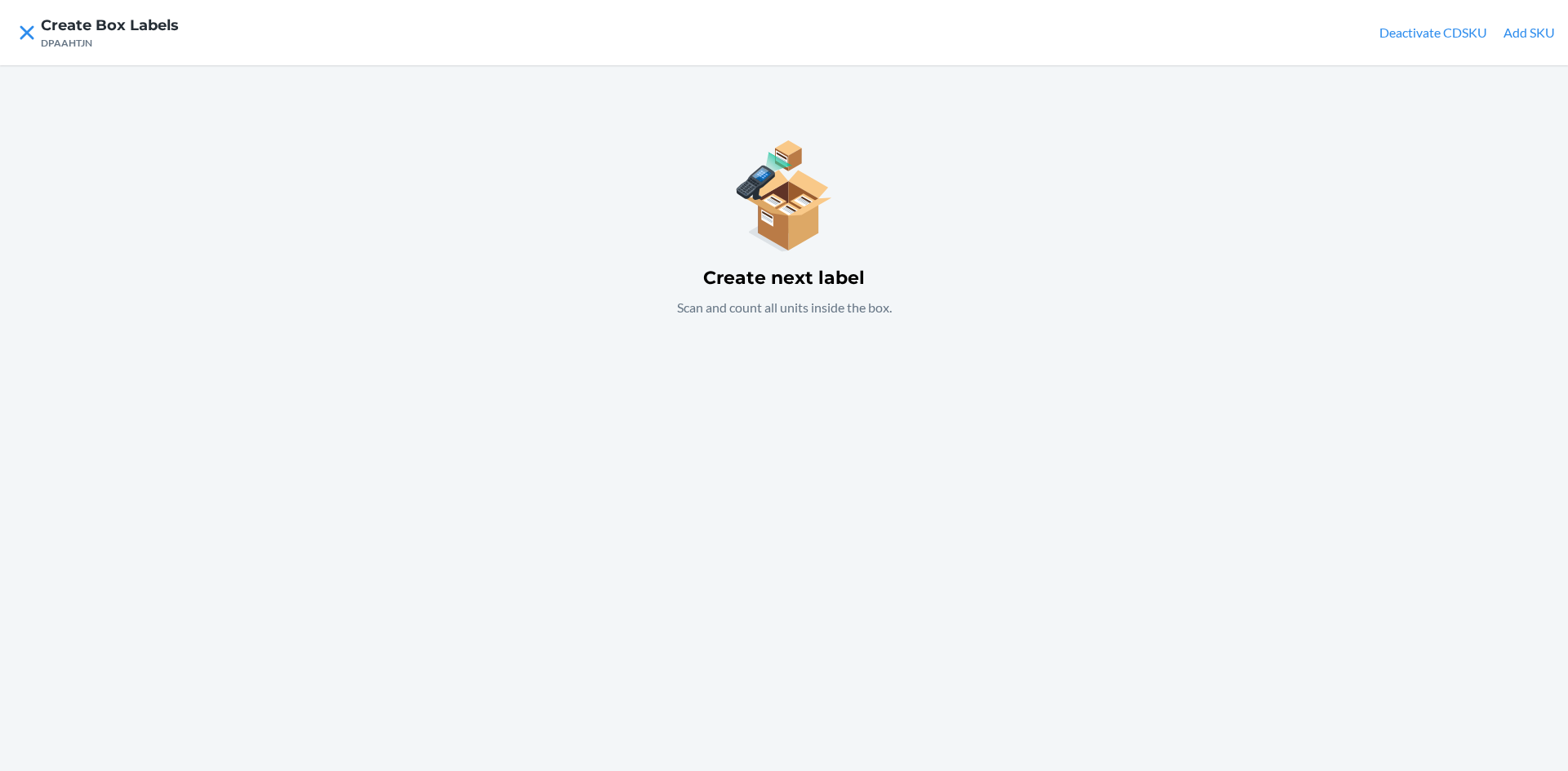
drag, startPoint x: 734, startPoint y: 402, endPoint x: 734, endPoint y: 390, distance: 12.0
click at [734, 400] on div "Create next label Scan and count all units inside the box." at bounding box center [784, 418] width 1568 height 706
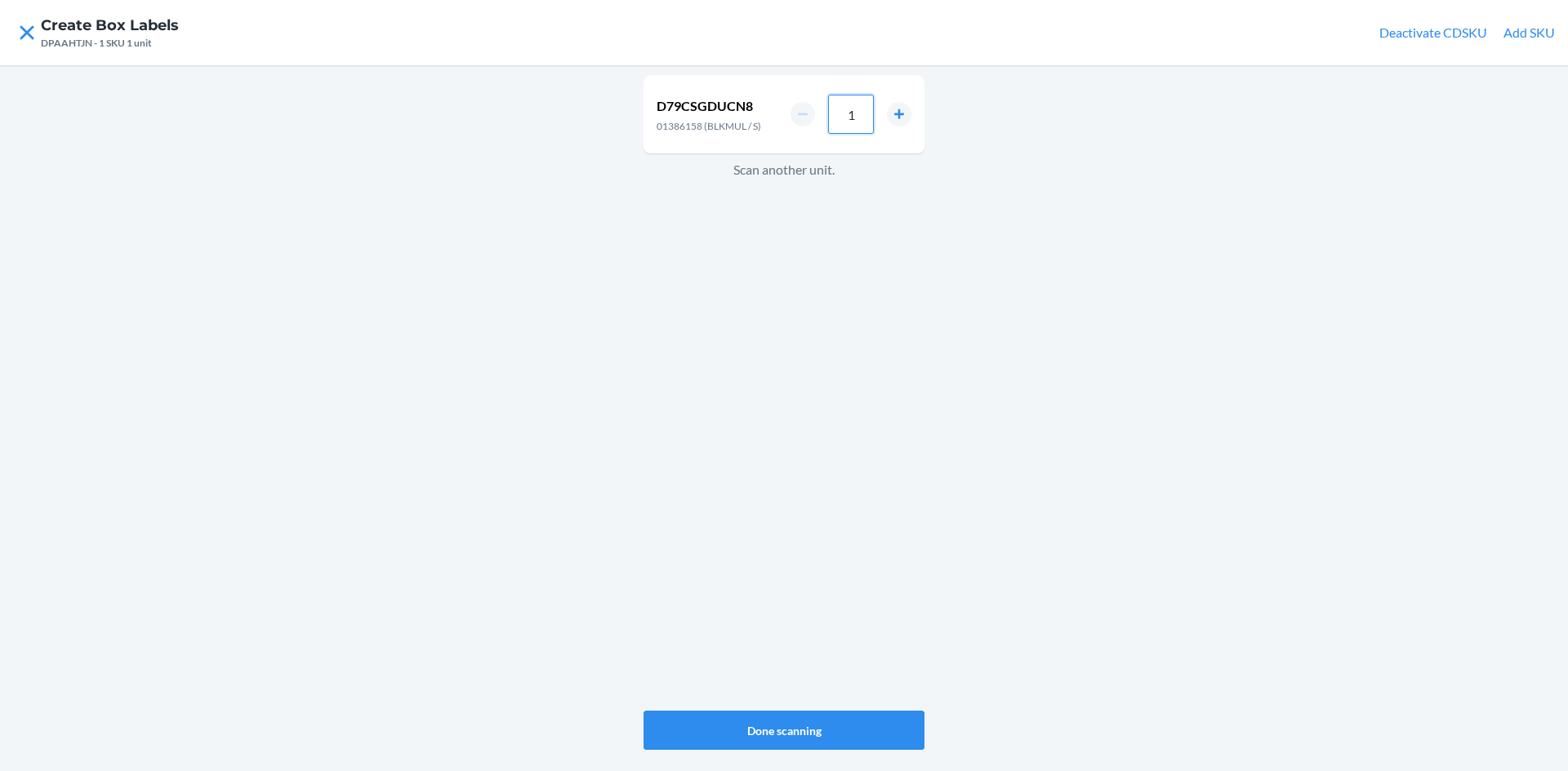
click at [866, 120] on input "1" at bounding box center [850, 115] width 46 height 40
type input "36"
click at [659, 413] on div "D79CSGDUCN8 01386158 (BLKMUL / S) 36 Scan another unit." at bounding box center [784, 393] width 281 height 642
click at [866, 118] on input "1" at bounding box center [850, 120] width 46 height 40
type input "24"
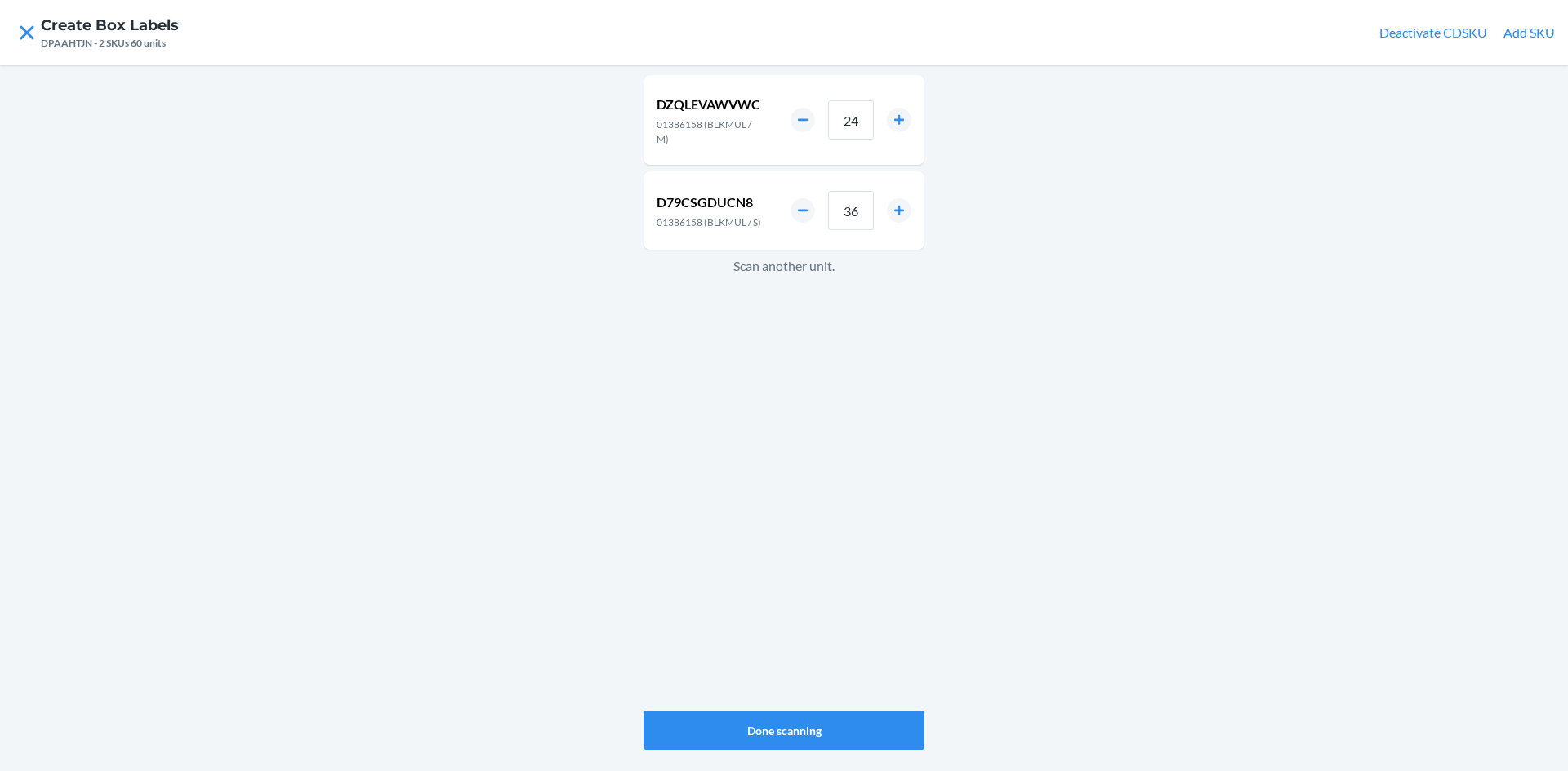
click at [717, 380] on div "DZQLEVAWVWC 01386158 (BLKMUL / M) 24 D79CSGDUCN8 01386158 (BLKMUL / S) 36 Scan …" at bounding box center [784, 393] width 281 height 642
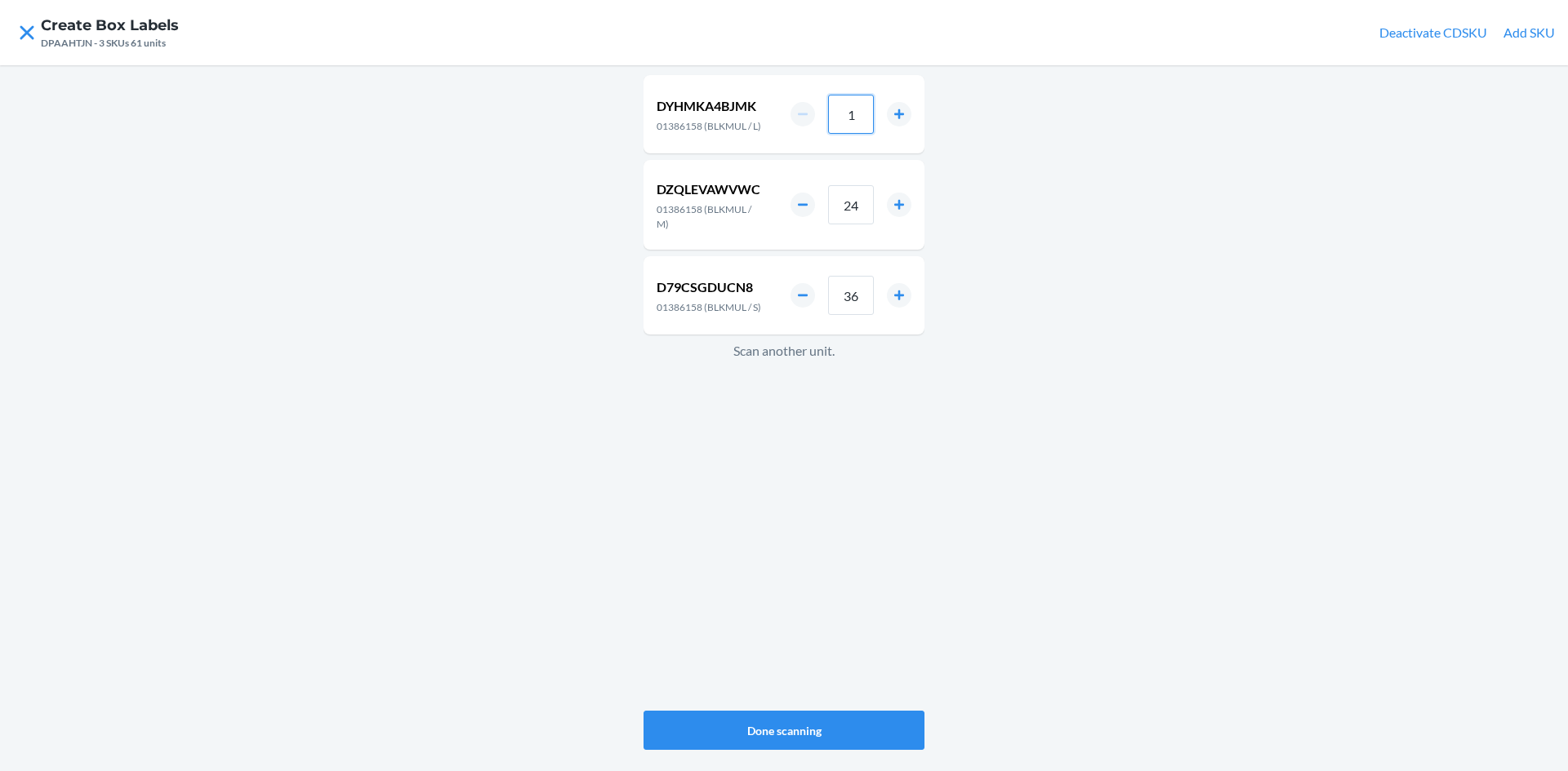
click at [855, 117] on input "1" at bounding box center [850, 115] width 46 height 40
type input "12"
click at [820, 719] on button "Done scanning" at bounding box center [784, 731] width 281 height 40
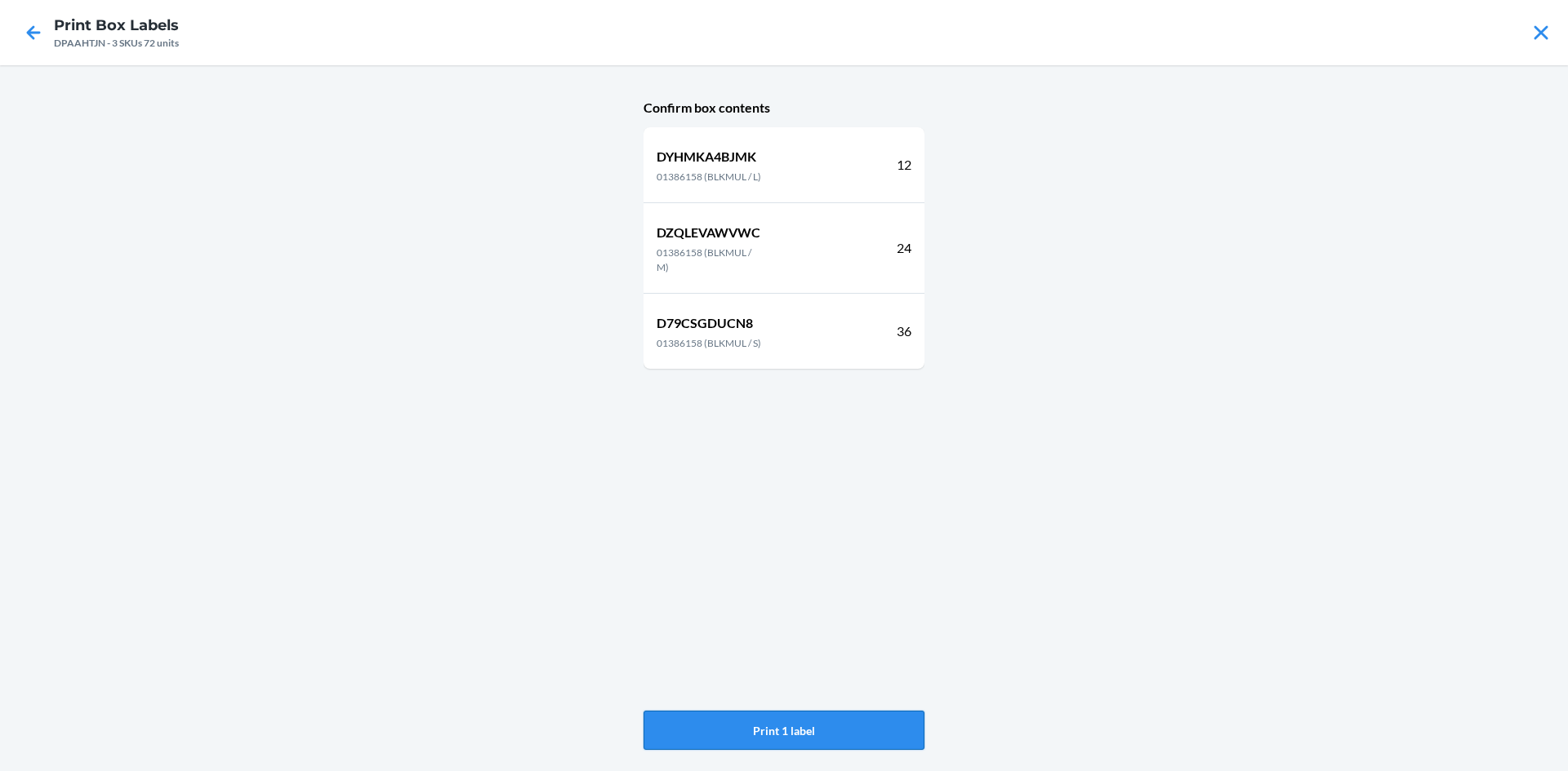
click at [819, 720] on button "Print 1 label" at bounding box center [784, 731] width 281 height 40
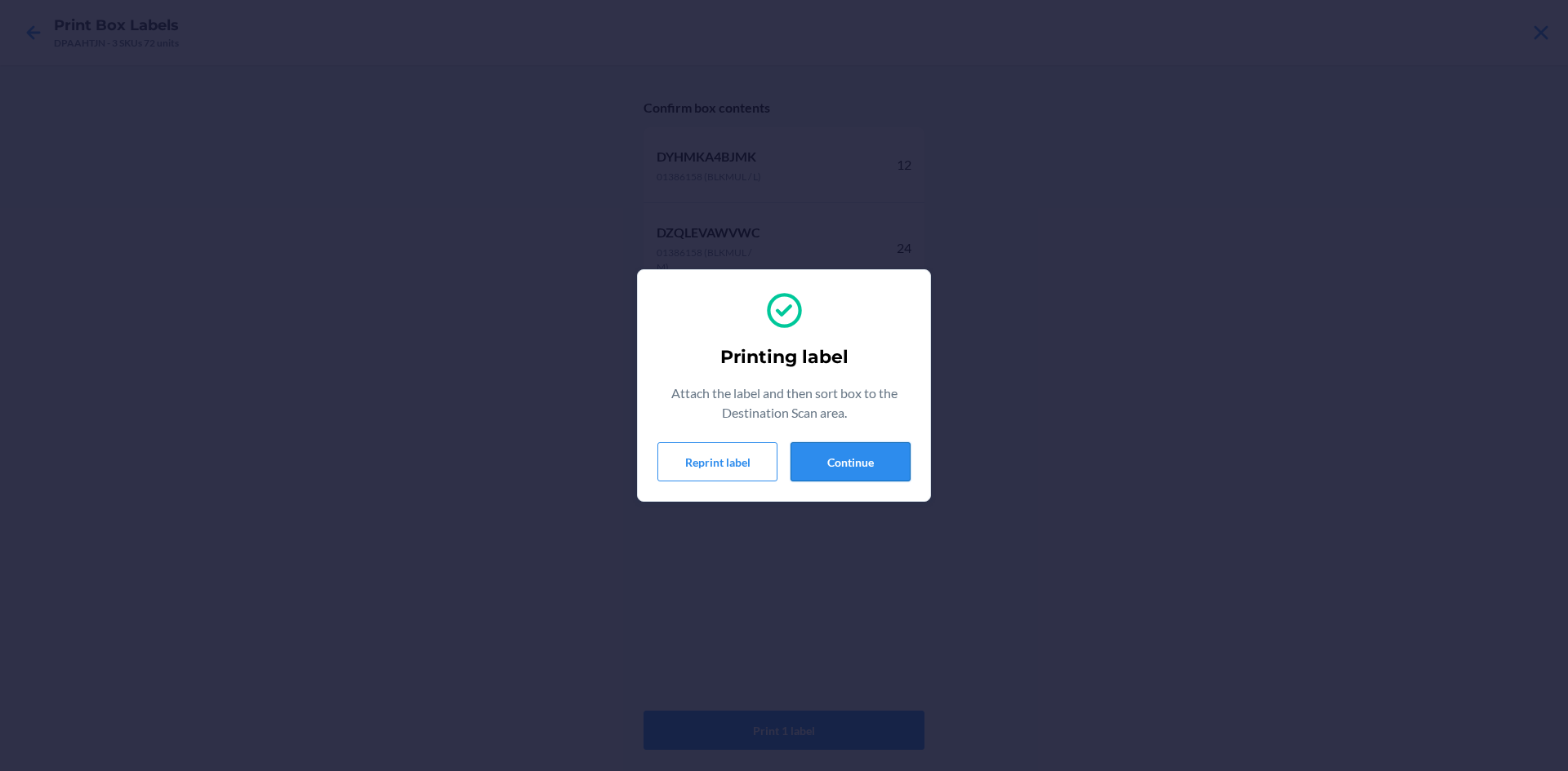
click at [852, 476] on button "Continue" at bounding box center [849, 462] width 120 height 40
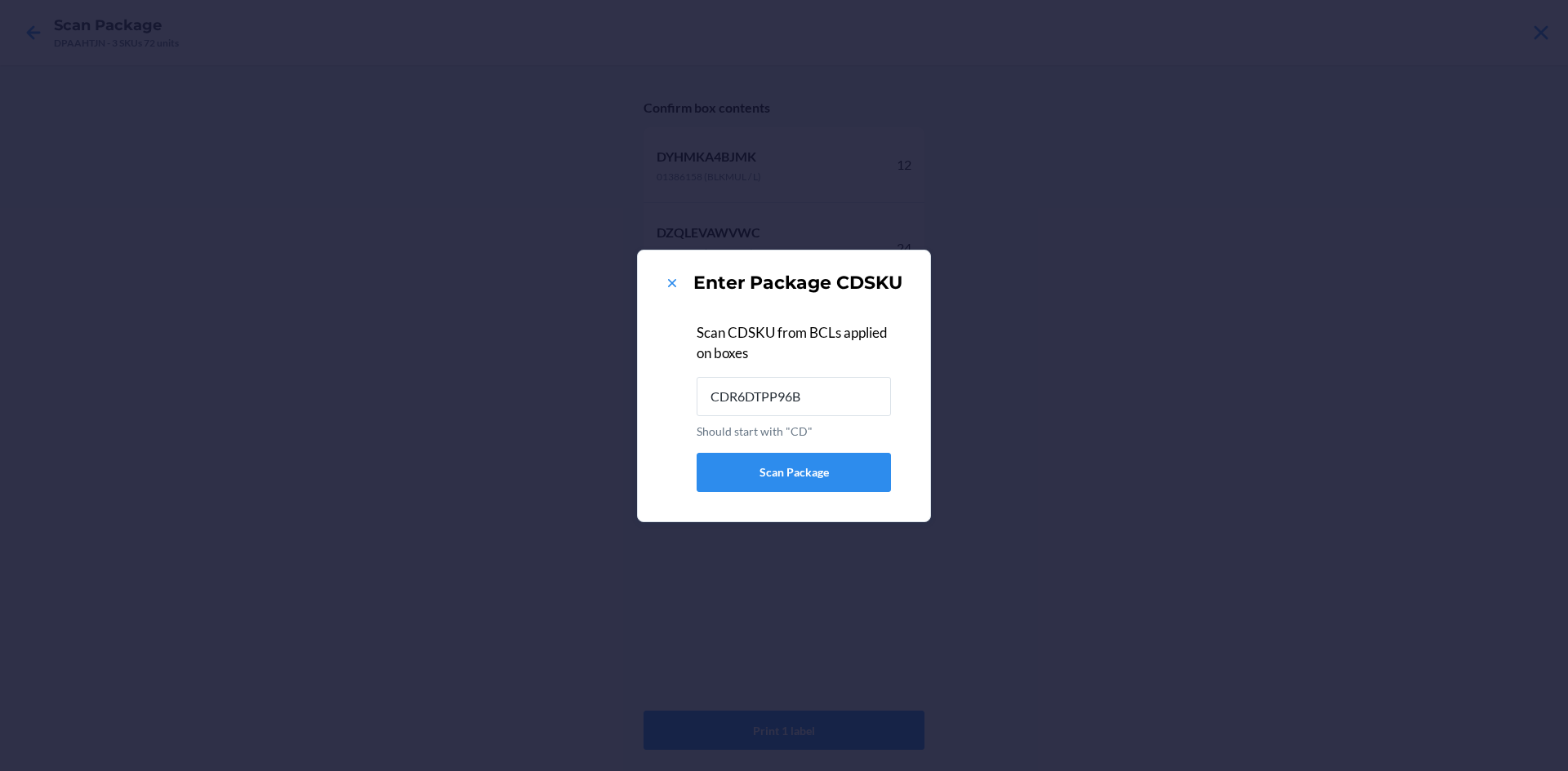
type input "CDR6DTPP96B"
click at [671, 280] on icon at bounding box center [671, 282] width 16 height 16
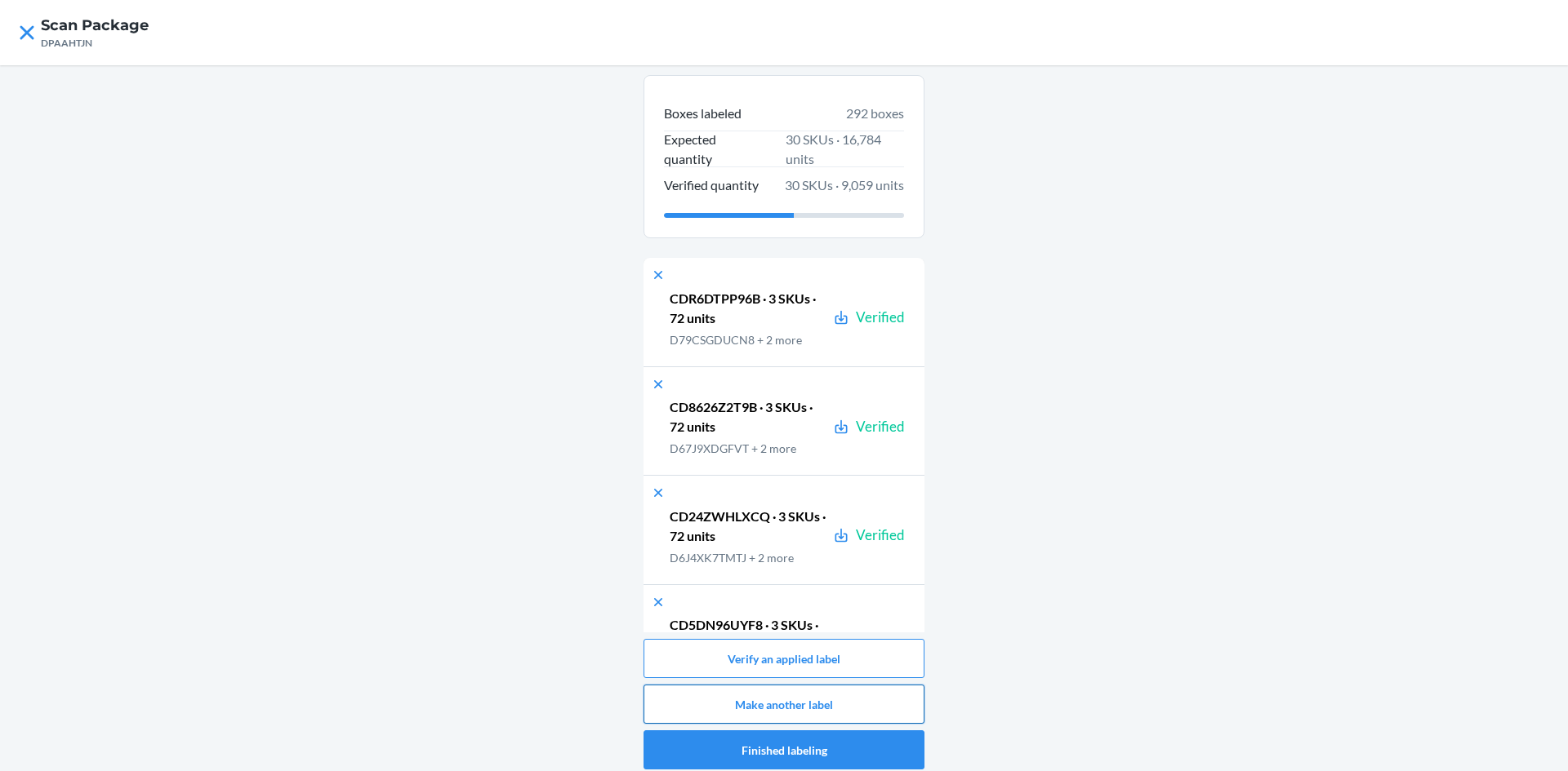
click at [826, 694] on button "Make another label" at bounding box center [784, 704] width 281 height 40
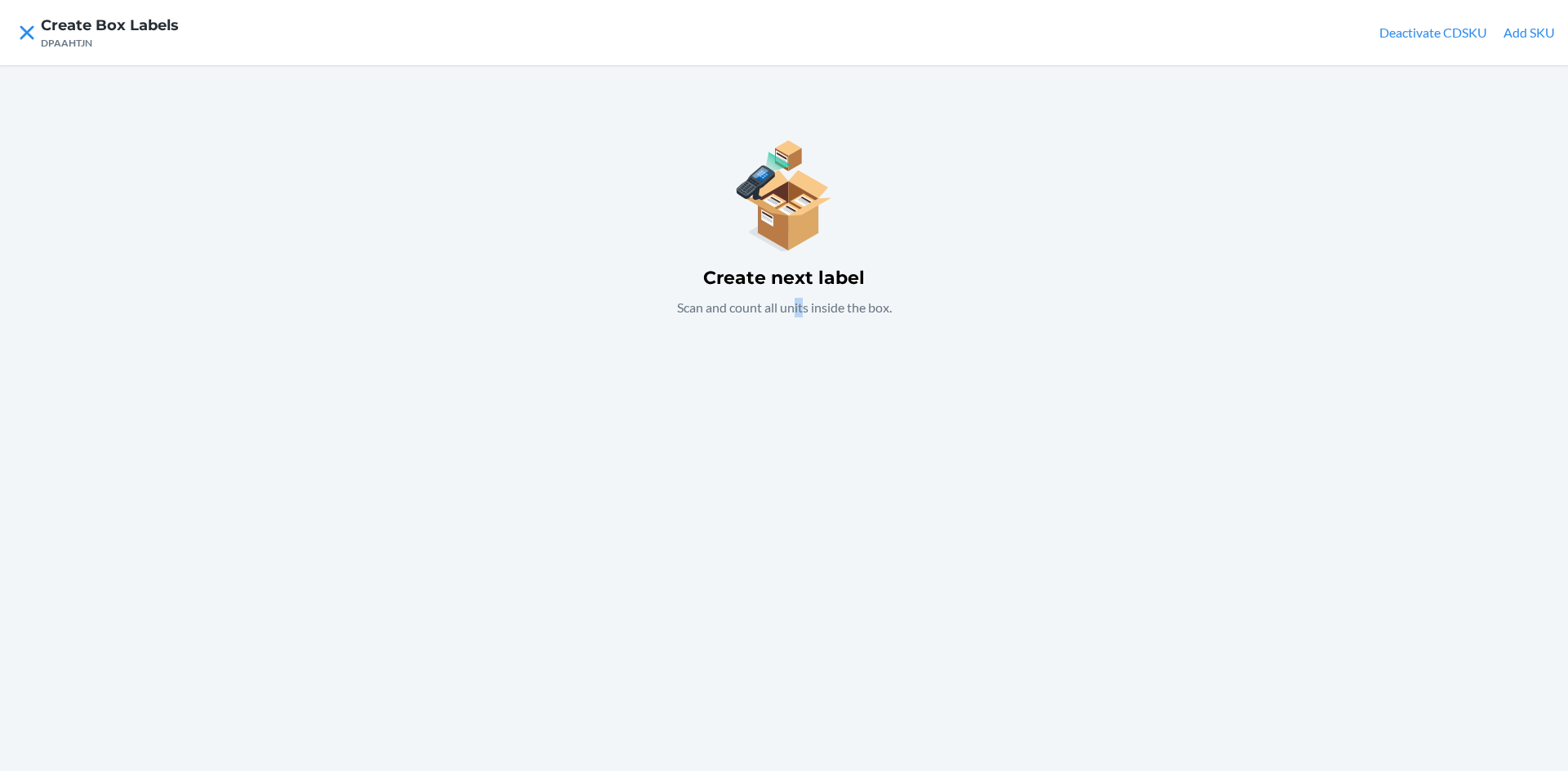
drag, startPoint x: 793, startPoint y: 413, endPoint x: 800, endPoint y: 408, distance: 8.6
click at [800, 408] on div "Create next label Scan and count all units inside the box." at bounding box center [784, 418] width 1568 height 706
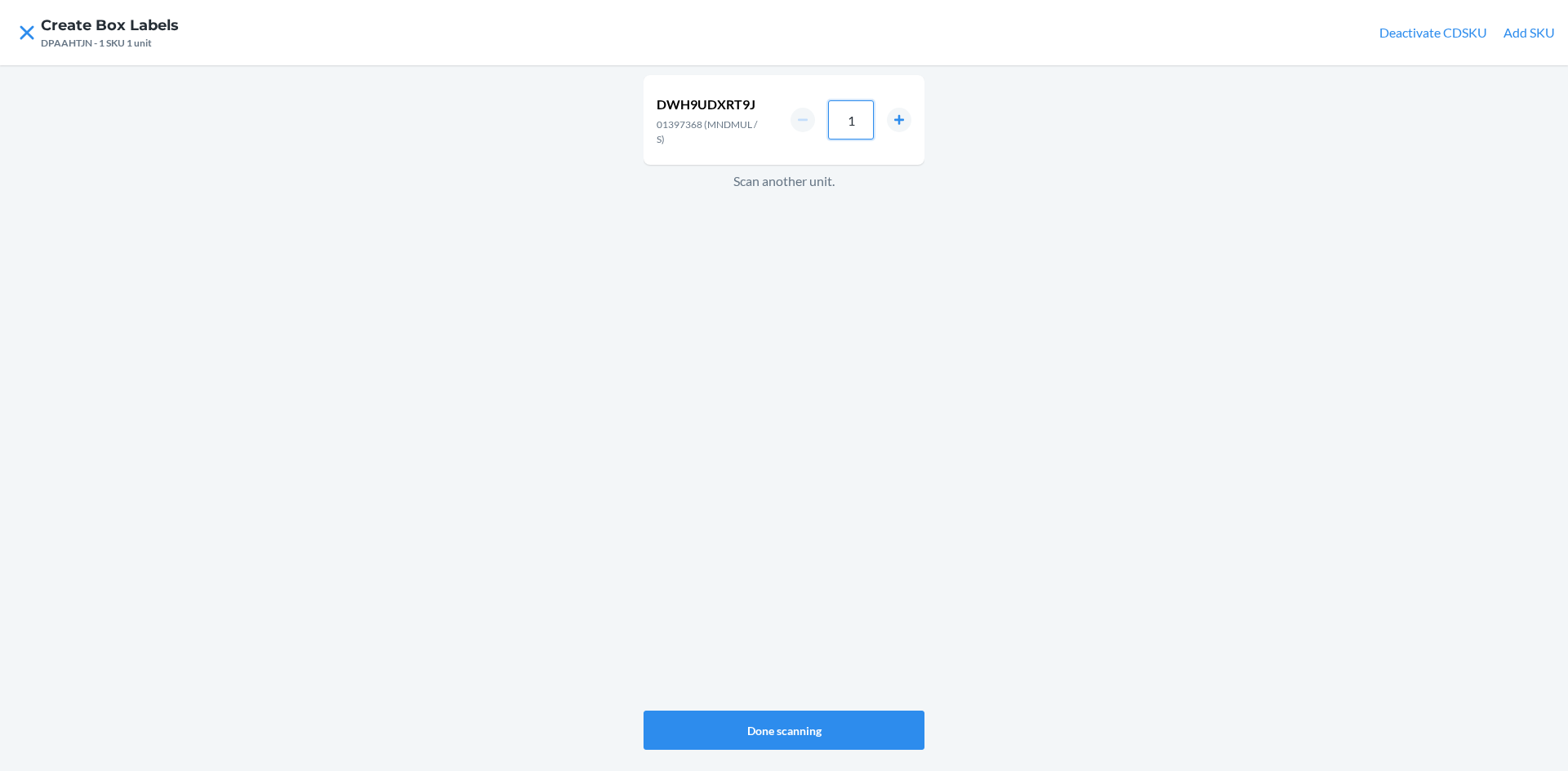
click at [868, 126] on input "1" at bounding box center [850, 120] width 46 height 40
type input "36"
click at [822, 382] on div "DWH9UDXRT9J 01397368 (MNDMUL / S) 36 Scan another unit." at bounding box center [784, 393] width 281 height 642
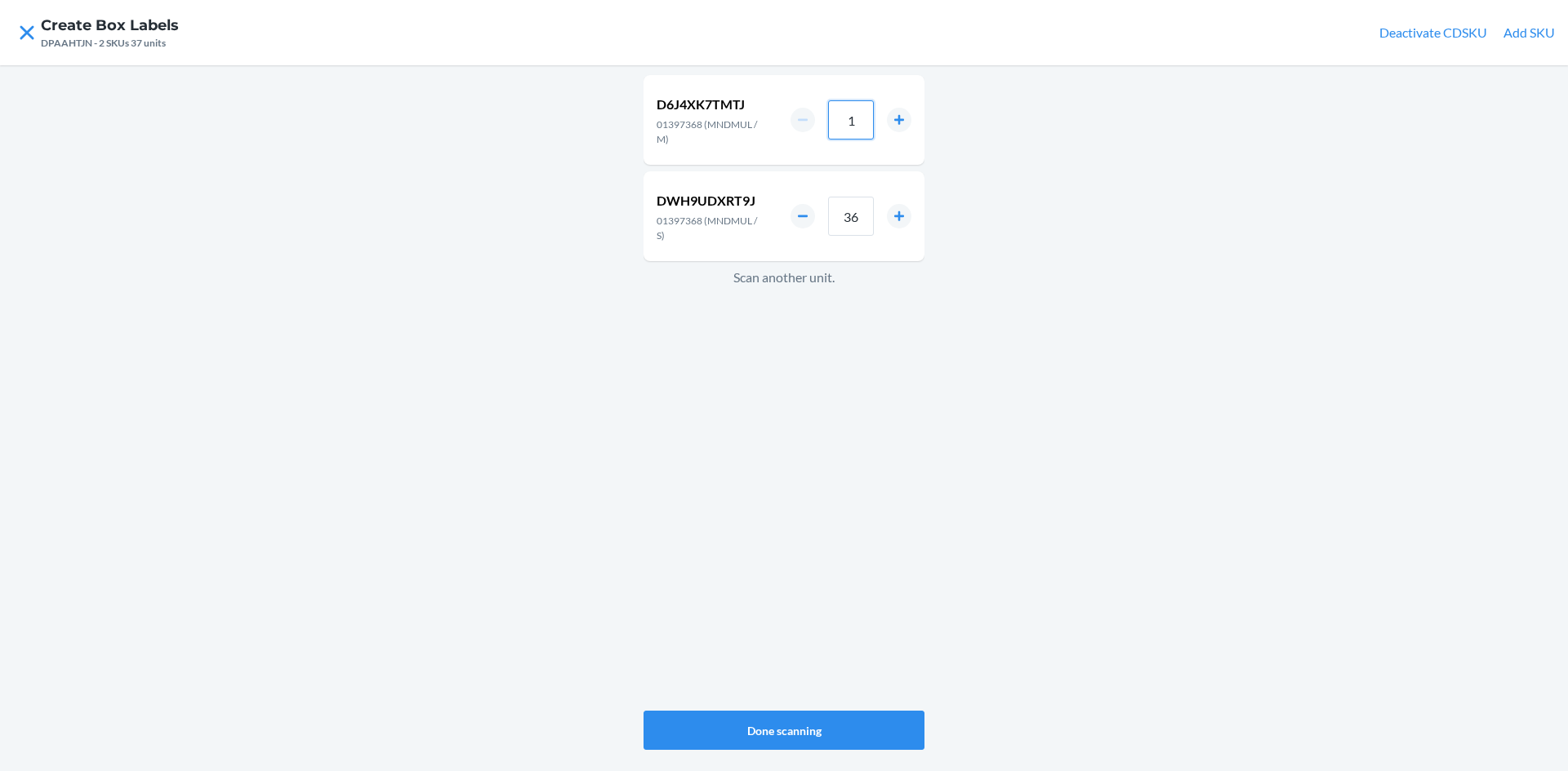
click at [859, 115] on input "1" at bounding box center [850, 120] width 46 height 40
click at [724, 361] on div "D6J4XK7TMTJ 01397368 (MNDMUL / M) 24 DWH9UDXRT9J 01397368 (MNDMUL / S) 36 Scan …" at bounding box center [784, 393] width 281 height 642
click at [858, 127] on input "2" at bounding box center [850, 120] width 46 height 40
type input "24"
click at [675, 506] on div "D6J4XK7TMTJ 01397368 (MNDMUL / M) 24 DWH9UDXRT9J 01397368 (MNDMUL / S) 36 Scan …" at bounding box center [784, 393] width 281 height 642
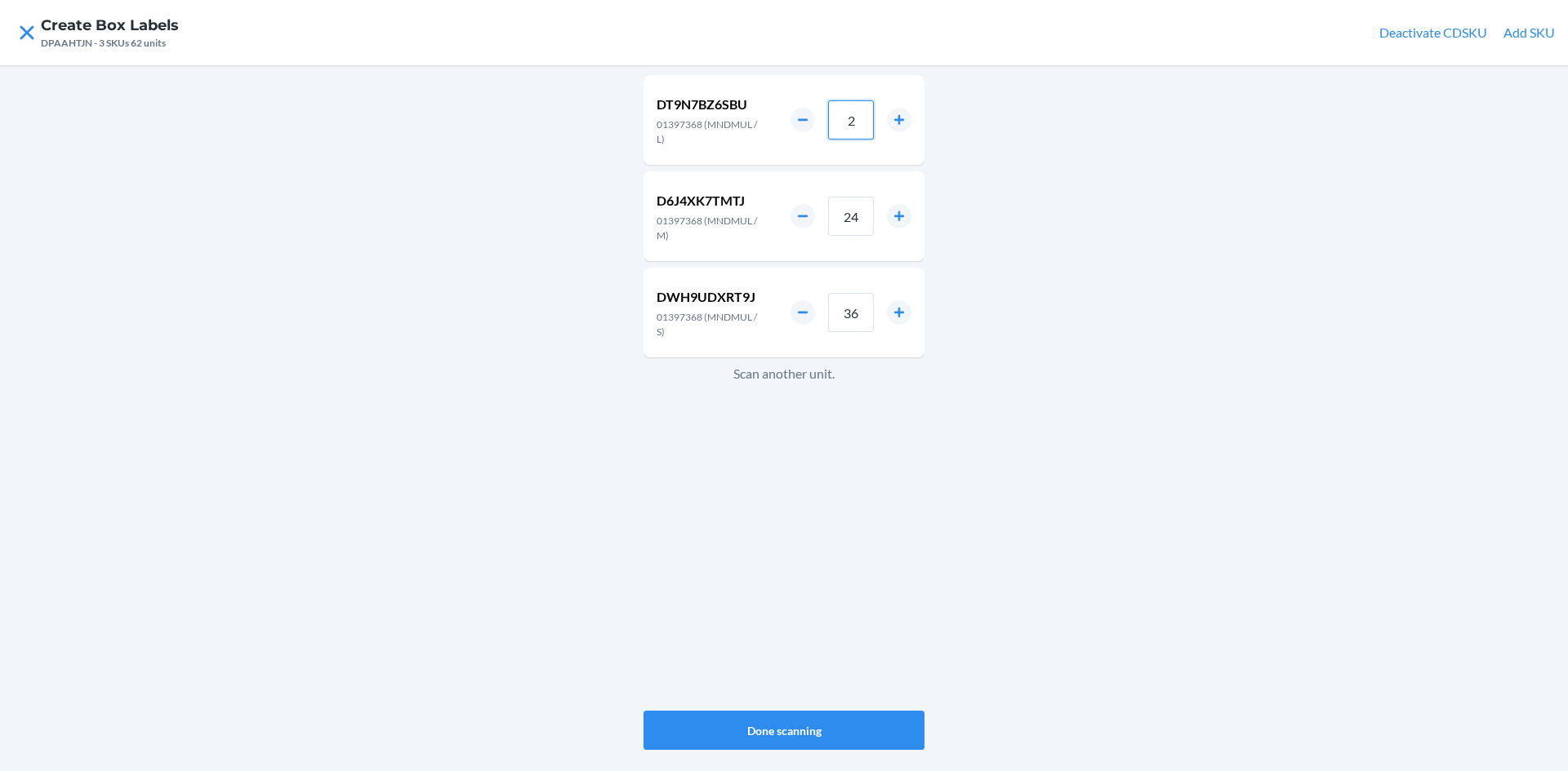
click at [845, 120] on input "2" at bounding box center [850, 120] width 46 height 40
type input "12"
click at [819, 719] on button "Done scanning" at bounding box center [784, 731] width 281 height 40
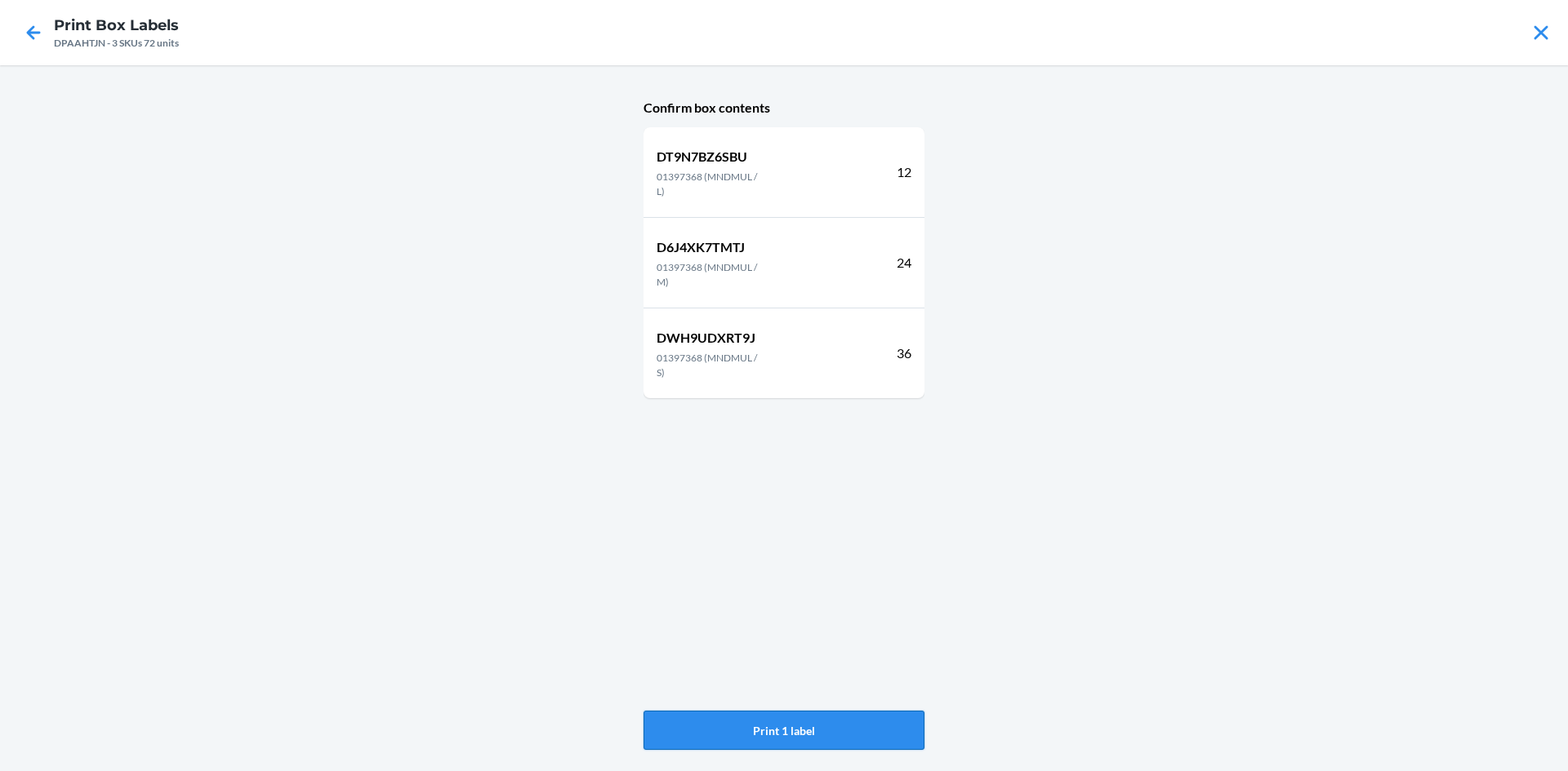
click at [819, 716] on button "Print 1 label" at bounding box center [784, 731] width 281 height 40
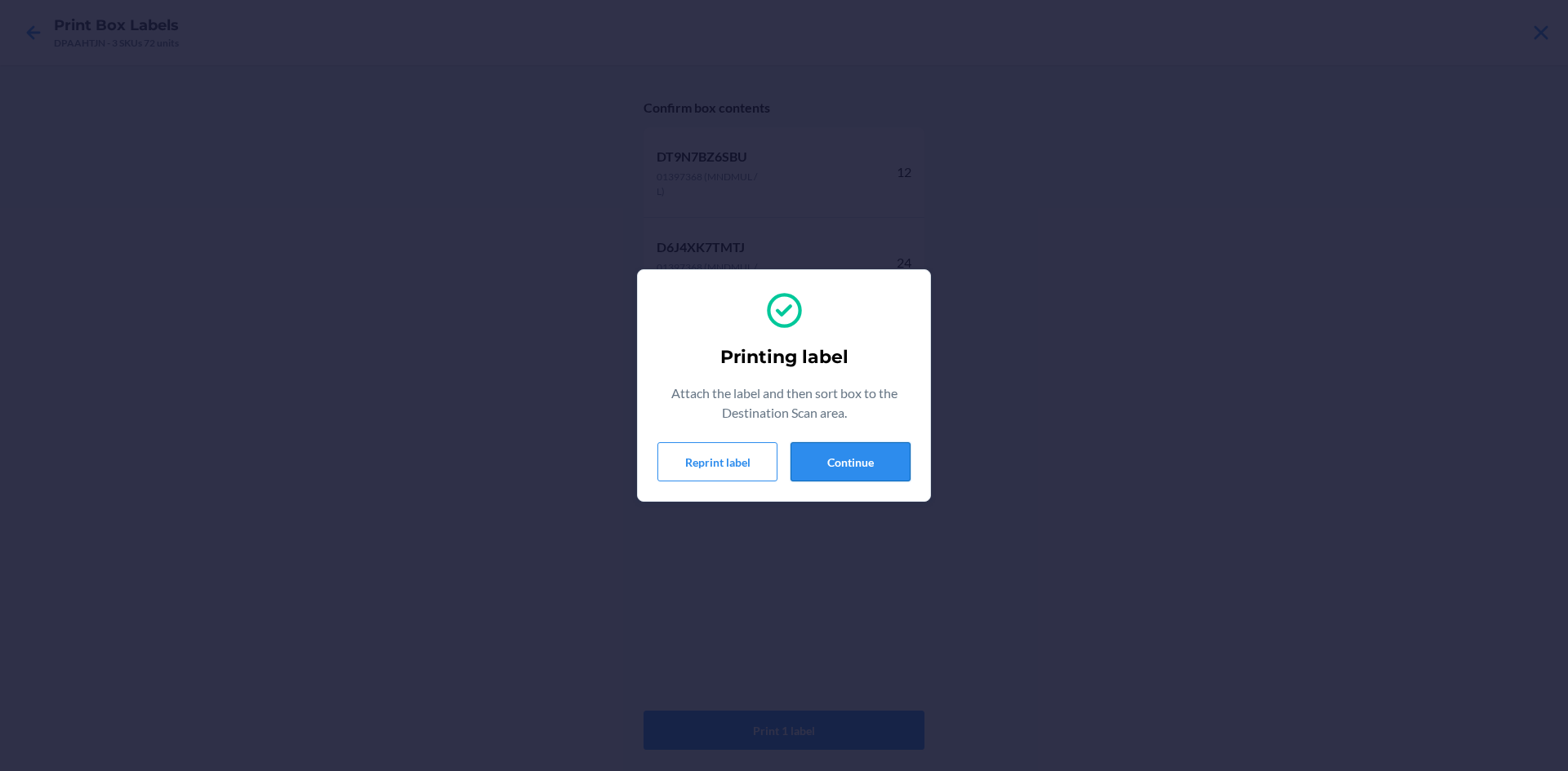
click at [902, 452] on button "Continue" at bounding box center [849, 462] width 120 height 40
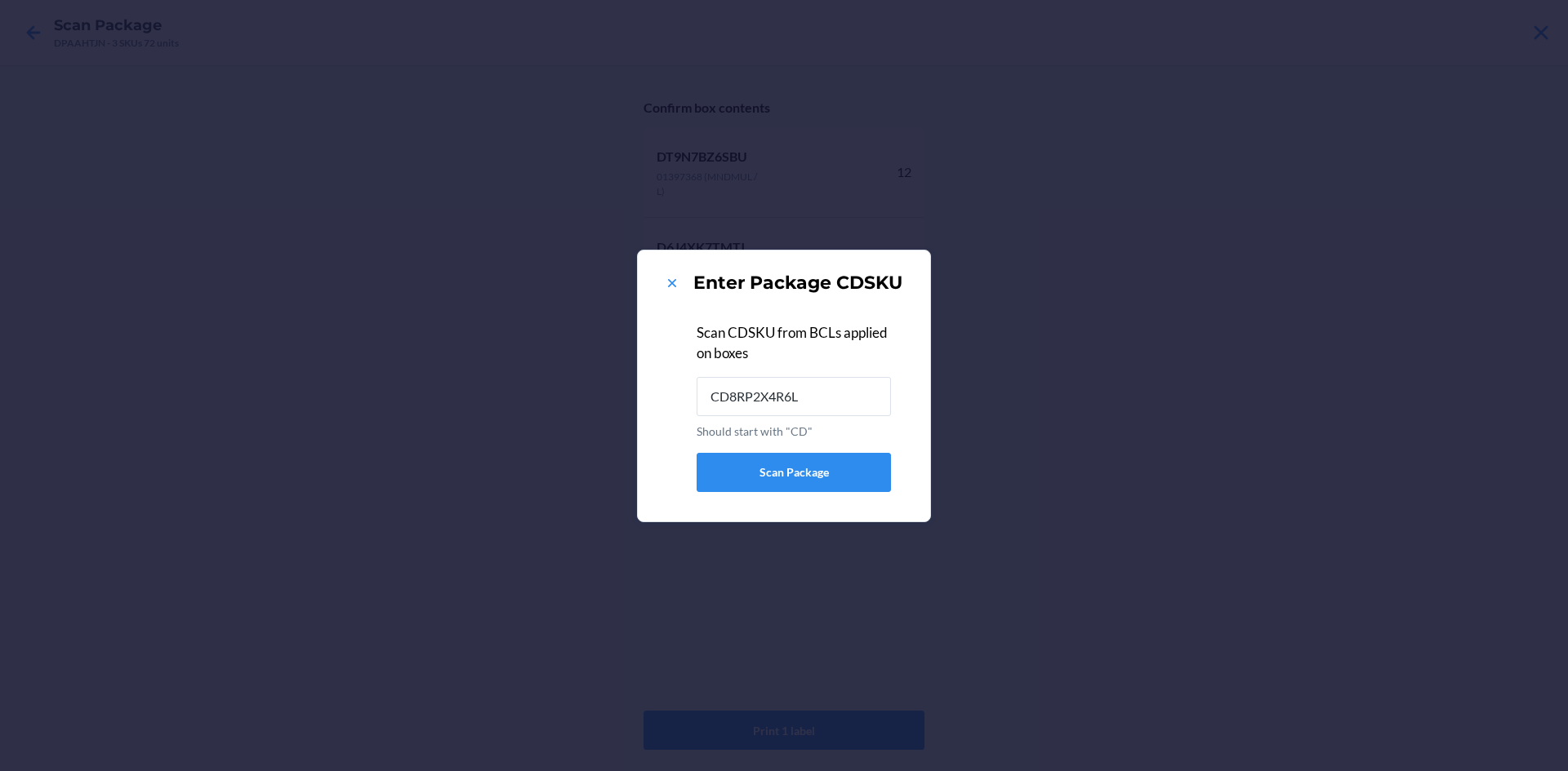
type input "CD8RP2X4R6L"
drag, startPoint x: 662, startPoint y: 283, endPoint x: 672, endPoint y: 286, distance: 10.4
click at [670, 285] on div "Enter Package CDSKU" at bounding box center [784, 283] width 253 height 26
click at [673, 286] on icon at bounding box center [671, 282] width 16 height 16
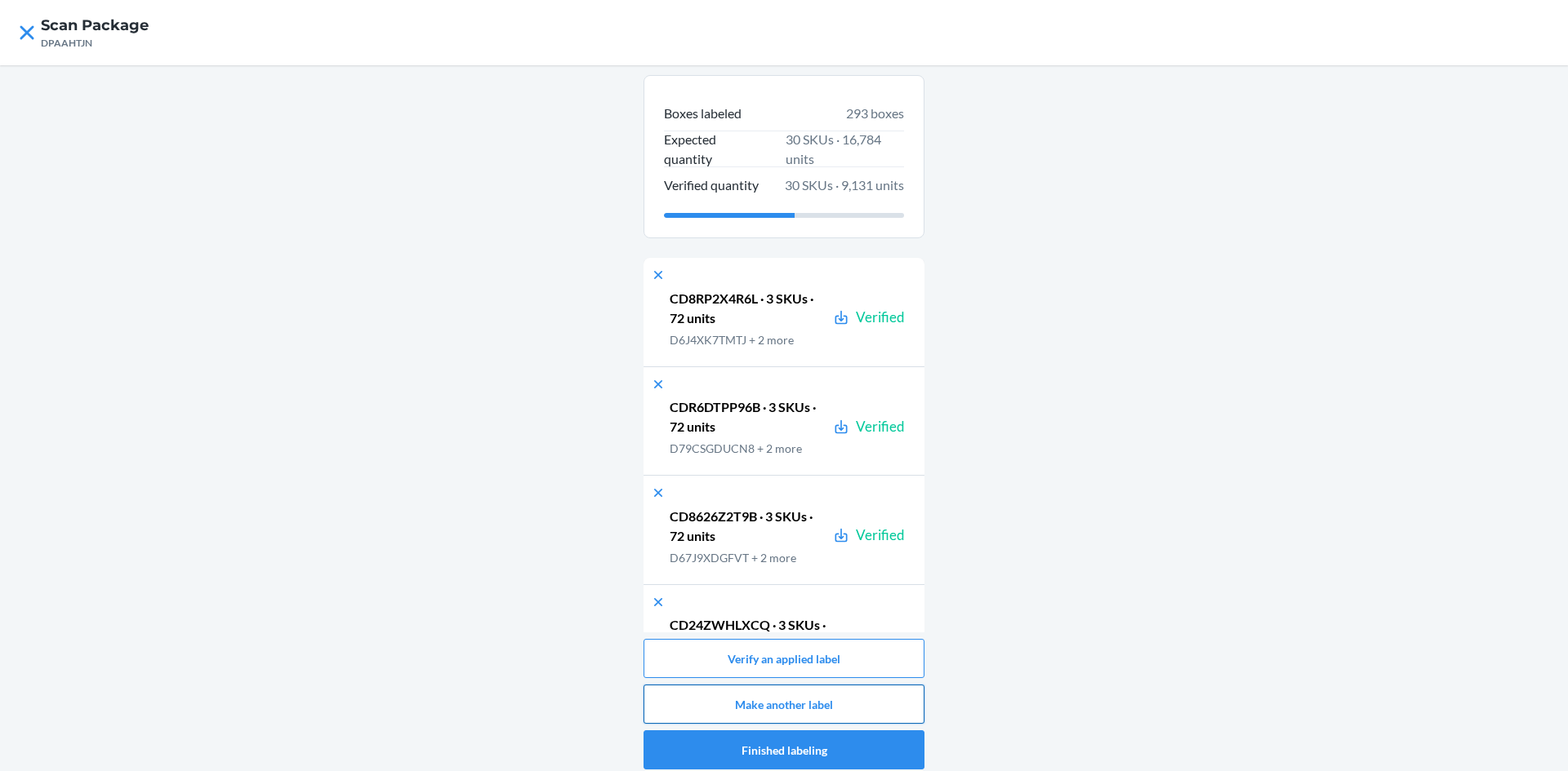
click at [837, 697] on button "Make another label" at bounding box center [784, 704] width 281 height 40
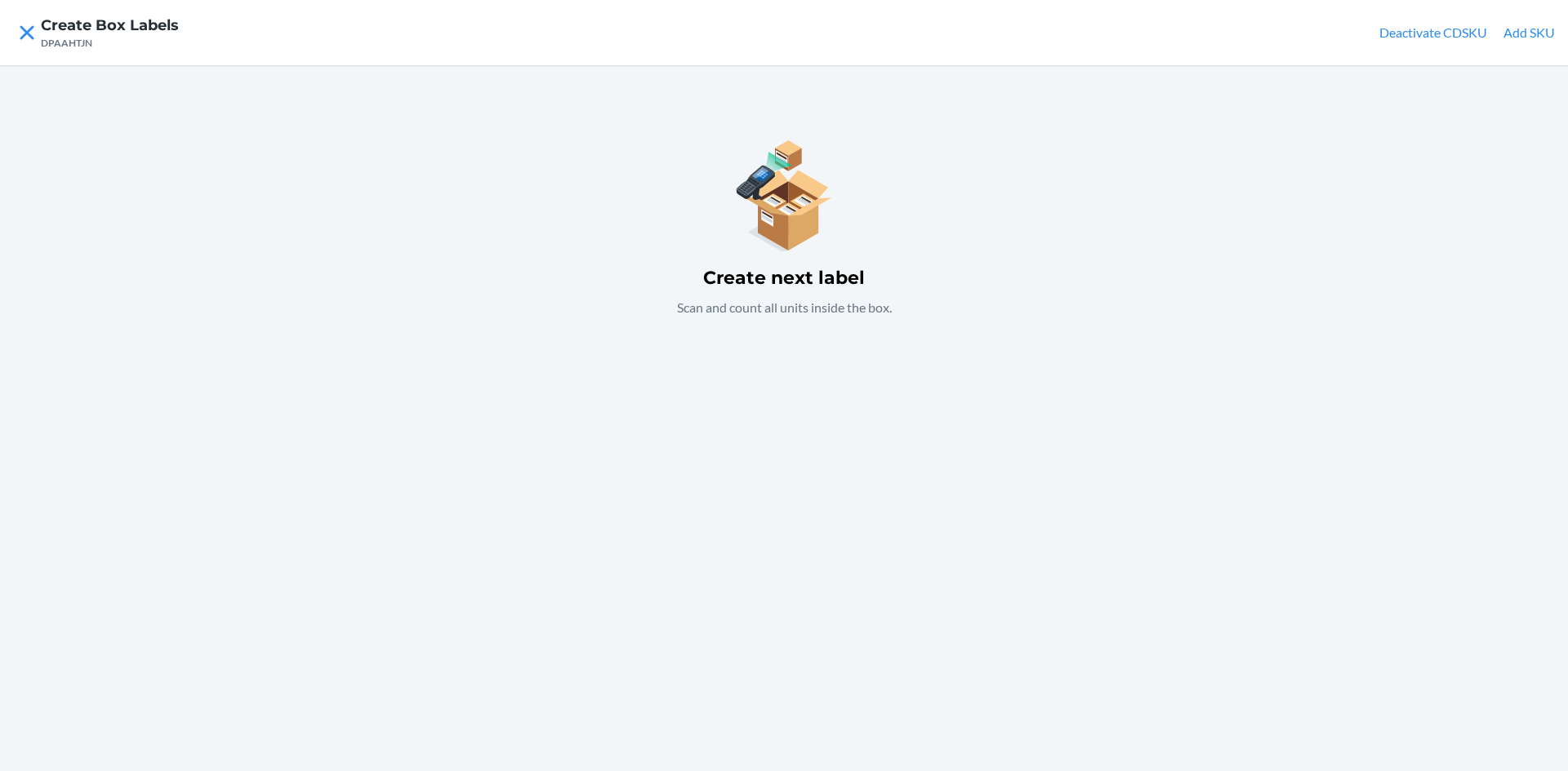
click at [720, 430] on div "Create next label Scan and count all units inside the box." at bounding box center [784, 418] width 1568 height 706
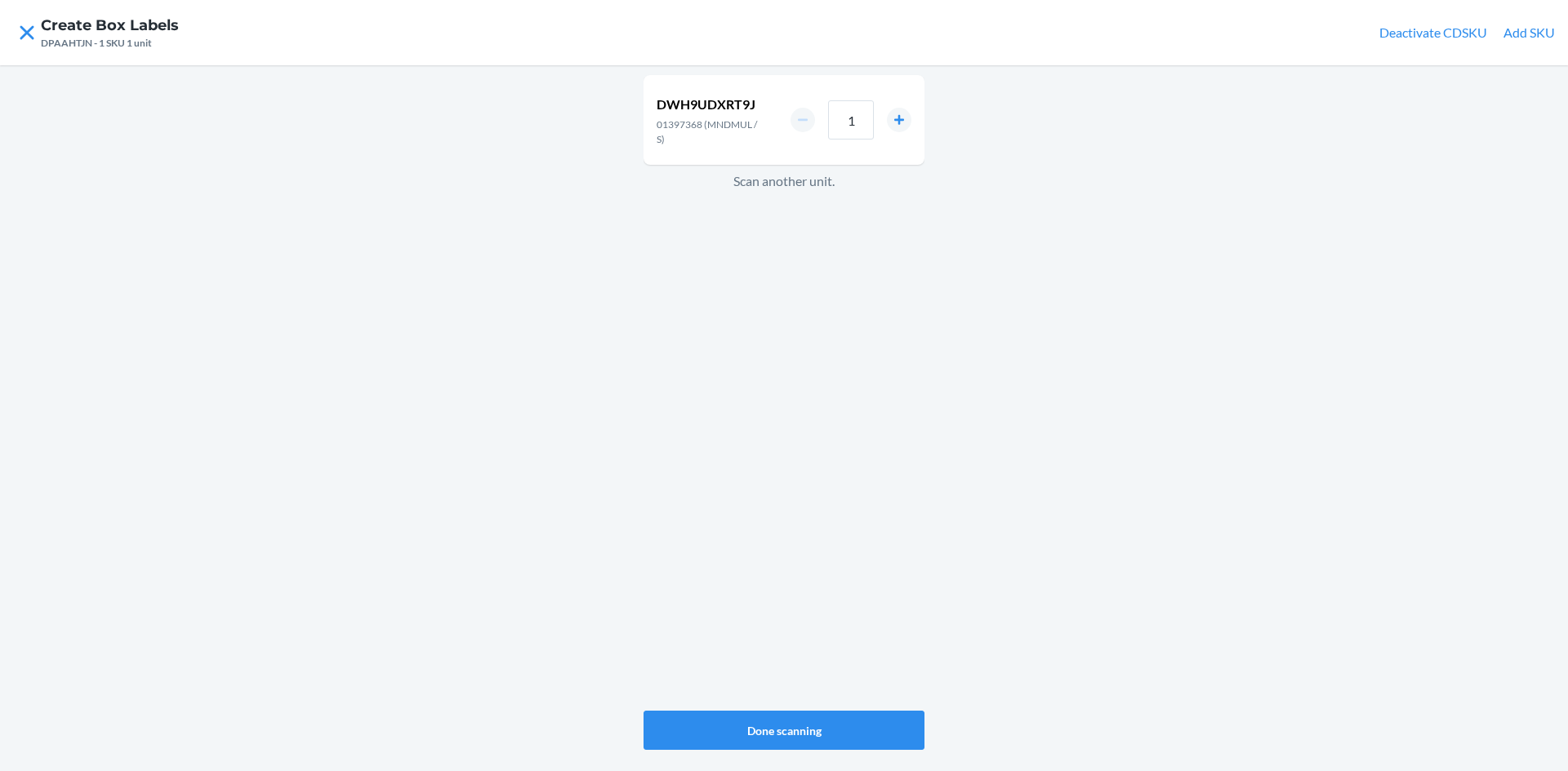
click at [881, 111] on div "1" at bounding box center [850, 120] width 121 height 40
click at [854, 111] on input "1" at bounding box center [850, 120] width 46 height 40
type input "36"
click at [834, 262] on div "DWH9UDXRT9J 01397368 (MNDMUL / S) 36 Scan another unit." at bounding box center [784, 393] width 281 height 642
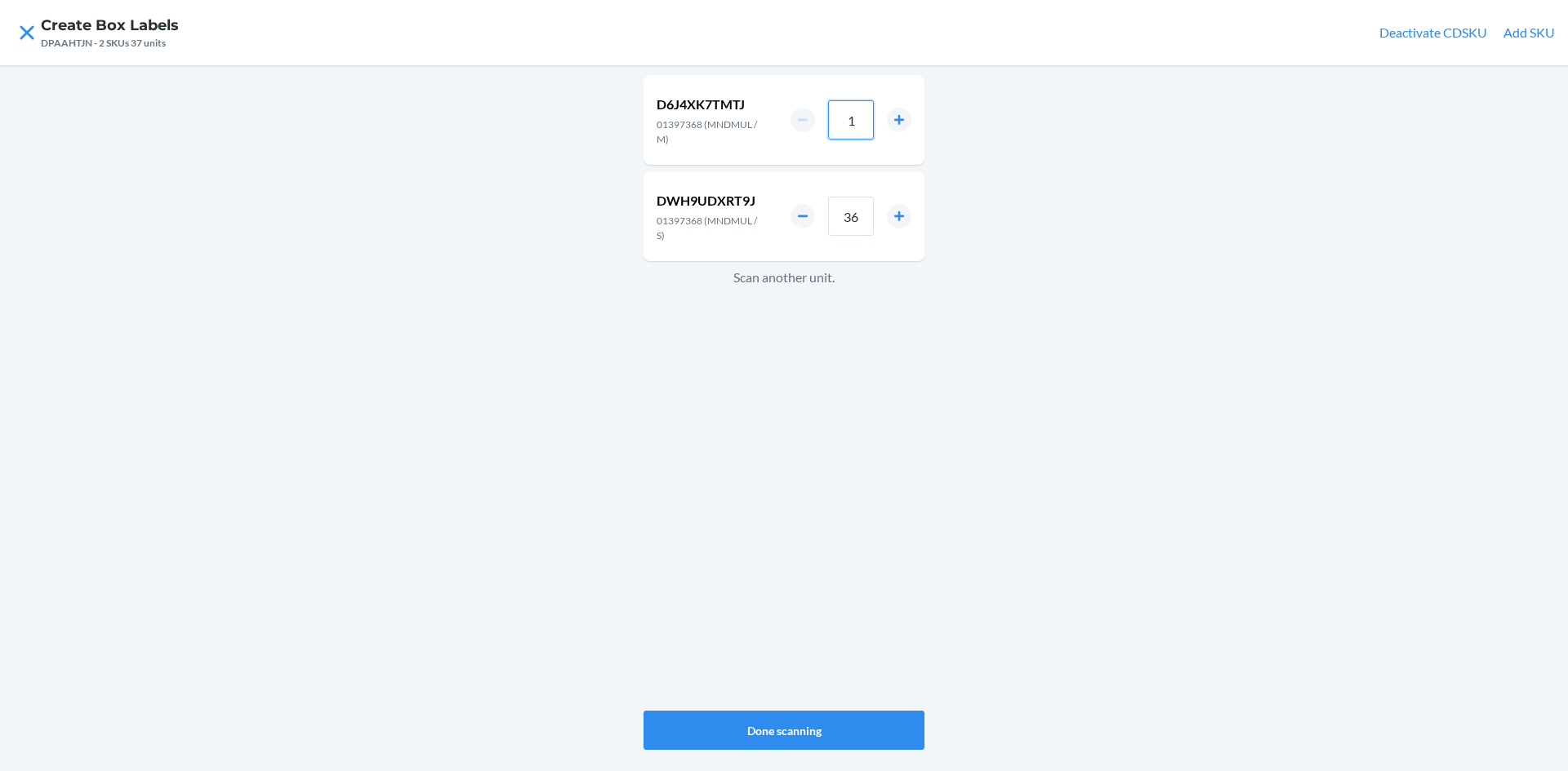
click at [860, 114] on input "1" at bounding box center [850, 120] width 46 height 40
type input "24"
click at [734, 402] on div "D6J4XK7TMTJ 01397368 (MNDMUL / M) 24 DWH9UDXRT9J 01397368 (MNDMUL / S) 36 Scan …" at bounding box center [784, 393] width 281 height 642
click at [851, 119] on input "1" at bounding box center [850, 120] width 46 height 40
click at [862, 120] on input "1" at bounding box center [850, 120] width 46 height 40
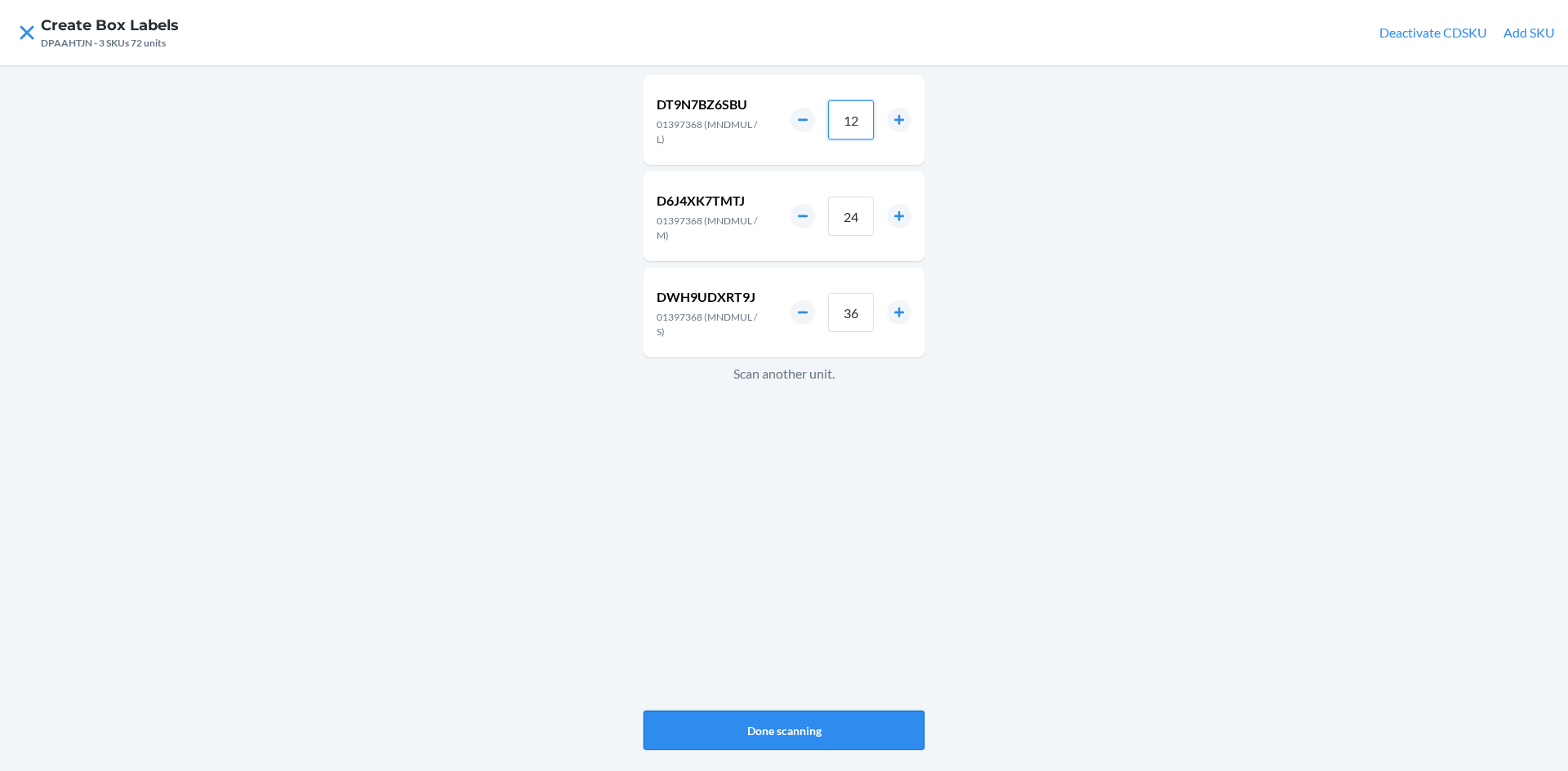
type input "12"
click at [866, 711] on button "Done scanning" at bounding box center [784, 731] width 281 height 40
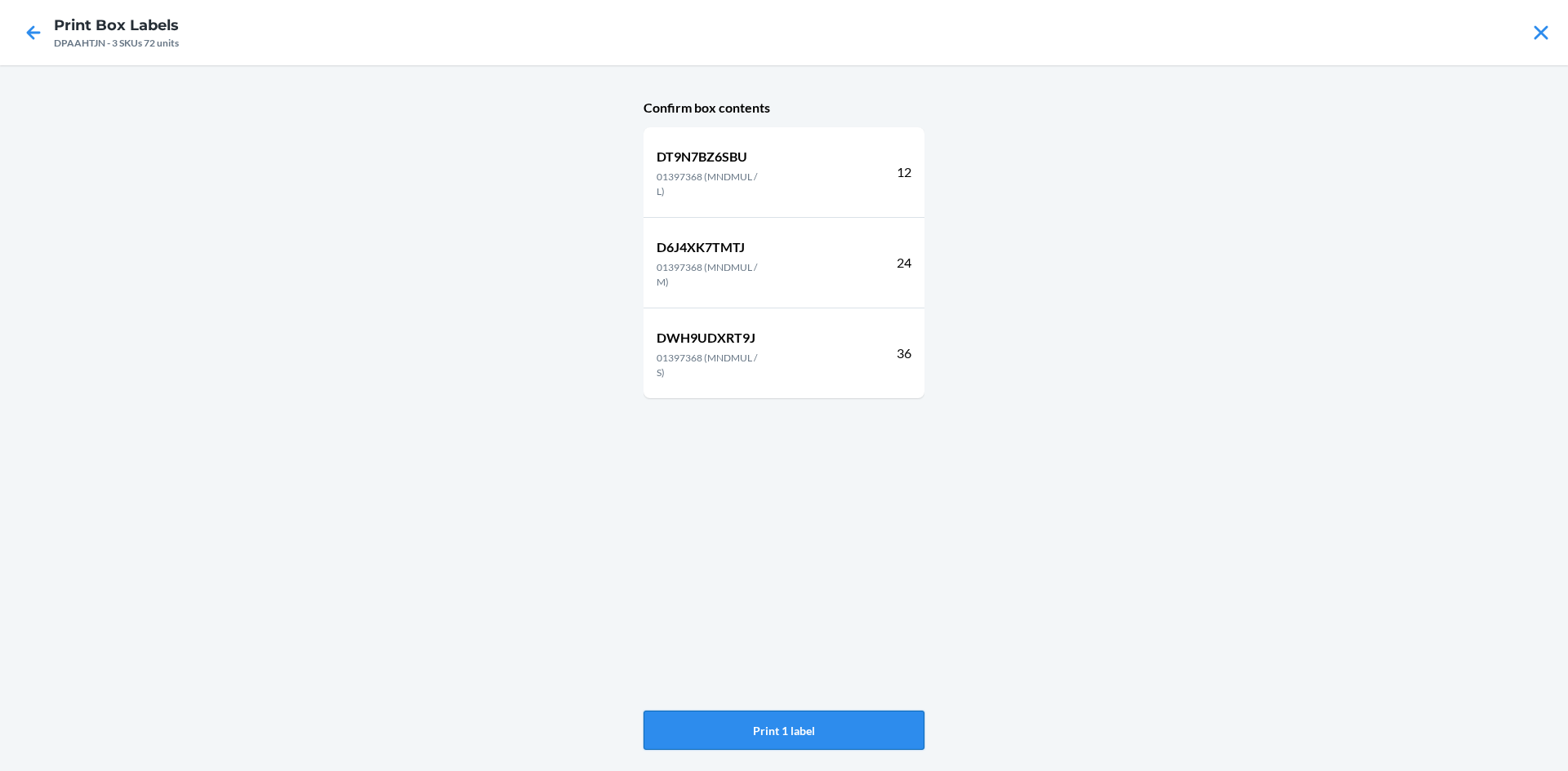
click at [850, 721] on button "Print 1 label" at bounding box center [784, 731] width 281 height 40
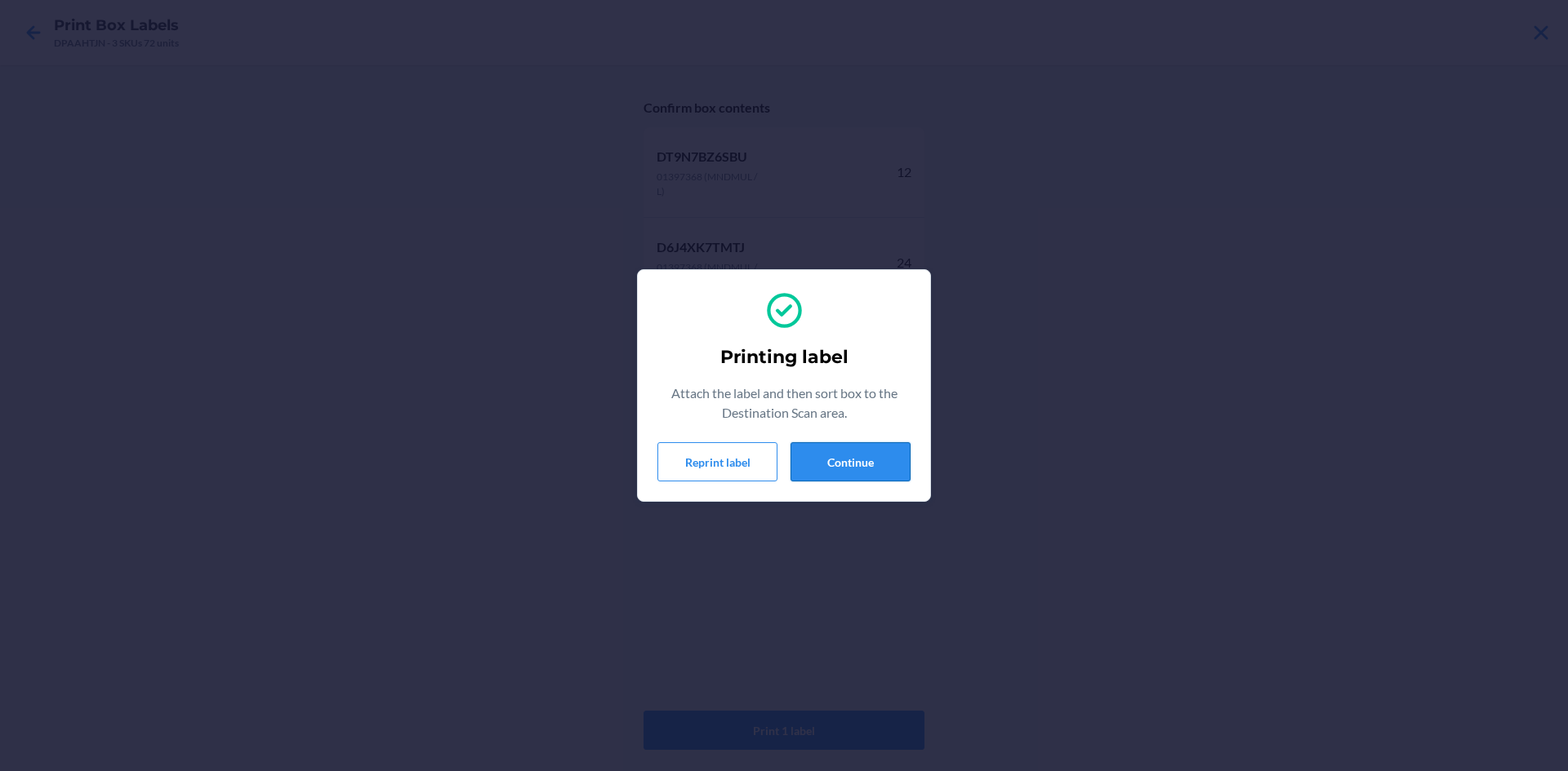
click at [889, 449] on button "Continue" at bounding box center [849, 462] width 120 height 40
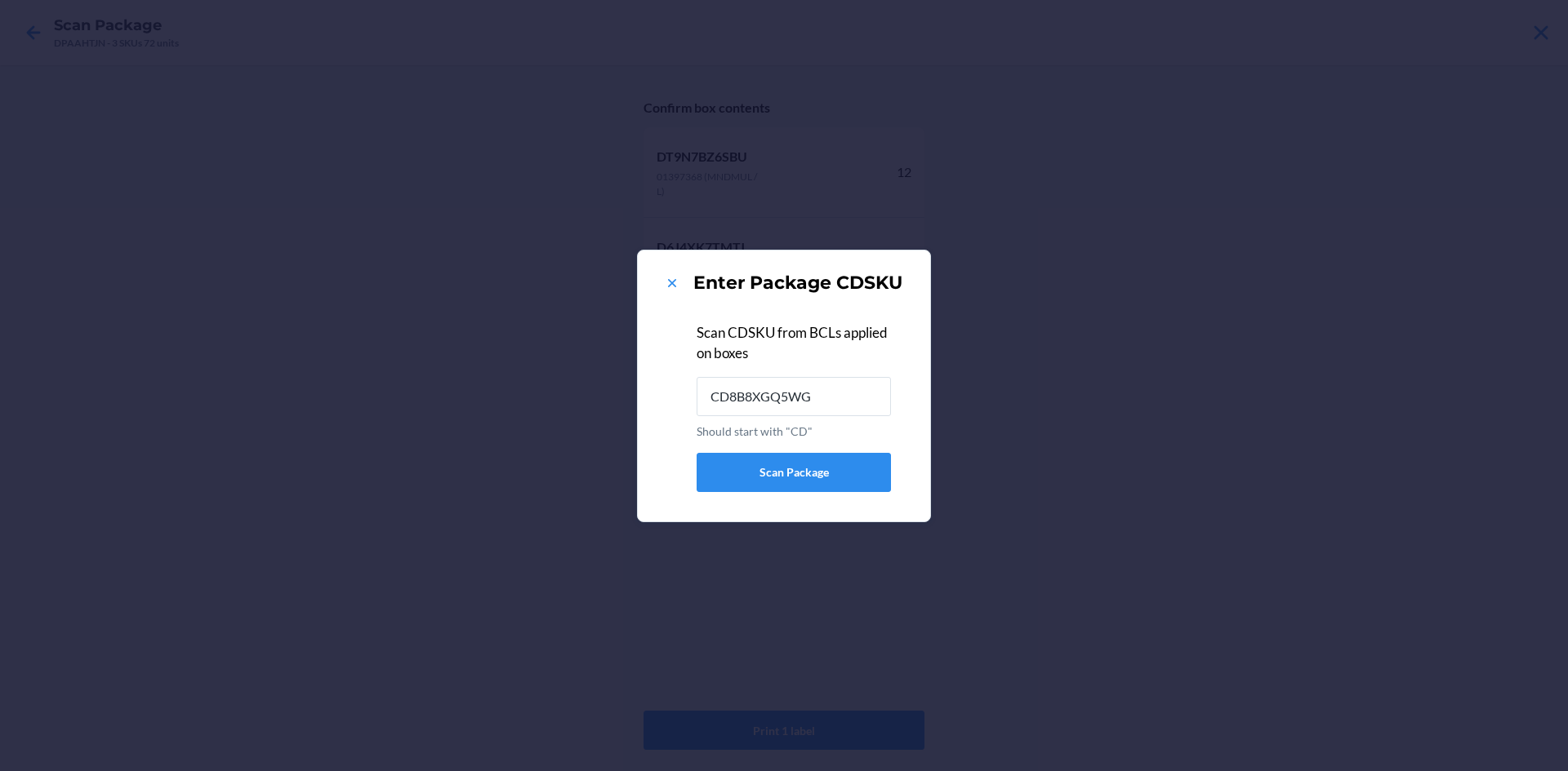
type input "CD8B8XGQ5WG"
click at [672, 284] on icon at bounding box center [671, 282] width 16 height 16
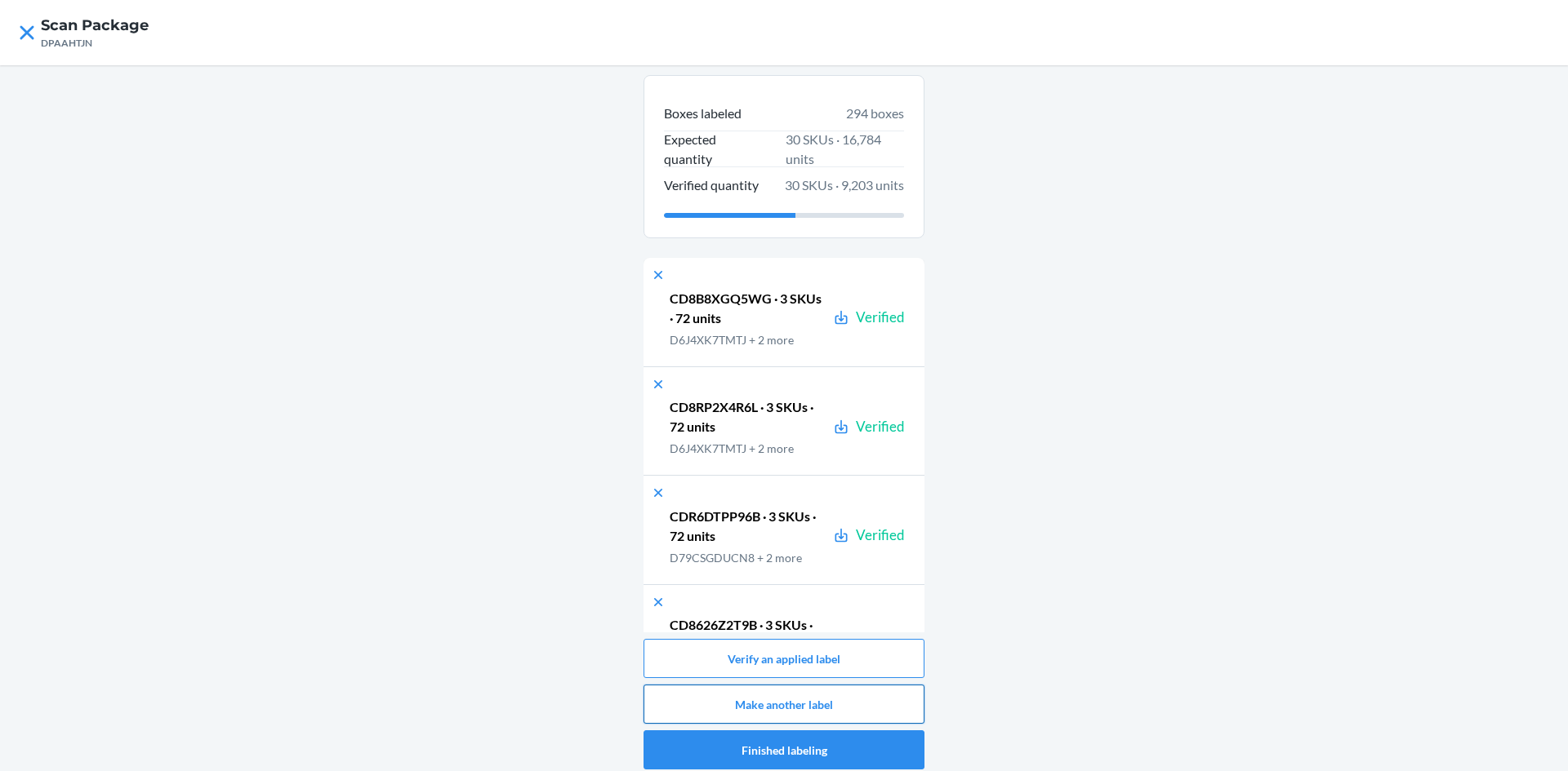
click at [829, 696] on button "Make another label" at bounding box center [784, 704] width 281 height 40
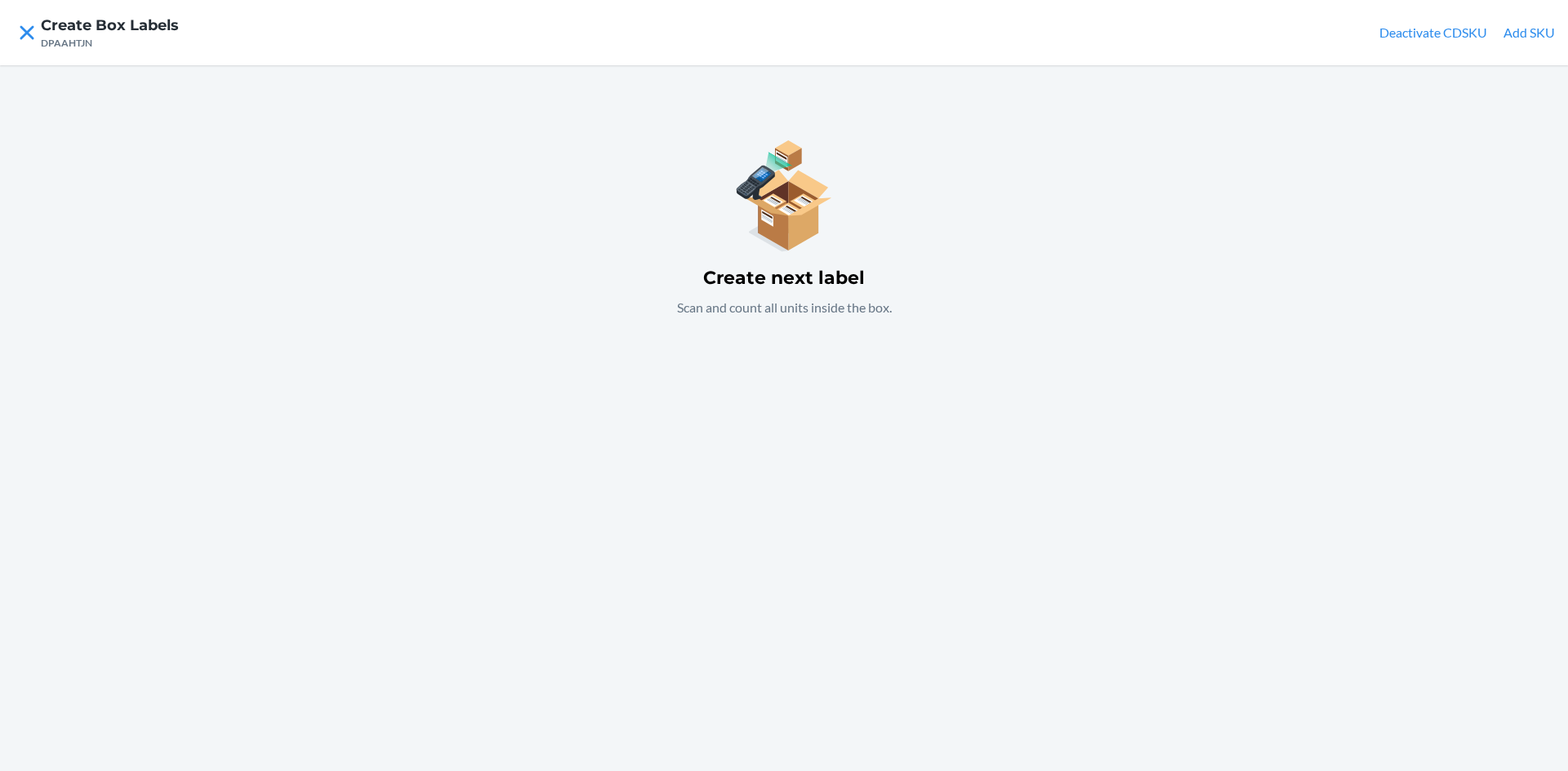
click at [806, 357] on div "Create next label Scan and count all units inside the box." at bounding box center [784, 418] width 1568 height 706
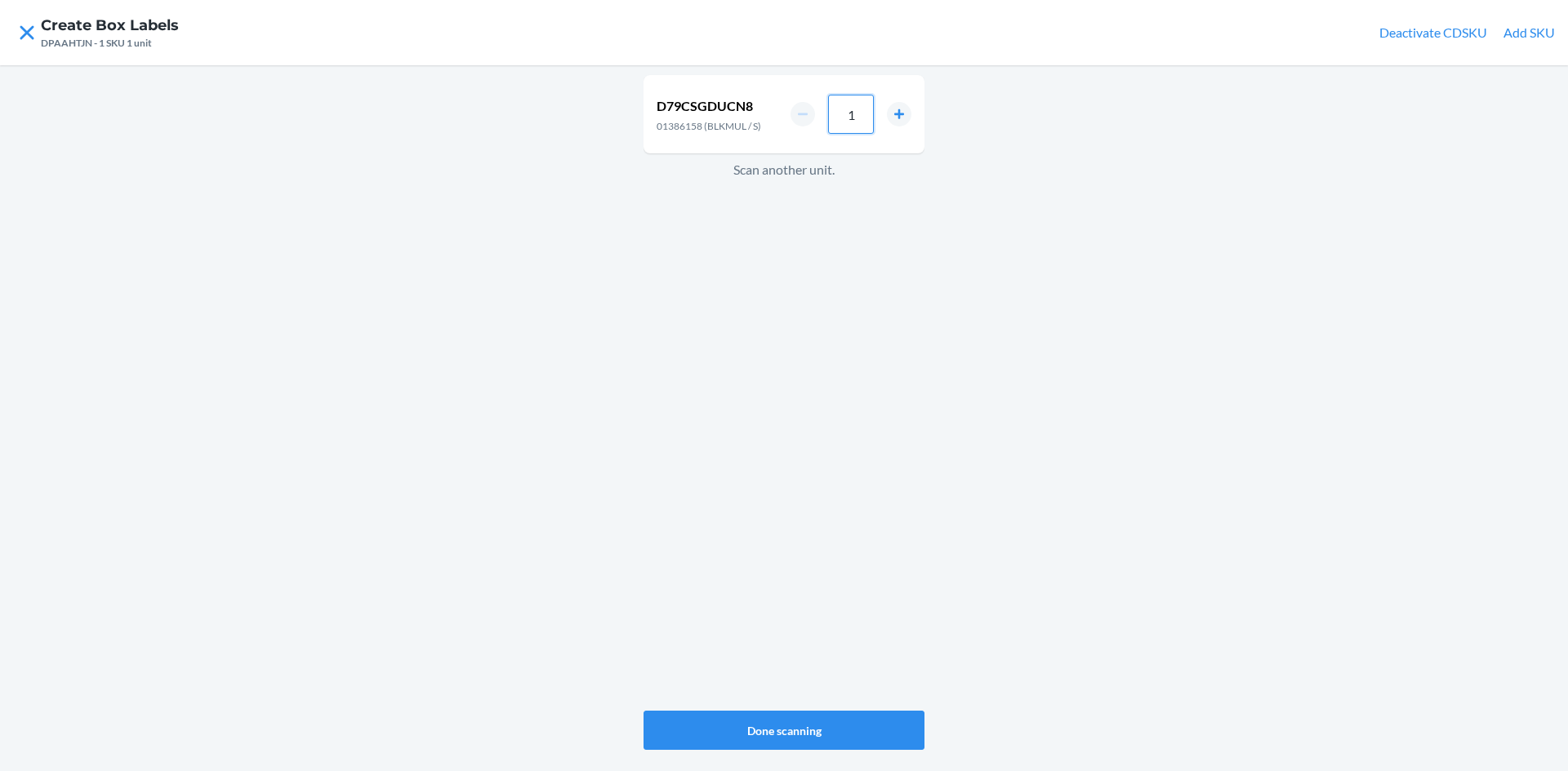
click at [868, 122] on input "1" at bounding box center [850, 115] width 46 height 40
type input "6"
click at [778, 277] on div "D79CSGDUCN8 01386158 (BLKMUL / S) 6 Scan another unit." at bounding box center [784, 393] width 281 height 642
click at [866, 103] on input "1" at bounding box center [850, 120] width 46 height 40
type input "4"
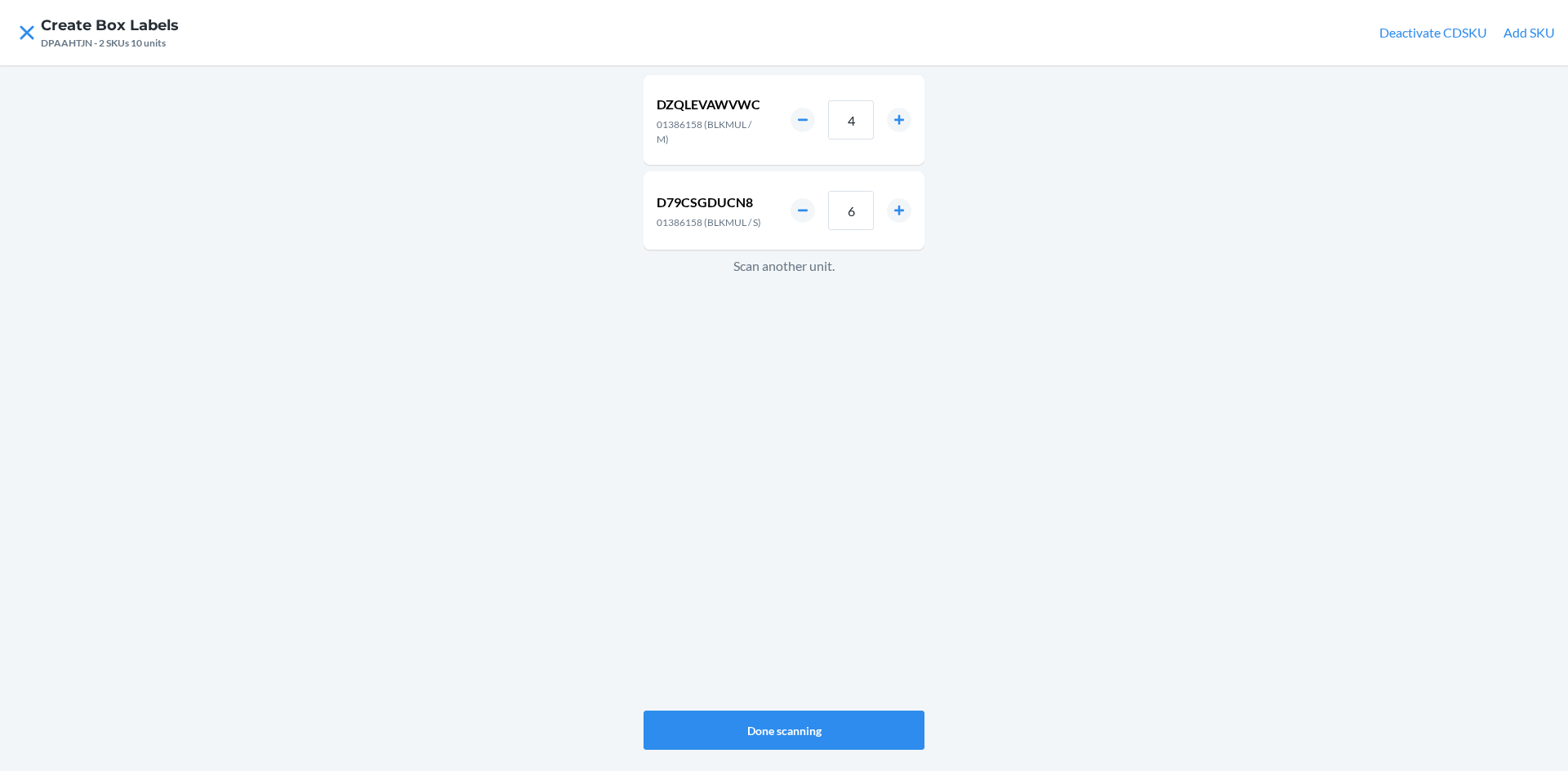
click at [640, 619] on div "DZQLEVAWVWC 01386158 (BLKMUL / M) 4 D79CSGDUCN8 01386158 (BLKMUL / S) 6 Scan an…" at bounding box center [784, 418] width 1568 height 706
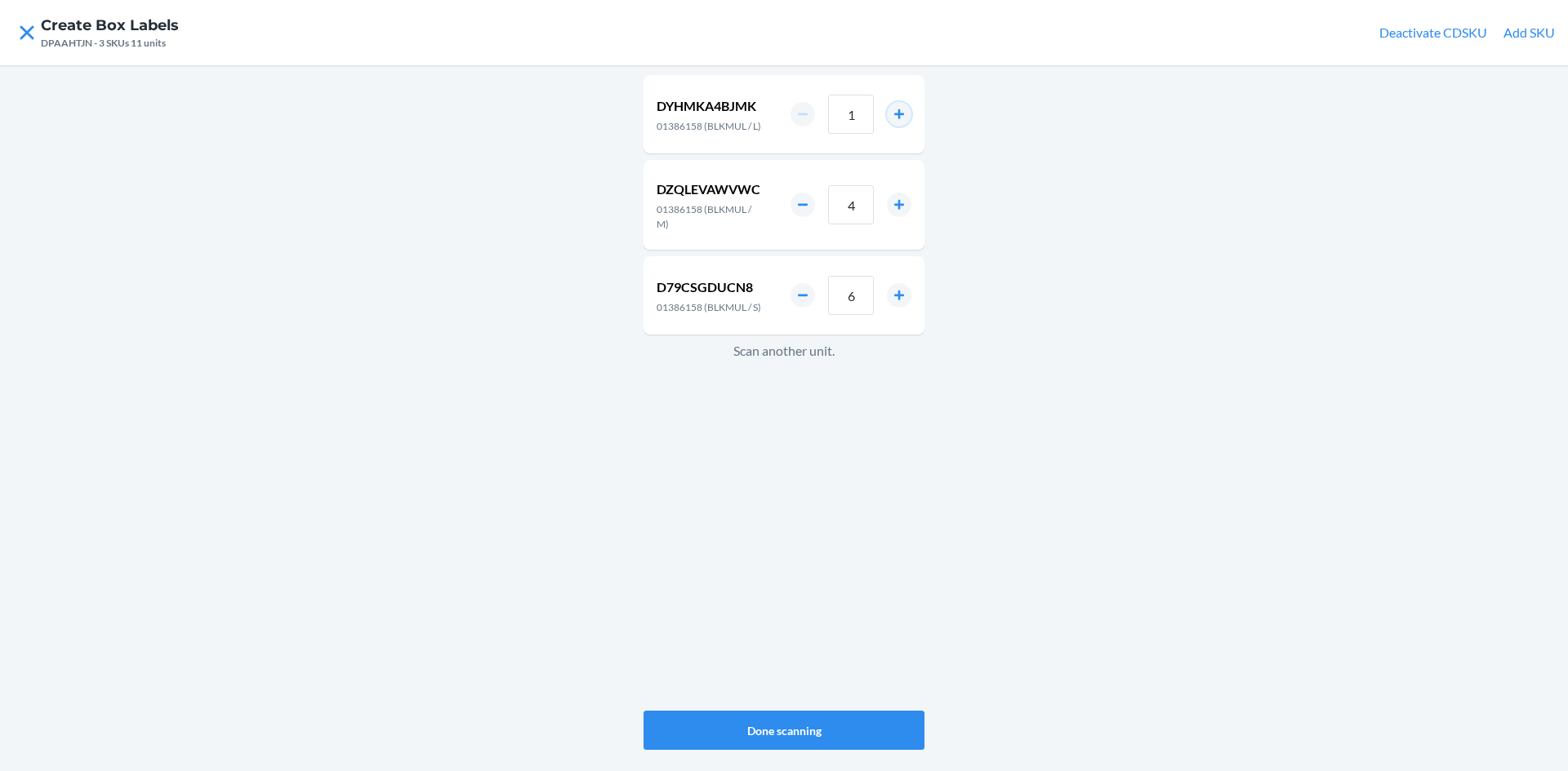
click at [899, 117] on button "increment number" at bounding box center [899, 114] width 24 height 24
type input "2"
click at [839, 727] on button "Done scanning" at bounding box center [784, 731] width 281 height 40
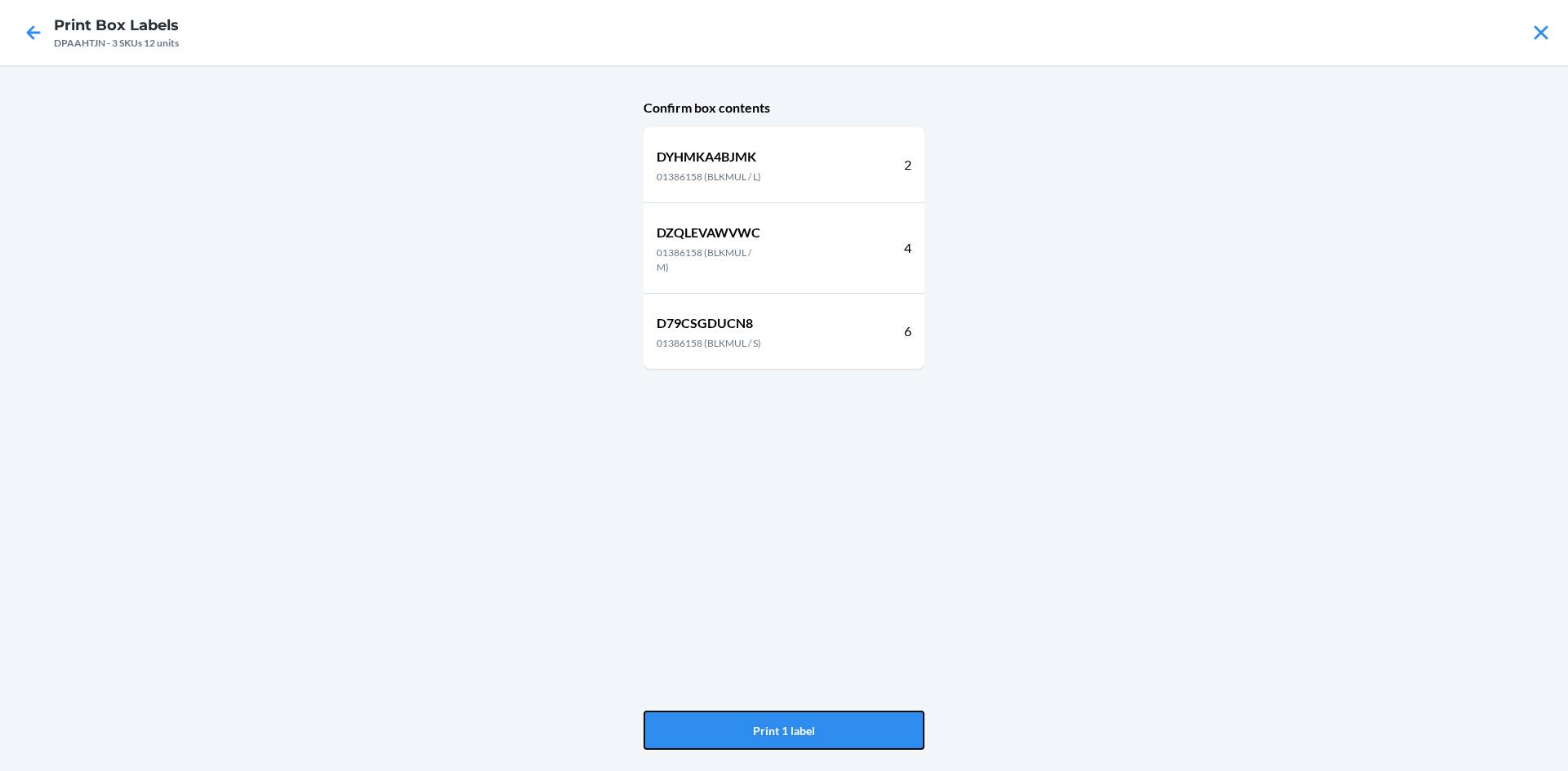
click at [839, 727] on button "Print 1 label" at bounding box center [784, 731] width 281 height 40
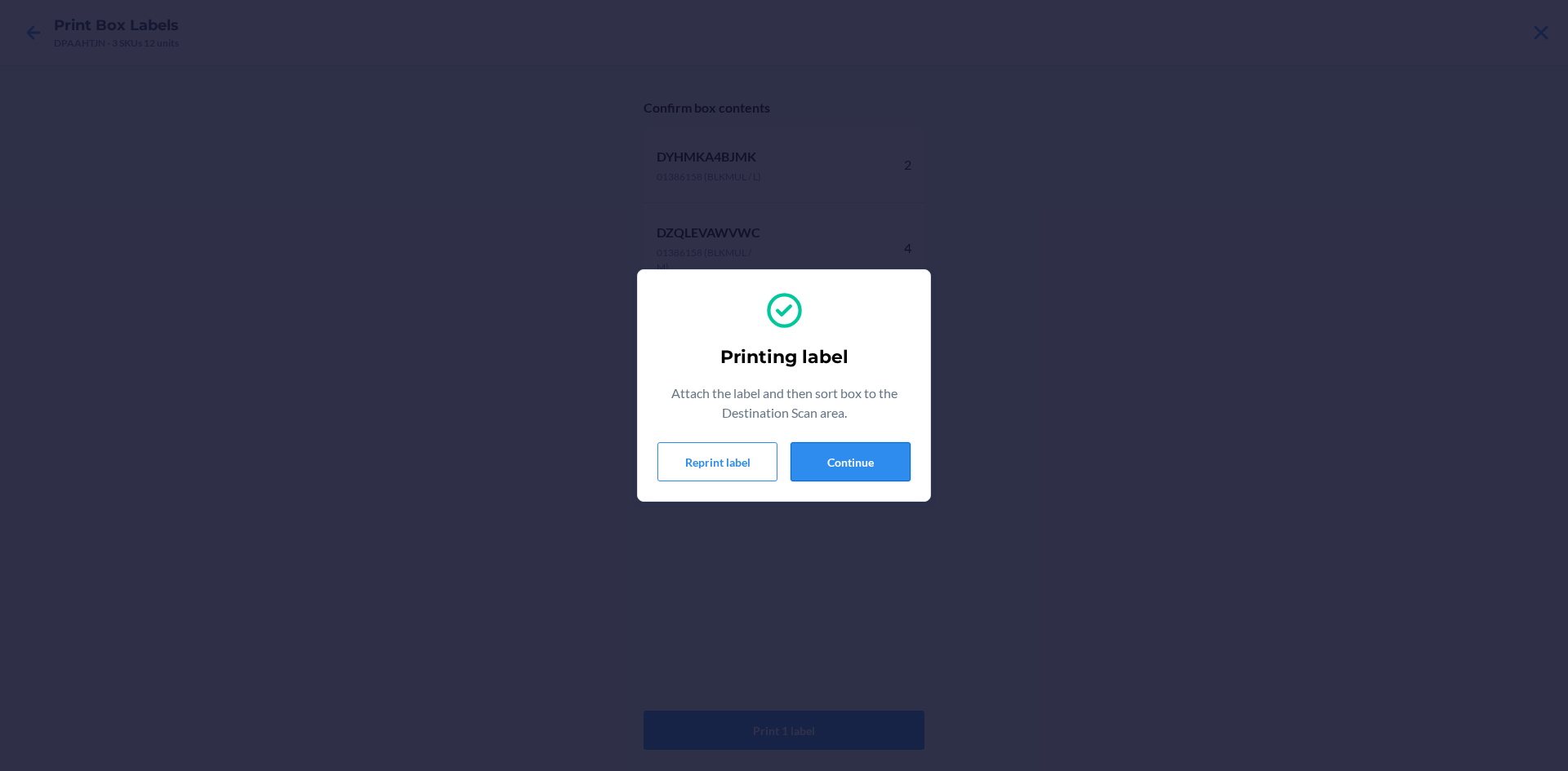
click at [865, 466] on button "Continue" at bounding box center [849, 462] width 120 height 40
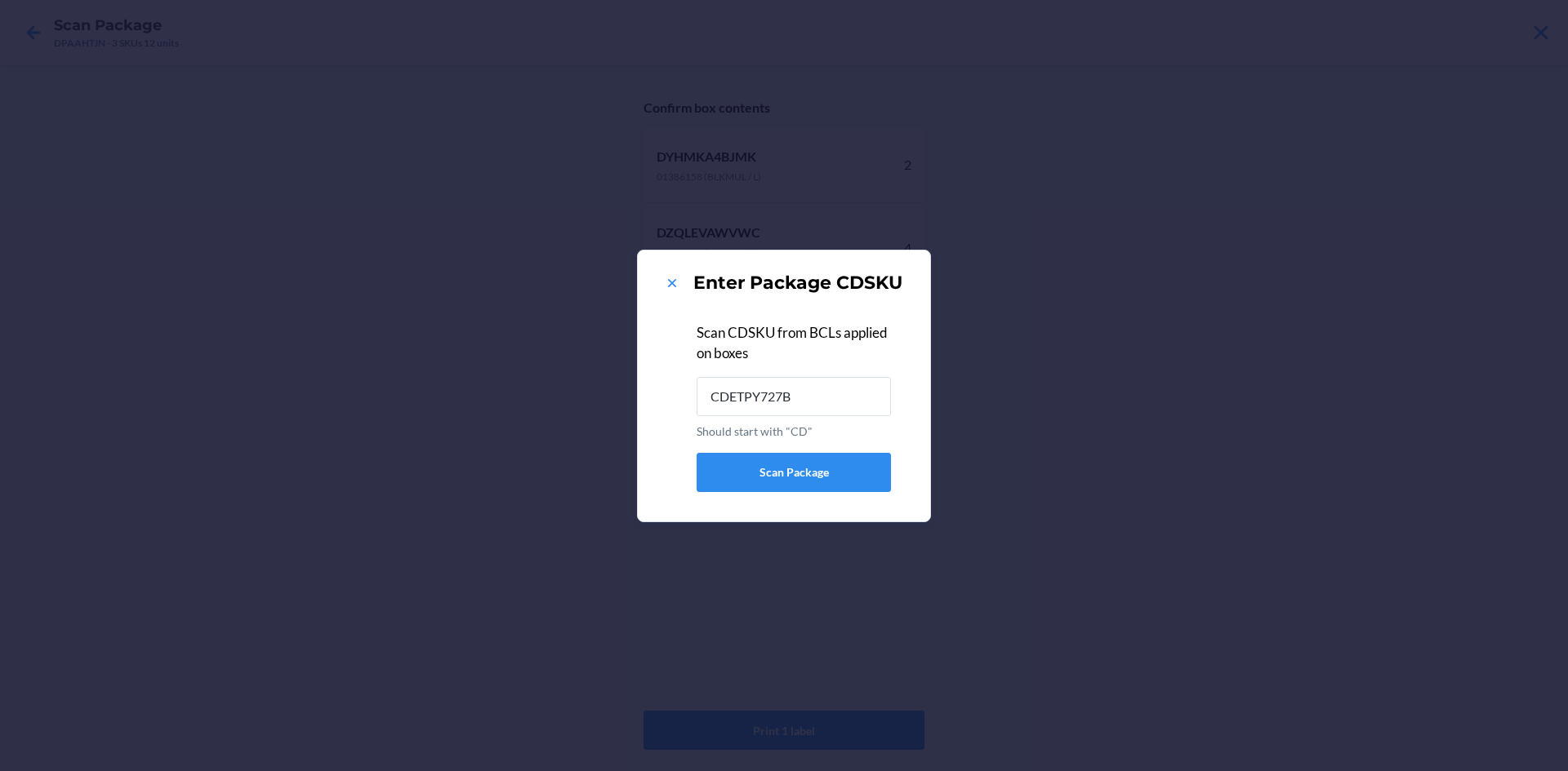
type input "CDETPY727B9"
click at [667, 283] on icon at bounding box center [671, 282] width 16 height 16
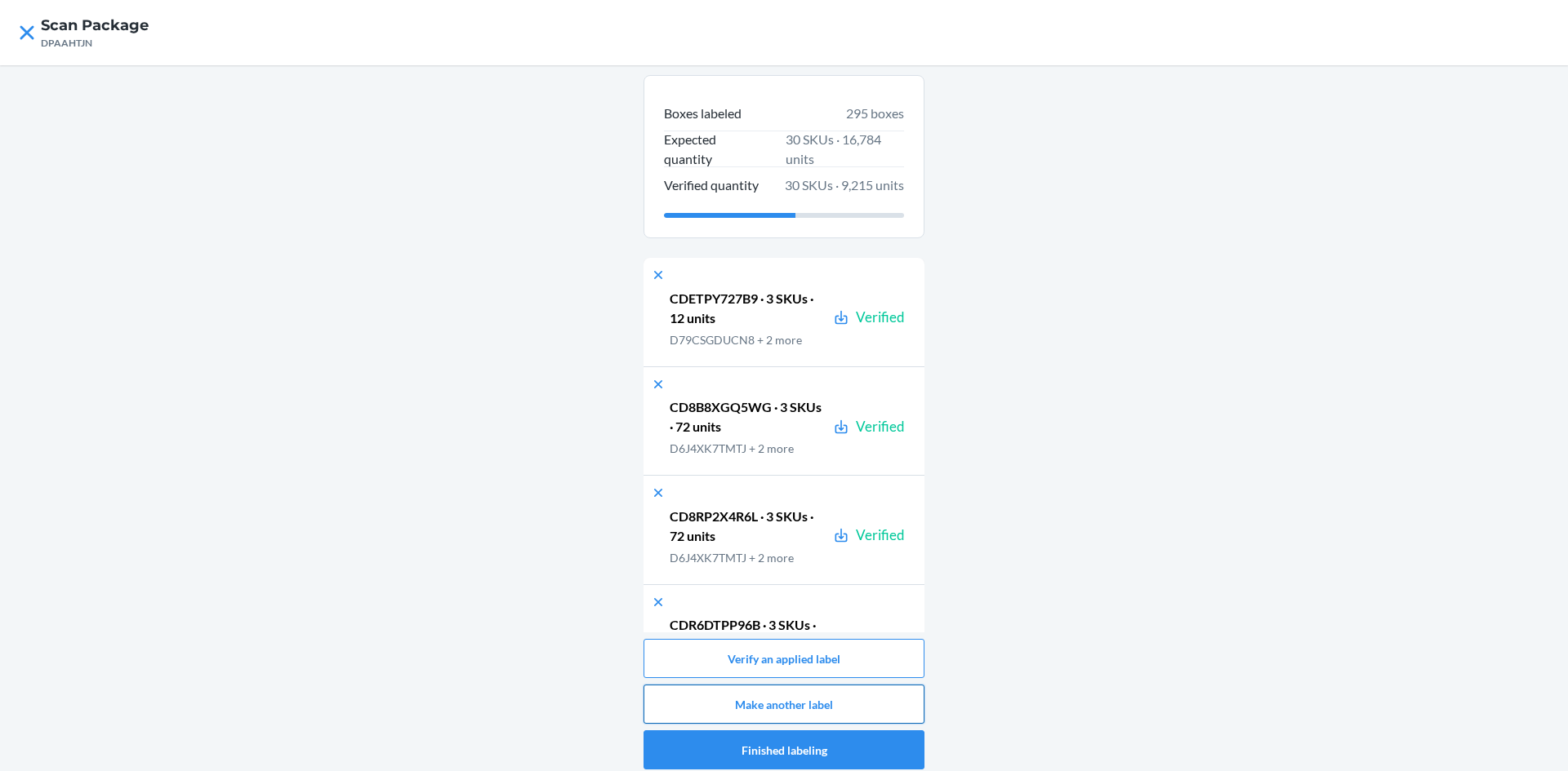
click at [828, 693] on button "Make another label" at bounding box center [784, 704] width 281 height 40
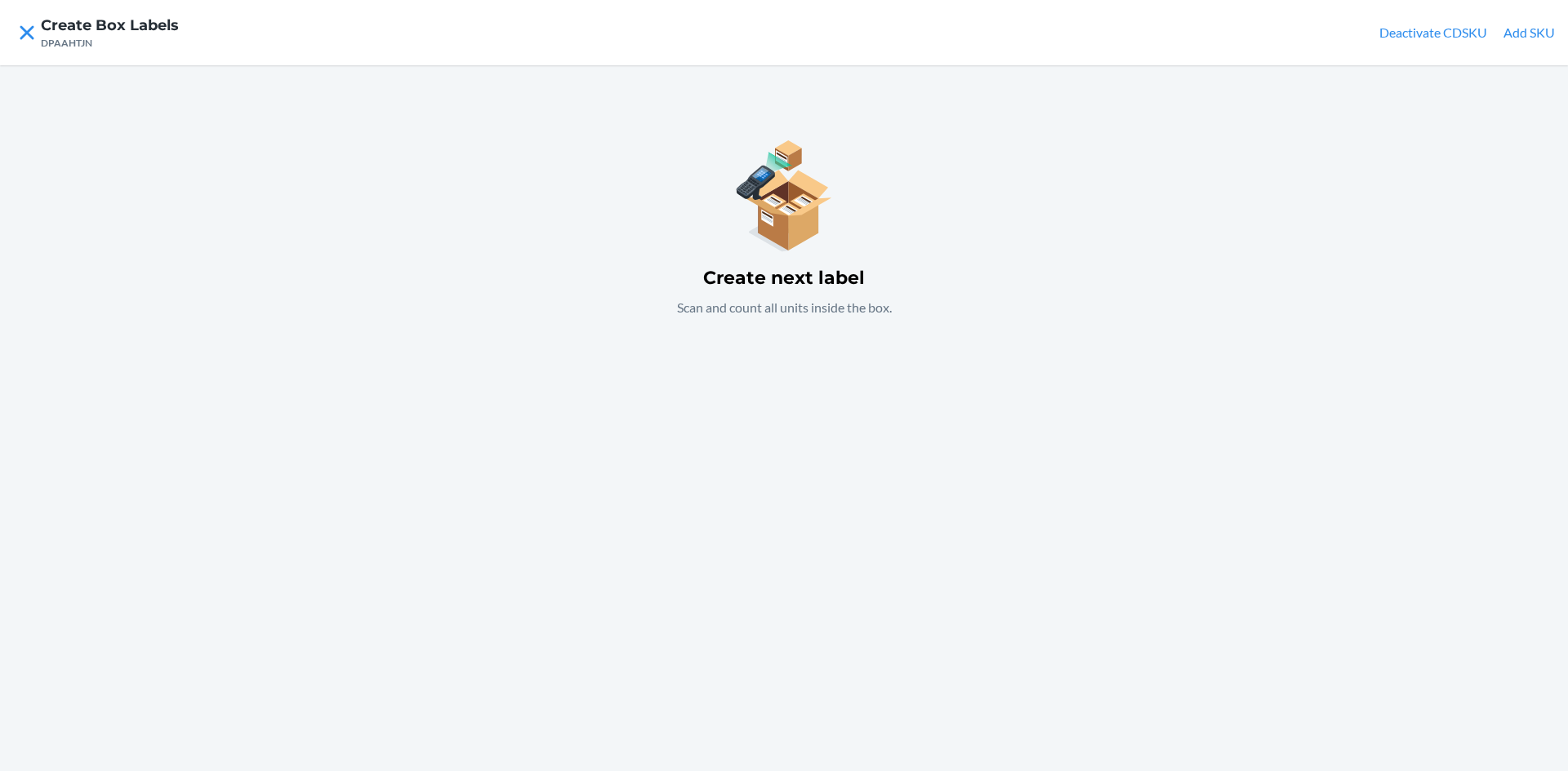
click at [746, 341] on div "Create next label Scan and count all units inside the box." at bounding box center [784, 418] width 1568 height 706
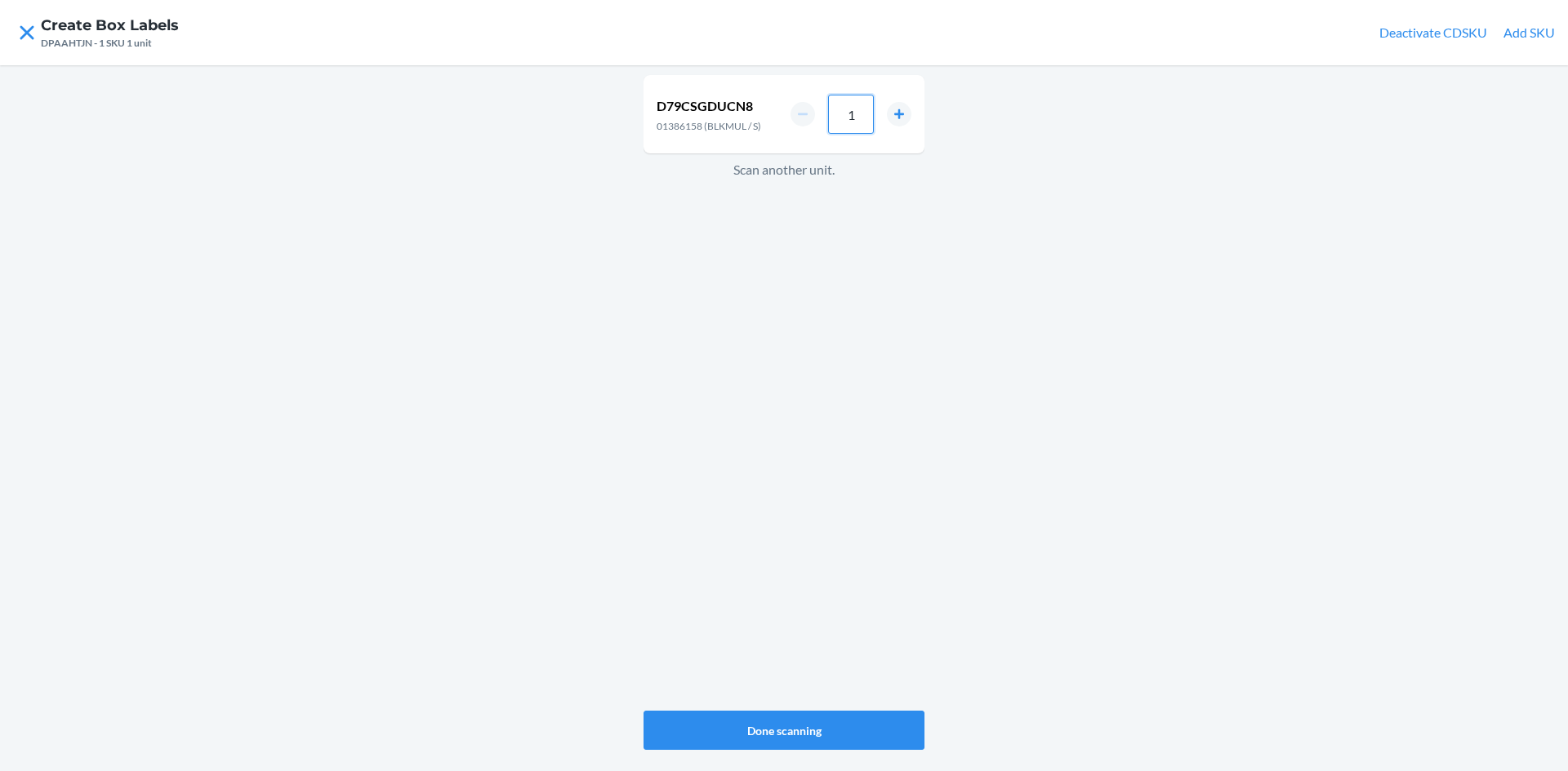
click at [859, 132] on input "1" at bounding box center [850, 115] width 46 height 40
type input "6"
click at [718, 313] on div "D79CSGDUCN8 01386158 (BLKMUL / S) 6 Scan another unit." at bounding box center [784, 393] width 281 height 642
click at [863, 120] on input "1" at bounding box center [850, 120] width 46 height 40
type input "4"
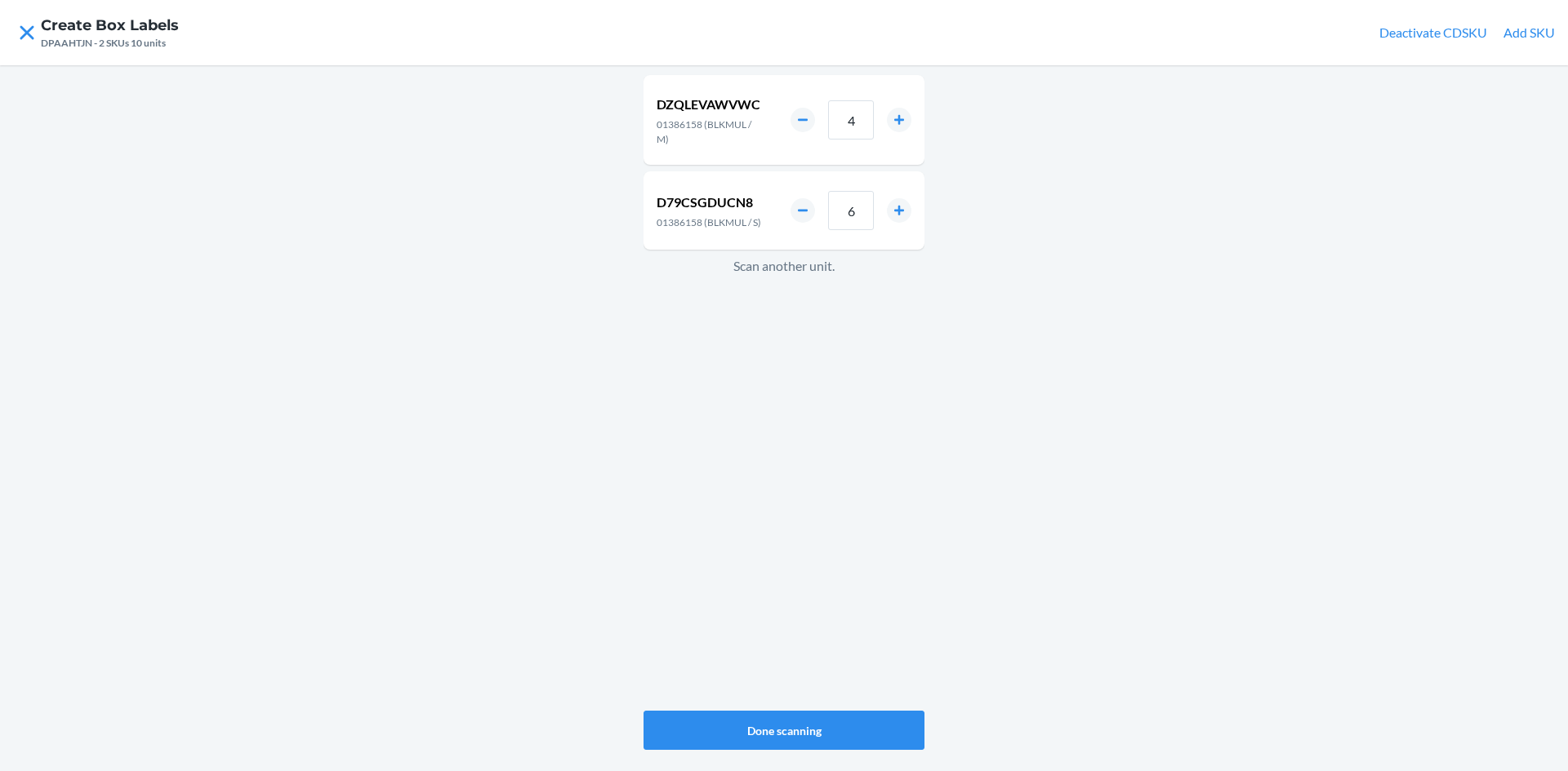
click at [797, 390] on div "DZQLEVAWVWC 01386158 (BLKMUL / M) 4 D79CSGDUCN8 01386158 (BLKMUL / S) 6 Scan an…" at bounding box center [784, 393] width 281 height 642
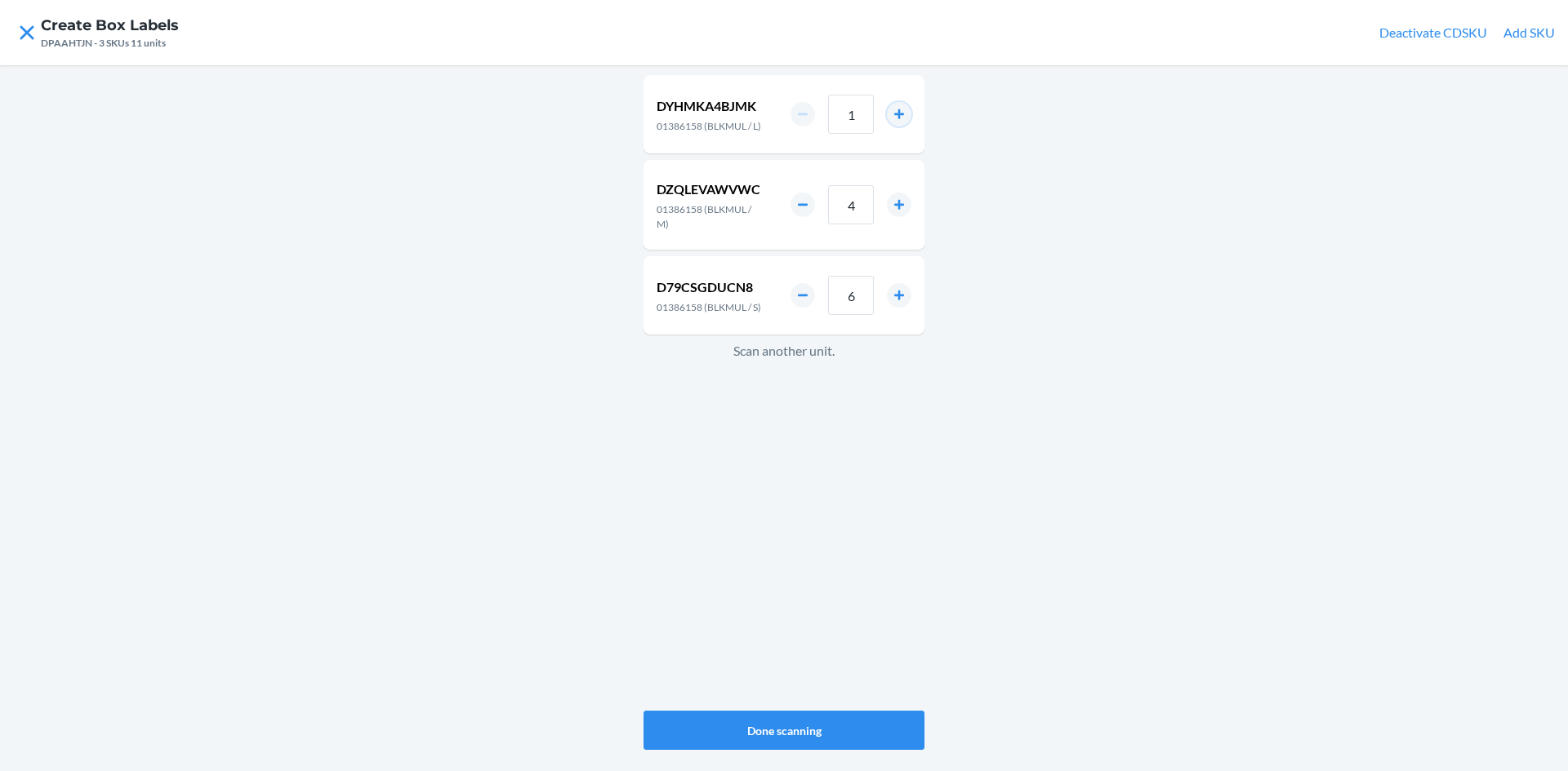
click at [899, 115] on button "increment number" at bounding box center [899, 114] width 24 height 24
type input "2"
click at [815, 727] on button "Done scanning" at bounding box center [784, 731] width 281 height 40
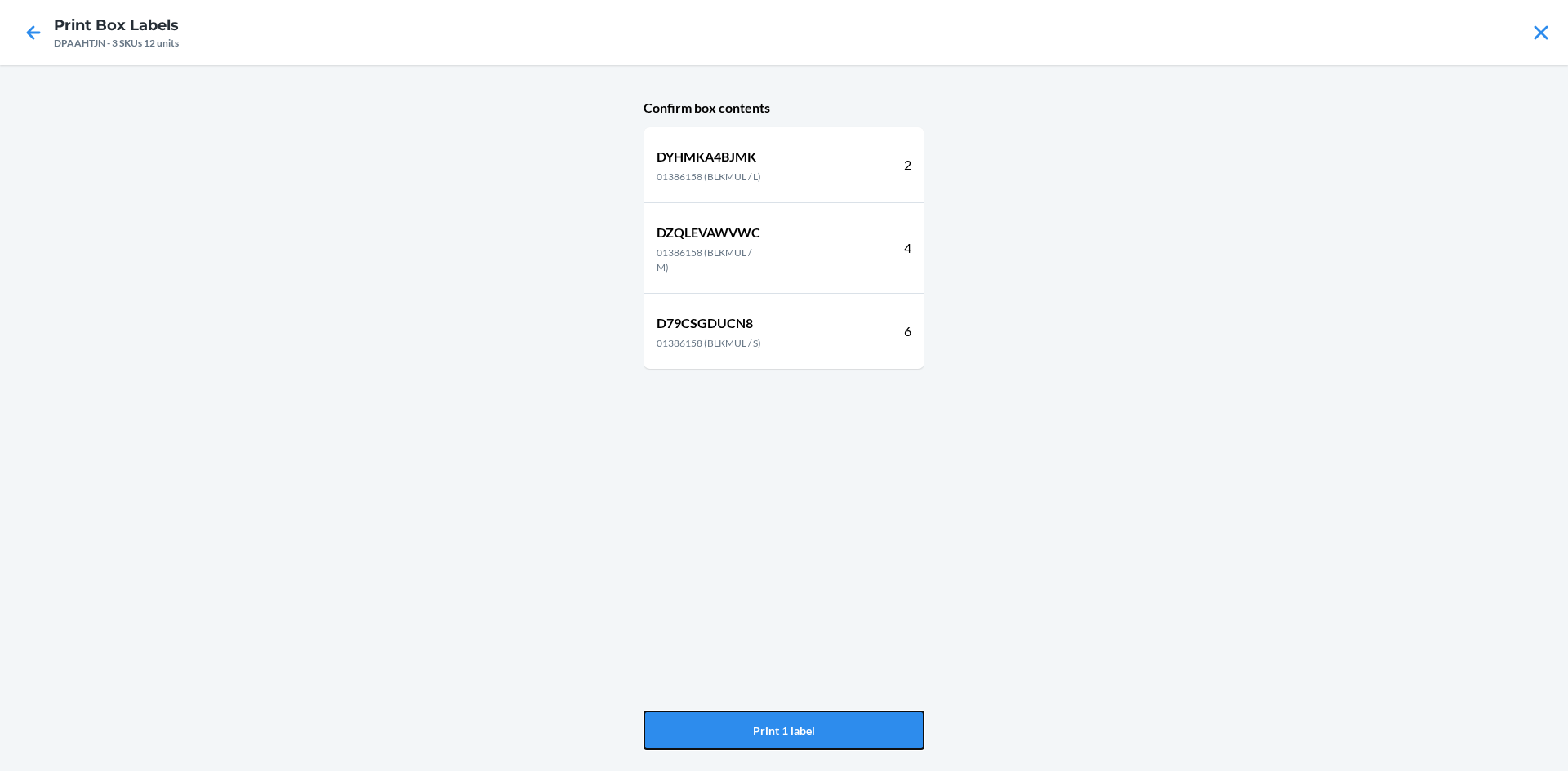
click at [815, 727] on button "Print 1 label" at bounding box center [784, 731] width 281 height 40
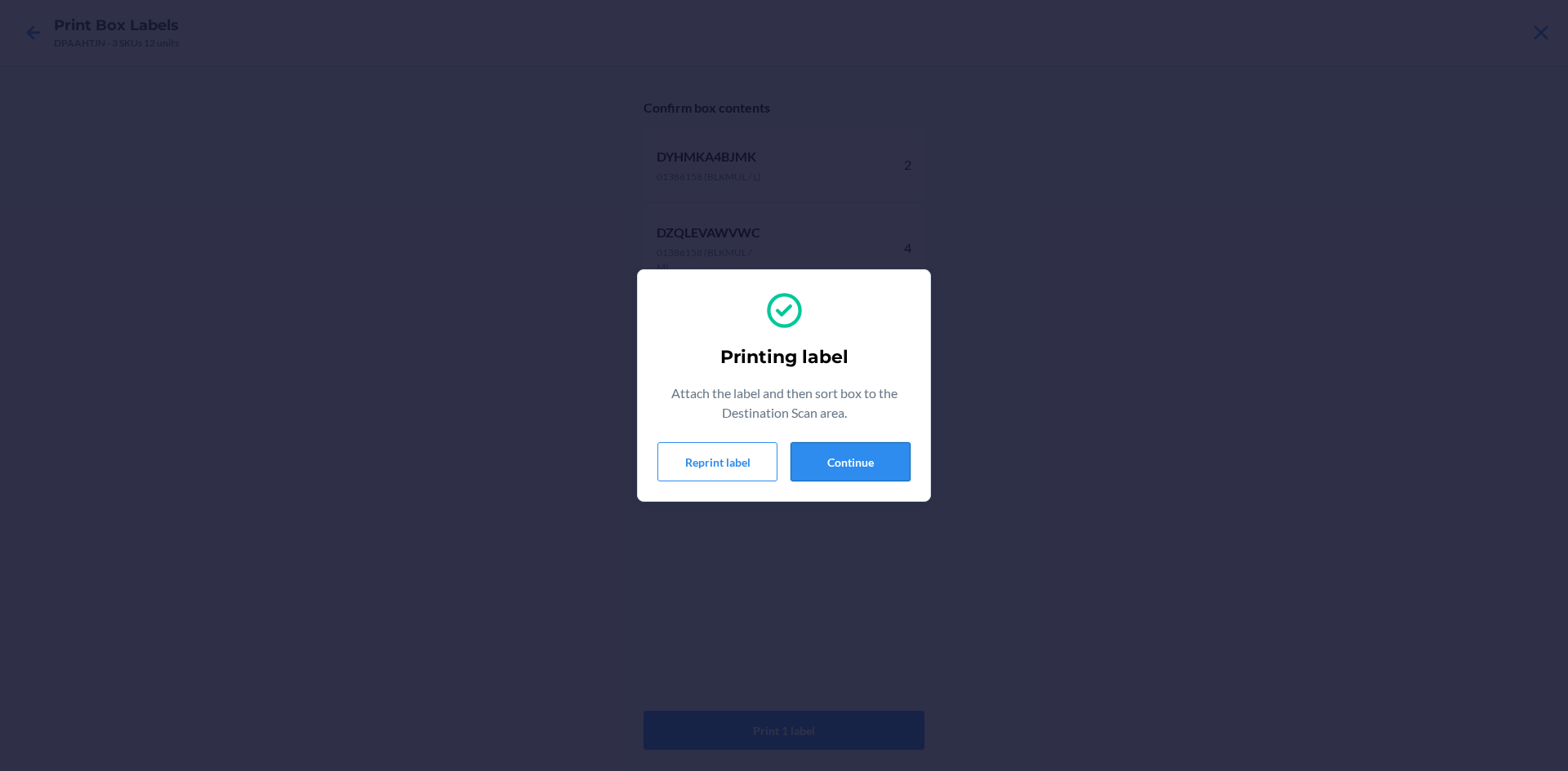
click at [811, 451] on button "Continue" at bounding box center [849, 462] width 120 height 40
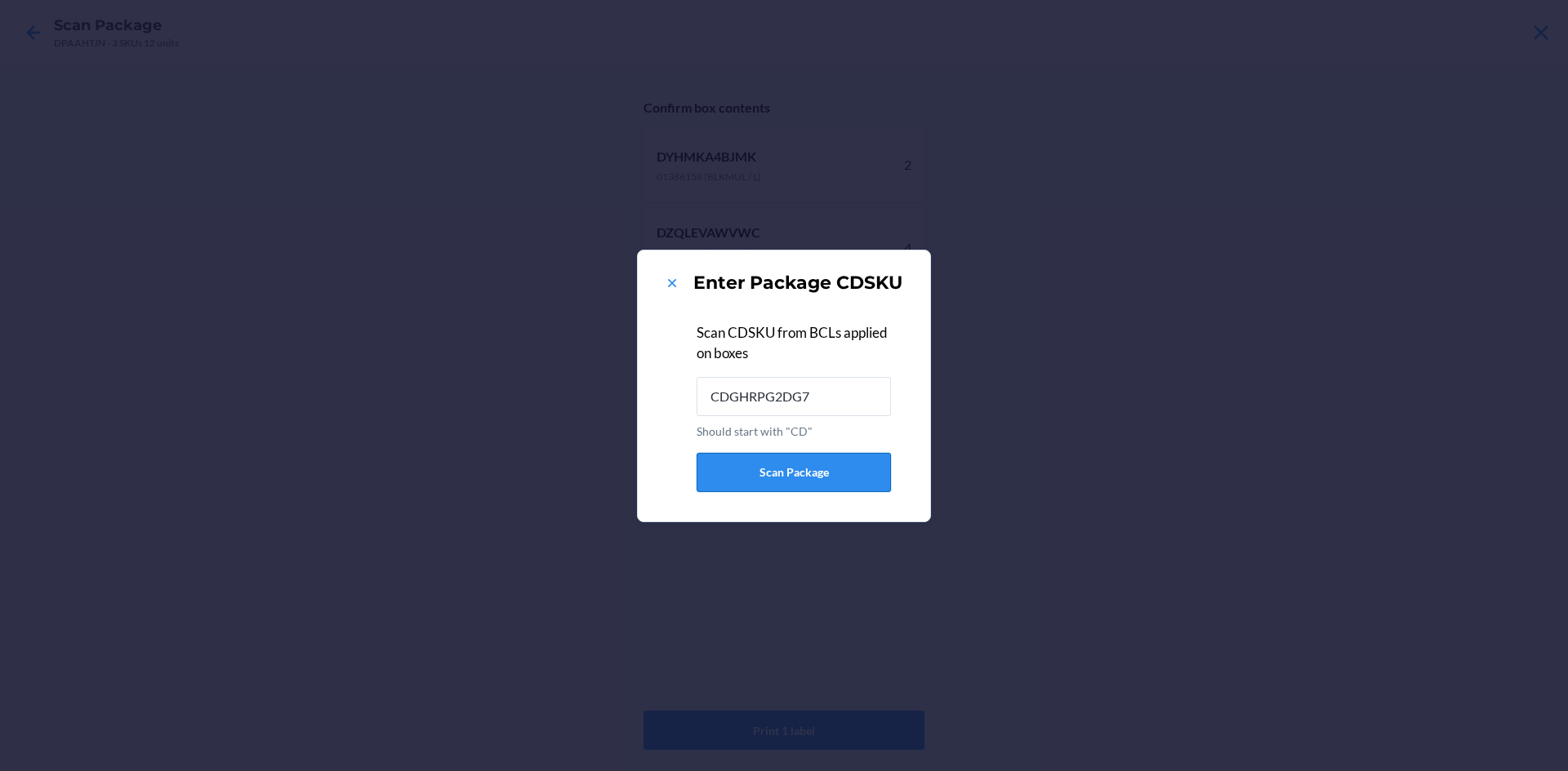
type input "CDGHRPG2DG7"
click at [671, 281] on icon at bounding box center [671, 283] width 8 height 8
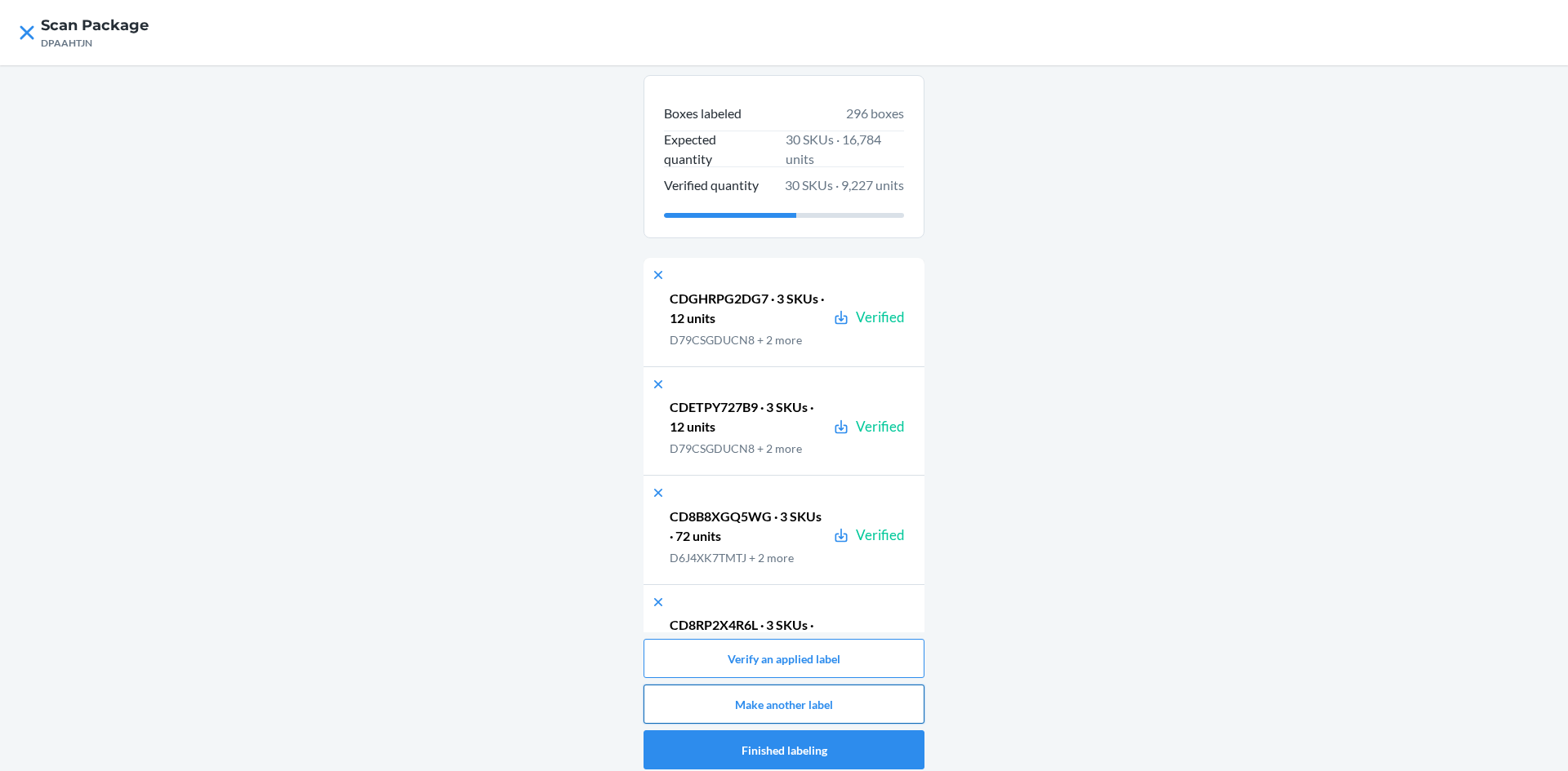
click at [836, 692] on button "Make another label" at bounding box center [784, 704] width 281 height 40
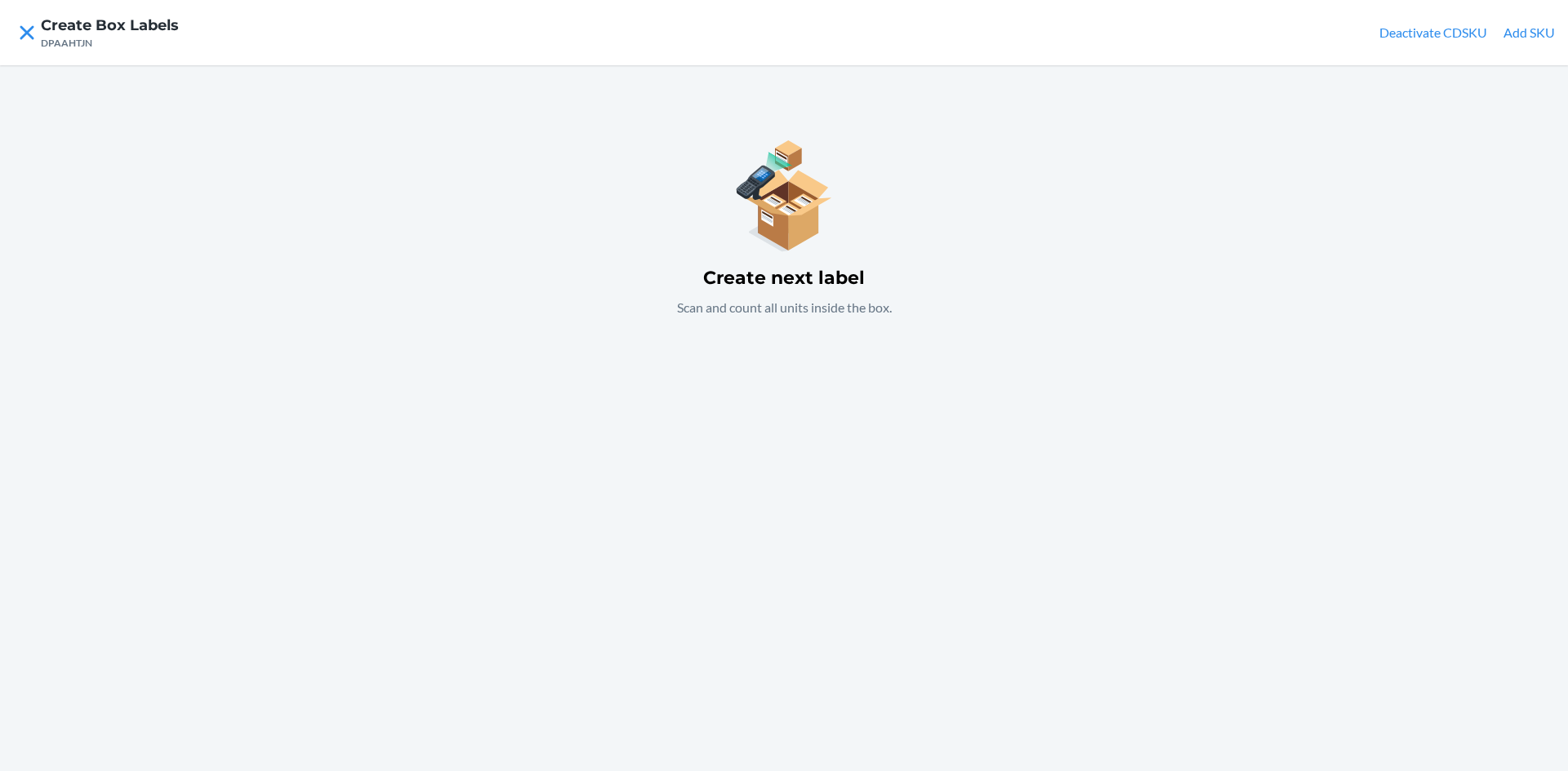
click at [777, 346] on div "Create next label Scan and count all units inside the box." at bounding box center [784, 418] width 1568 height 706
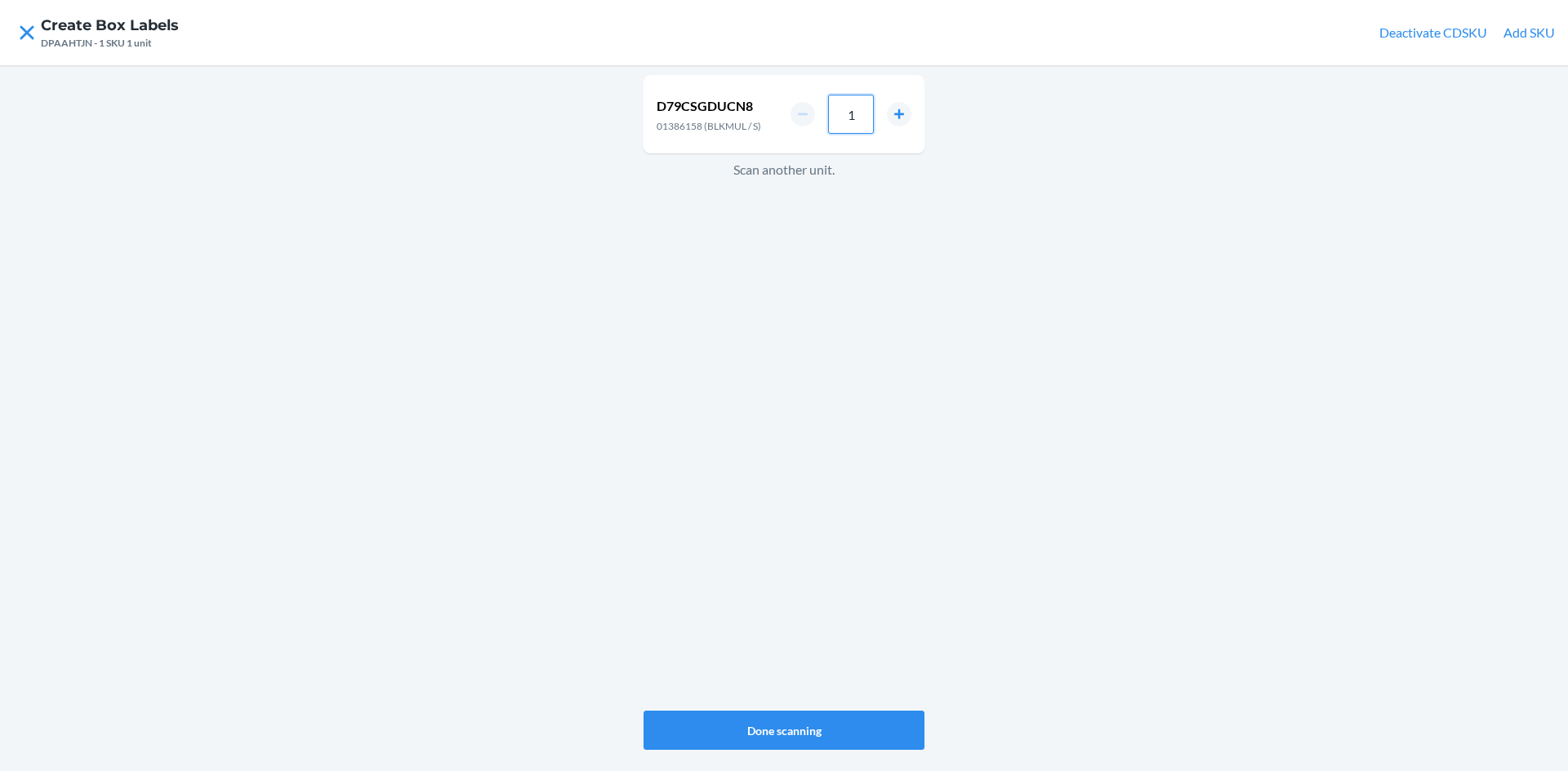
click at [856, 121] on input "1" at bounding box center [850, 115] width 46 height 40
type input "6"
click at [795, 369] on div "D79CSGDUCN8 01386158 (BLKMUL / S) 6 Scan another unit." at bounding box center [784, 393] width 281 height 642
click at [899, 119] on button "increment number" at bounding box center [899, 120] width 24 height 24
click at [897, 119] on button "increment number" at bounding box center [899, 120] width 24 height 24
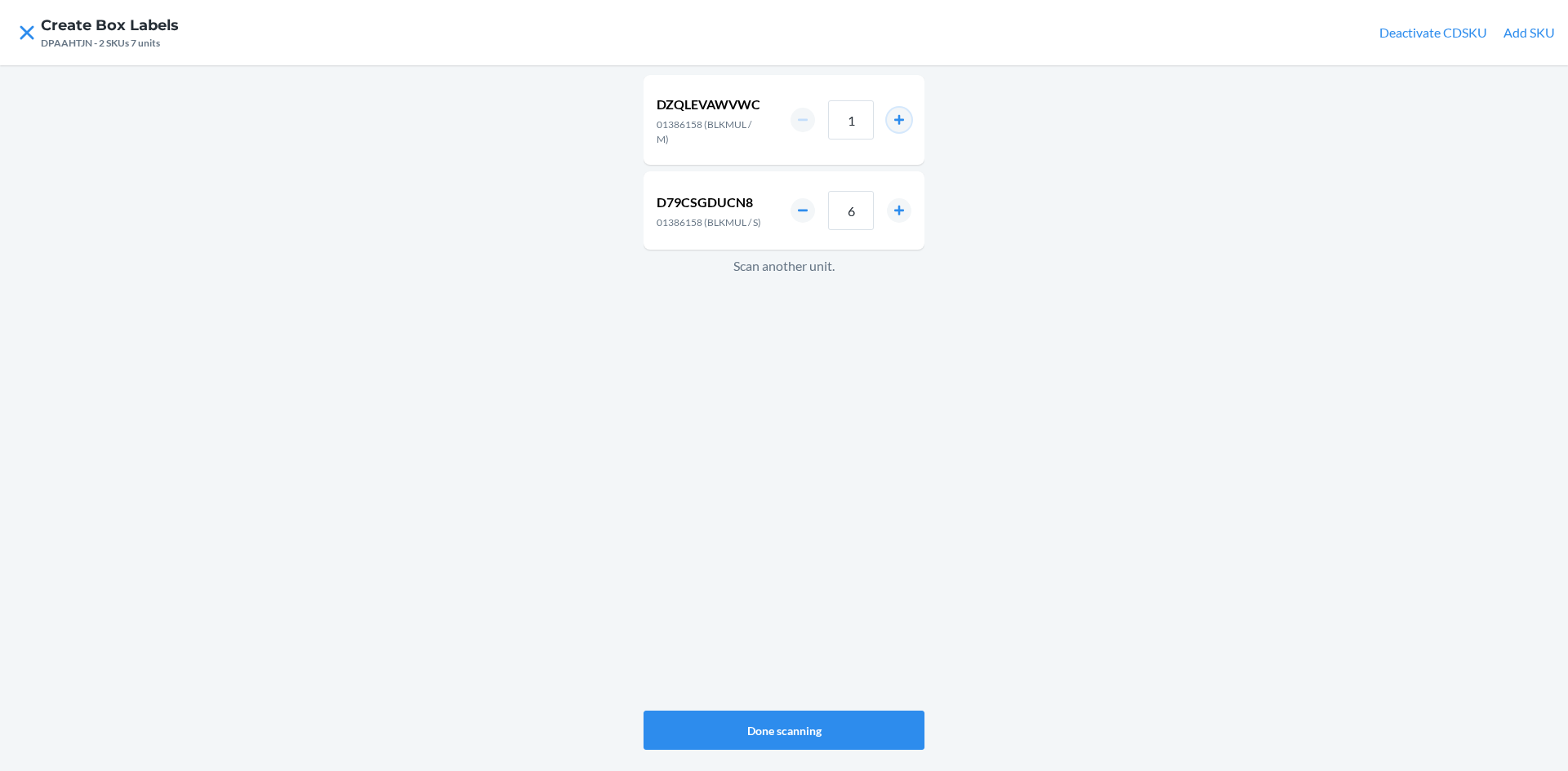
click at [897, 119] on button "increment number" at bounding box center [899, 120] width 24 height 24
type input "4"
click at [746, 389] on div "DZQLEVAWVWC 01386158 (BLKMUL / M) 4 D79CSGDUCN8 01386158 (BLKMUL / S) 6 Scan an…" at bounding box center [784, 393] width 281 height 642
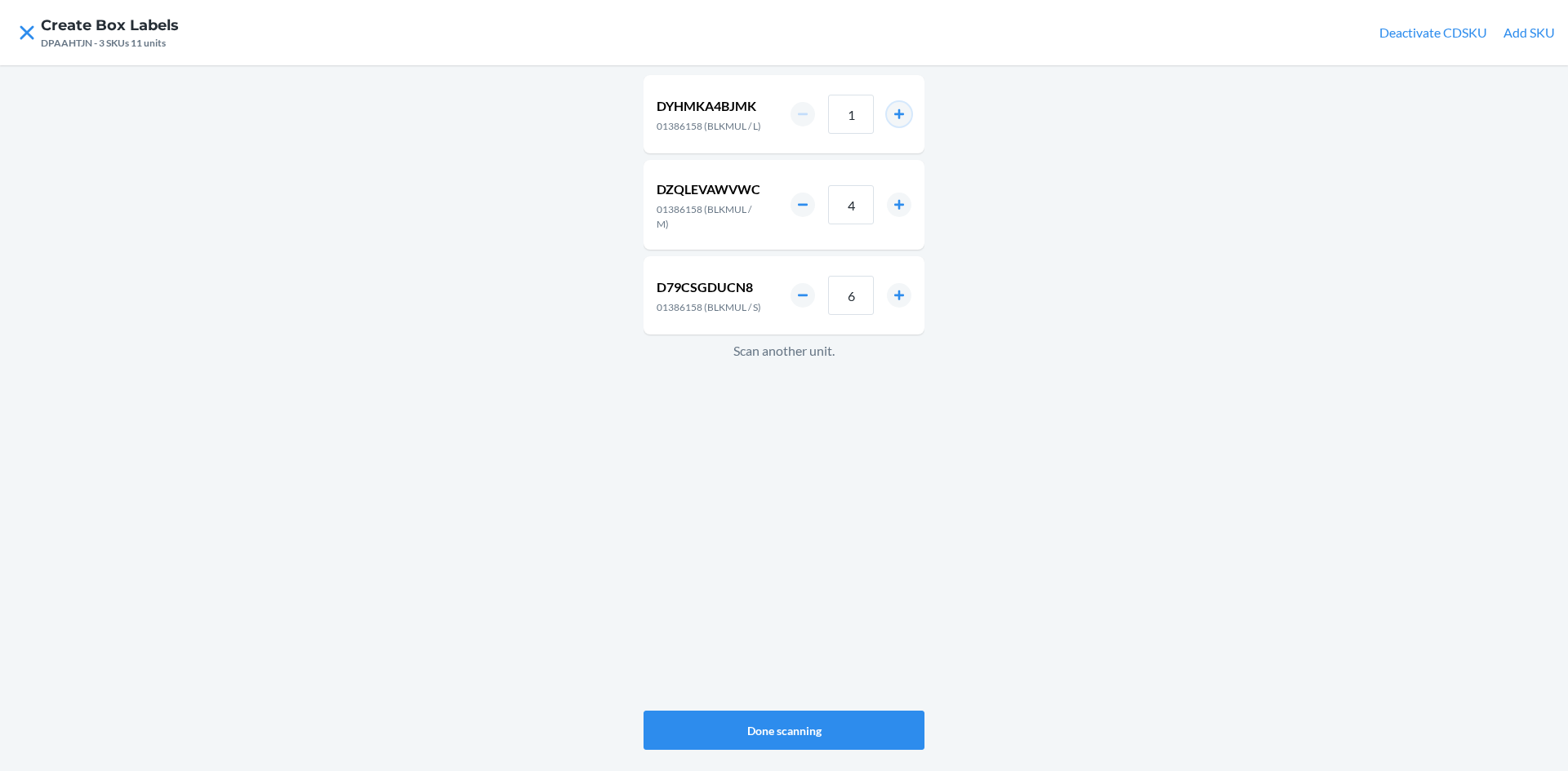
click at [901, 111] on button "increment number" at bounding box center [899, 114] width 24 height 24
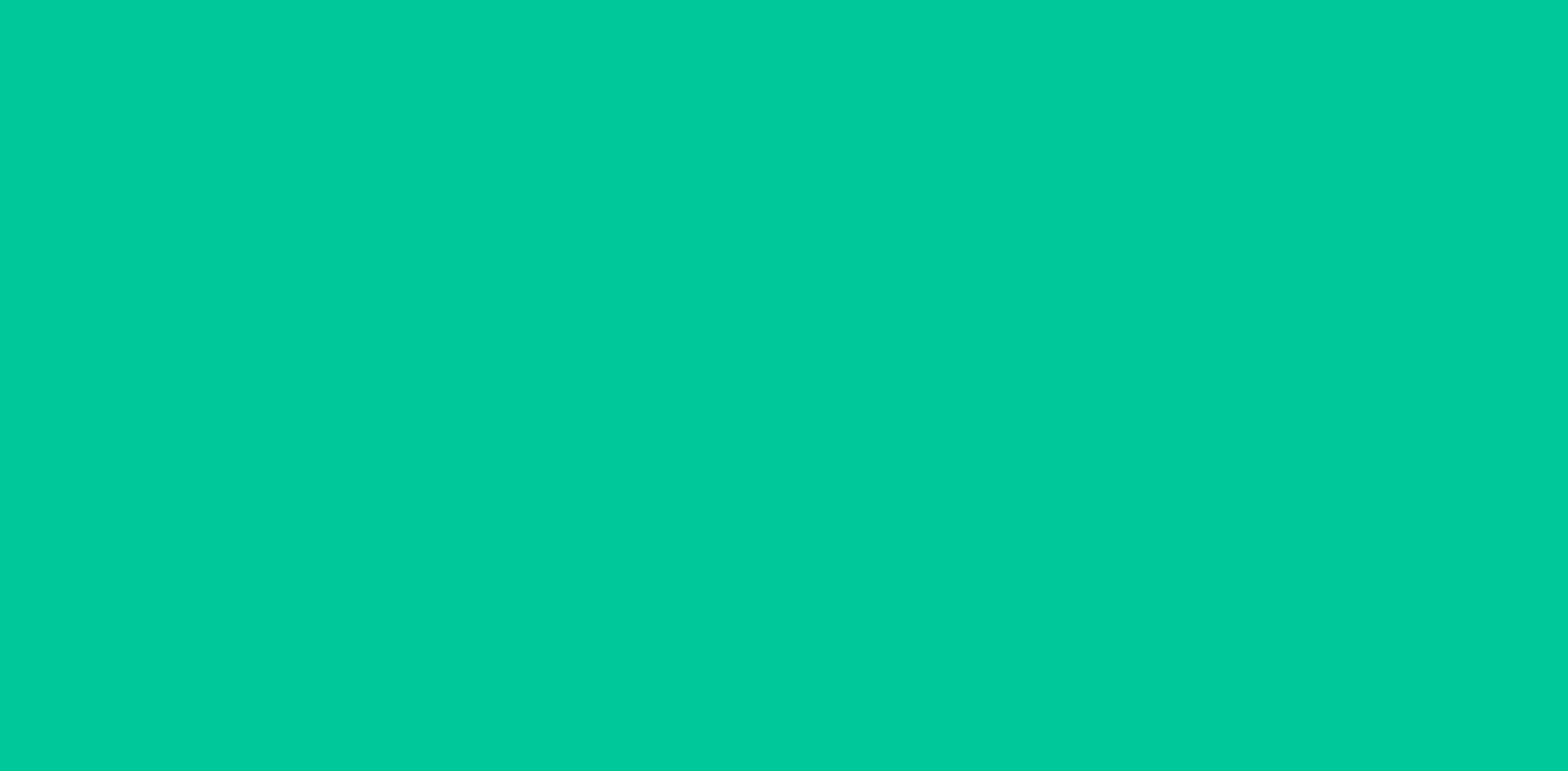
type input "2"
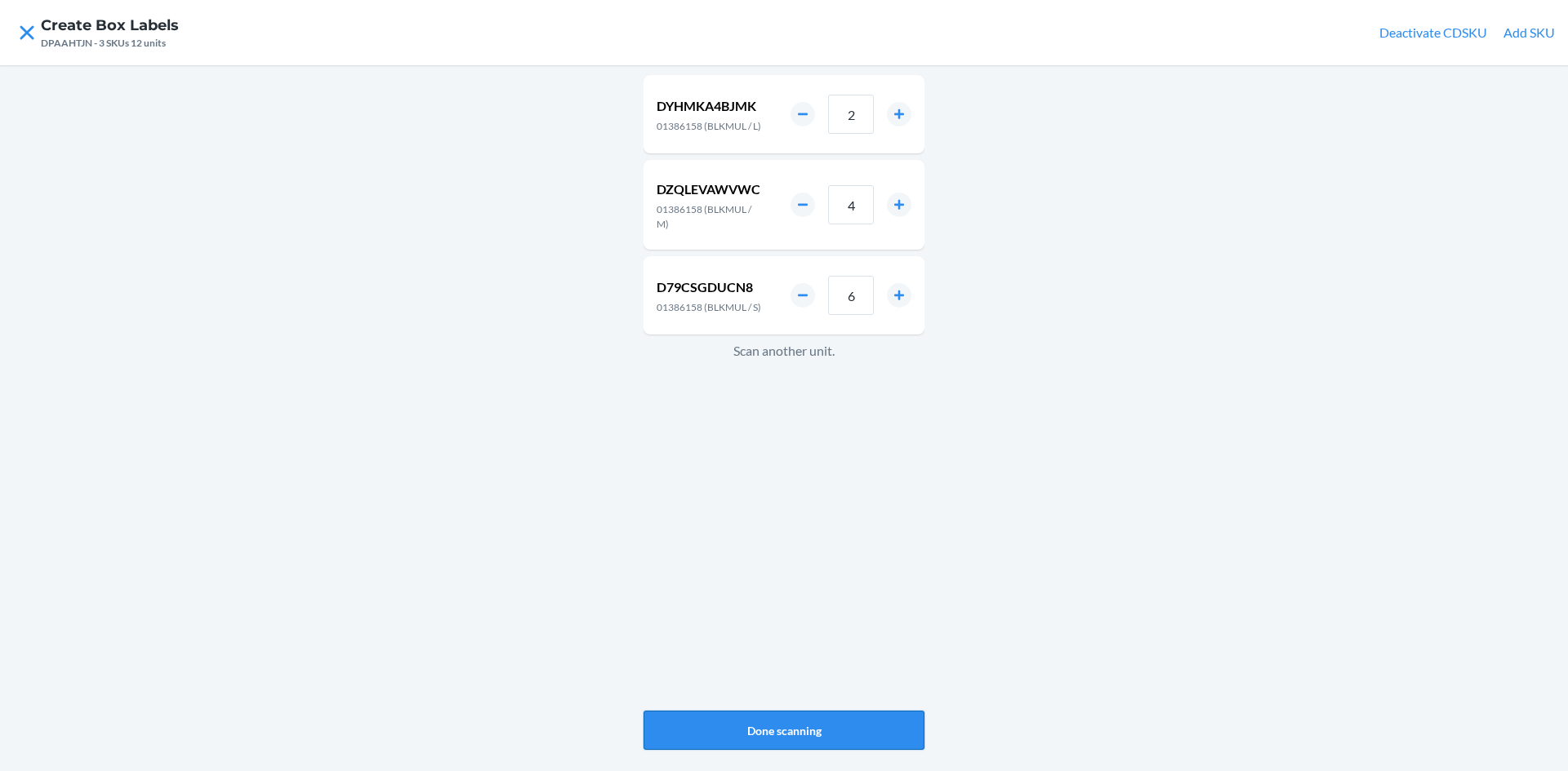
click at [861, 719] on button "Done scanning" at bounding box center [784, 731] width 281 height 40
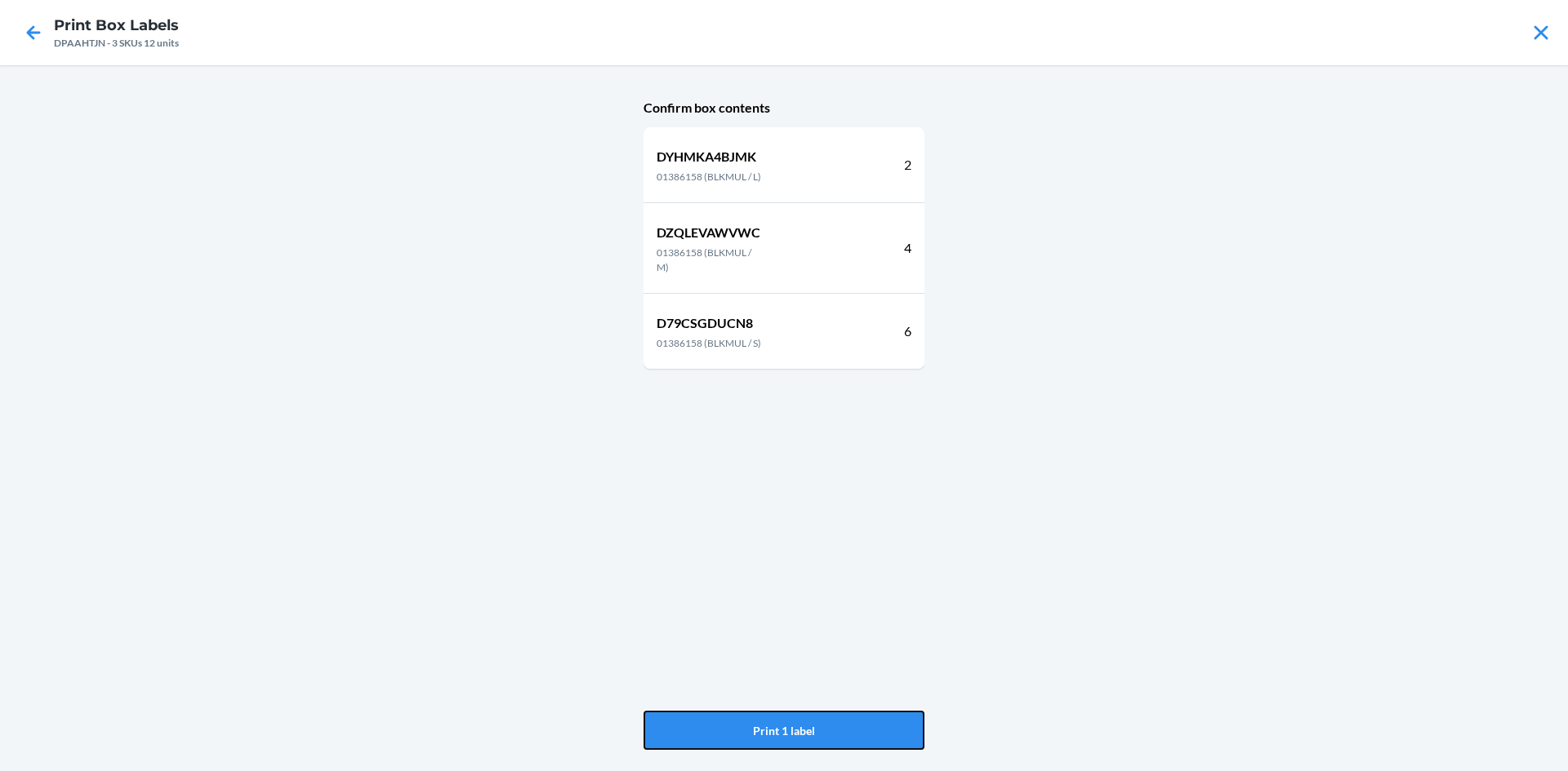
click at [861, 719] on button "Print 1 label" at bounding box center [784, 731] width 281 height 40
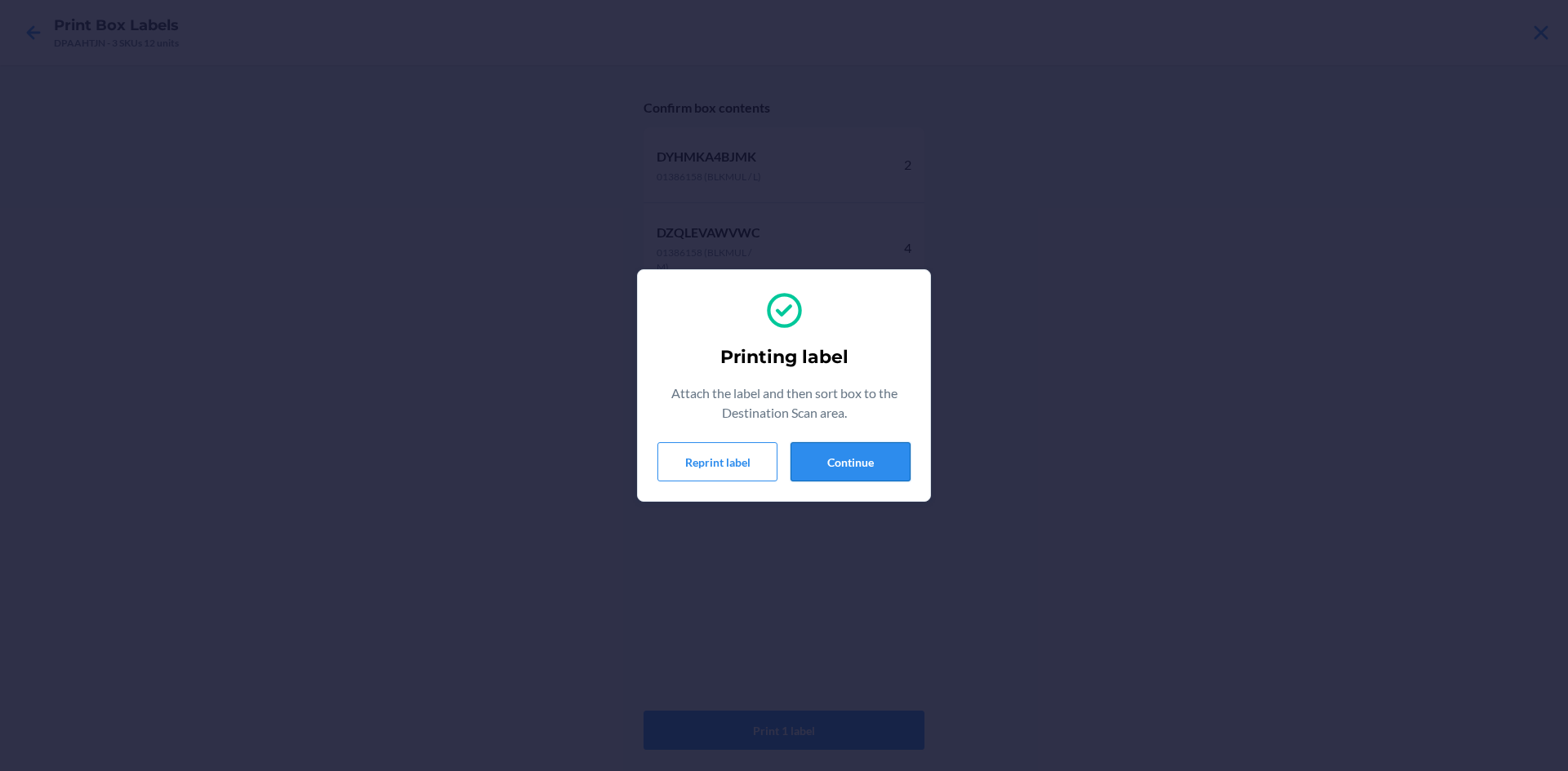
click at [868, 468] on button "Continue" at bounding box center [849, 462] width 120 height 40
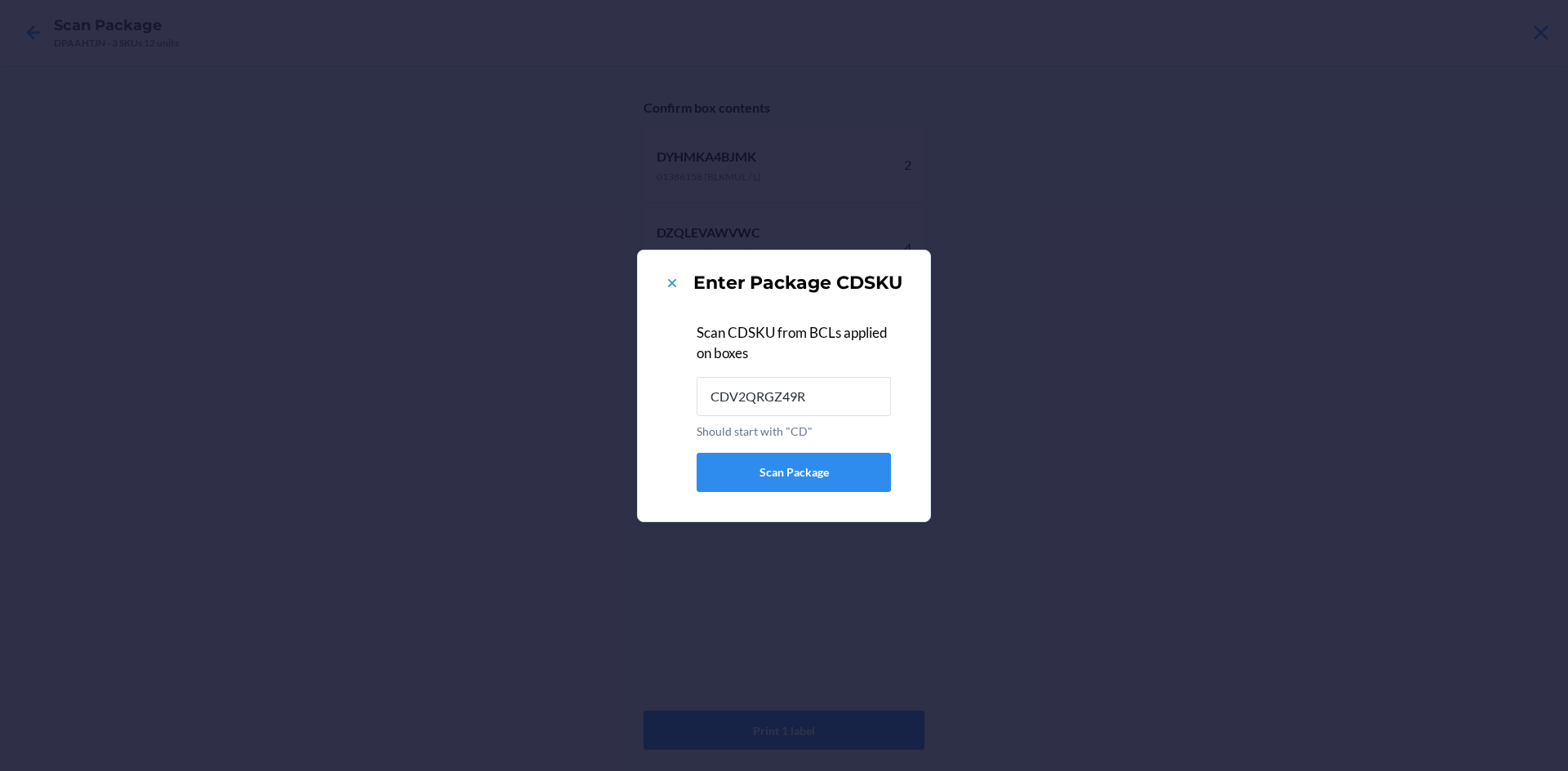
type input "CDV2QRGZ49R"
click at [672, 282] on icon at bounding box center [671, 283] width 8 height 8
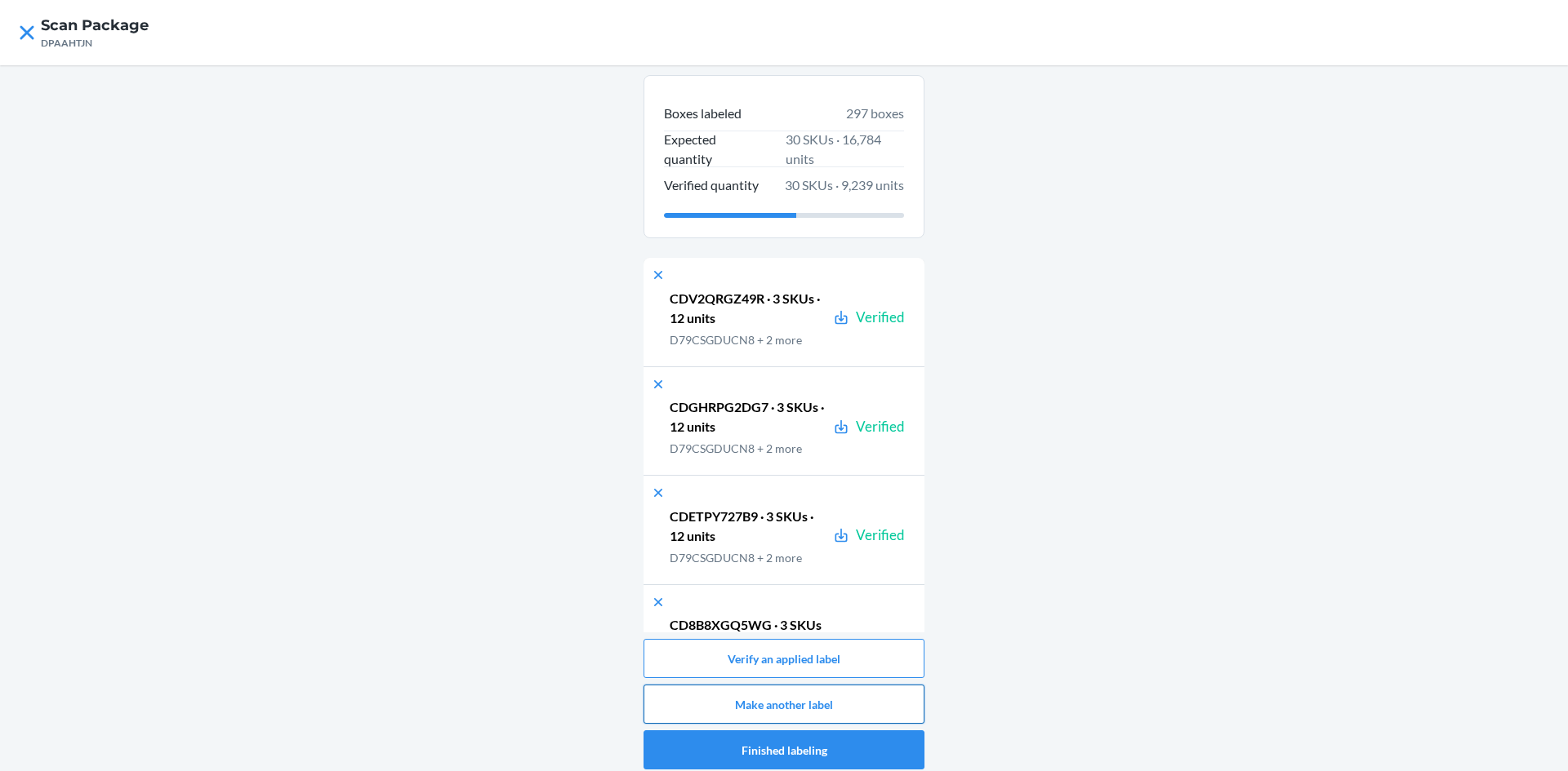
click at [884, 693] on button "Make another label" at bounding box center [784, 704] width 281 height 40
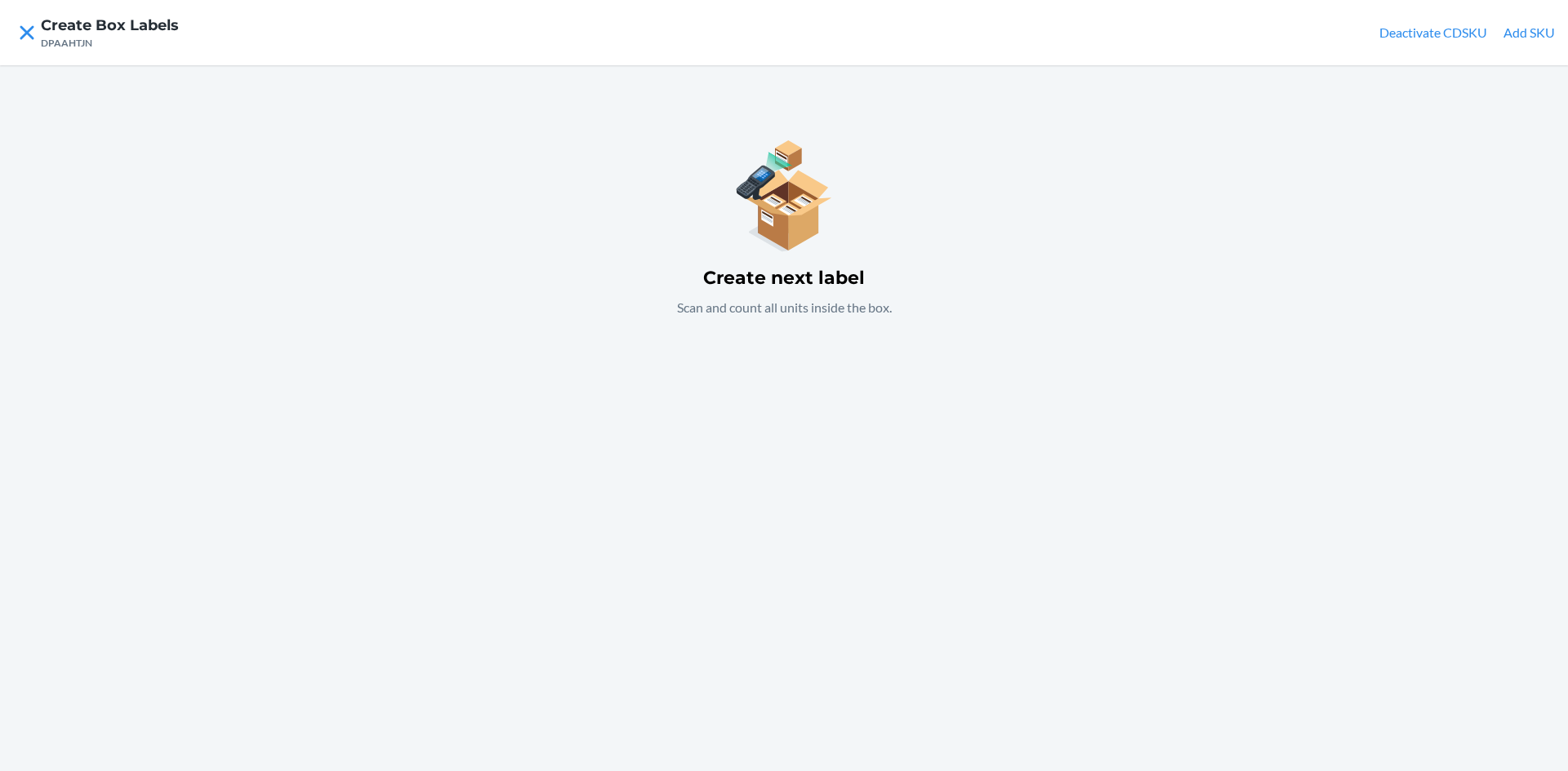
click at [748, 458] on div "Create next label Scan and count all units inside the box." at bounding box center [784, 418] width 1568 height 706
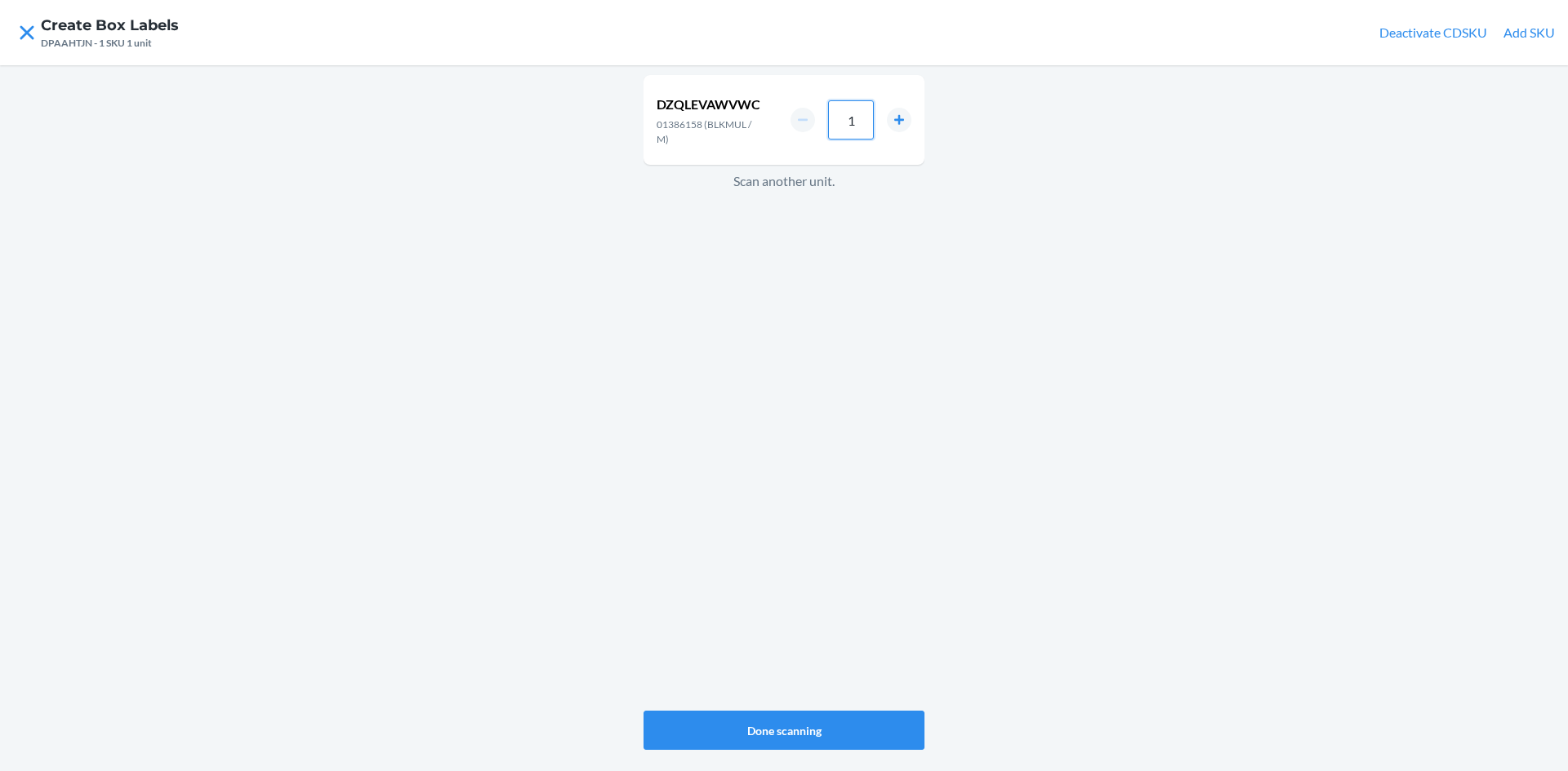
click at [863, 111] on input "1" at bounding box center [850, 120] width 46 height 40
click at [900, 395] on div "DZQLEVAWVWC 01386158 (BLKMUL / M) 6 Scan another unit." at bounding box center [784, 393] width 281 height 642
click at [871, 114] on input "7" at bounding box center [850, 120] width 46 height 40
click at [806, 274] on div "DZQLEVAWVWC 01386158 (BLKMUL / M) 6 Scan another unit." at bounding box center [784, 393] width 281 height 642
click at [861, 120] on input "6" at bounding box center [850, 120] width 46 height 40
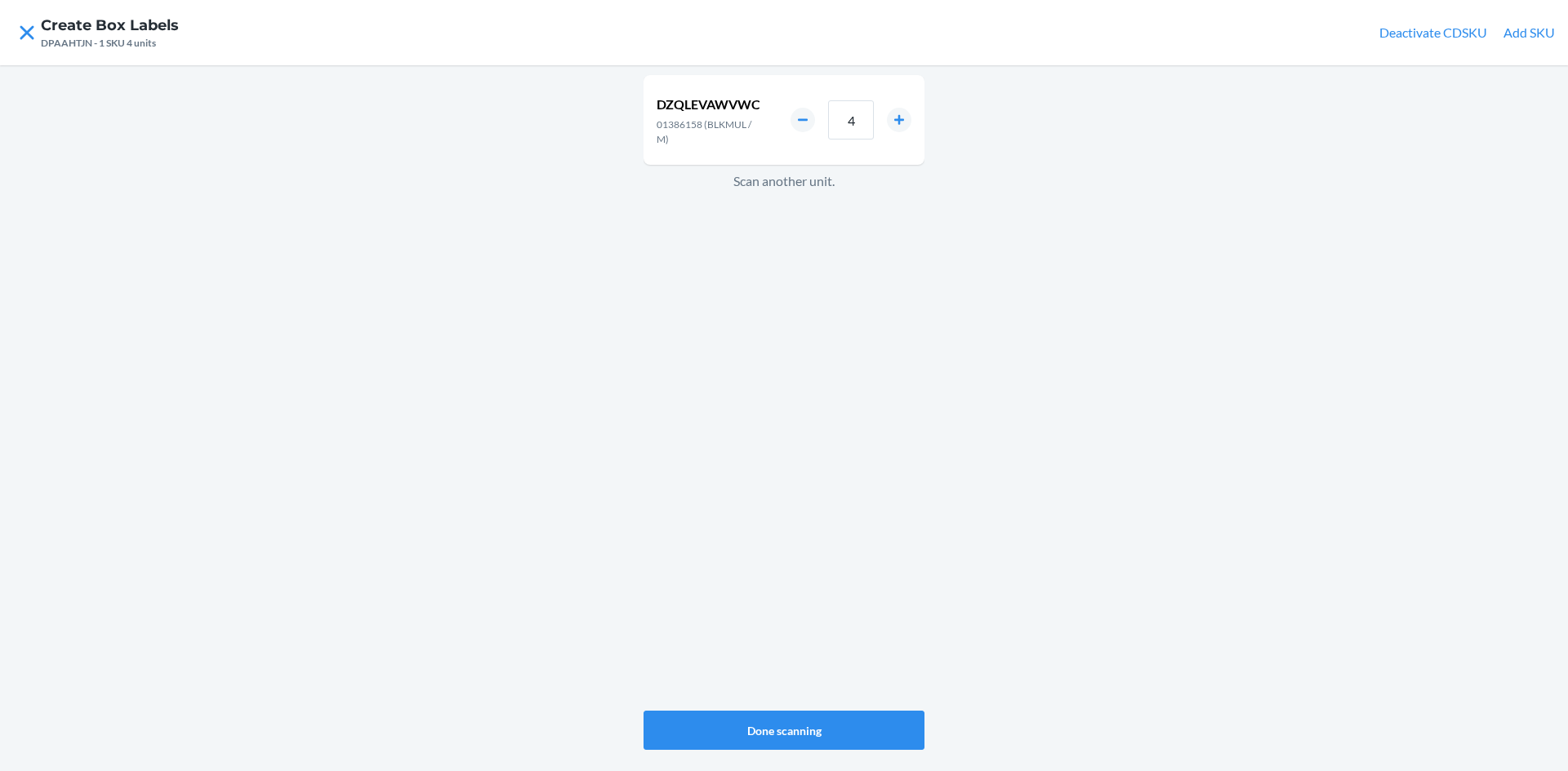
click at [800, 275] on div "DZQLEVAWVWC 01386158 (BLKMUL / M) 4 Scan another unit." at bounding box center [784, 393] width 281 height 642
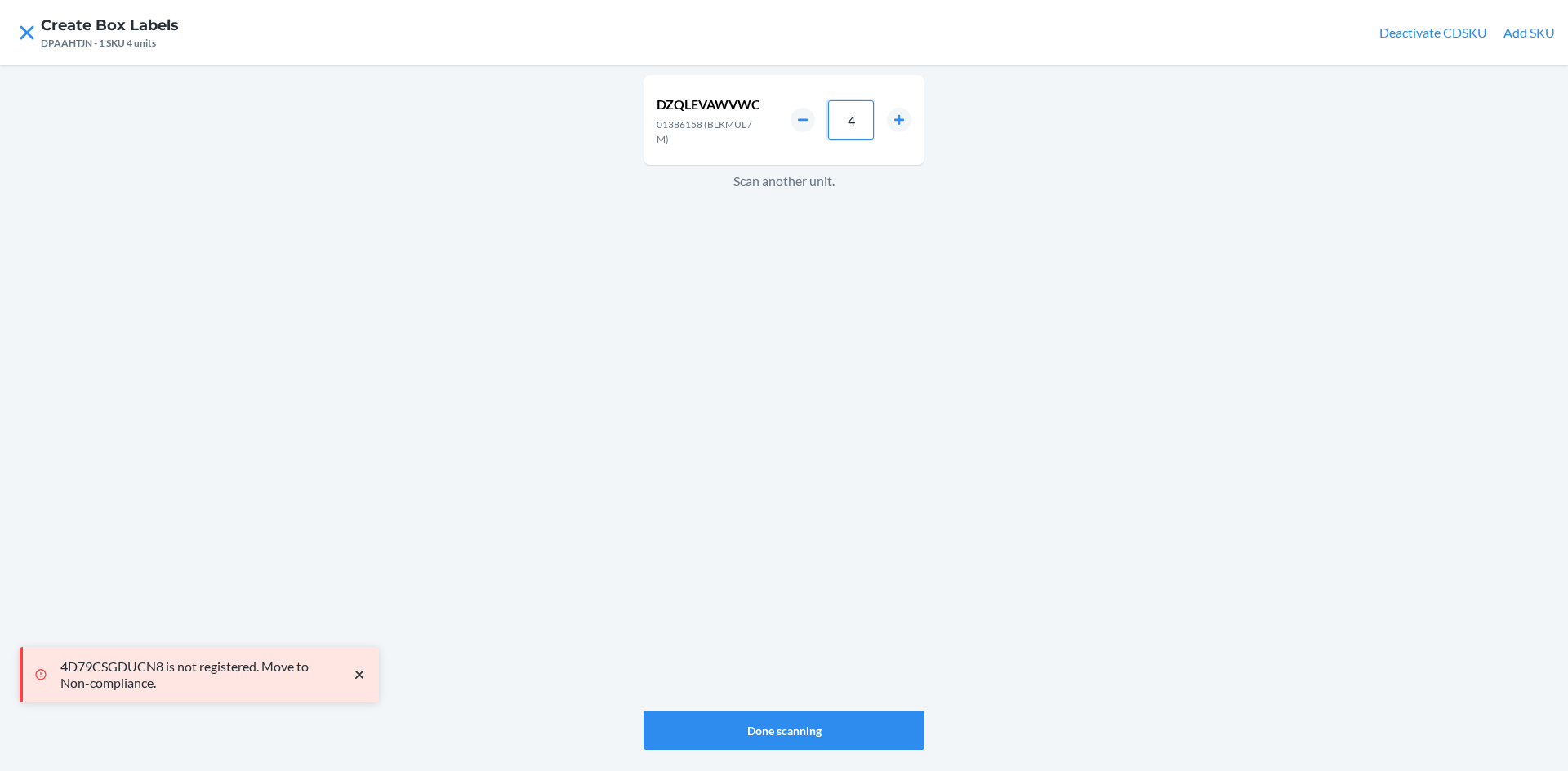
click at [868, 122] on input "4" at bounding box center [850, 120] width 46 height 40
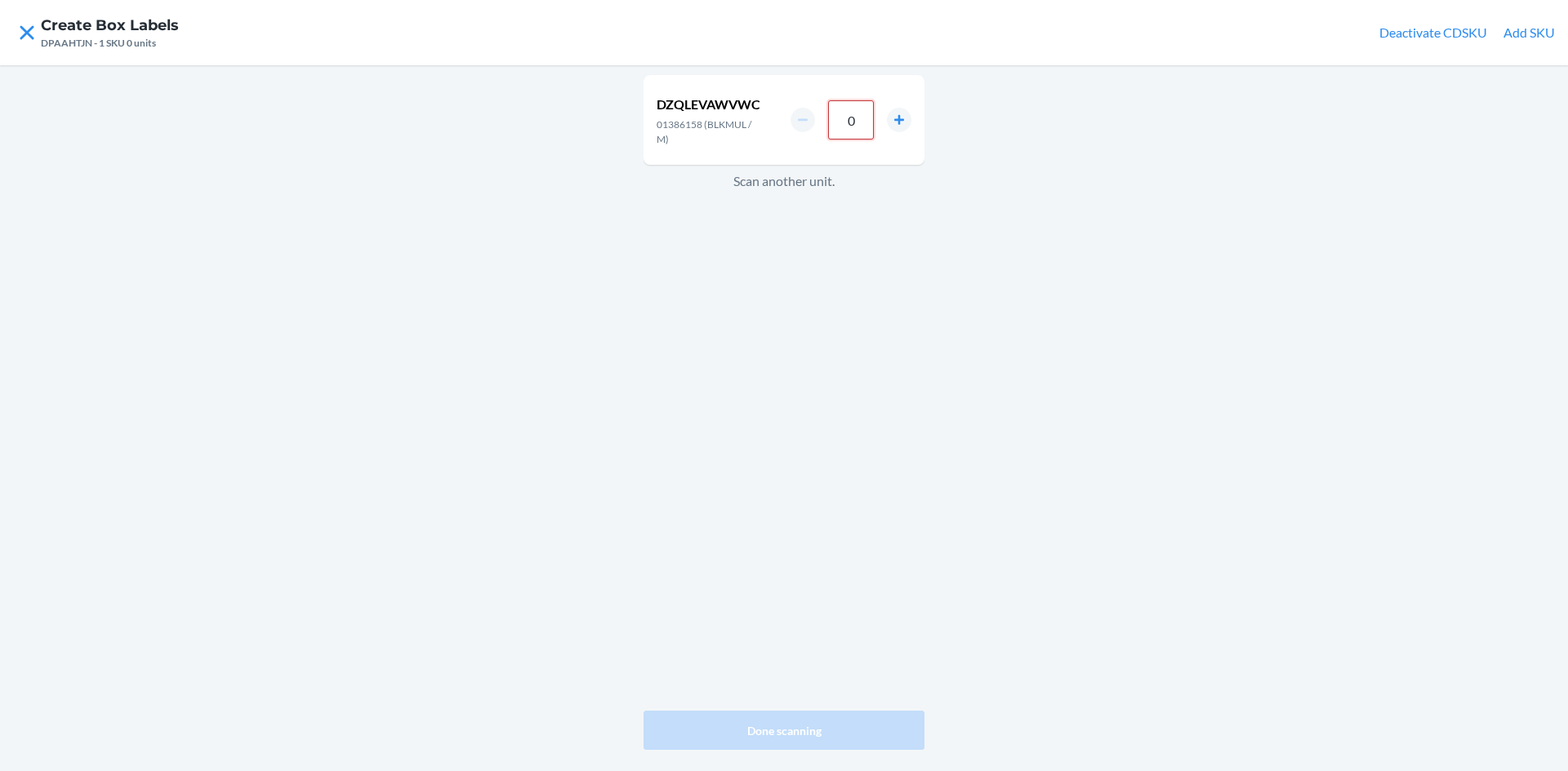
type input "0"
click at [29, 16] on nav "Create Box Labels DPAAHTJN - 1 SKU 0 units Deactivate CDSKU Add SKU" at bounding box center [784, 32] width 1568 height 65
click at [22, 32] on icon at bounding box center [26, 32] width 27 height 27
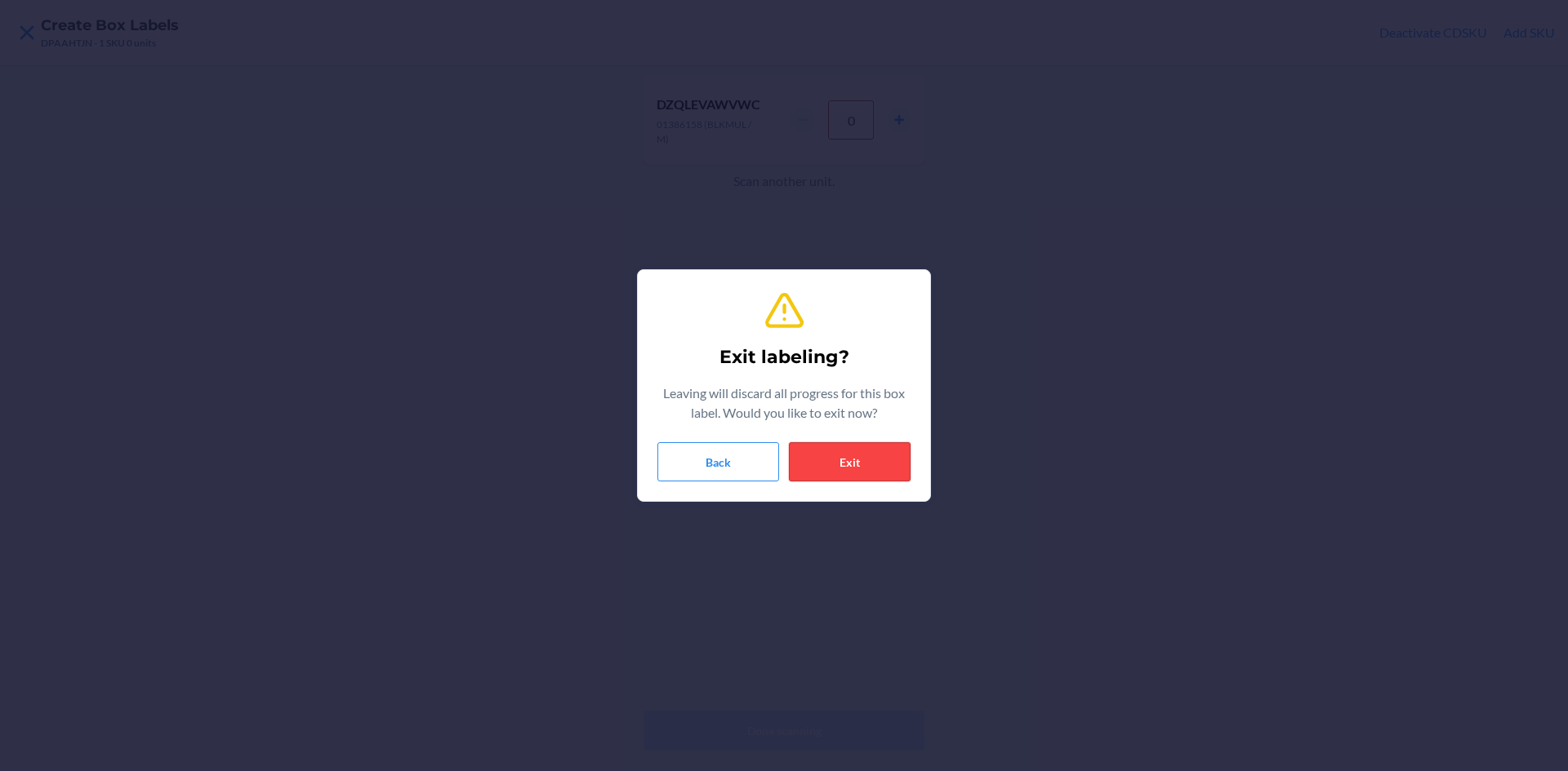
click at [863, 471] on button "Exit" at bounding box center [849, 462] width 121 height 40
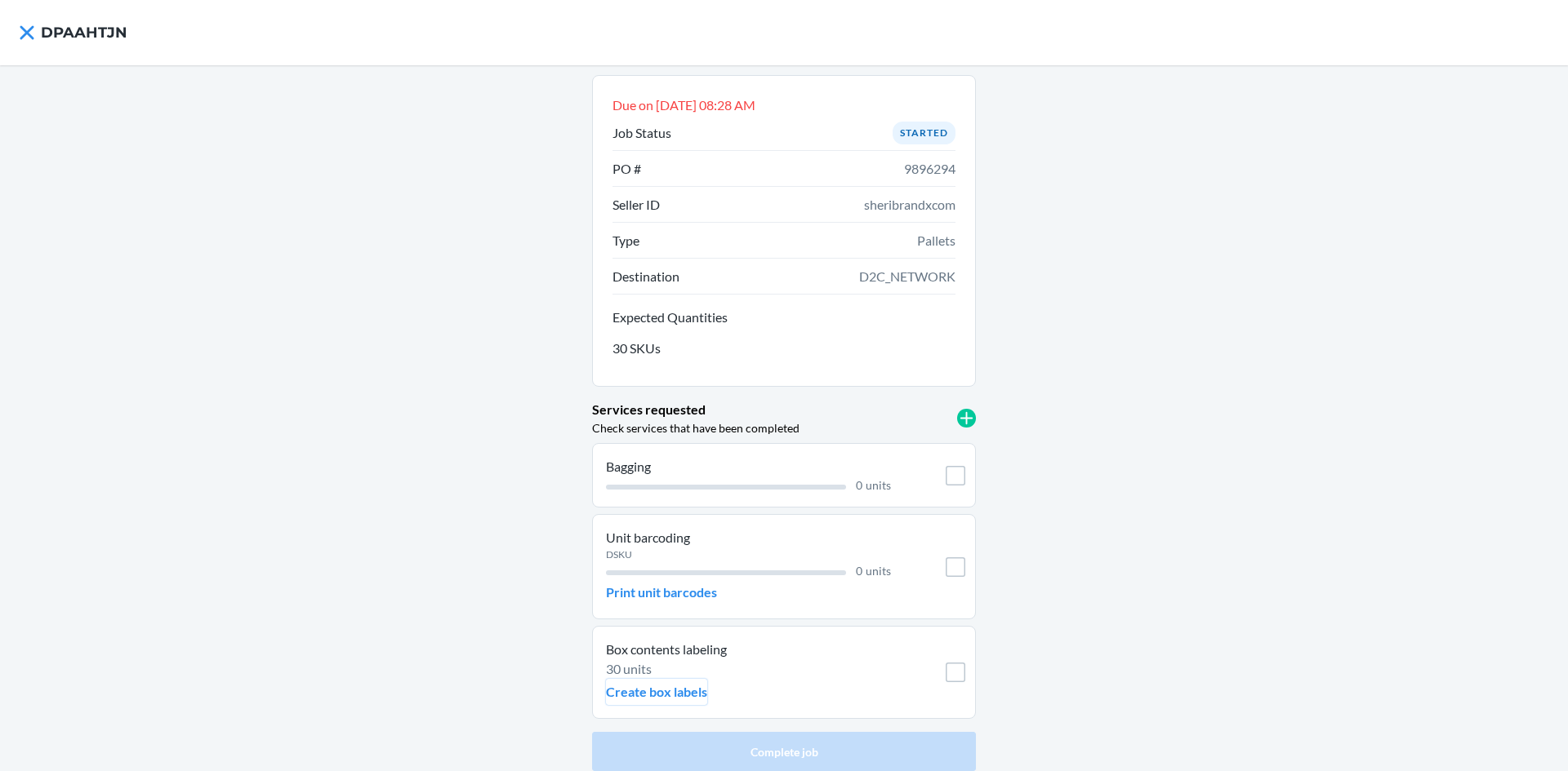
click at [666, 688] on p "Create box labels" at bounding box center [656, 692] width 102 height 20
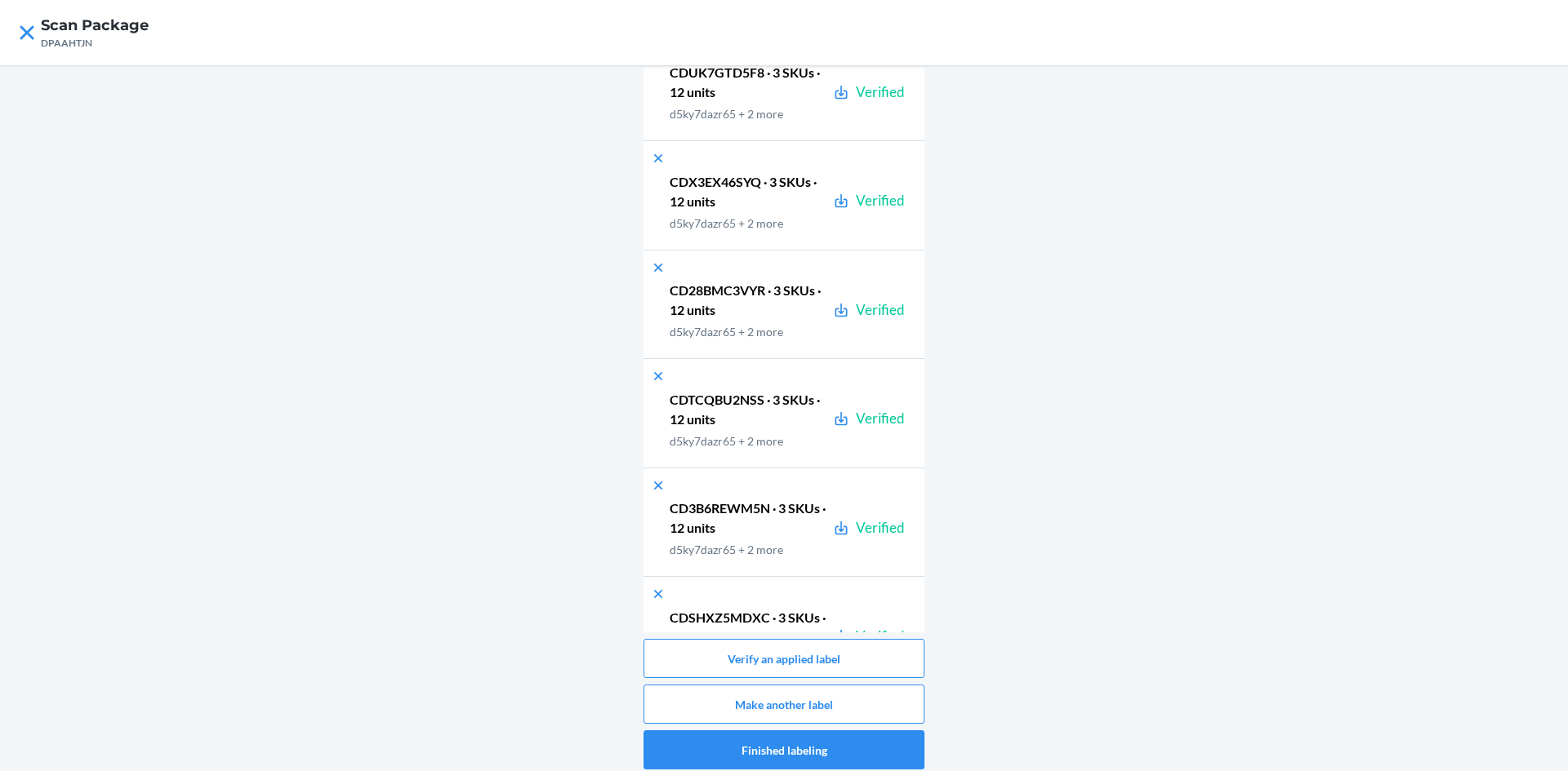
scroll to position [32489, 0]
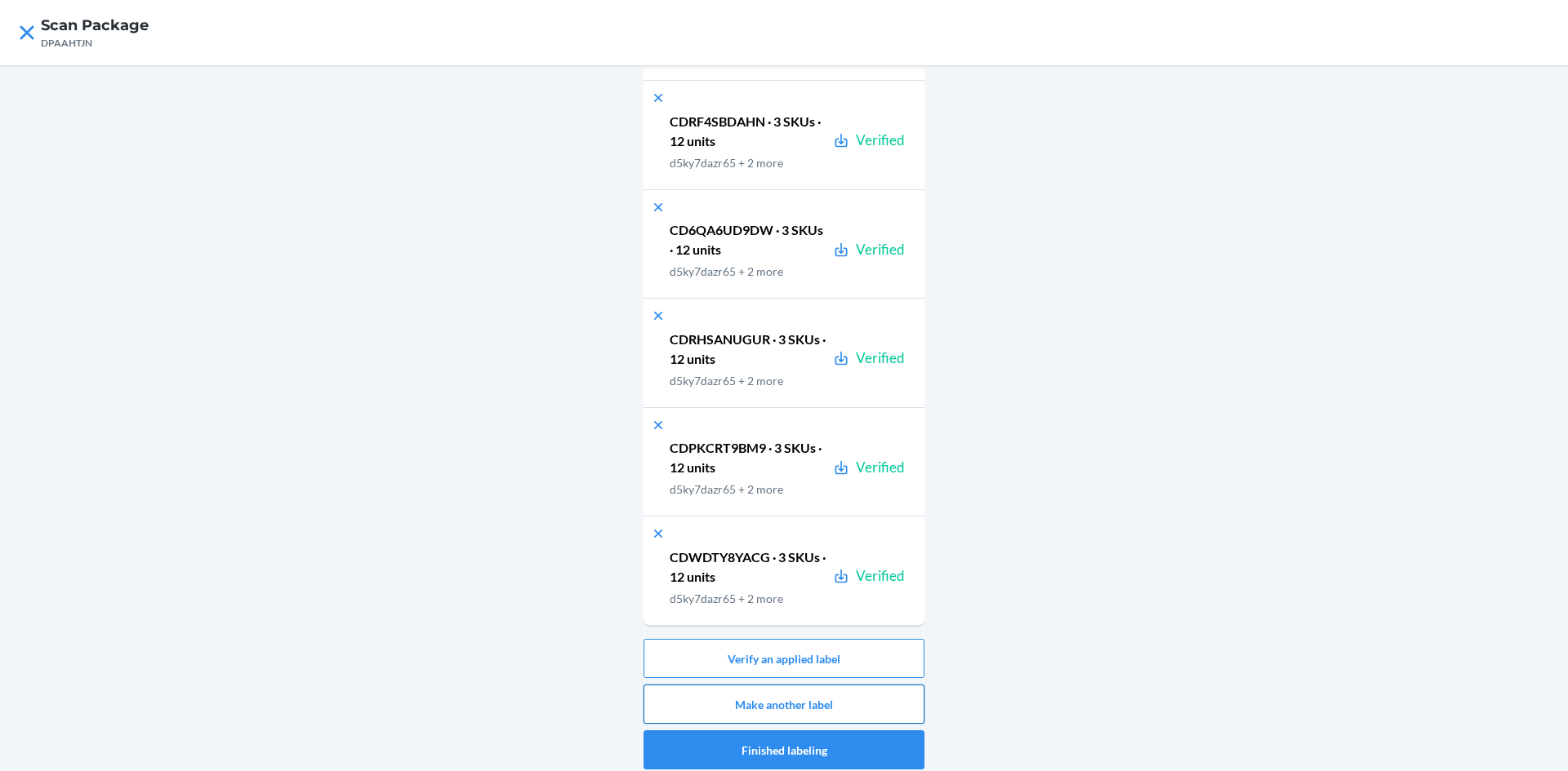
click at [764, 705] on button "Make another label" at bounding box center [784, 704] width 281 height 40
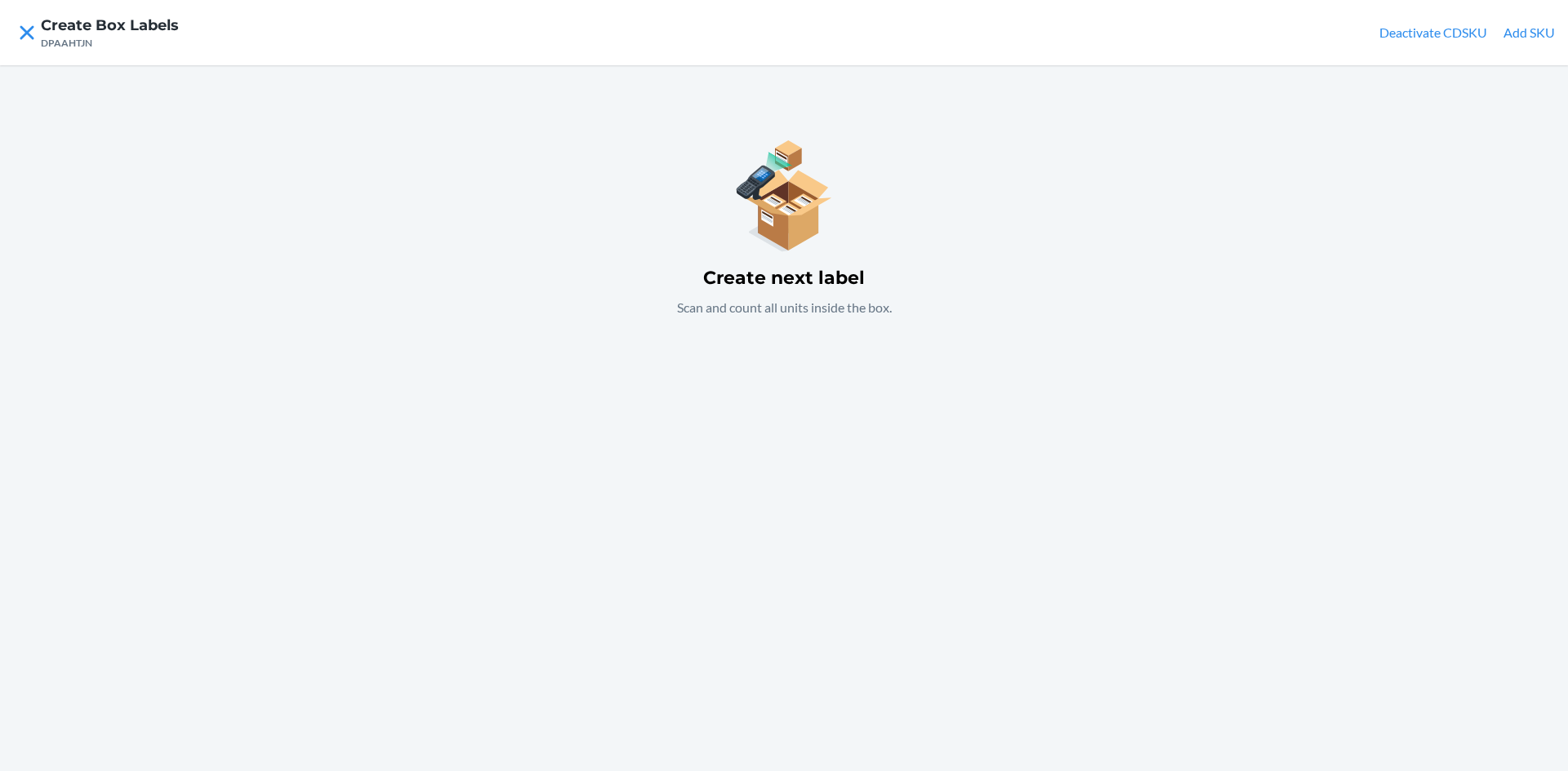
click at [473, 317] on div "Create next label Scan and count all units inside the box." at bounding box center [784, 418] width 1568 height 706
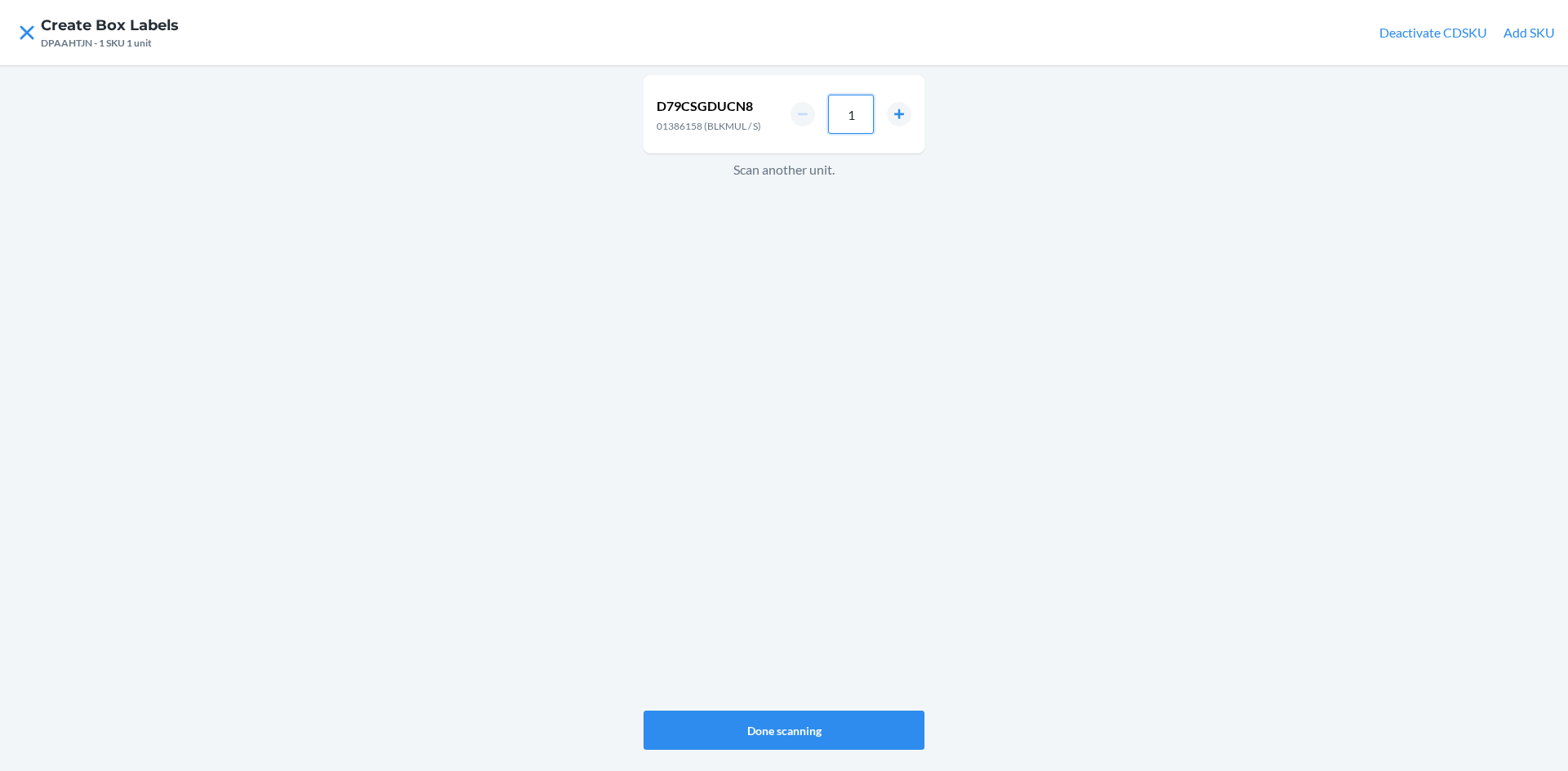
click at [853, 122] on input "1" at bounding box center [850, 115] width 46 height 40
type input "6"
click at [916, 306] on div "D79CSGDUCN8 01386158 (BLKMUL / S) 6 Scan another unit." at bounding box center [784, 393] width 281 height 642
click at [897, 116] on button "increment number" at bounding box center [899, 120] width 24 height 24
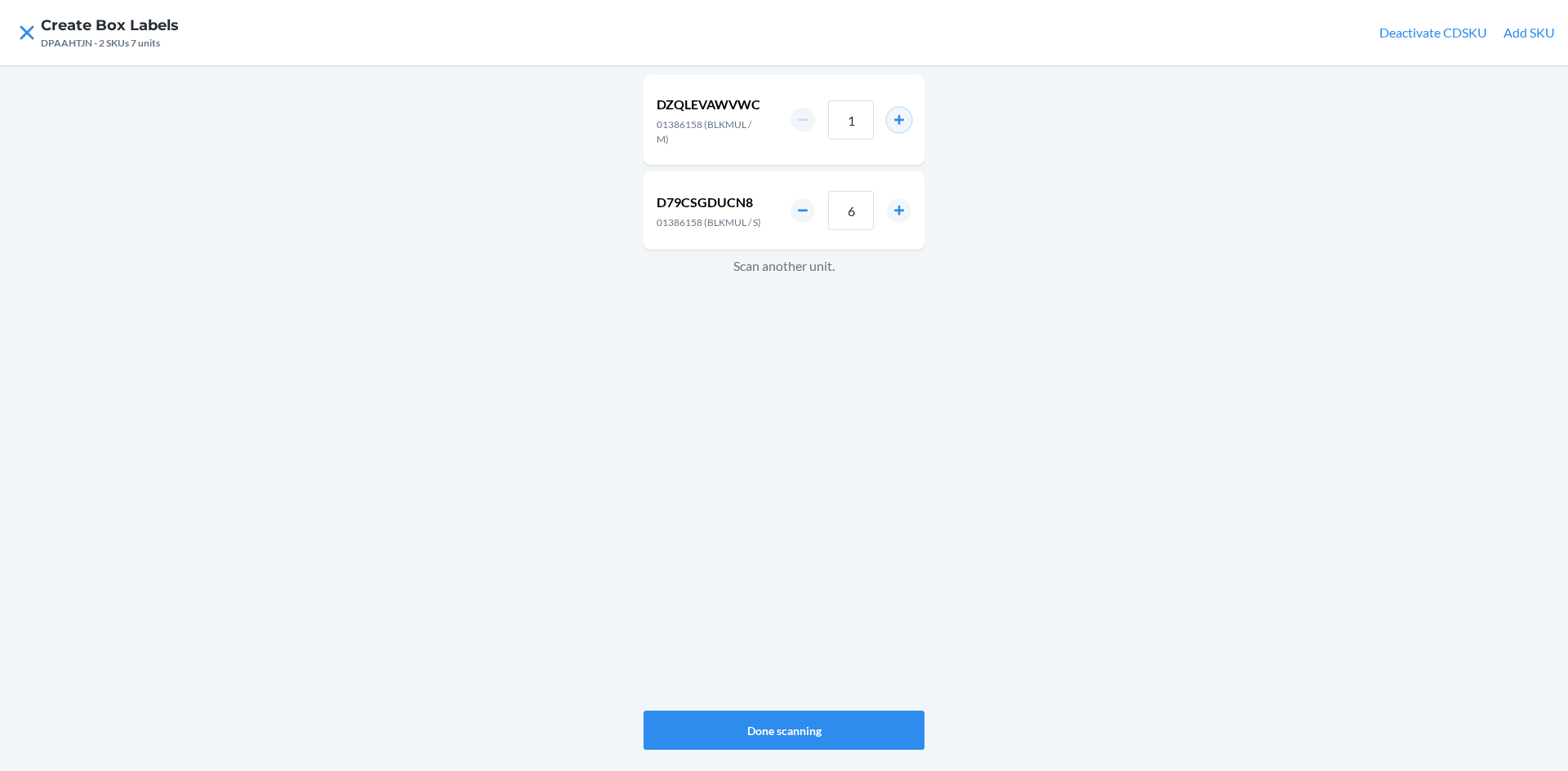
click at [897, 116] on button "increment number" at bounding box center [899, 120] width 24 height 24
click at [890, 120] on button "increment number" at bounding box center [899, 120] width 24 height 24
click at [885, 122] on div "2" at bounding box center [850, 120] width 121 height 40
click at [900, 114] on button "increment number" at bounding box center [899, 120] width 24 height 24
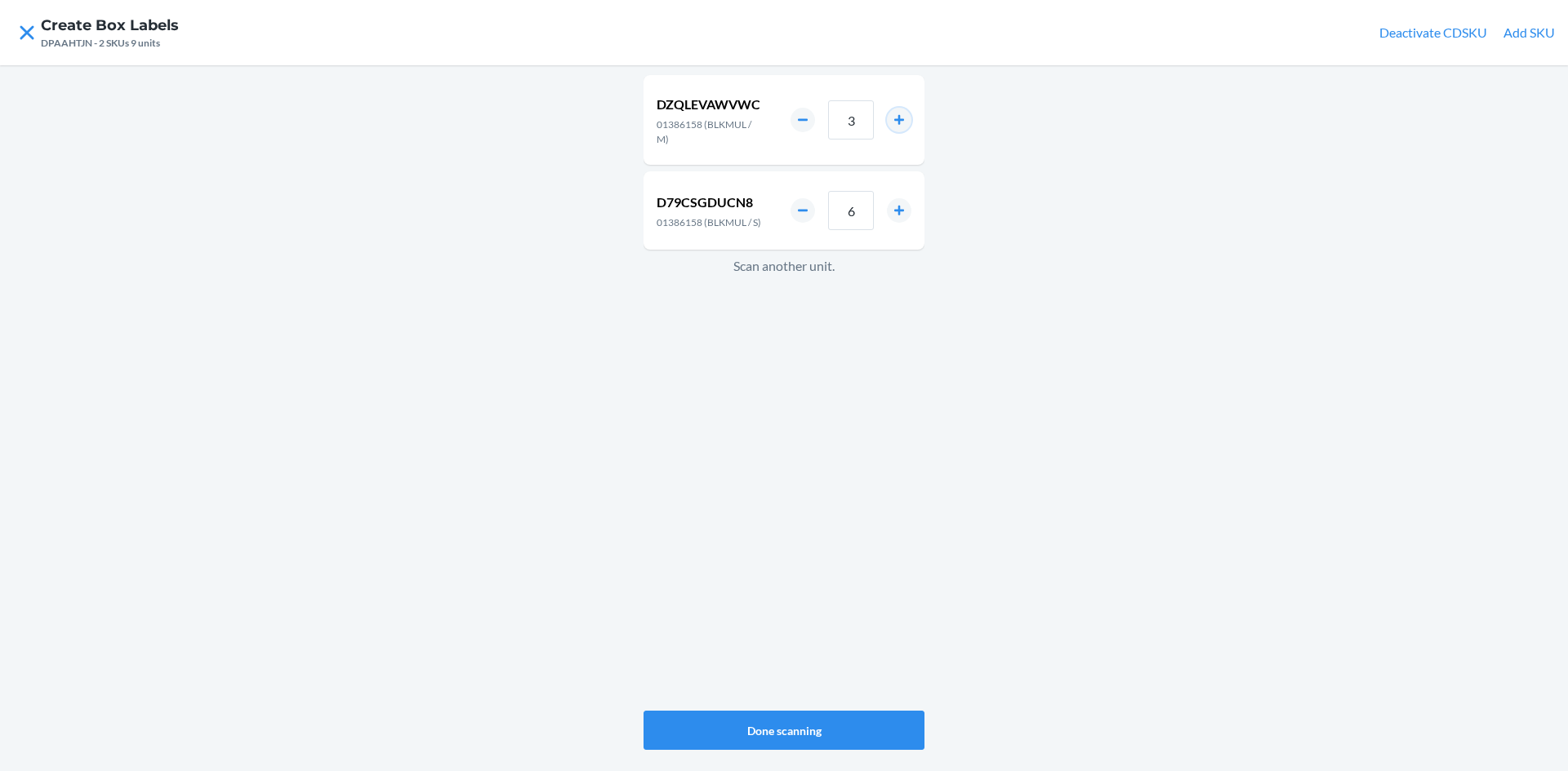
type input "4"
click at [882, 389] on div "DZQLEVAWVWC 01386158 (BLKMUL / M) 4 D79CSGDUCN8 01386158 (BLKMUL / S) 6 Scan an…" at bounding box center [784, 393] width 281 height 642
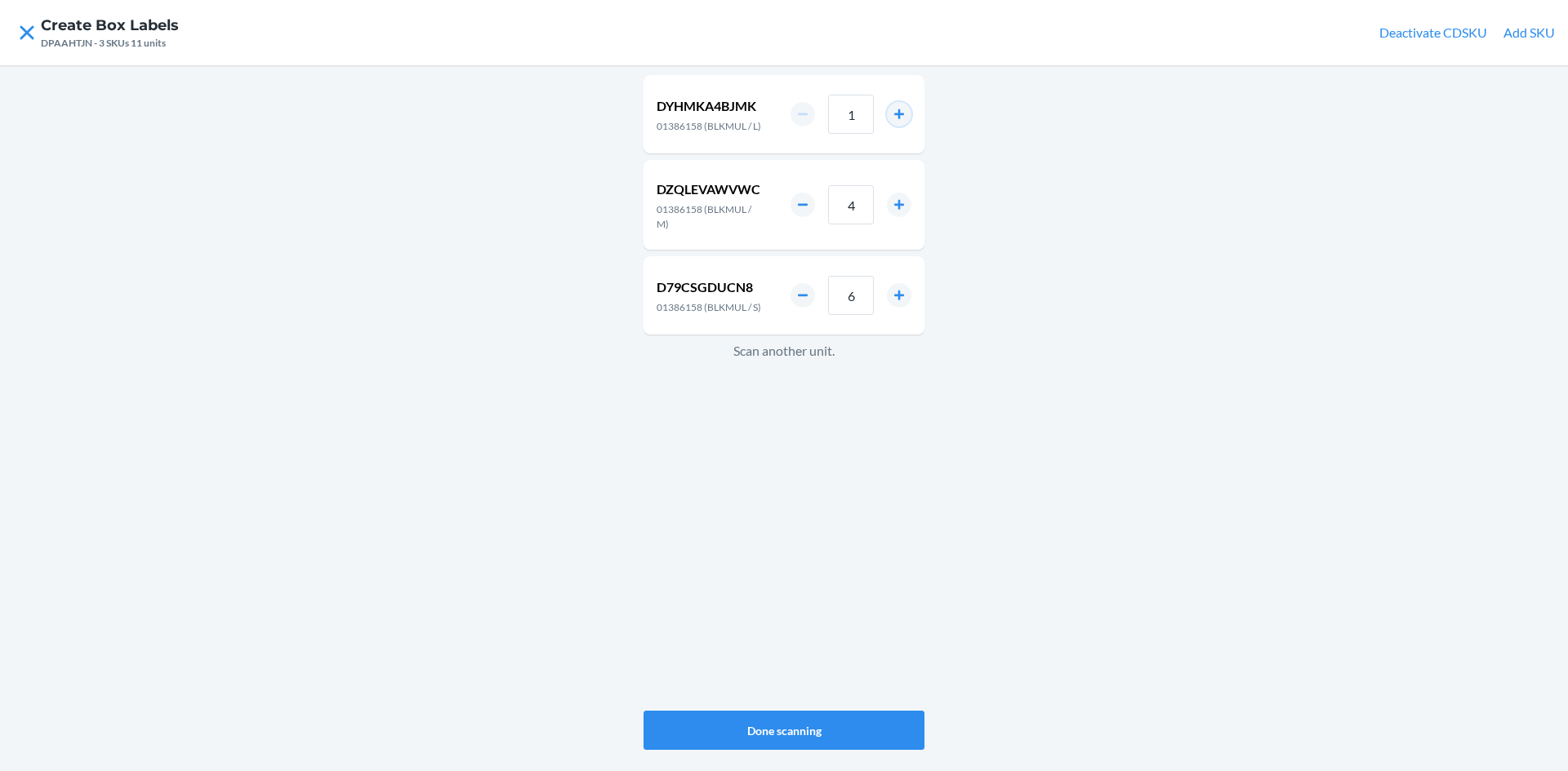
click at [900, 116] on button "increment number" at bounding box center [899, 114] width 24 height 24
type input "2"
click at [848, 730] on button "Done scanning" at bounding box center [784, 731] width 281 height 40
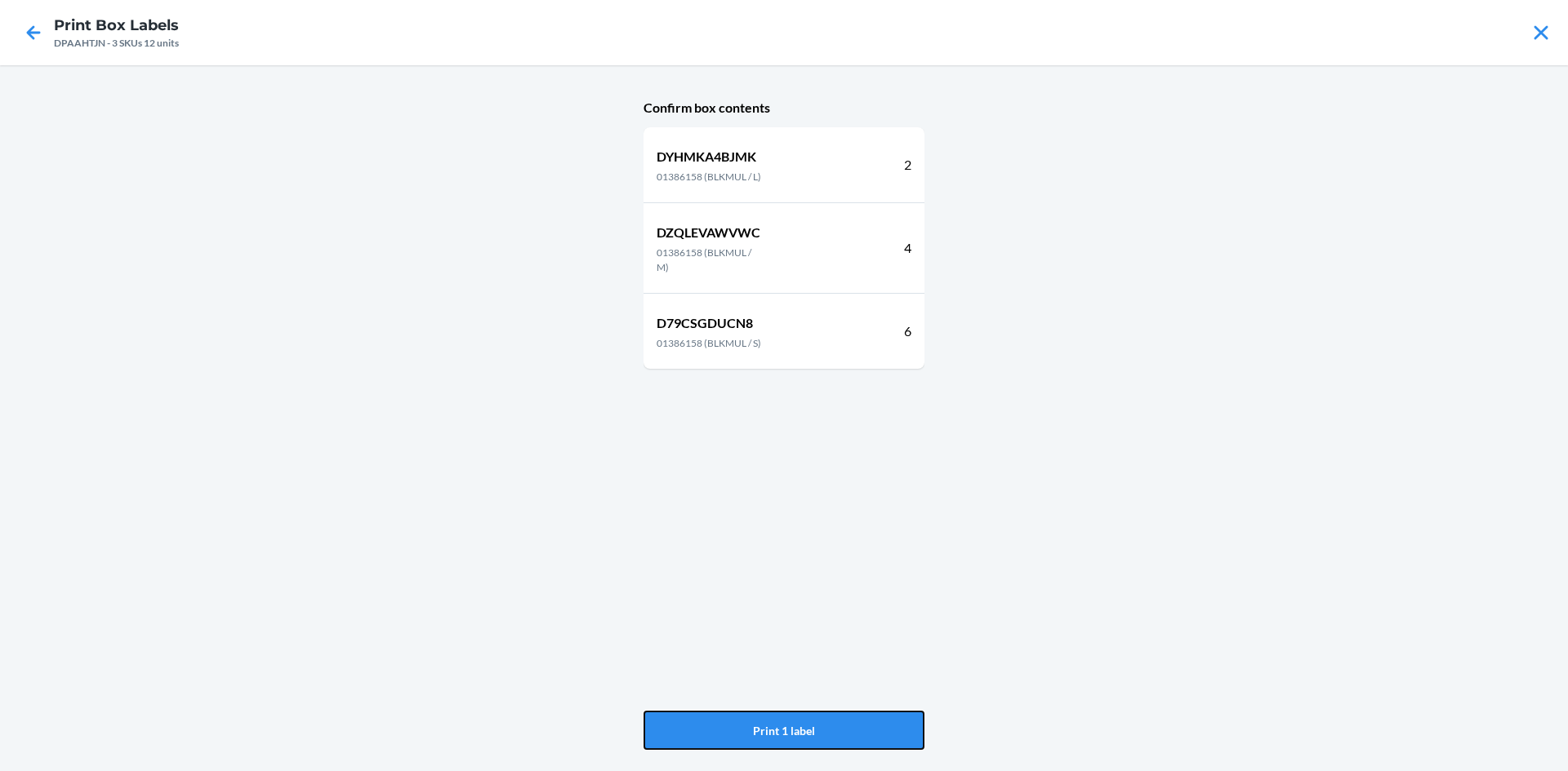
click at [848, 730] on button "Print 1 label" at bounding box center [784, 731] width 281 height 40
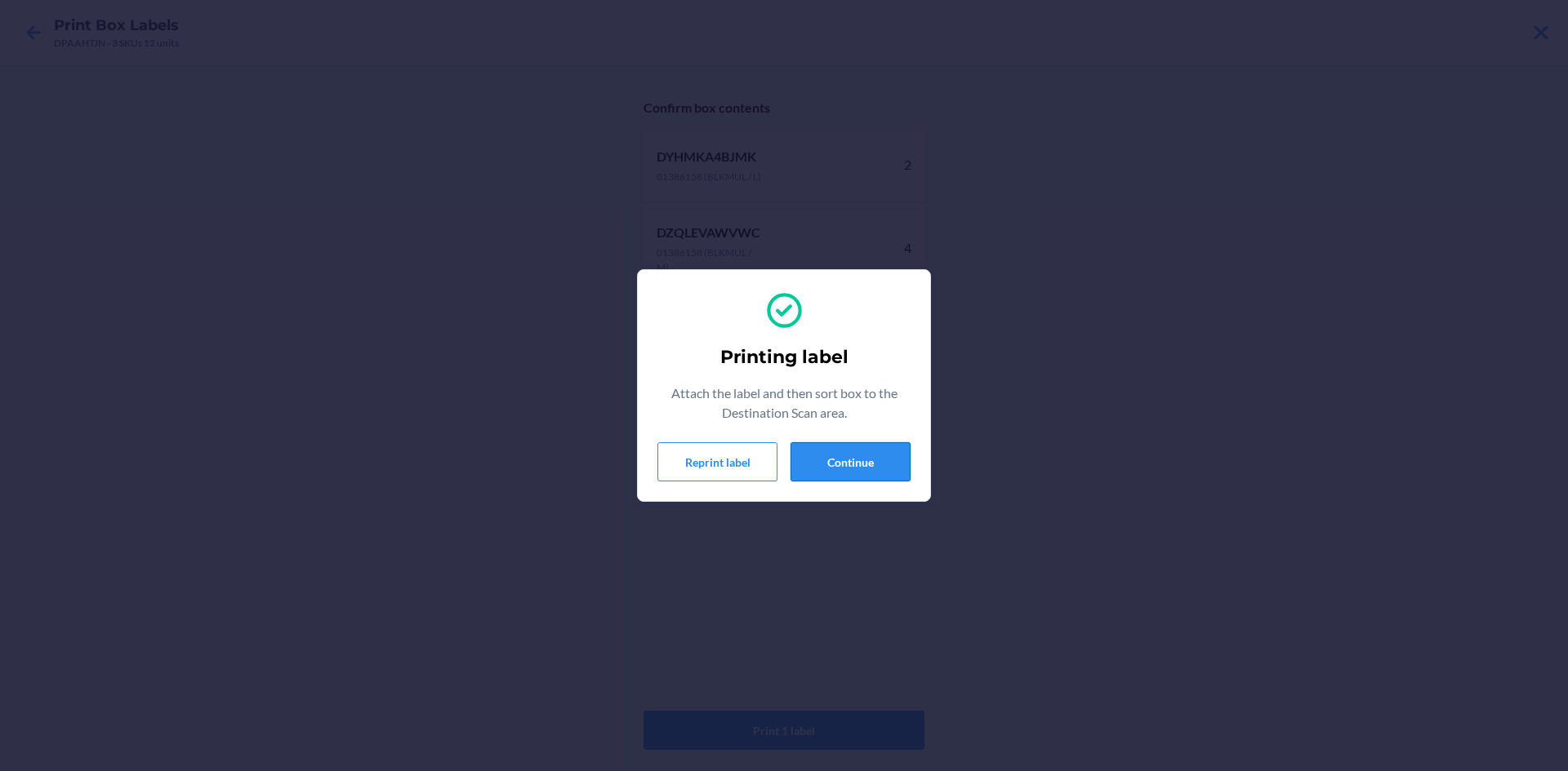
click at [849, 450] on button "Continue" at bounding box center [849, 462] width 120 height 40
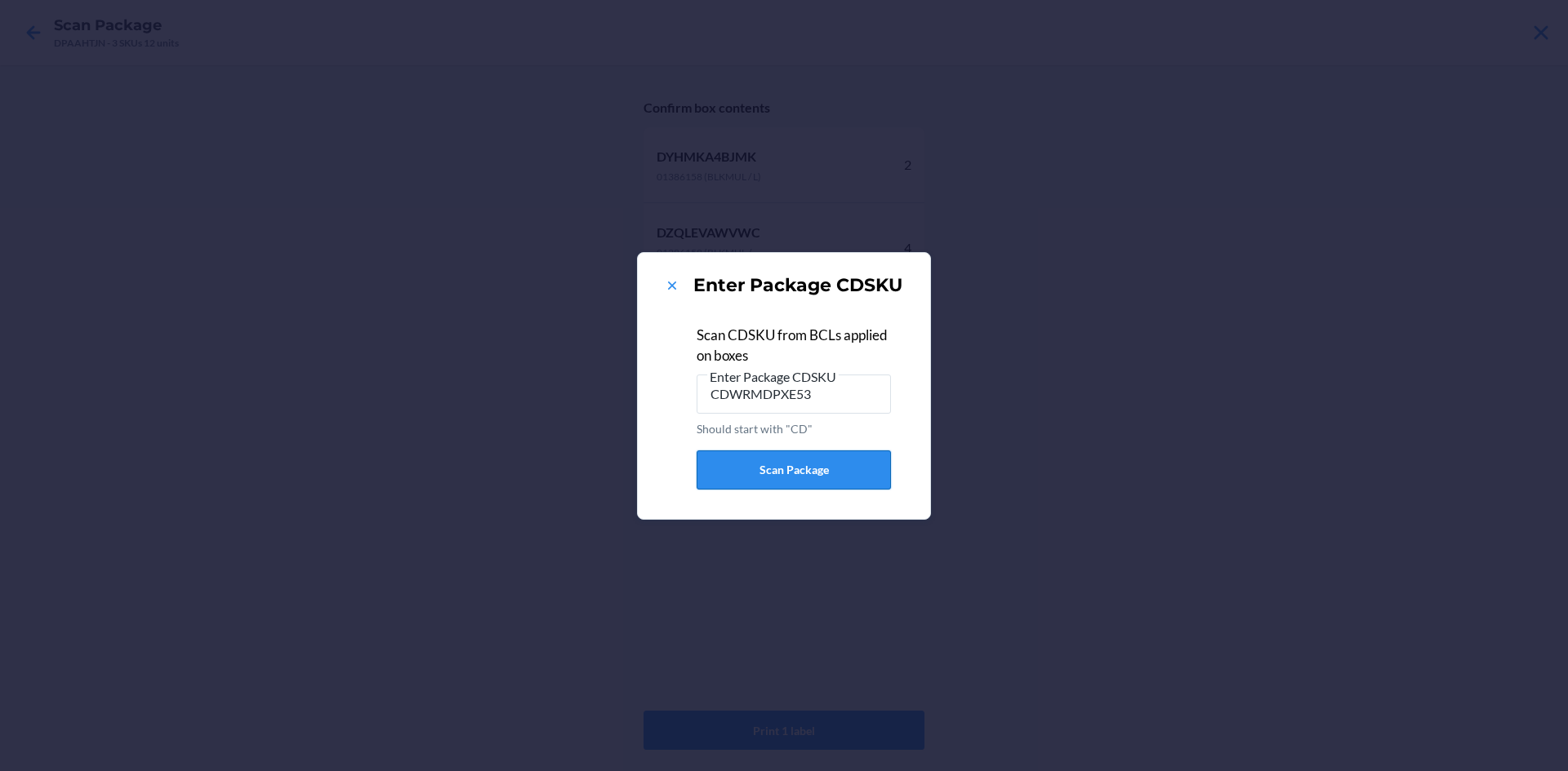
type input "CDWRMDPXE53"
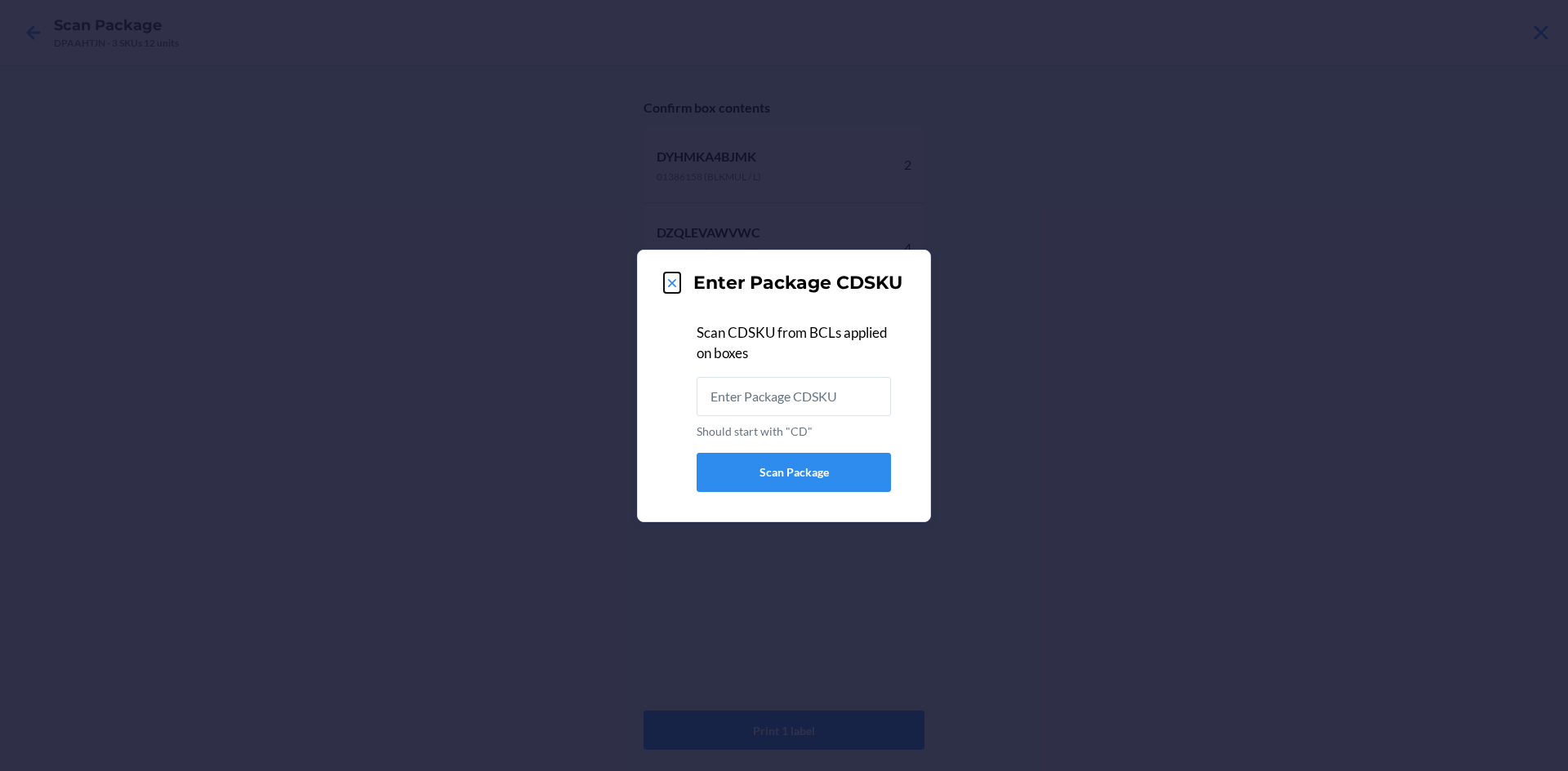
click at [669, 281] on icon at bounding box center [671, 282] width 16 height 16
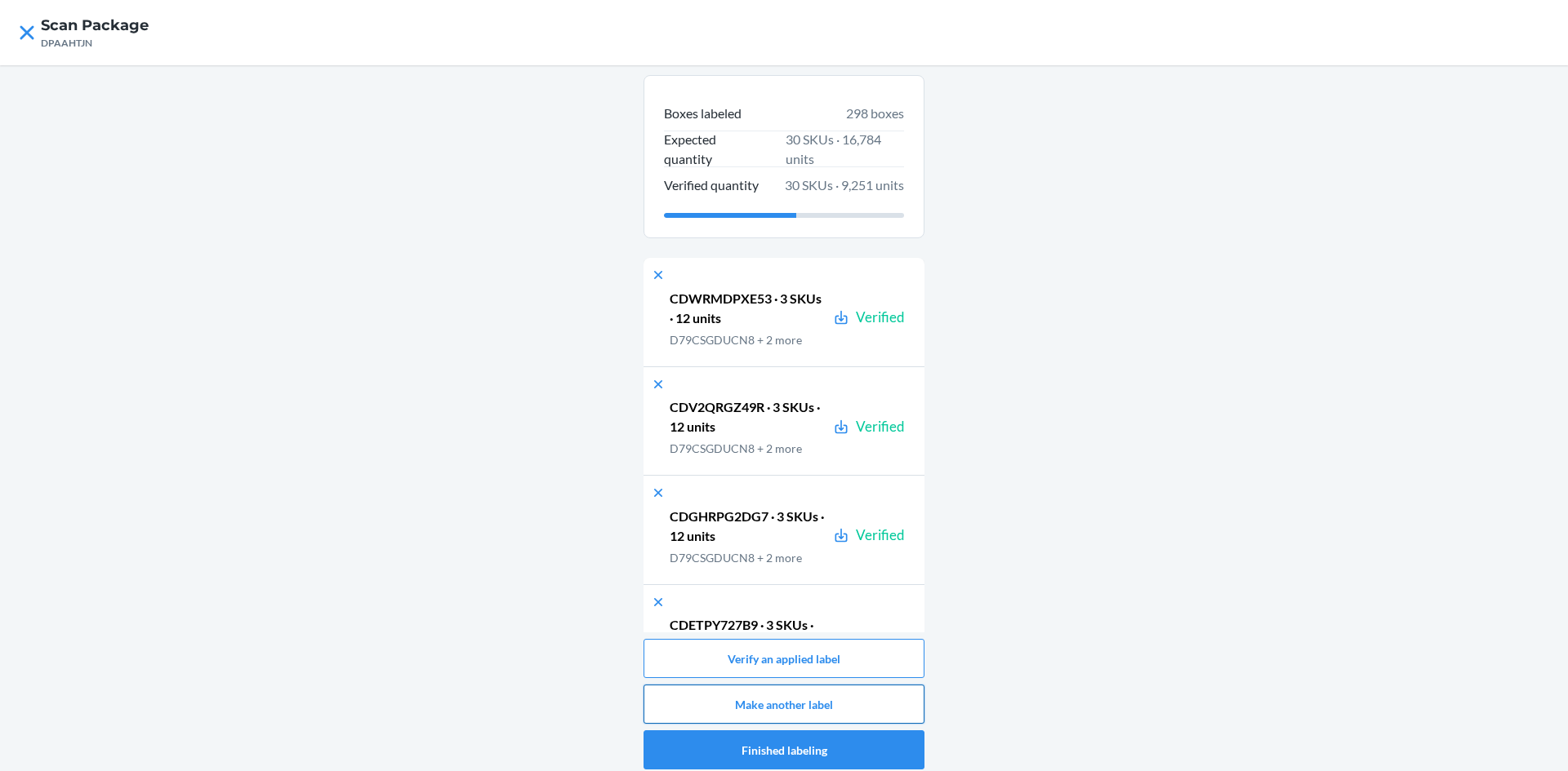
click at [875, 700] on button "Make another label" at bounding box center [784, 704] width 281 height 40
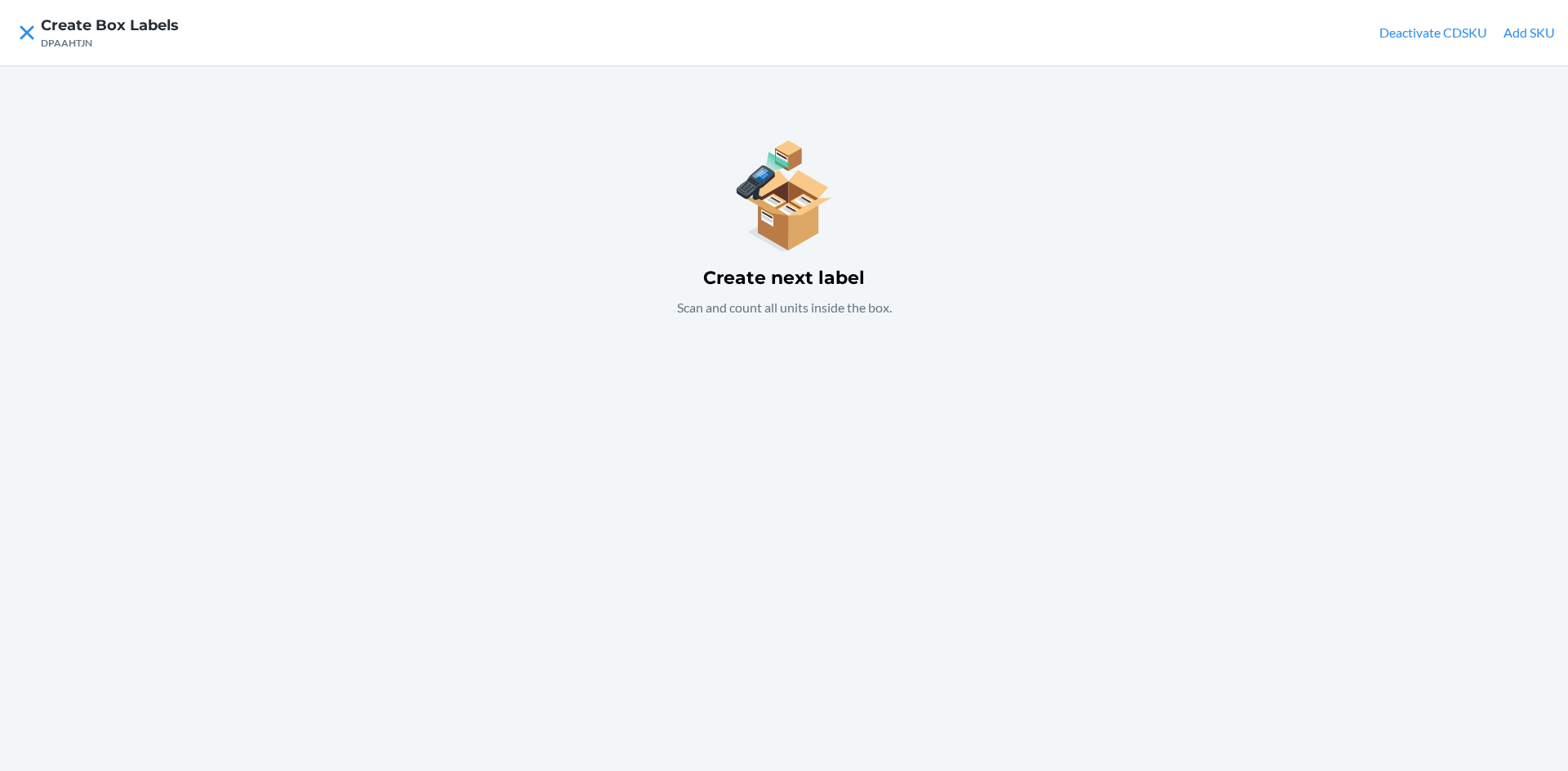
click at [837, 449] on div "Create next label Scan and count all units inside the box." at bounding box center [784, 418] width 1568 height 706
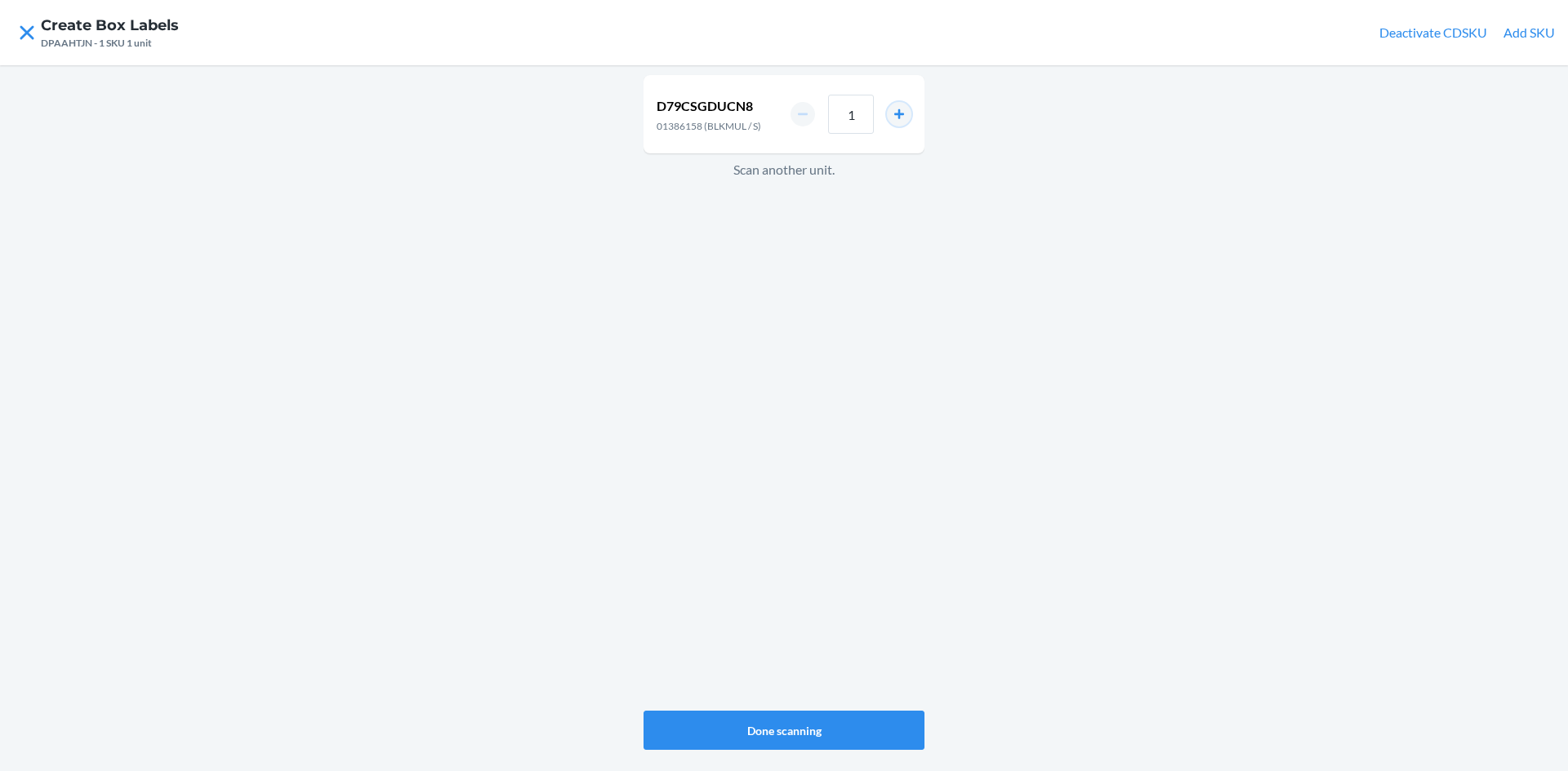
click at [902, 117] on button "increment number" at bounding box center [899, 114] width 24 height 24
click at [899, 116] on button "increment number" at bounding box center [899, 114] width 24 height 24
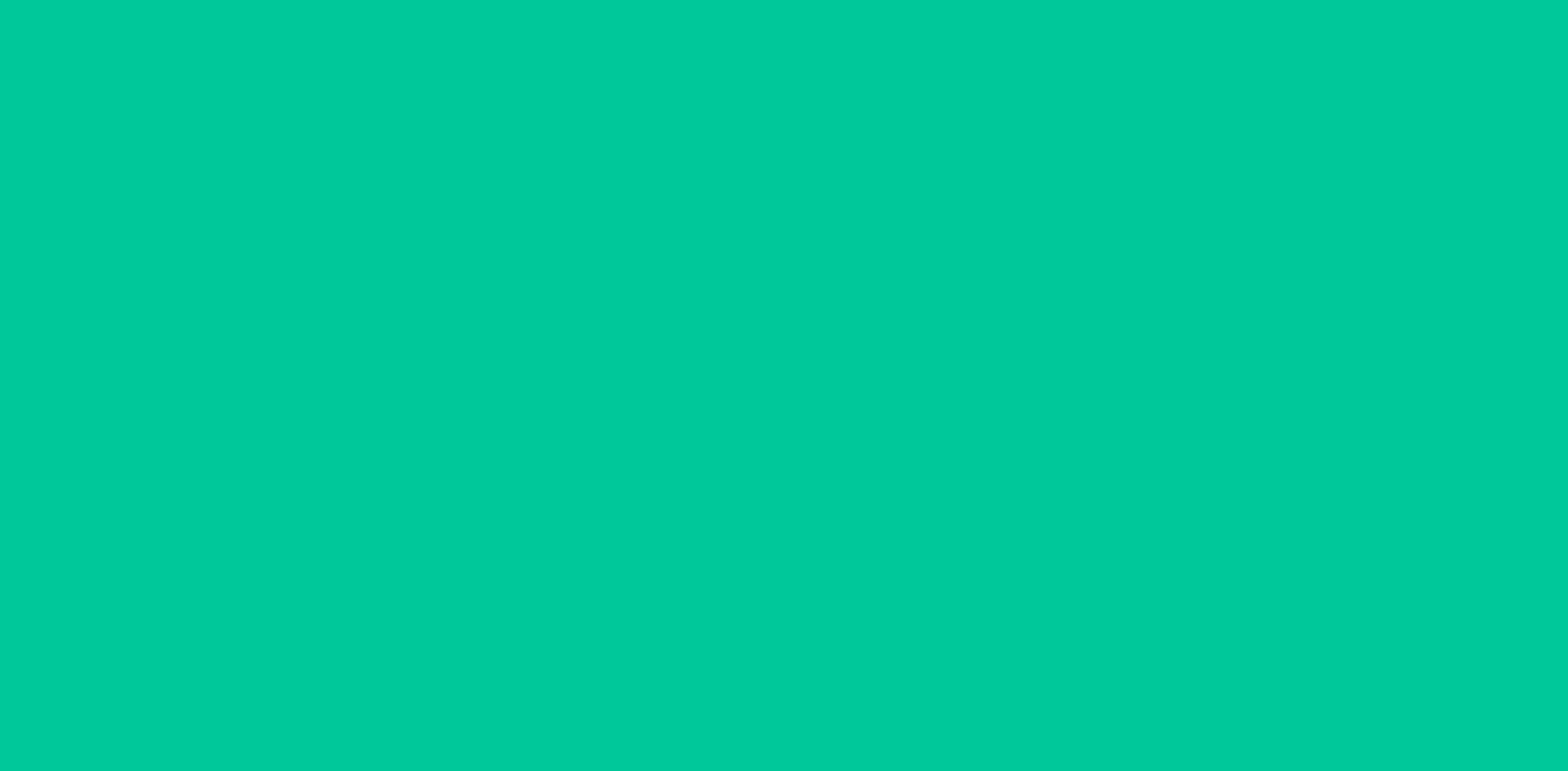
click at [899, 116] on button "increment number" at bounding box center [899, 114] width 24 height 24
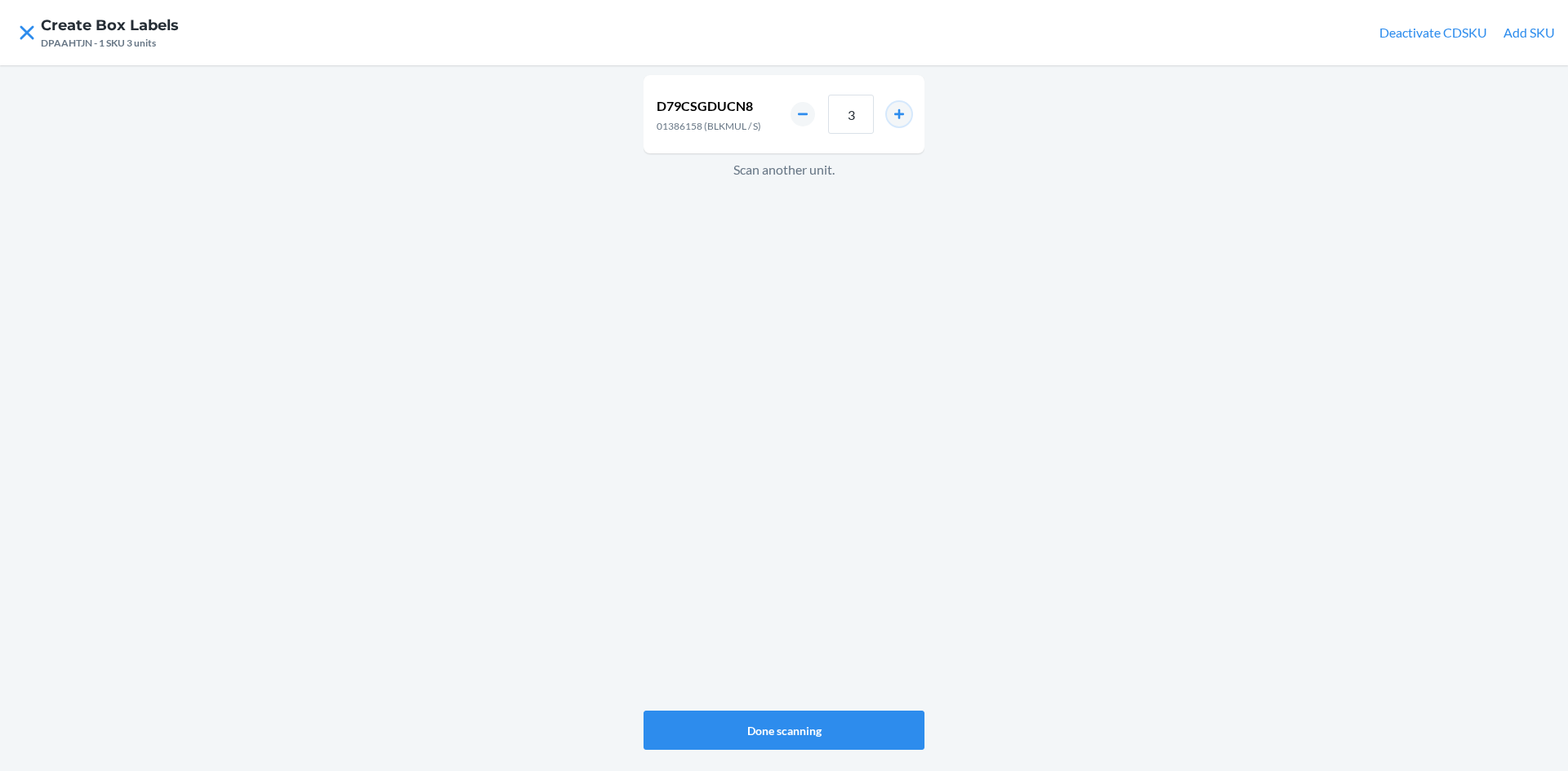
click at [899, 115] on button "increment number" at bounding box center [899, 114] width 24 height 24
click at [895, 116] on button "increment number" at bounding box center [899, 114] width 24 height 24
click at [899, 116] on button "increment number" at bounding box center [899, 114] width 24 height 24
type input "6"
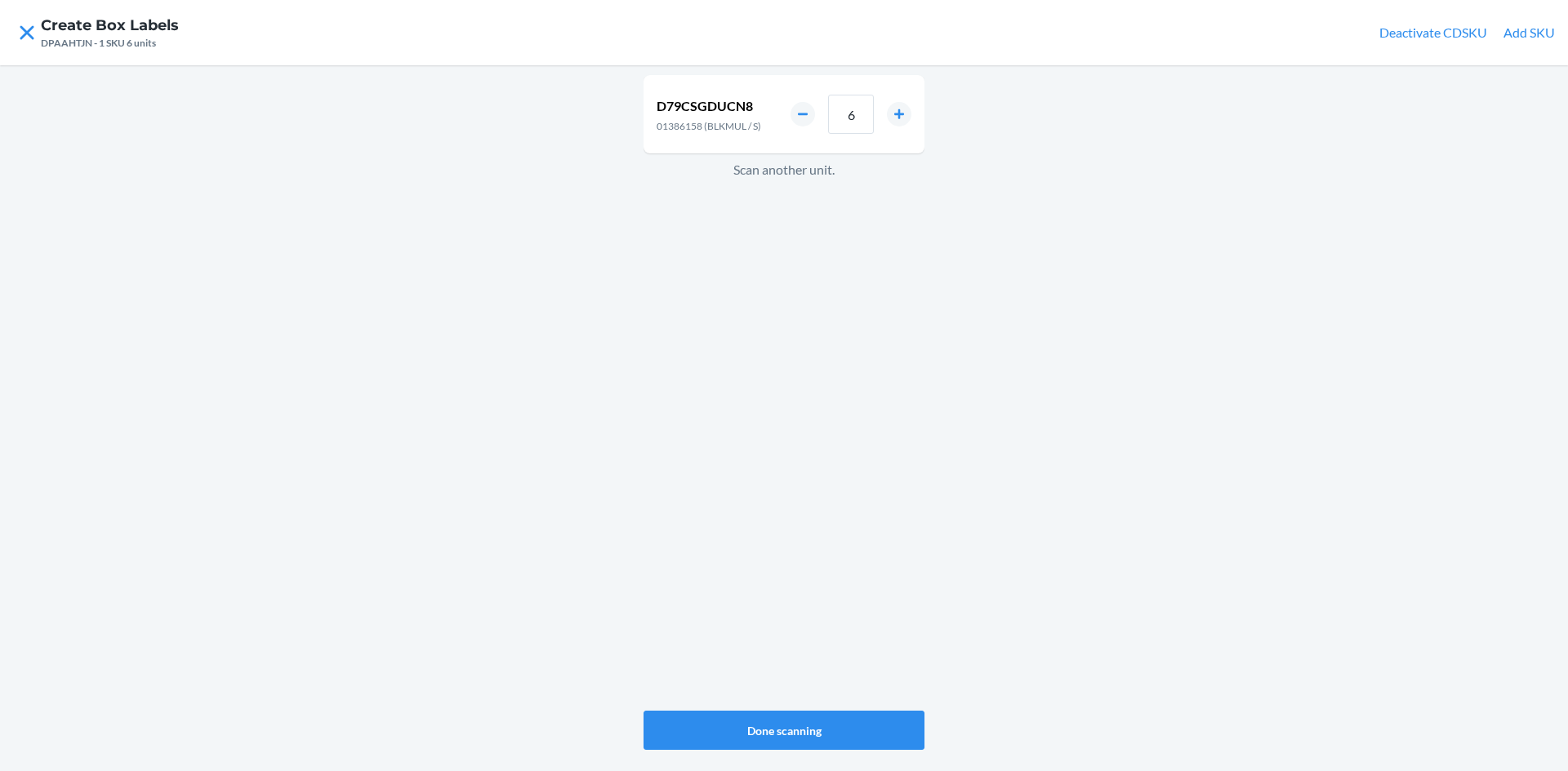
click at [833, 231] on div "D79CSGDUCN8 01386158 (BLKMUL / S) 6 Scan another unit." at bounding box center [784, 393] width 281 height 642
click at [905, 114] on button "increment number" at bounding box center [899, 120] width 24 height 24
click at [905, 115] on button "increment number" at bounding box center [899, 120] width 24 height 24
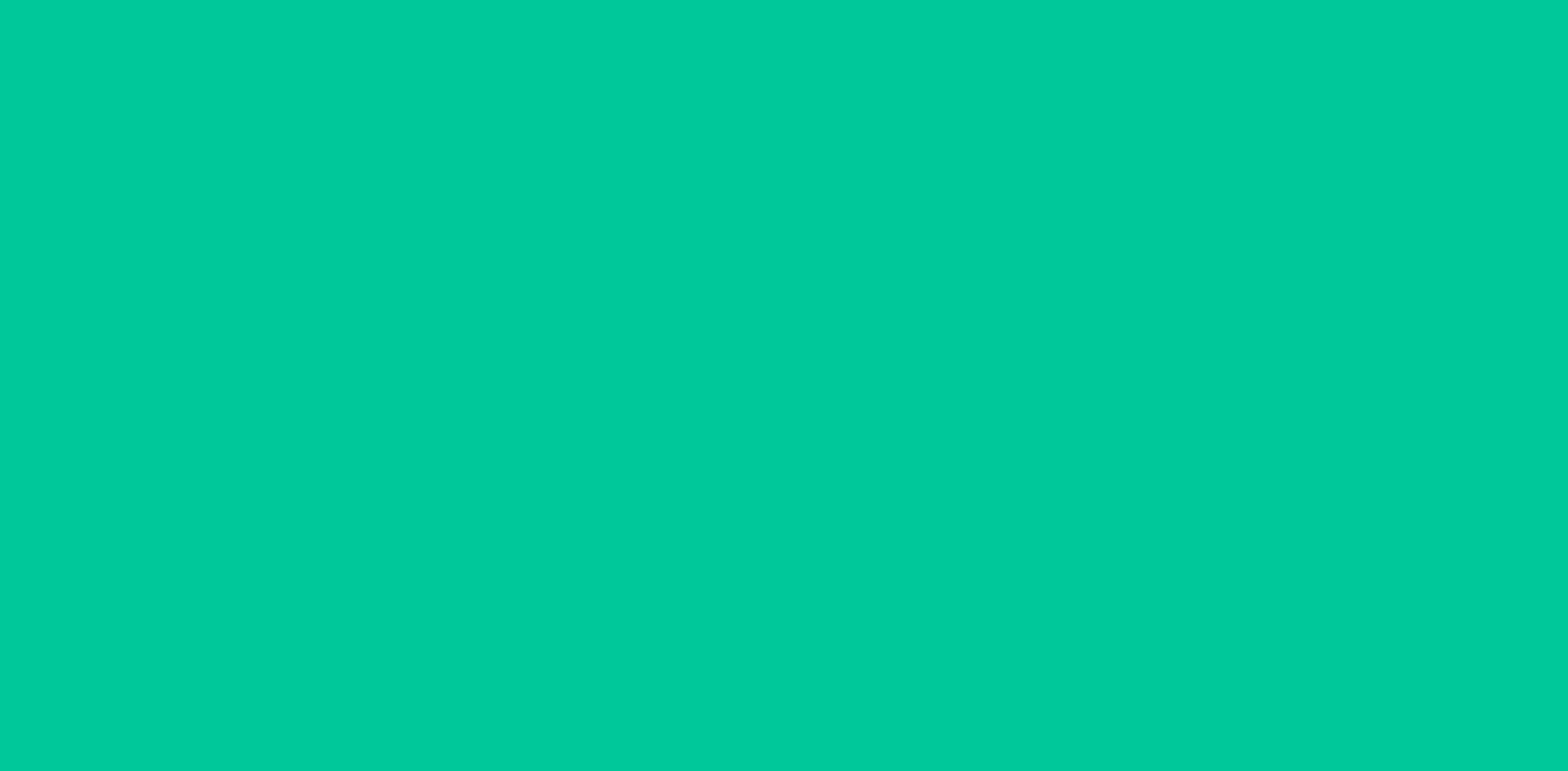
click at [901, 120] on button "increment number" at bounding box center [899, 120] width 24 height 24
type input "4"
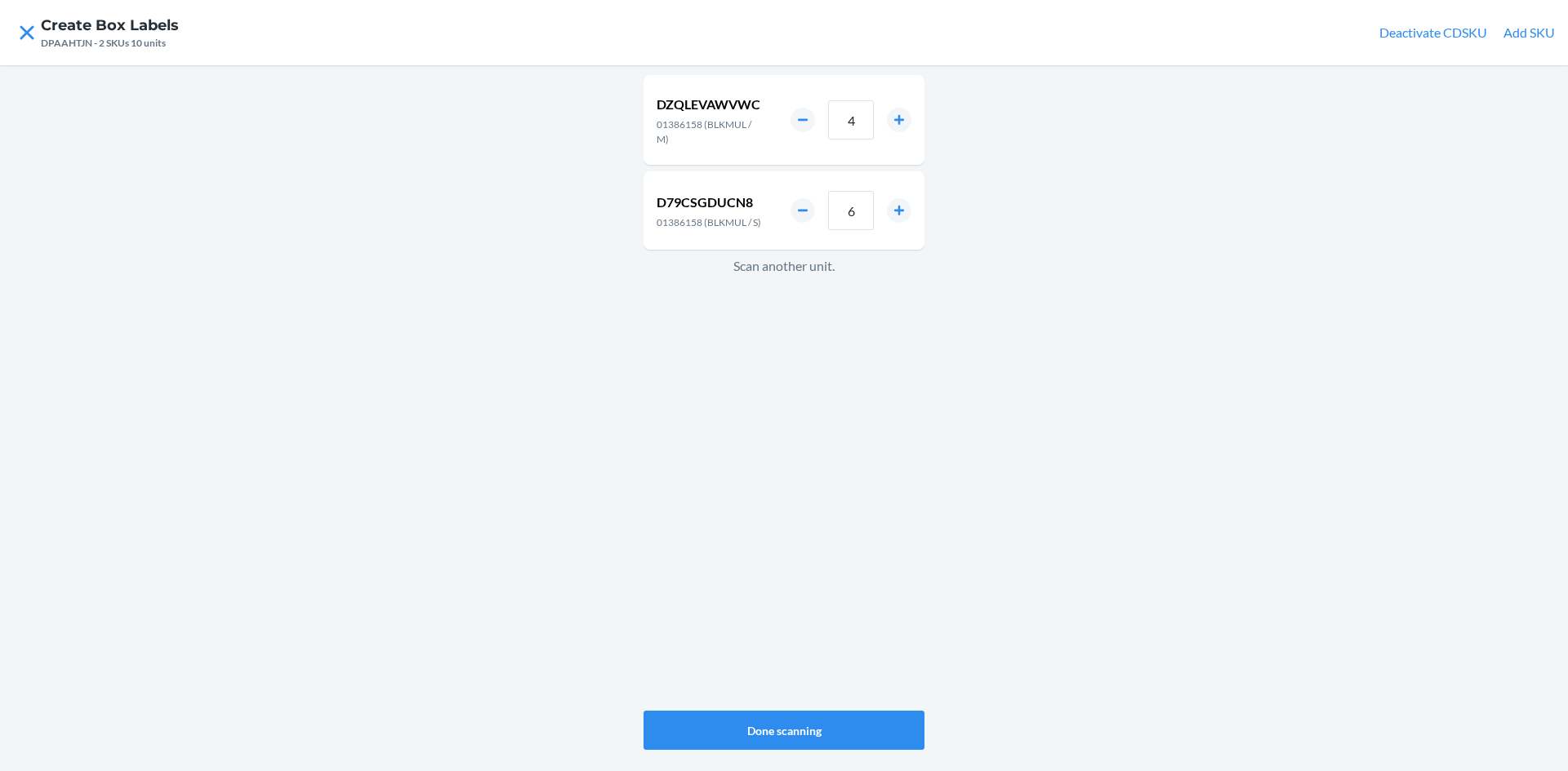
click at [794, 334] on div "DZQLEVAWVWC 01386158 (BLKMUL / M) 4 D79CSGDUCN8 01386158 (BLKMUL / S) 6 Scan an…" at bounding box center [784, 393] width 281 height 642
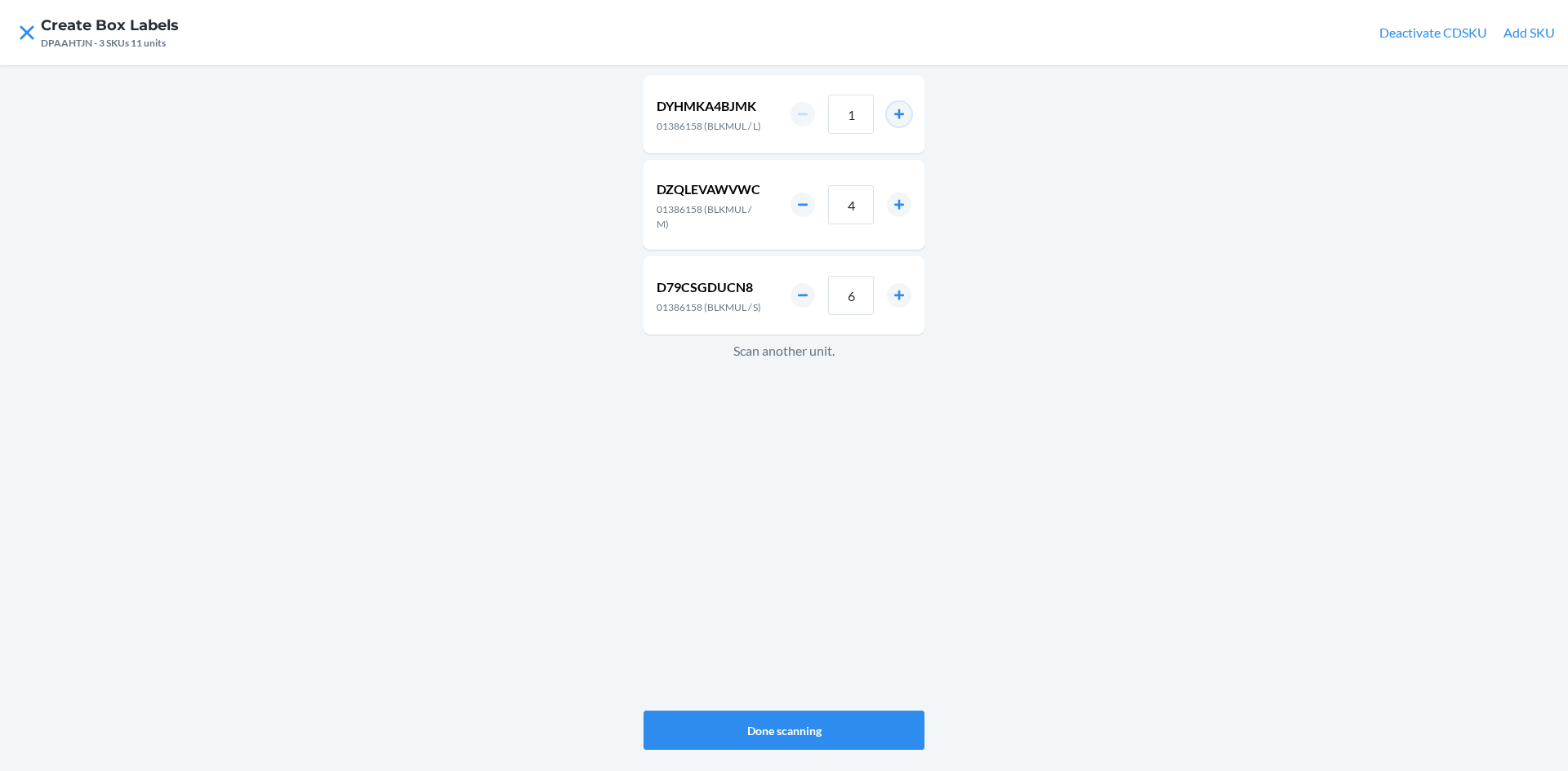
click at [904, 119] on button "increment number" at bounding box center [899, 114] width 24 height 24
type input "2"
click at [846, 724] on button "Done scanning" at bounding box center [784, 731] width 281 height 40
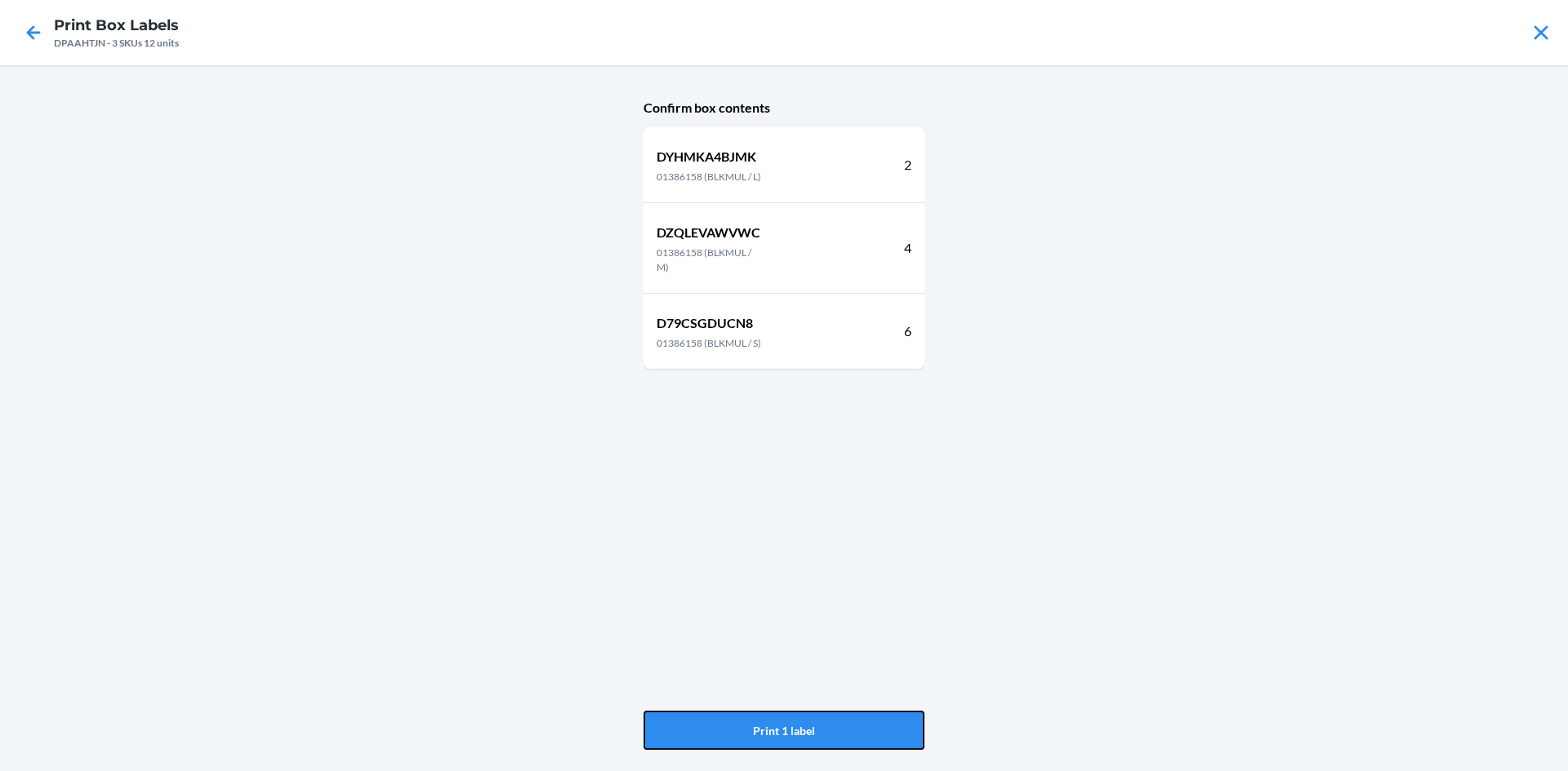
click at [846, 724] on button "Print 1 label" at bounding box center [784, 731] width 281 height 40
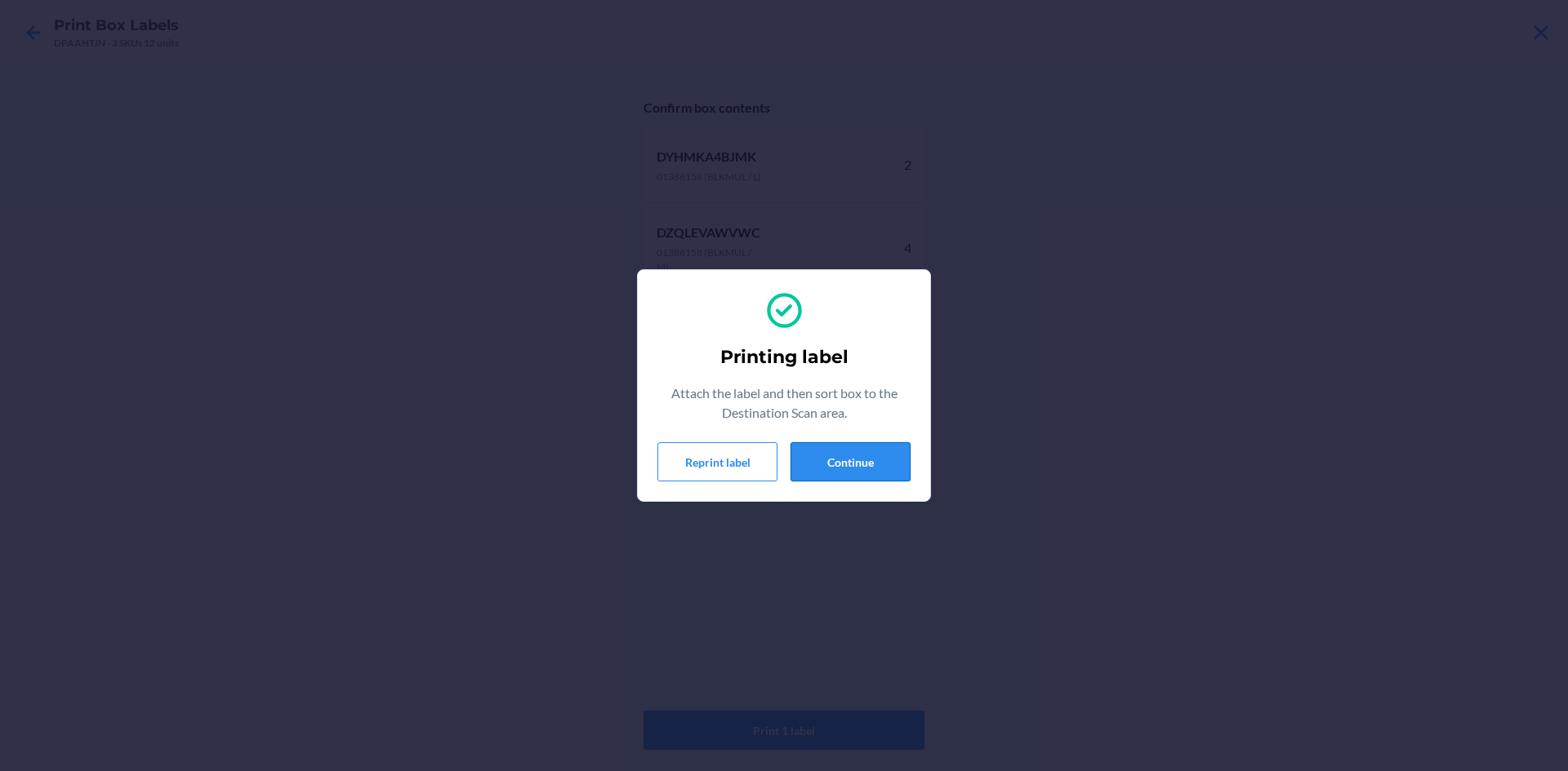
click at [899, 458] on button "Continue" at bounding box center [849, 462] width 120 height 40
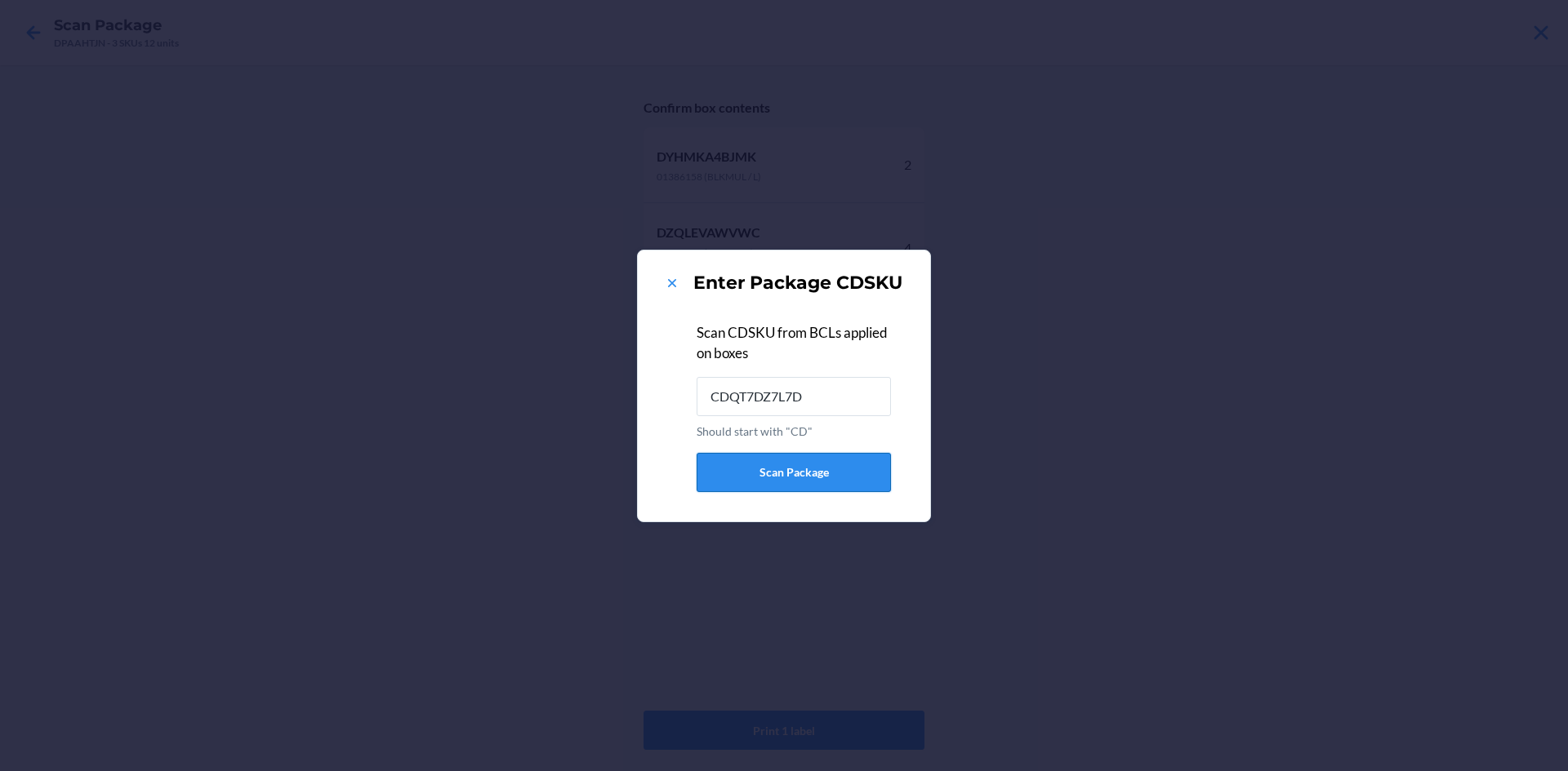
type input "CDQT7DZ7L7D"
click at [669, 280] on icon at bounding box center [671, 283] width 8 height 8
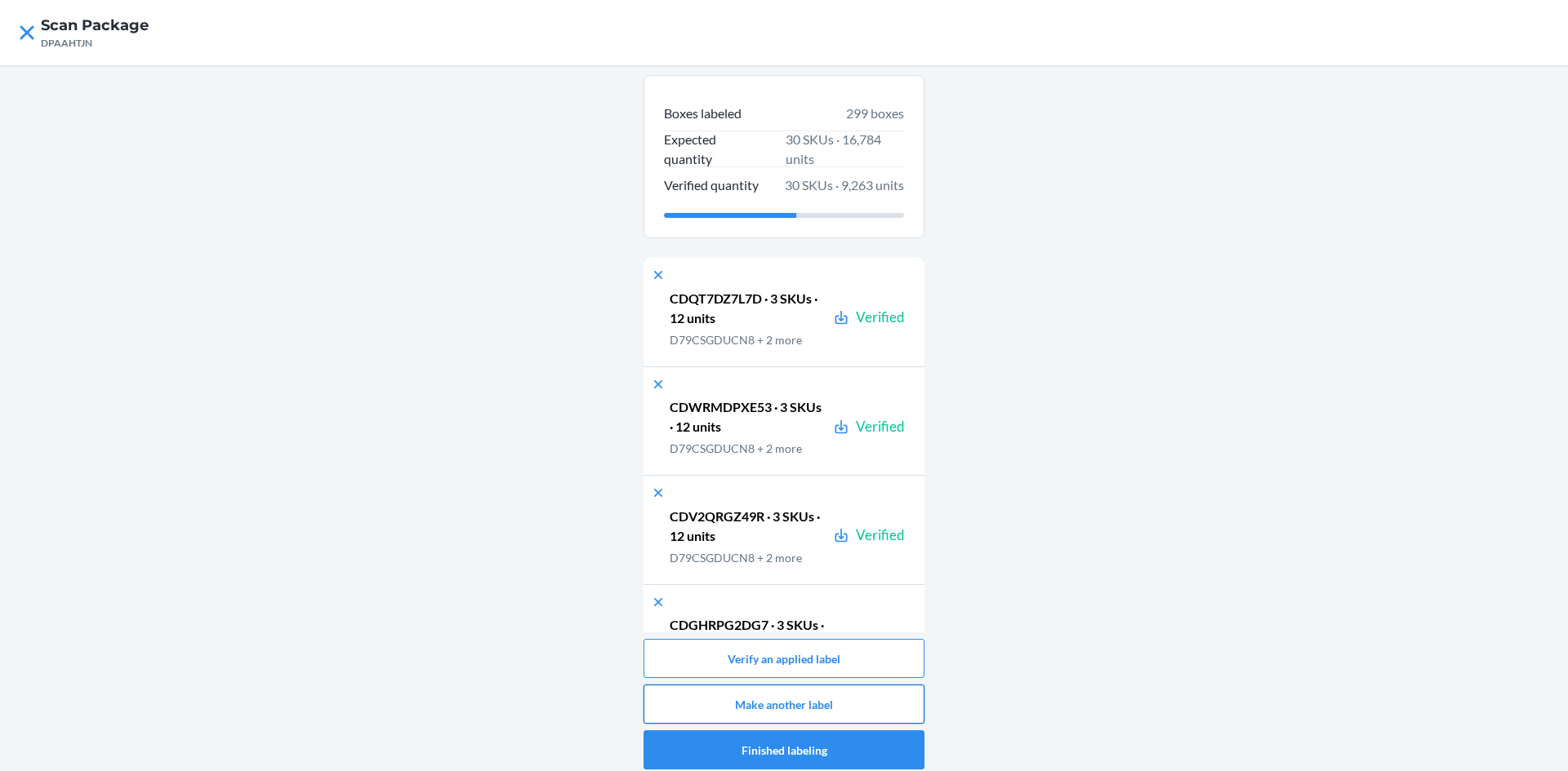
click at [866, 698] on button "Make another label" at bounding box center [784, 704] width 281 height 40
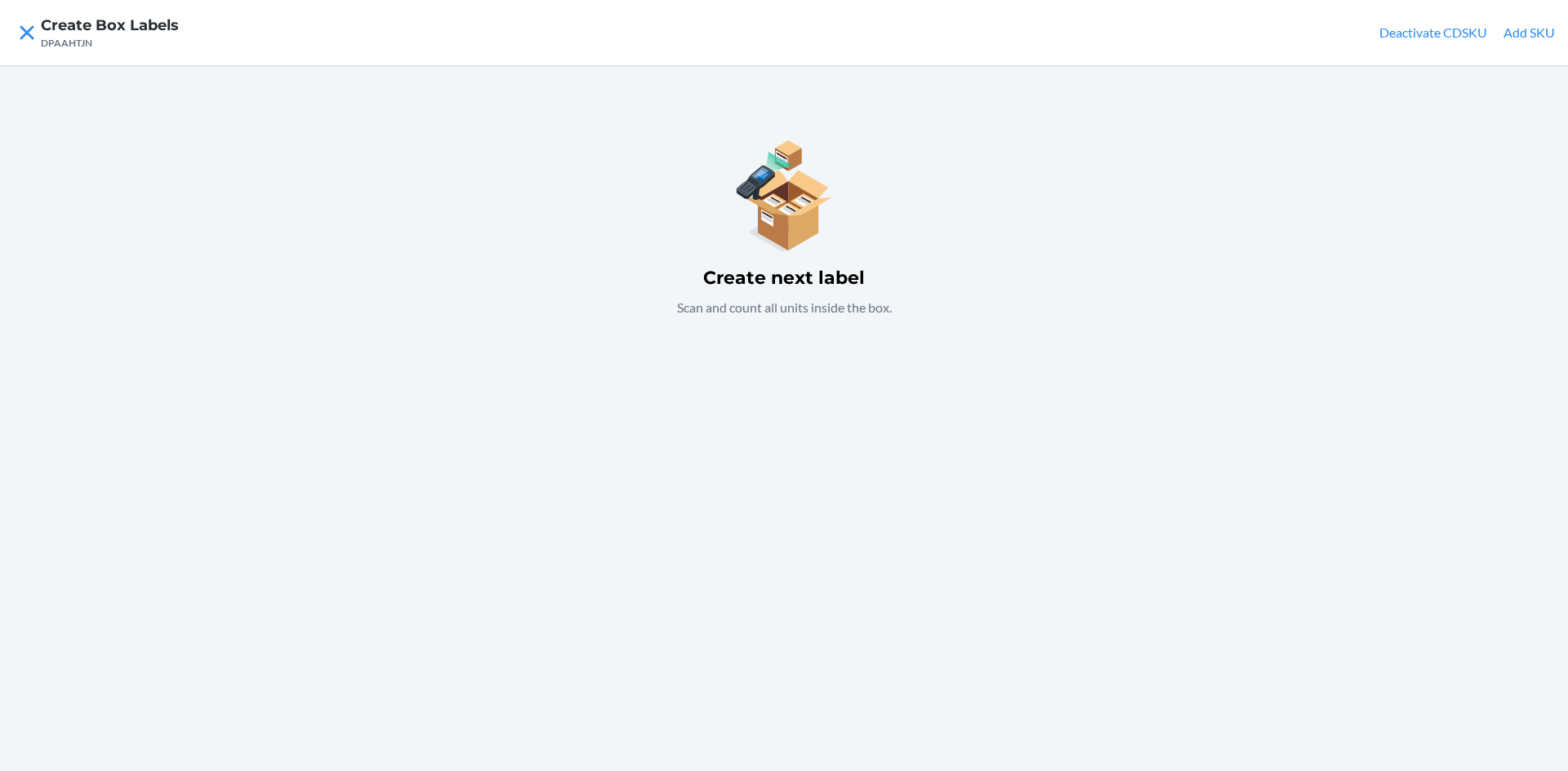
click at [804, 326] on div "Create next label Scan and count all units inside the box." at bounding box center [784, 225] width 281 height 223
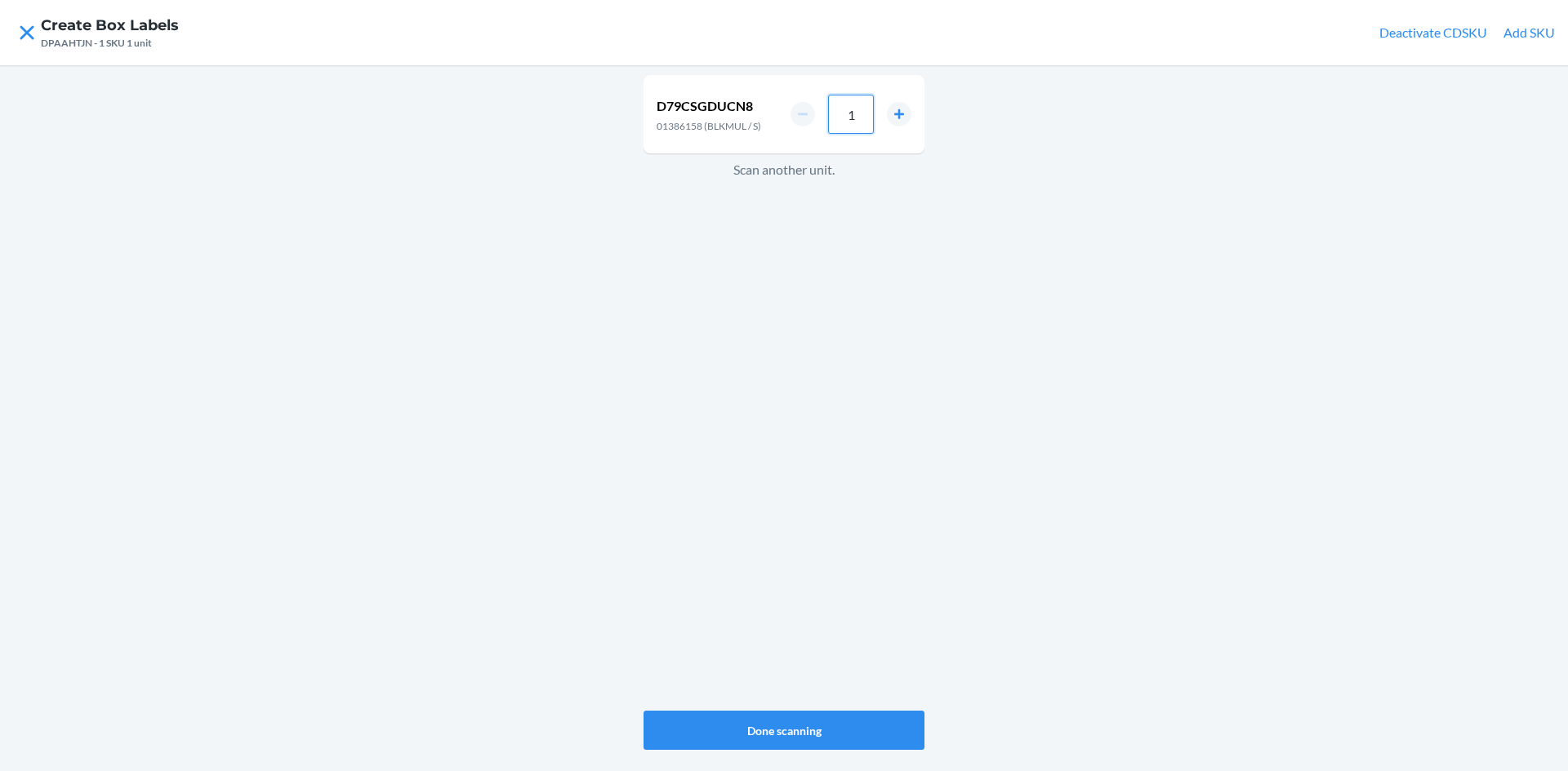
click at [861, 121] on input "1" at bounding box center [850, 115] width 46 height 40
type input "6"
click at [1402, 626] on div "D79CSGDUCN8 01386158 (BLKMUL / S) 6 Scan another unit. Done scanning" at bounding box center [784, 418] width 1568 height 706
click at [716, 345] on div "D79CSGDUCN8 01386158 (BLKMUL / S) 6 Scan another unit." at bounding box center [784, 393] width 281 height 642
click at [900, 114] on button "increment number" at bounding box center [899, 120] width 24 height 24
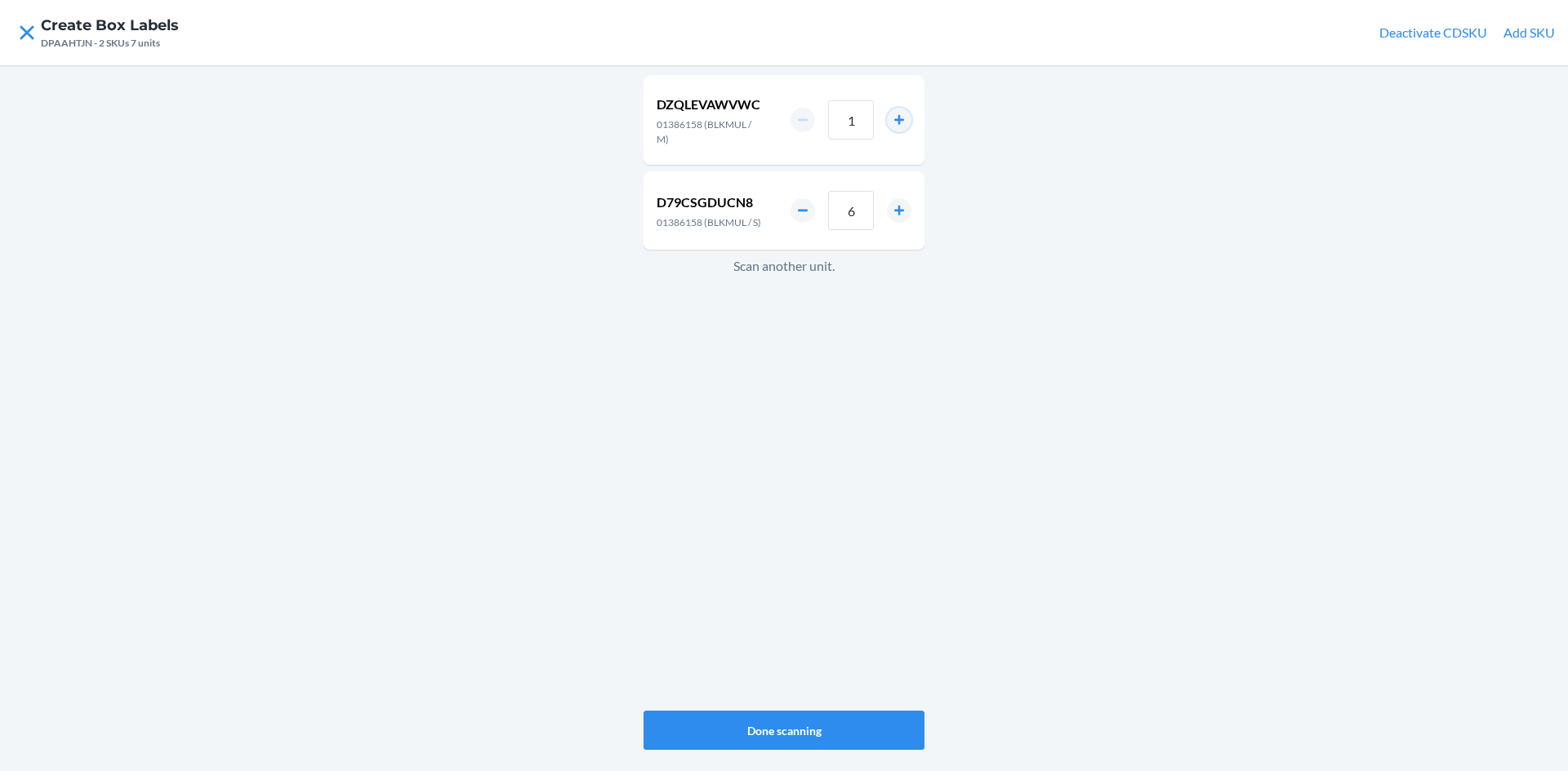
click at [900, 114] on button "increment number" at bounding box center [899, 120] width 24 height 24
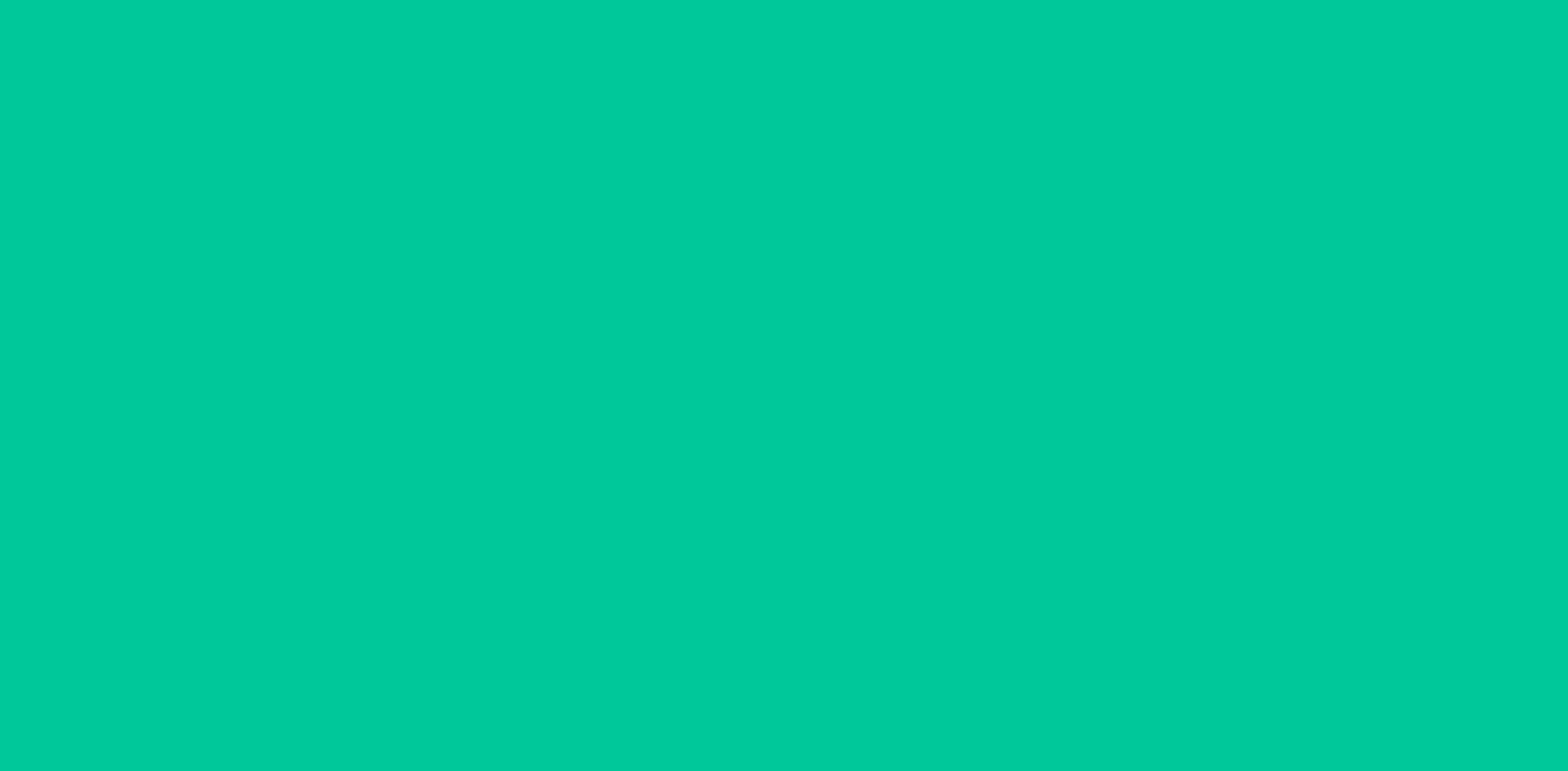
click at [900, 114] on button "increment number" at bounding box center [899, 120] width 24 height 24
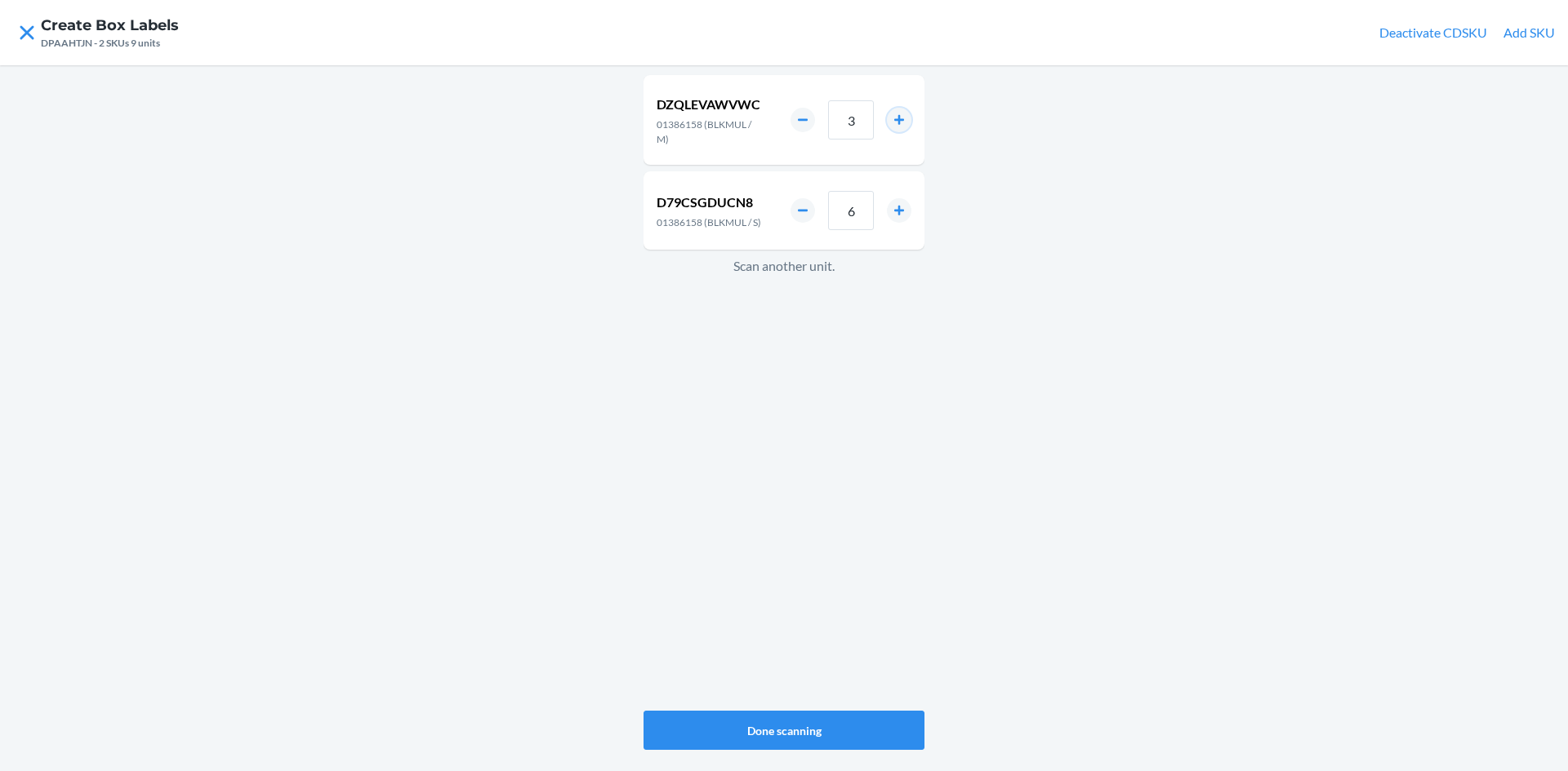
type input "4"
click at [763, 383] on div "DZQLEVAWVWC 01386158 (BLKMUL / M) 4 D79CSGDUCN8 01386158 (BLKMUL / S) 6 Scan an…" at bounding box center [784, 393] width 281 height 642
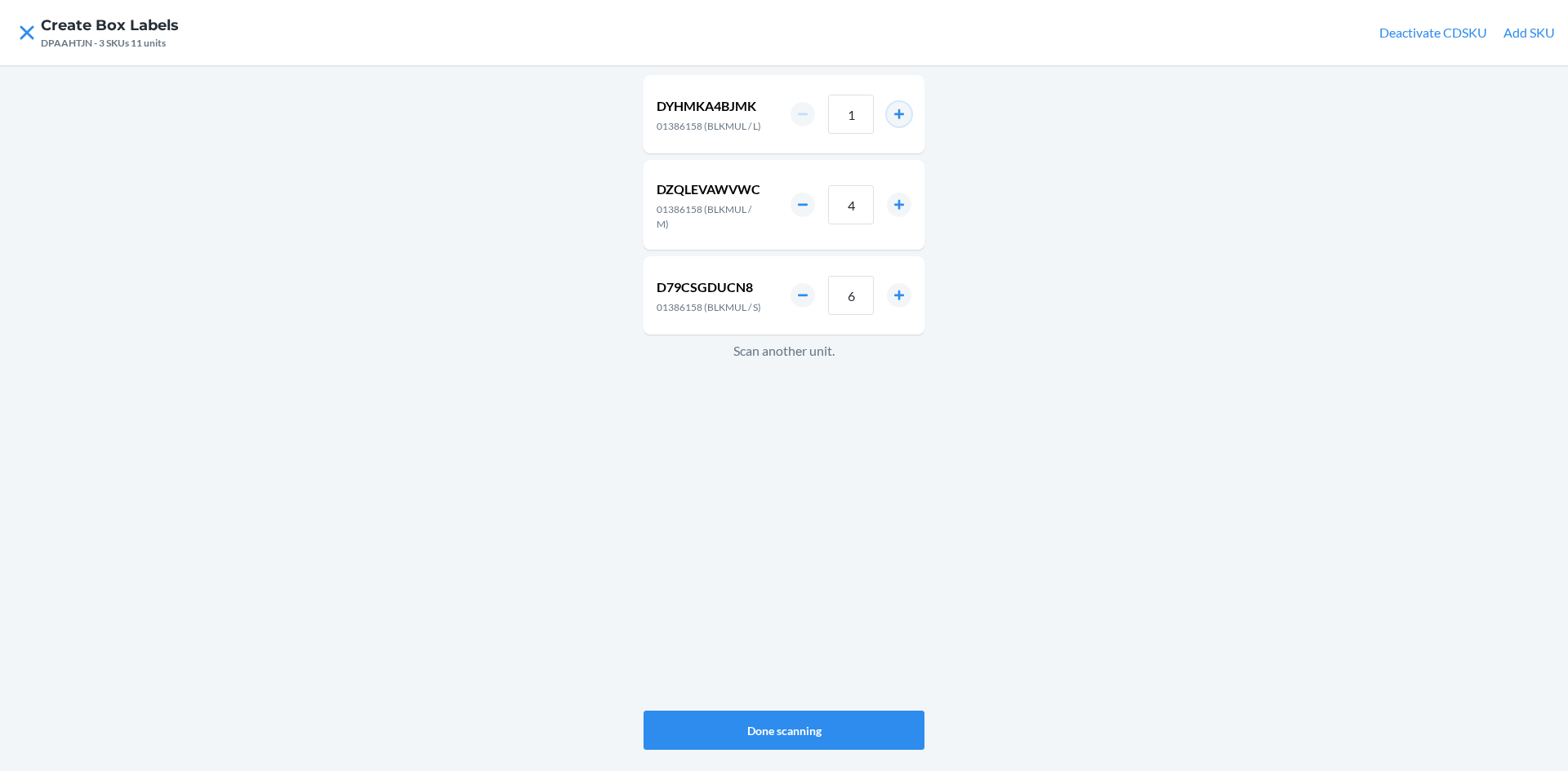
click at [899, 120] on button "increment number" at bounding box center [899, 114] width 24 height 24
type input "2"
click at [826, 731] on button "Done scanning" at bounding box center [784, 731] width 281 height 40
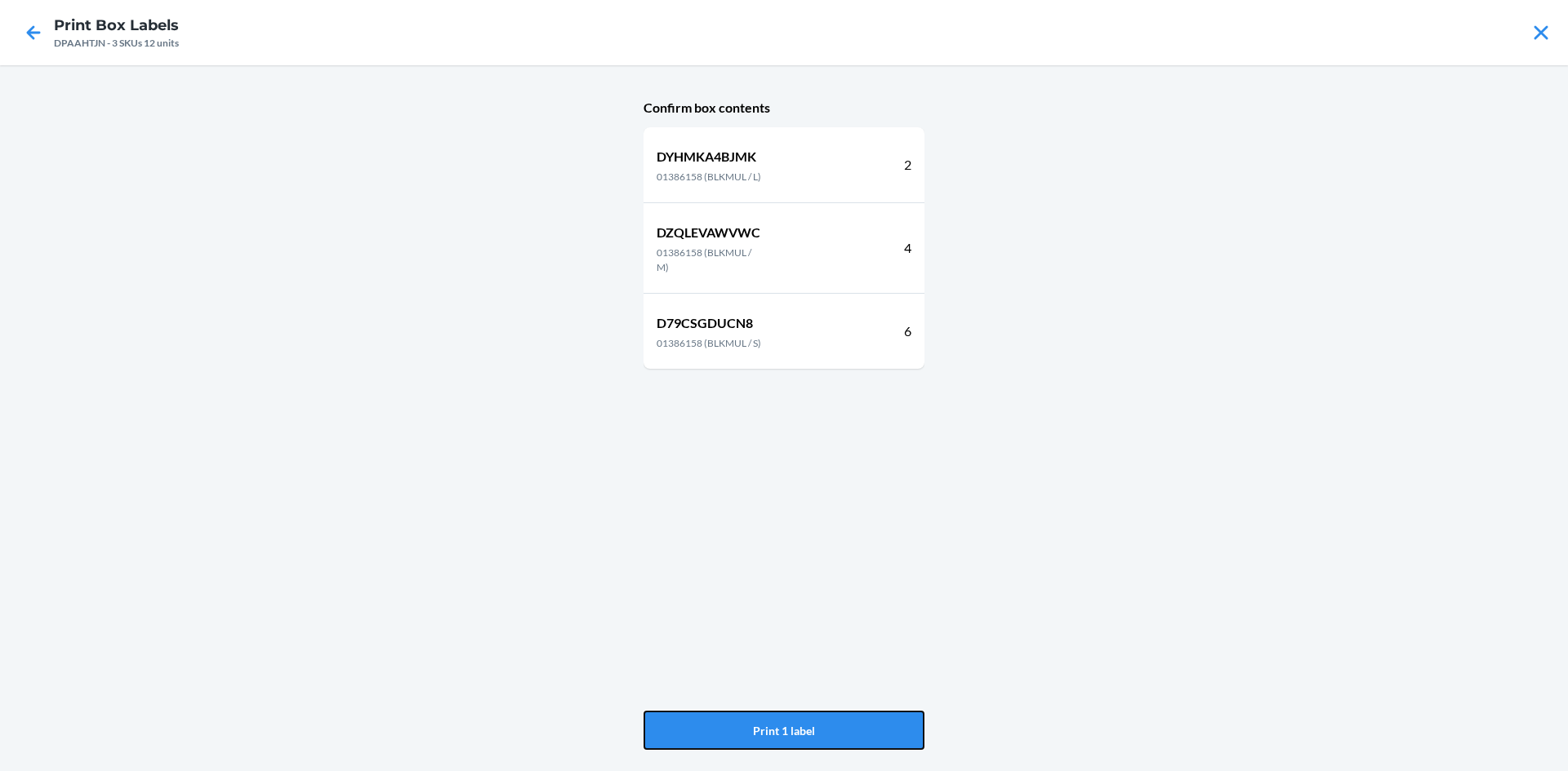
click at [826, 731] on button "Print 1 label" at bounding box center [784, 731] width 281 height 40
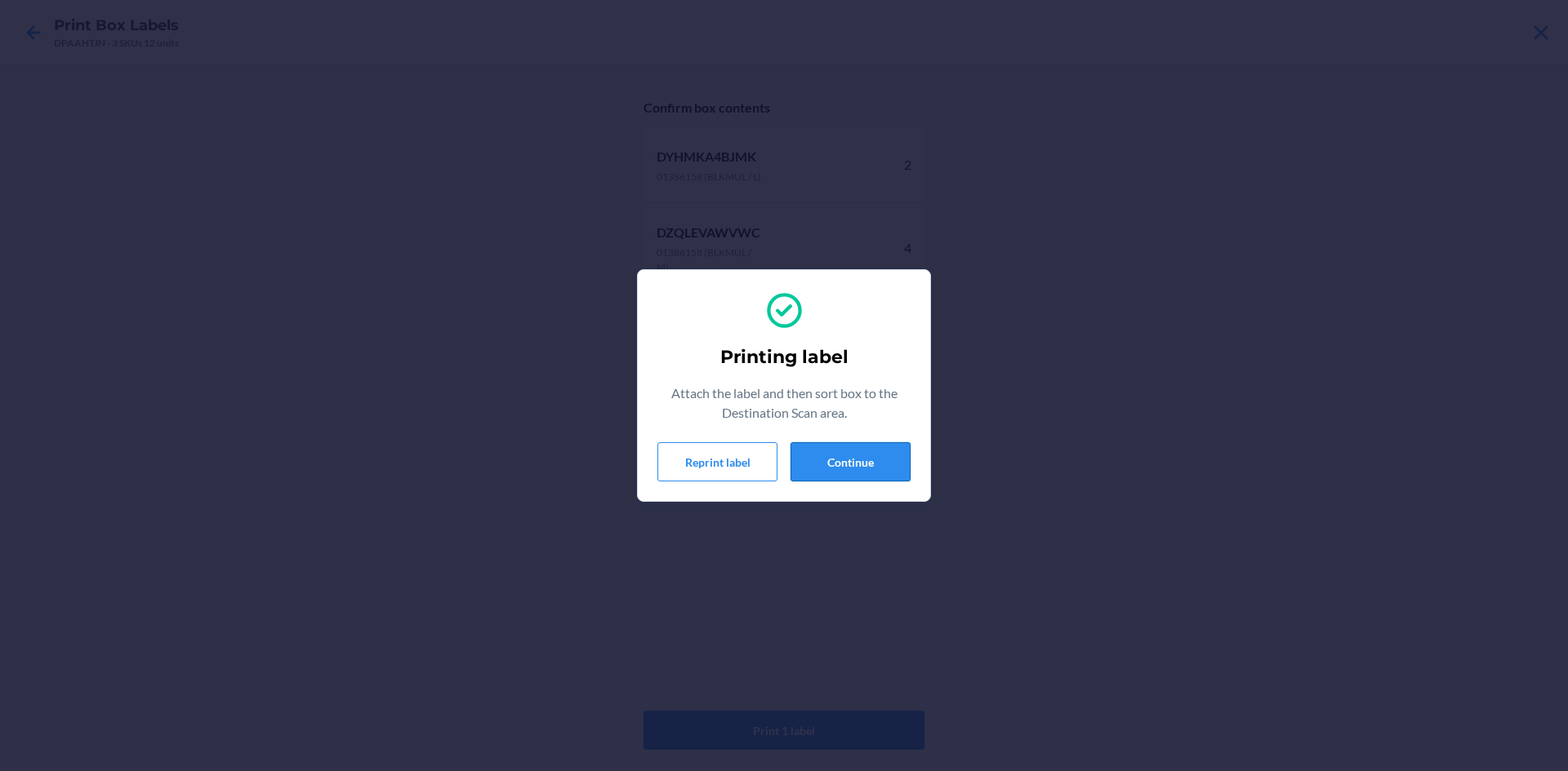
click at [883, 468] on button "Continue" at bounding box center [849, 462] width 120 height 40
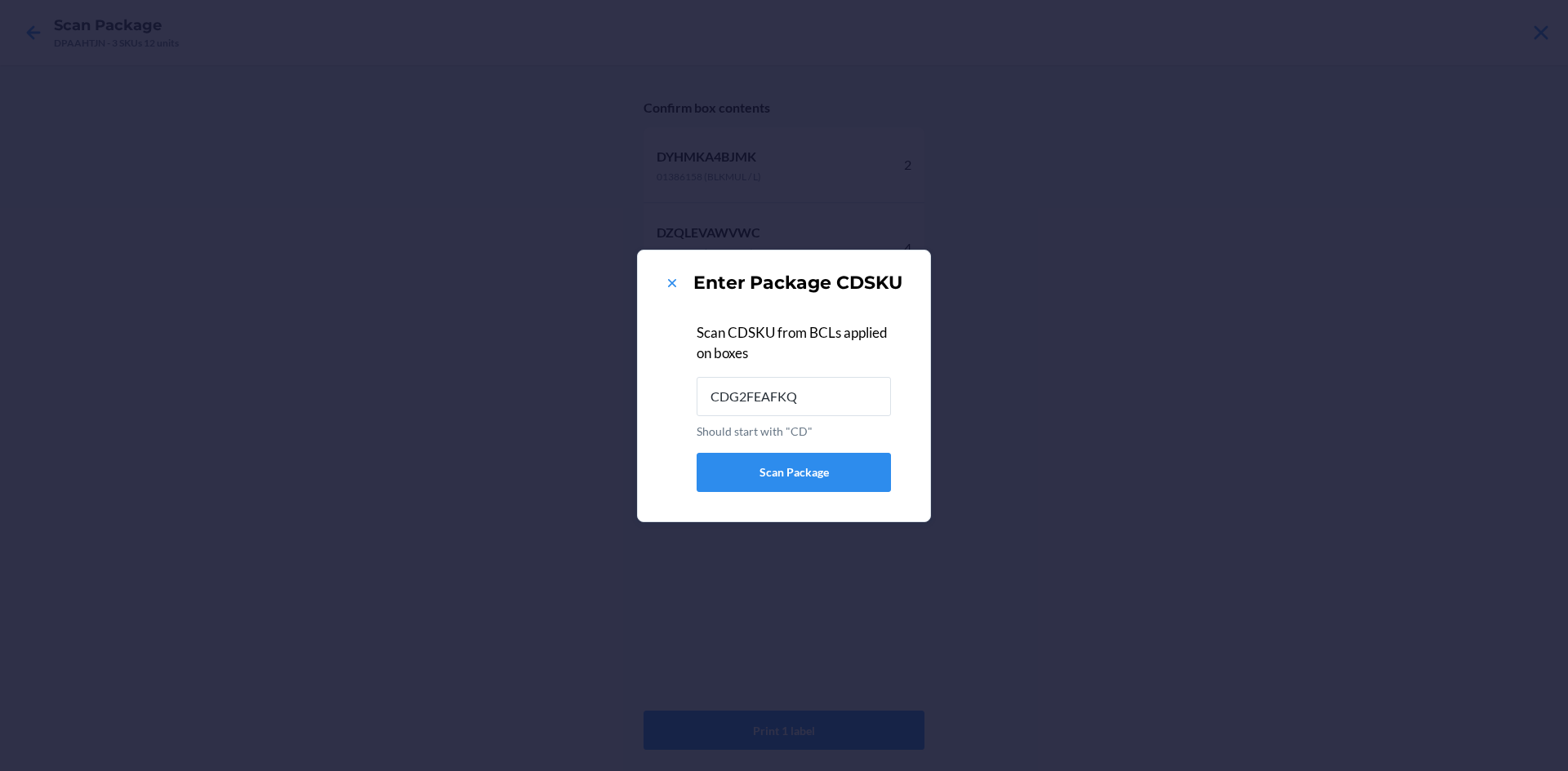
type input "CDG2FEAFKQ9"
click at [670, 287] on icon at bounding box center [671, 282] width 16 height 16
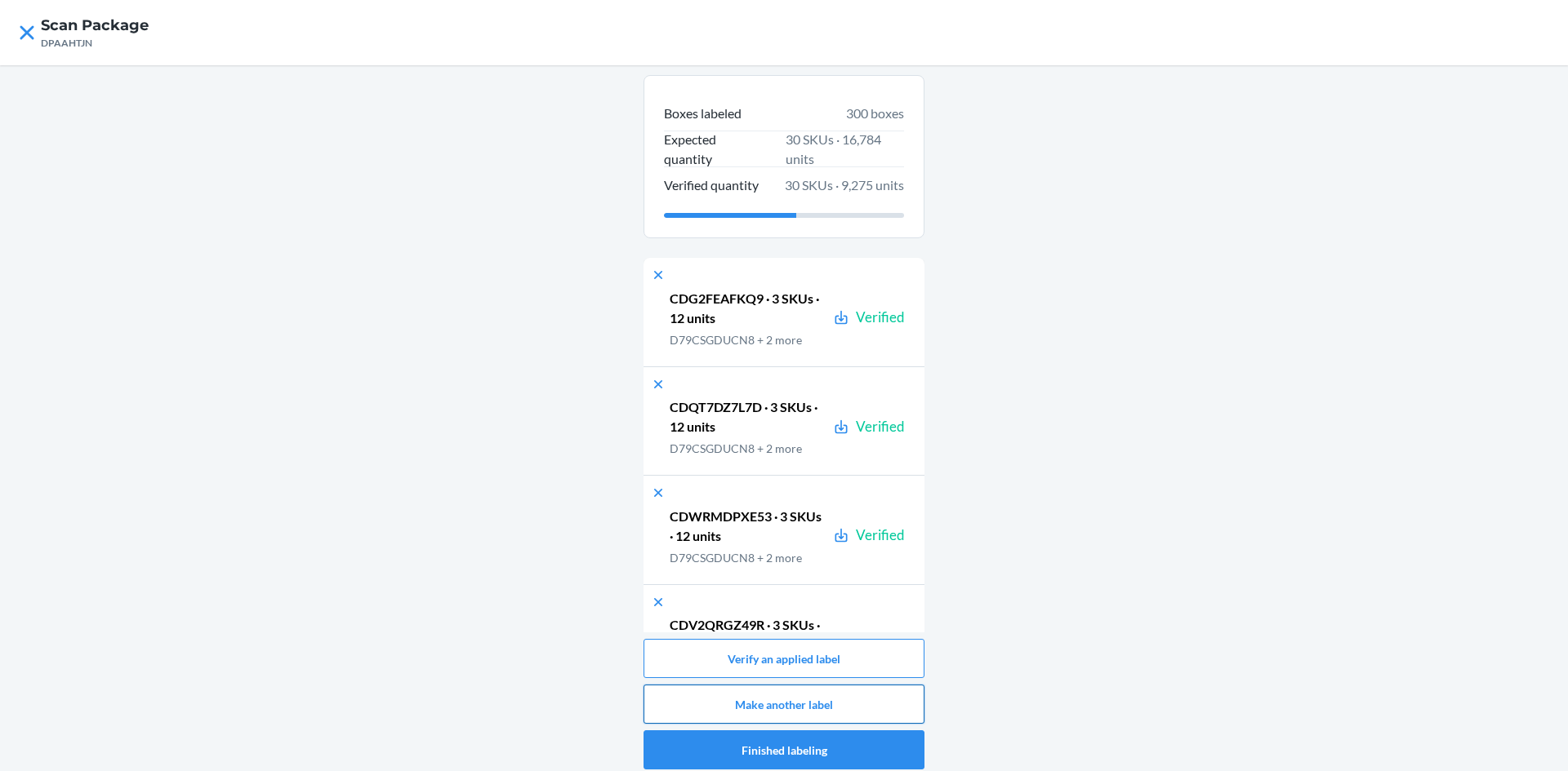
click at [817, 699] on button "Make another label" at bounding box center [784, 704] width 281 height 40
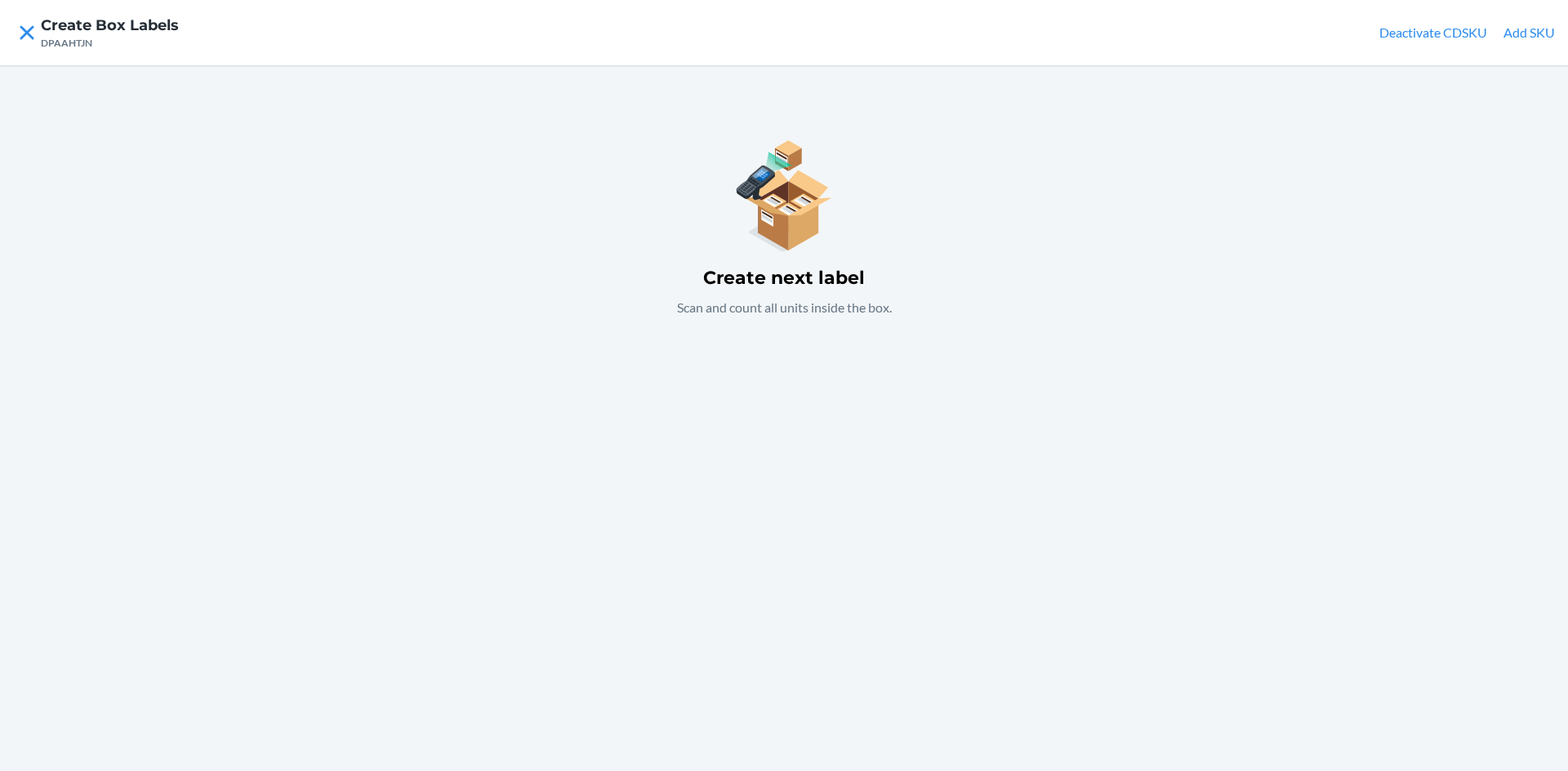
click at [781, 417] on div "Create next label Scan and count all units inside the box." at bounding box center [784, 418] width 1568 height 706
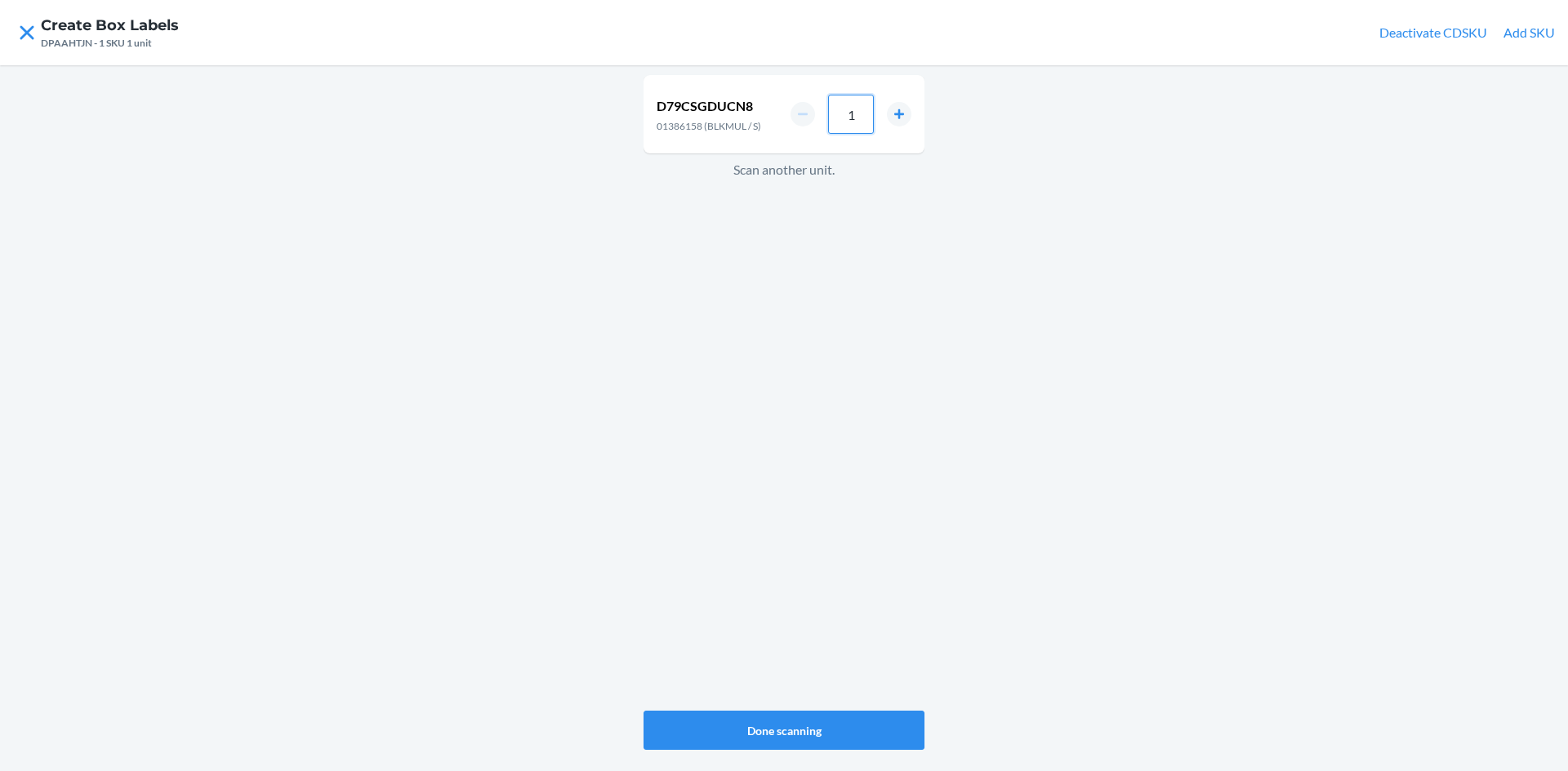
click at [869, 128] on input "1" at bounding box center [850, 115] width 46 height 40
type input "6"
click at [808, 284] on div "D79CSGDUCN8 01386158 (BLKMUL / S) 6 Scan another unit." at bounding box center [784, 393] width 281 height 642
click at [863, 115] on input "1" at bounding box center [850, 120] width 46 height 40
type input "4"
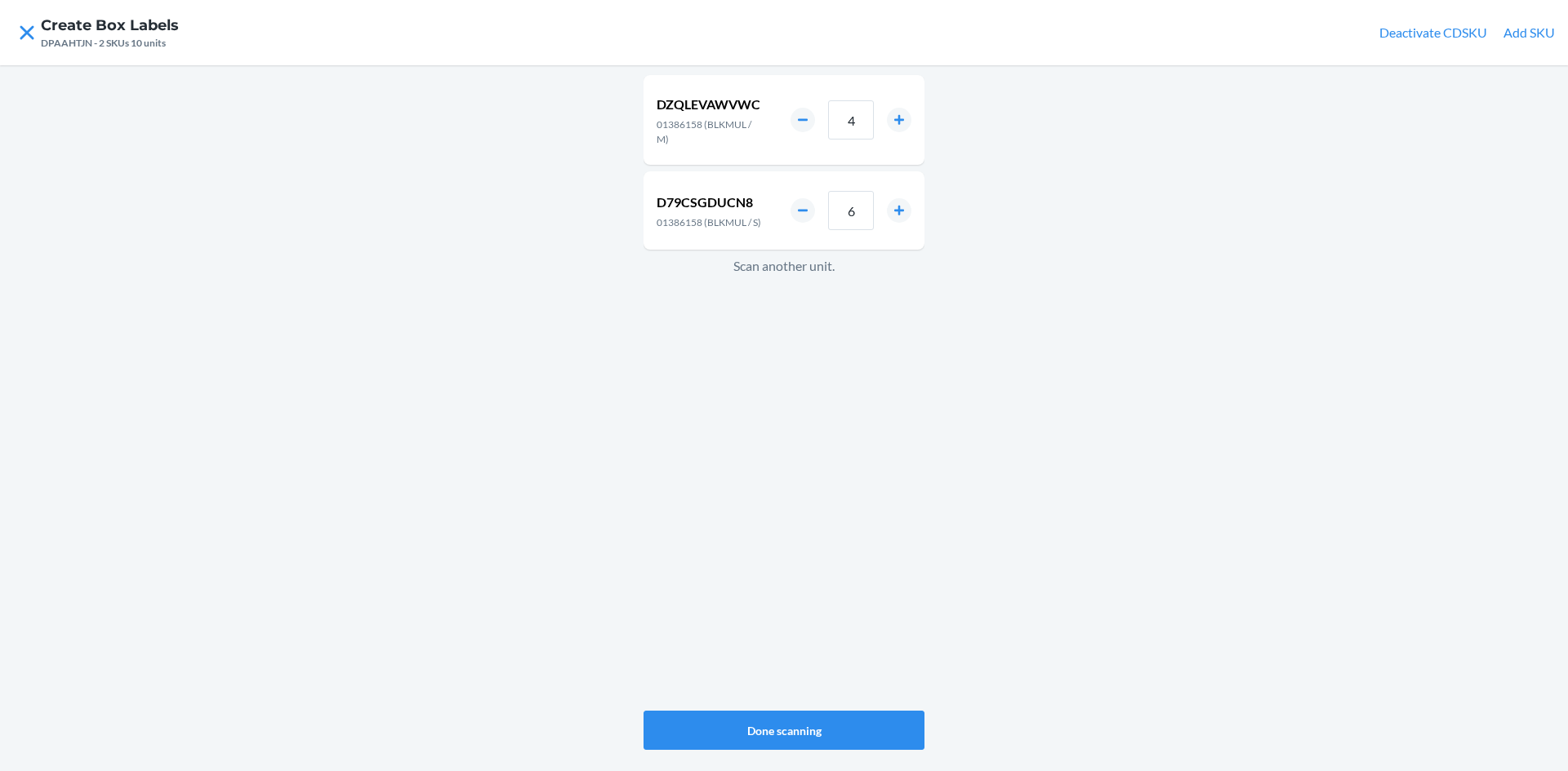
click at [761, 368] on div "DZQLEVAWVWC 01386158 (BLKMUL / M) 4 D79CSGDUCN8 01386158 (BLKMUL / S) 6 Scan an…" at bounding box center [784, 393] width 281 height 642
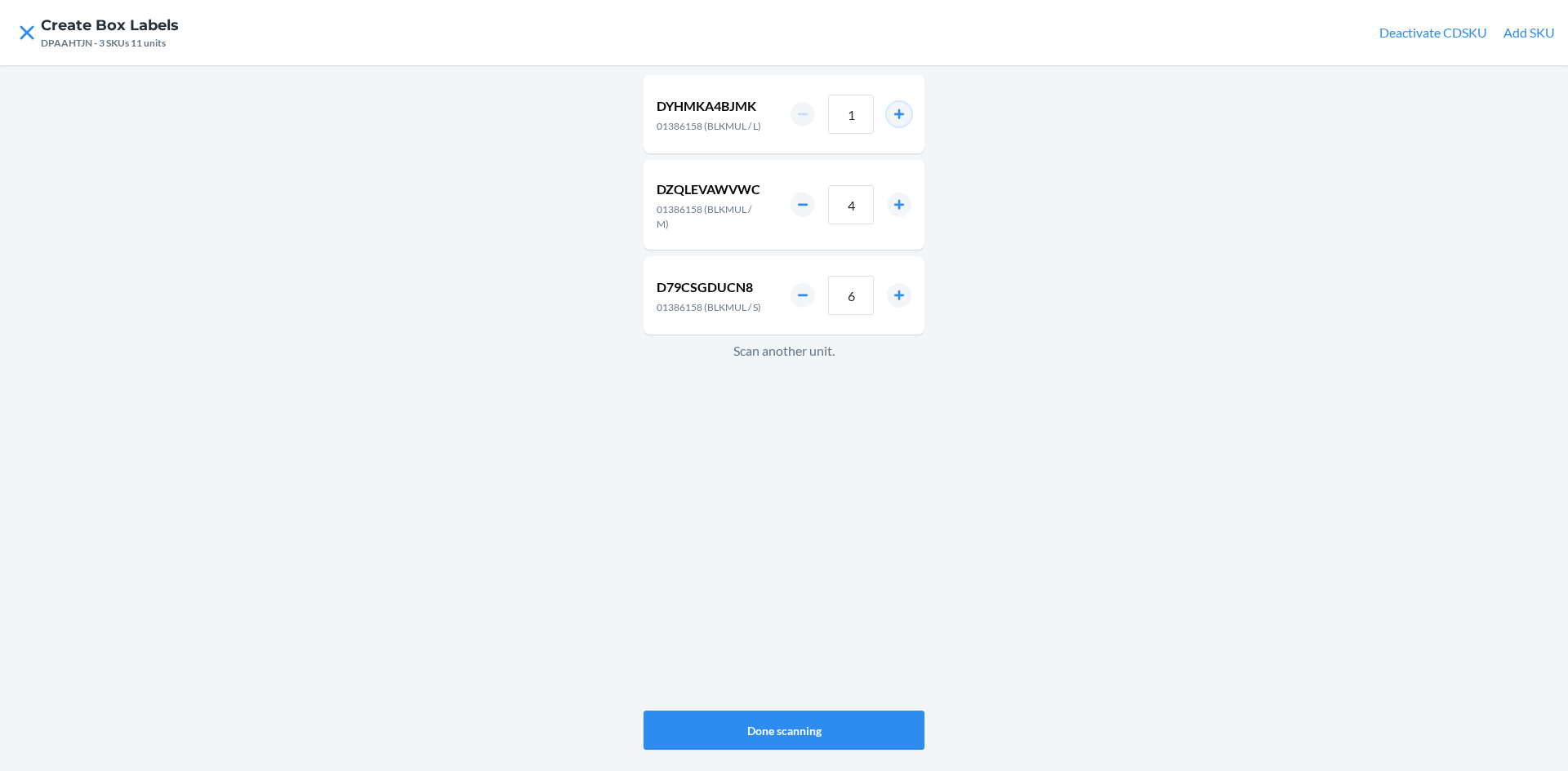
click at [898, 120] on button "increment number" at bounding box center [899, 114] width 24 height 24
type input "2"
click at [812, 732] on button "Done scanning" at bounding box center [784, 731] width 281 height 40
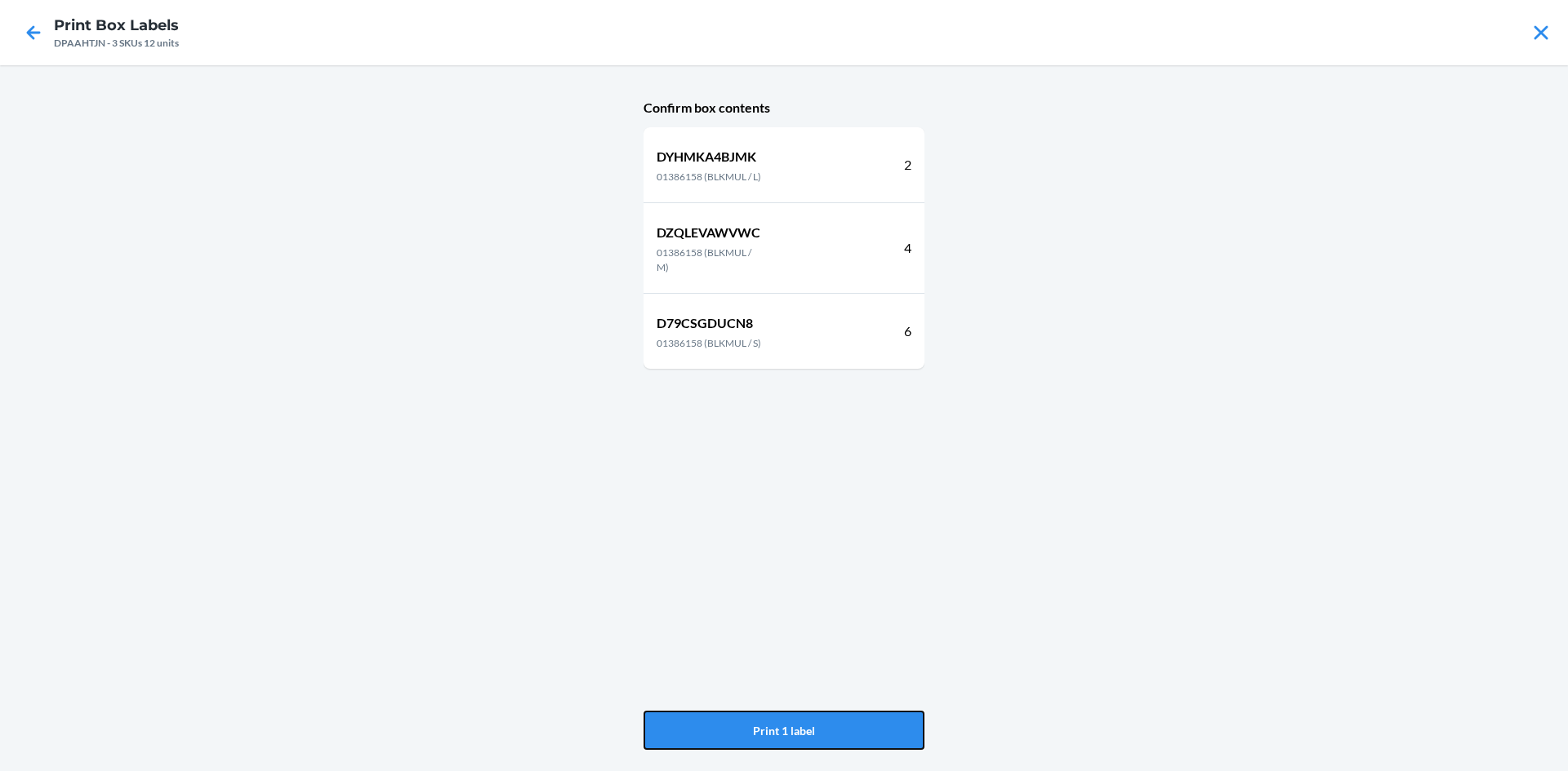
click at [812, 732] on button "Print 1 label" at bounding box center [784, 731] width 281 height 40
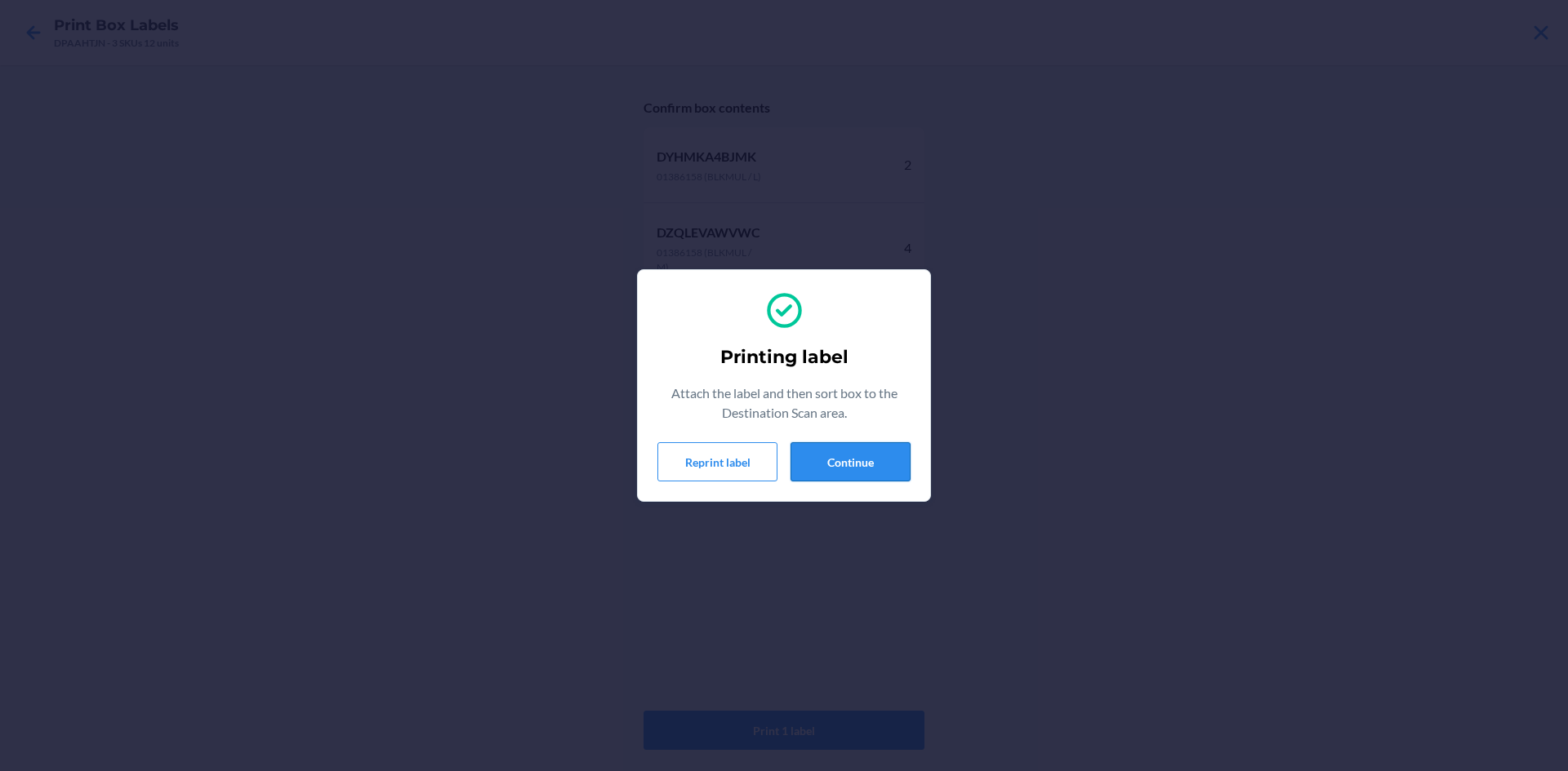
click at [867, 463] on button "Continue" at bounding box center [849, 462] width 120 height 40
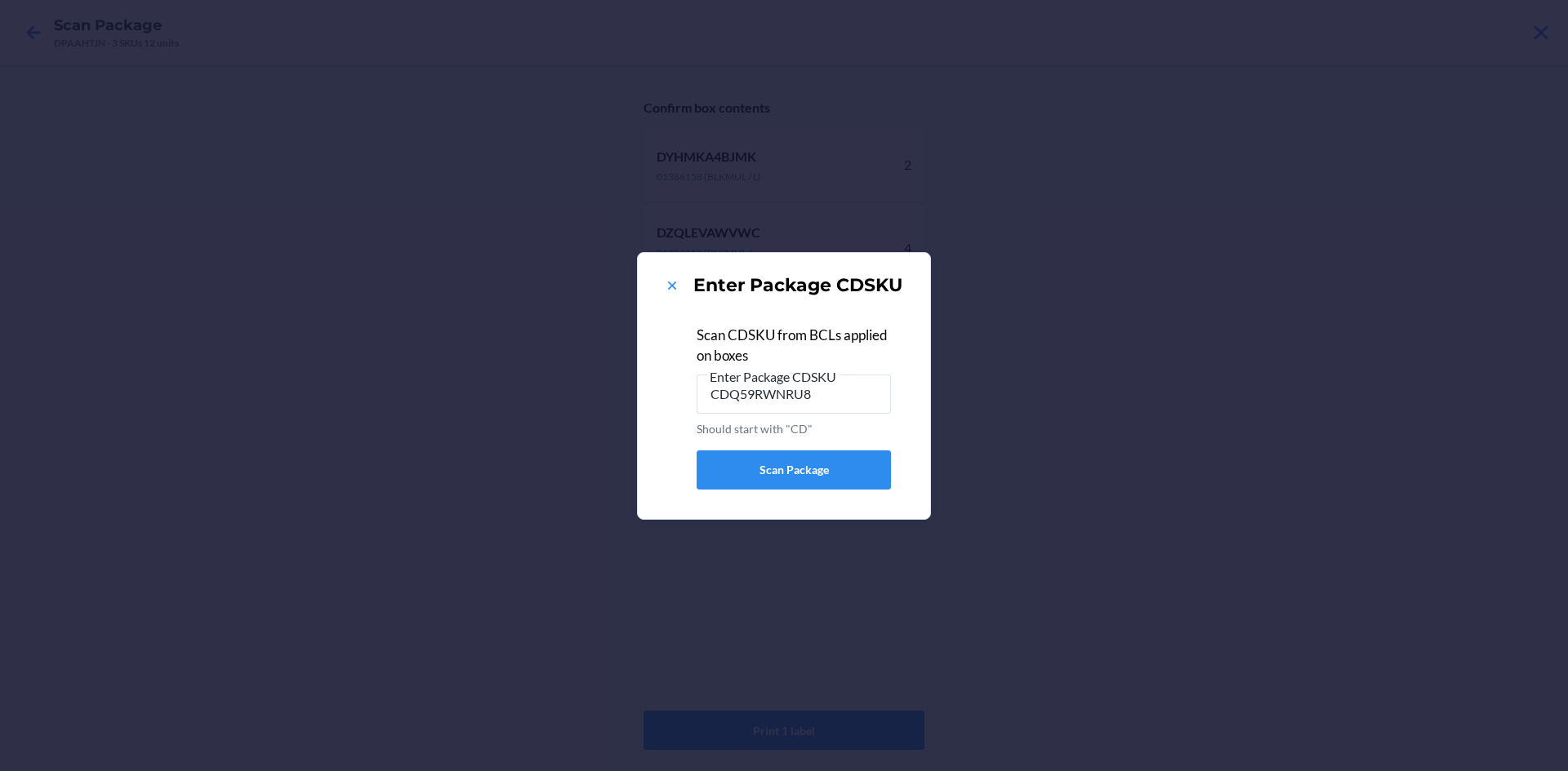
type input "CDQ59RWNRU8"
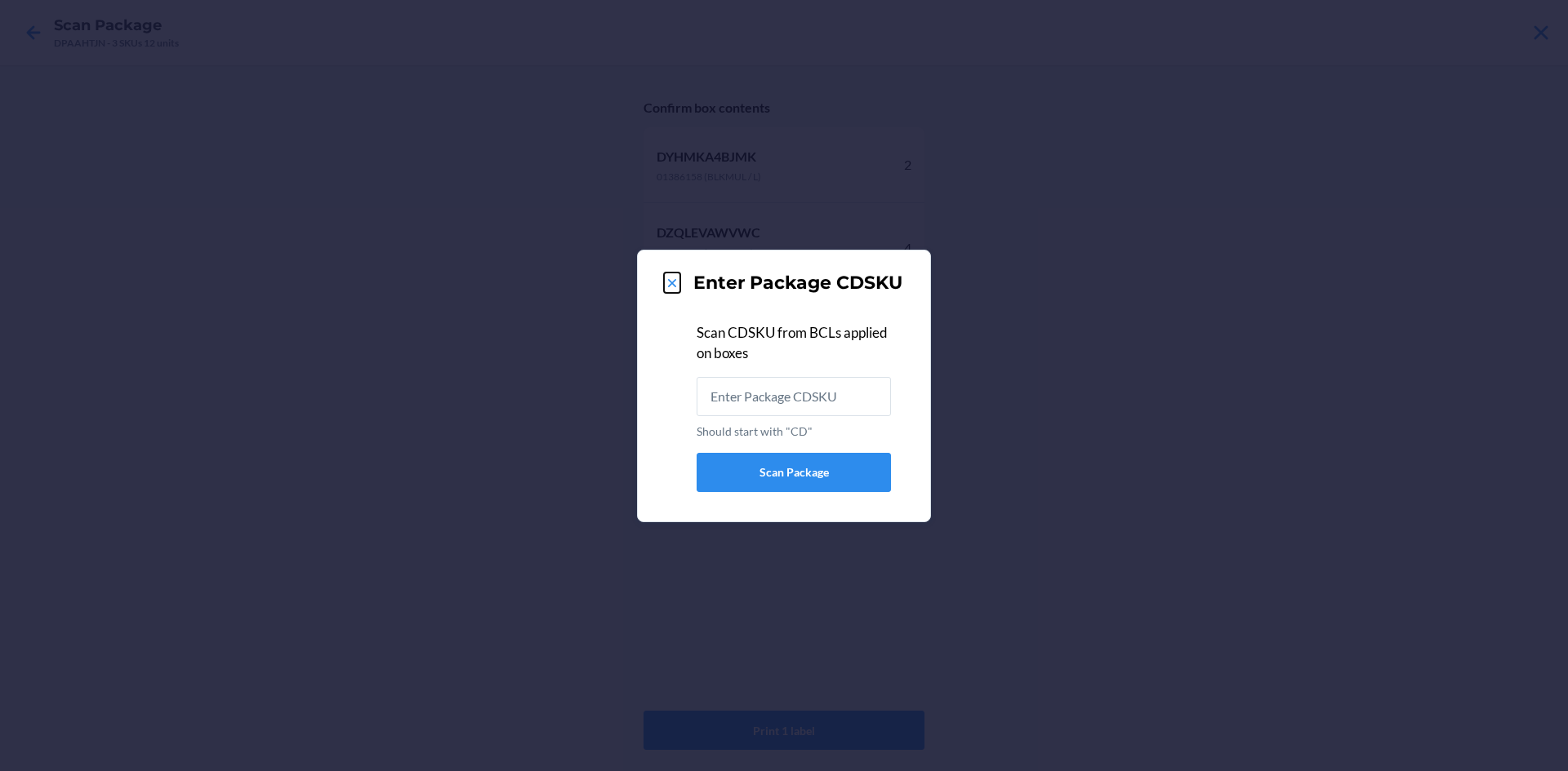
click at [673, 277] on icon at bounding box center [671, 282] width 16 height 16
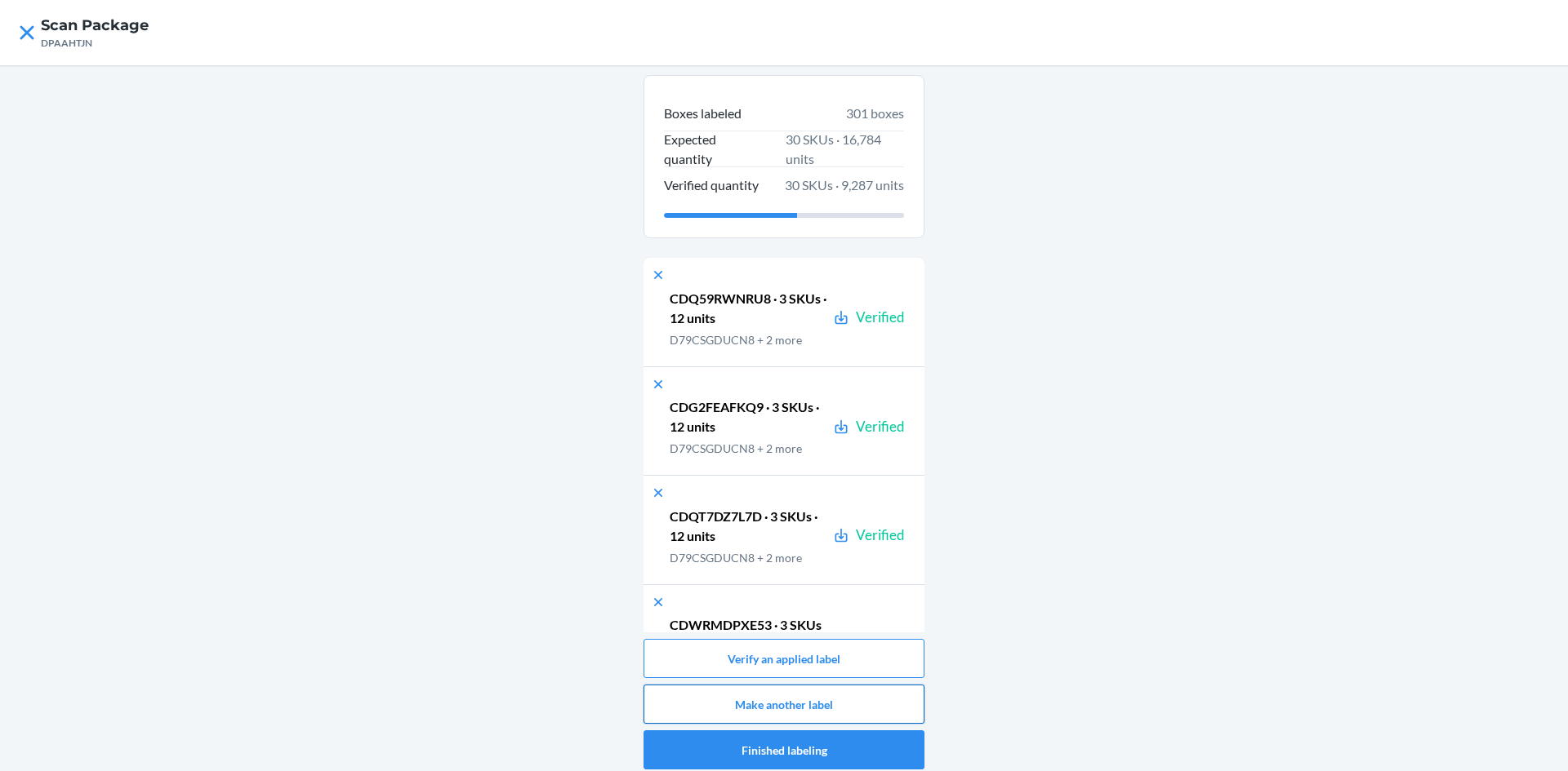
click at [786, 688] on button "Make another label" at bounding box center [784, 704] width 281 height 40
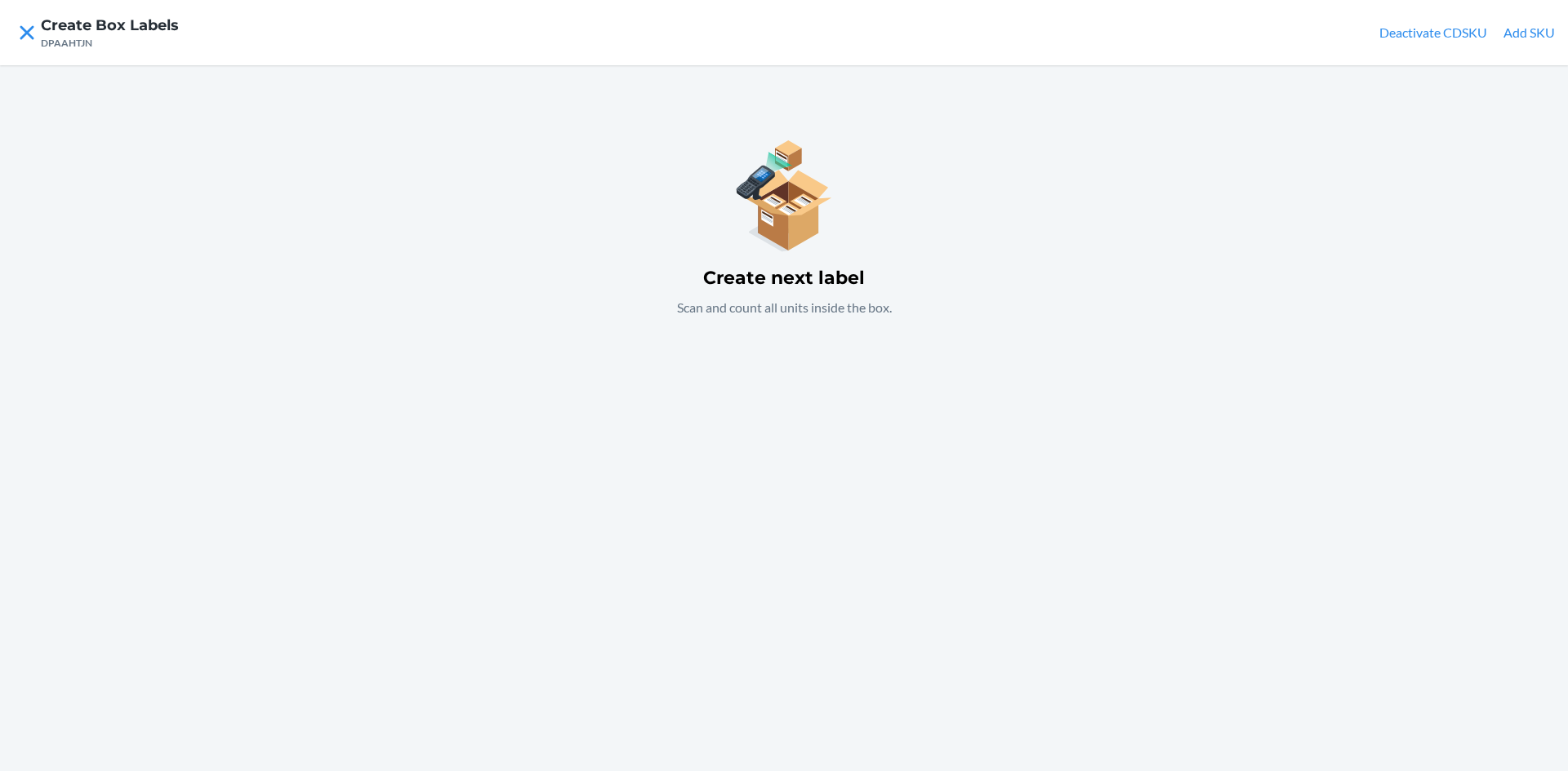
click at [730, 297] on div "Create next label Scan and count all units inside the box." at bounding box center [784, 225] width 281 height 223
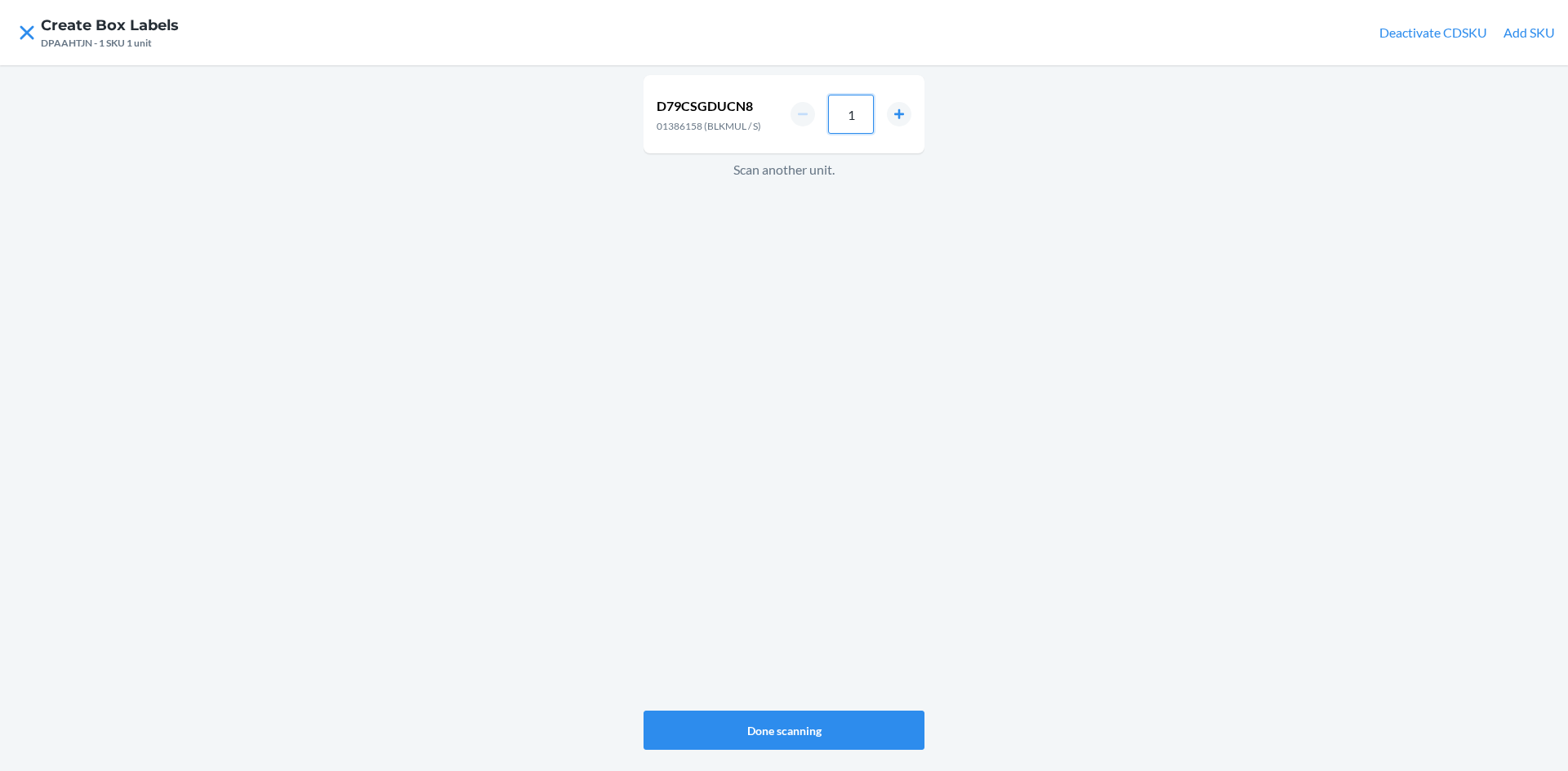
click at [855, 118] on input "1" at bounding box center [850, 115] width 46 height 40
type input "6"
click at [836, 358] on div "D79CSGDUCN8 01386158 (BLKMUL / S) 6 Scan another unit." at bounding box center [784, 393] width 281 height 642
click at [897, 119] on button "increment number" at bounding box center [899, 120] width 24 height 24
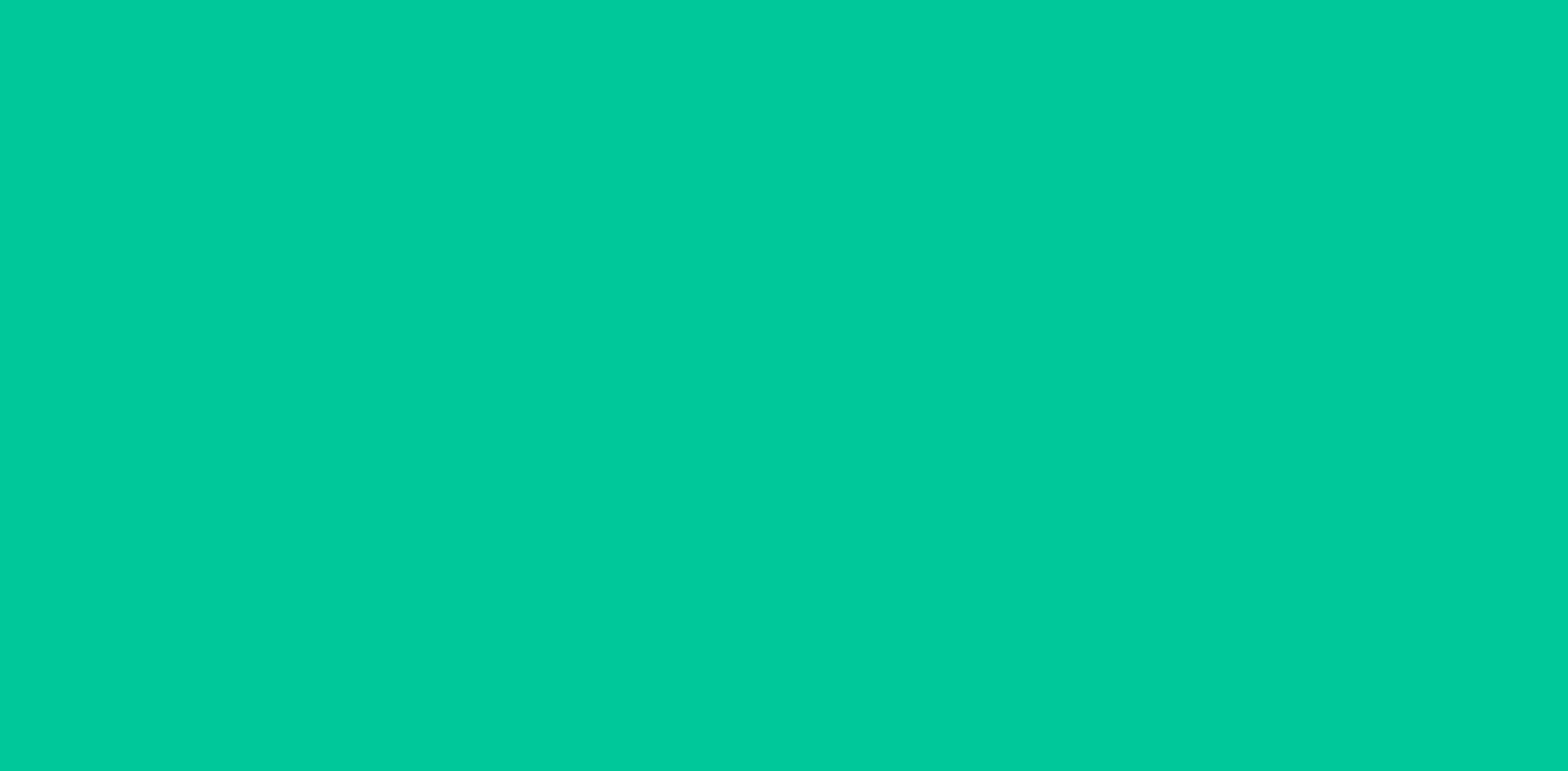
click at [897, 119] on button "increment number" at bounding box center [899, 120] width 24 height 24
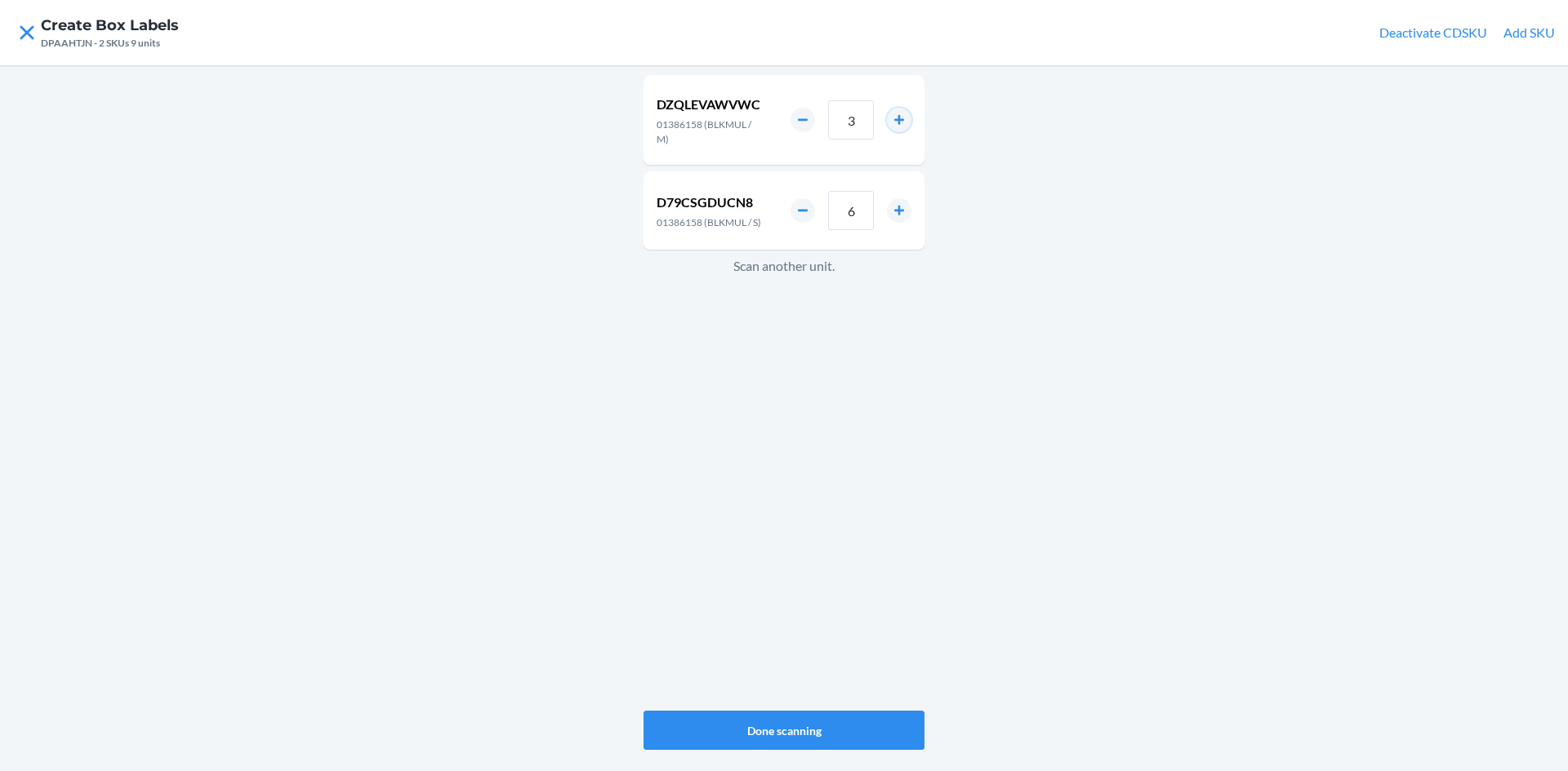
click at [894, 120] on button "increment number" at bounding box center [899, 120] width 24 height 24
type input "4"
click at [843, 408] on div "DZQLEVAWVWC 01386158 (BLKMUL / M) 4 D79CSGDUCN8 01386158 (BLKMUL / S) 6 Scan an…" at bounding box center [784, 393] width 281 height 642
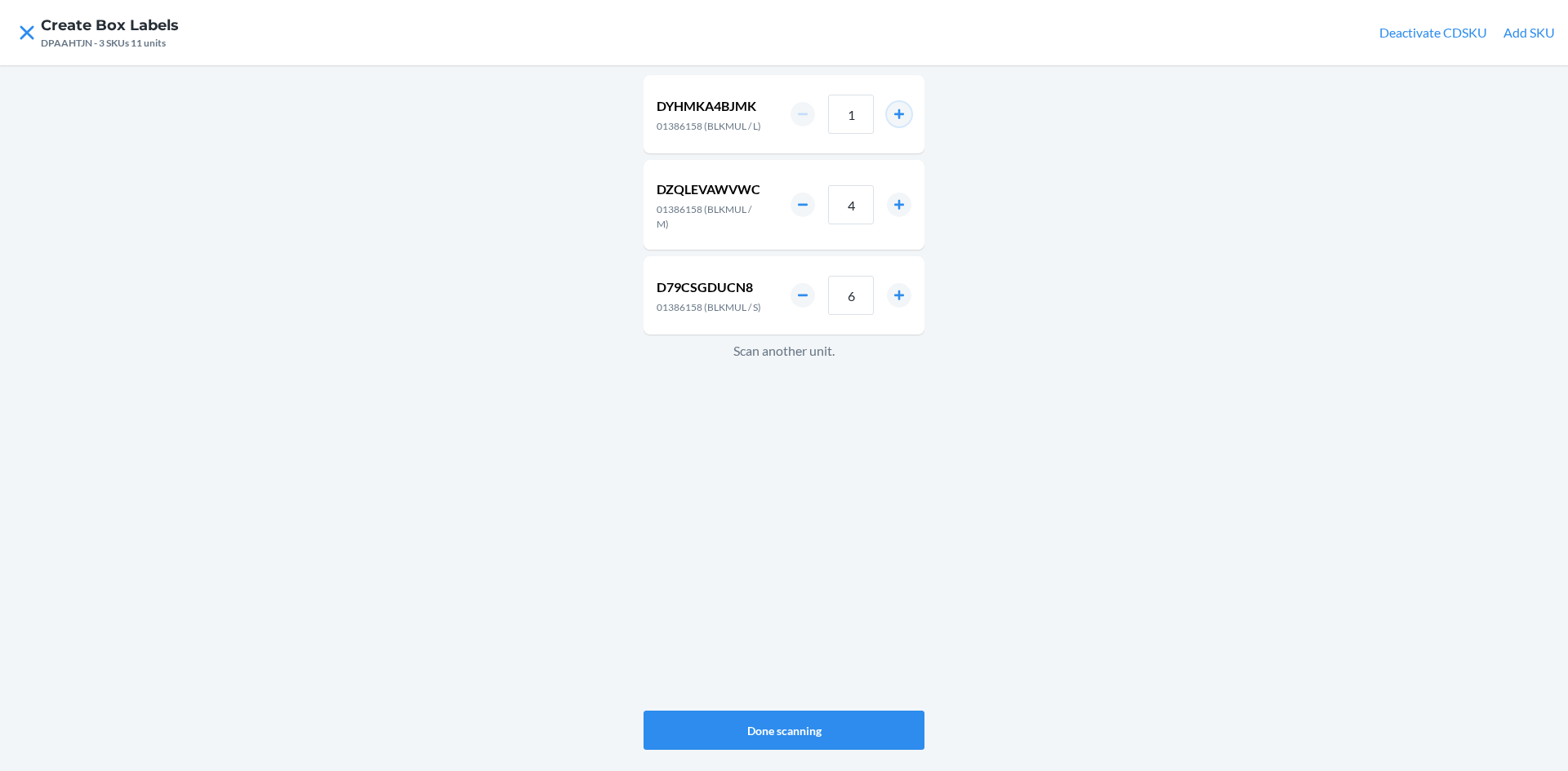
click at [905, 118] on button "increment number" at bounding box center [899, 114] width 24 height 24
type input "2"
click at [837, 713] on button "Done scanning" at bounding box center [784, 731] width 281 height 40
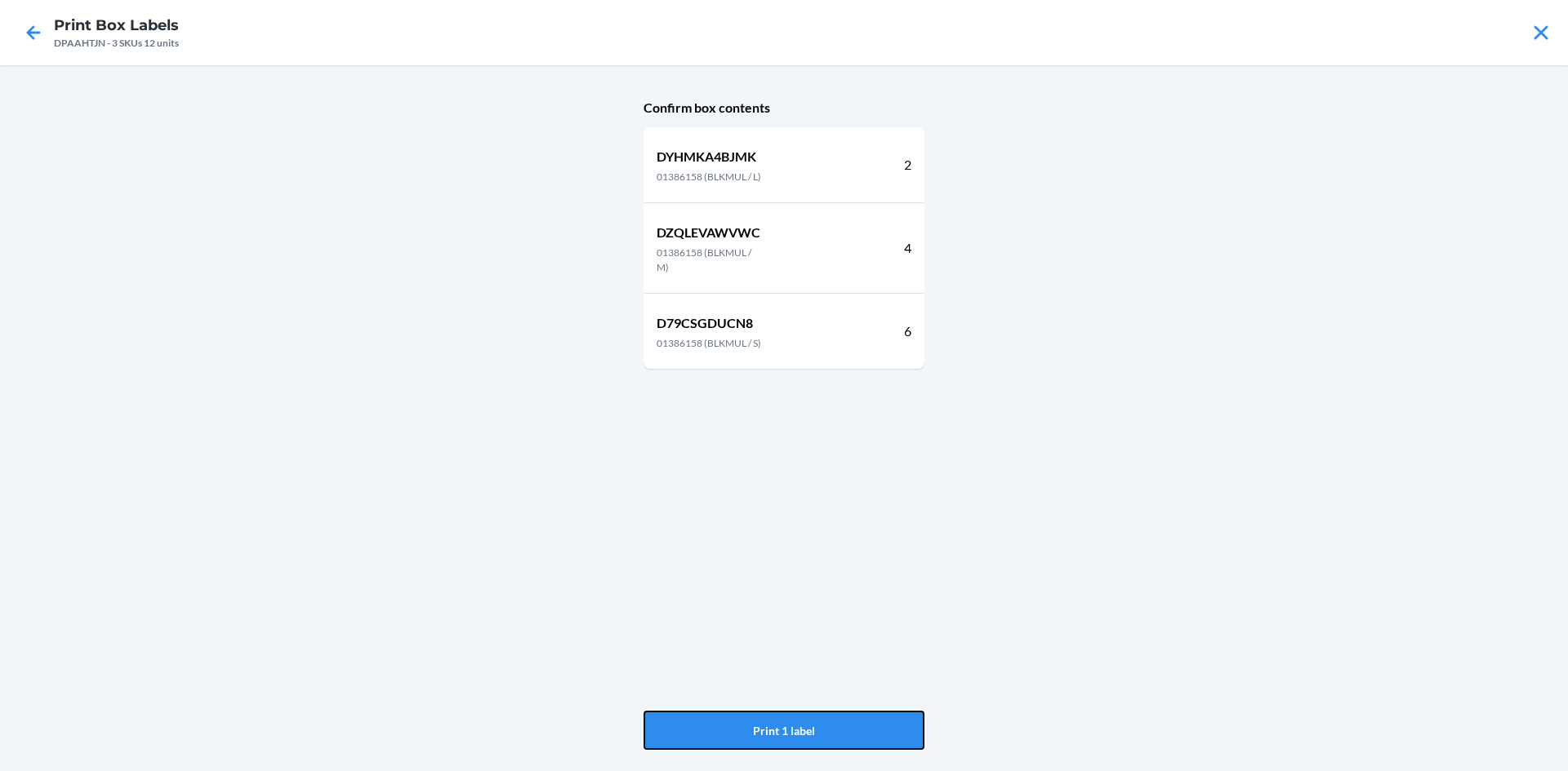
click at [838, 714] on button "Print 1 label" at bounding box center [784, 731] width 281 height 40
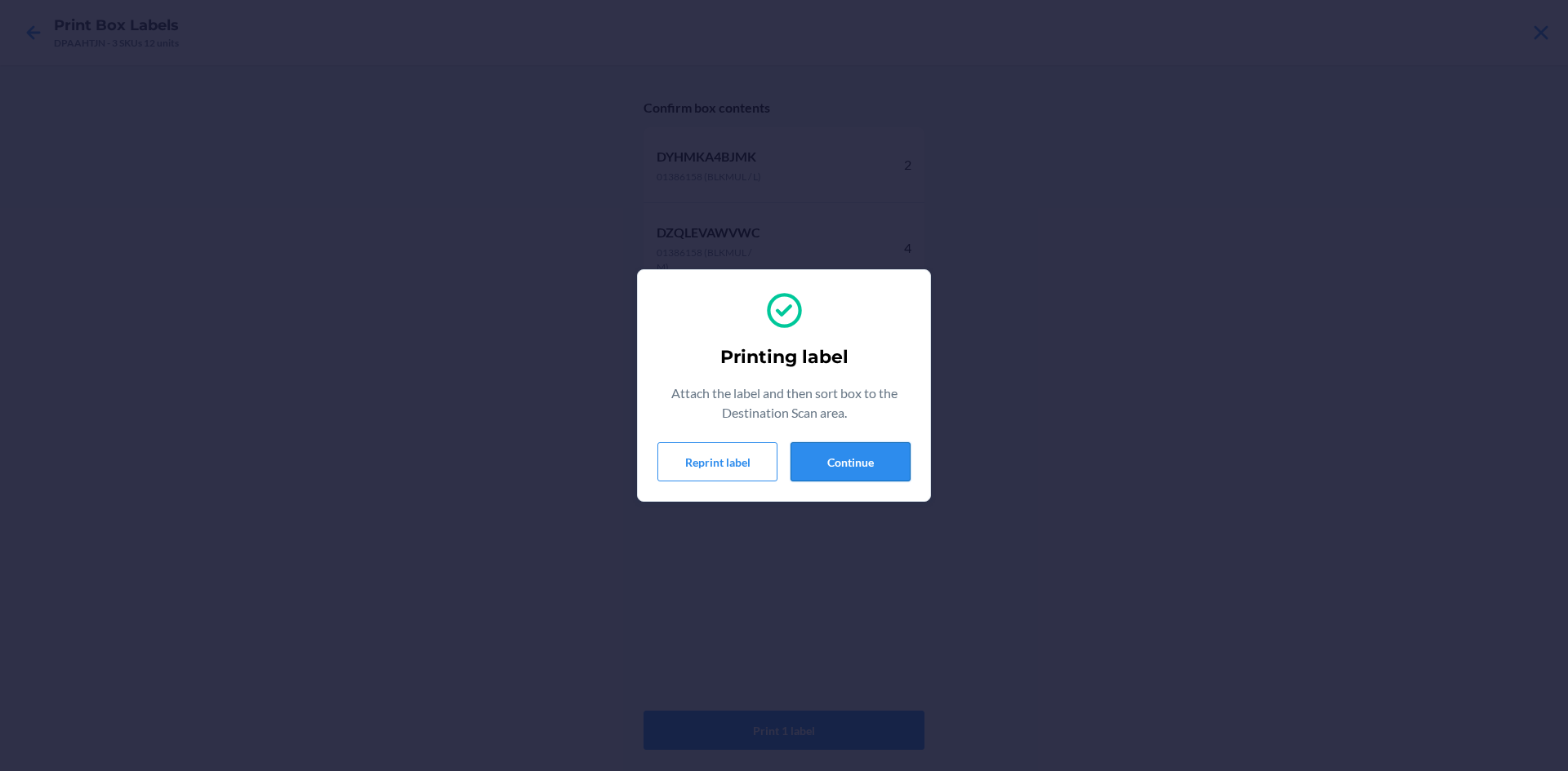
click at [884, 461] on button "Continue" at bounding box center [849, 462] width 120 height 40
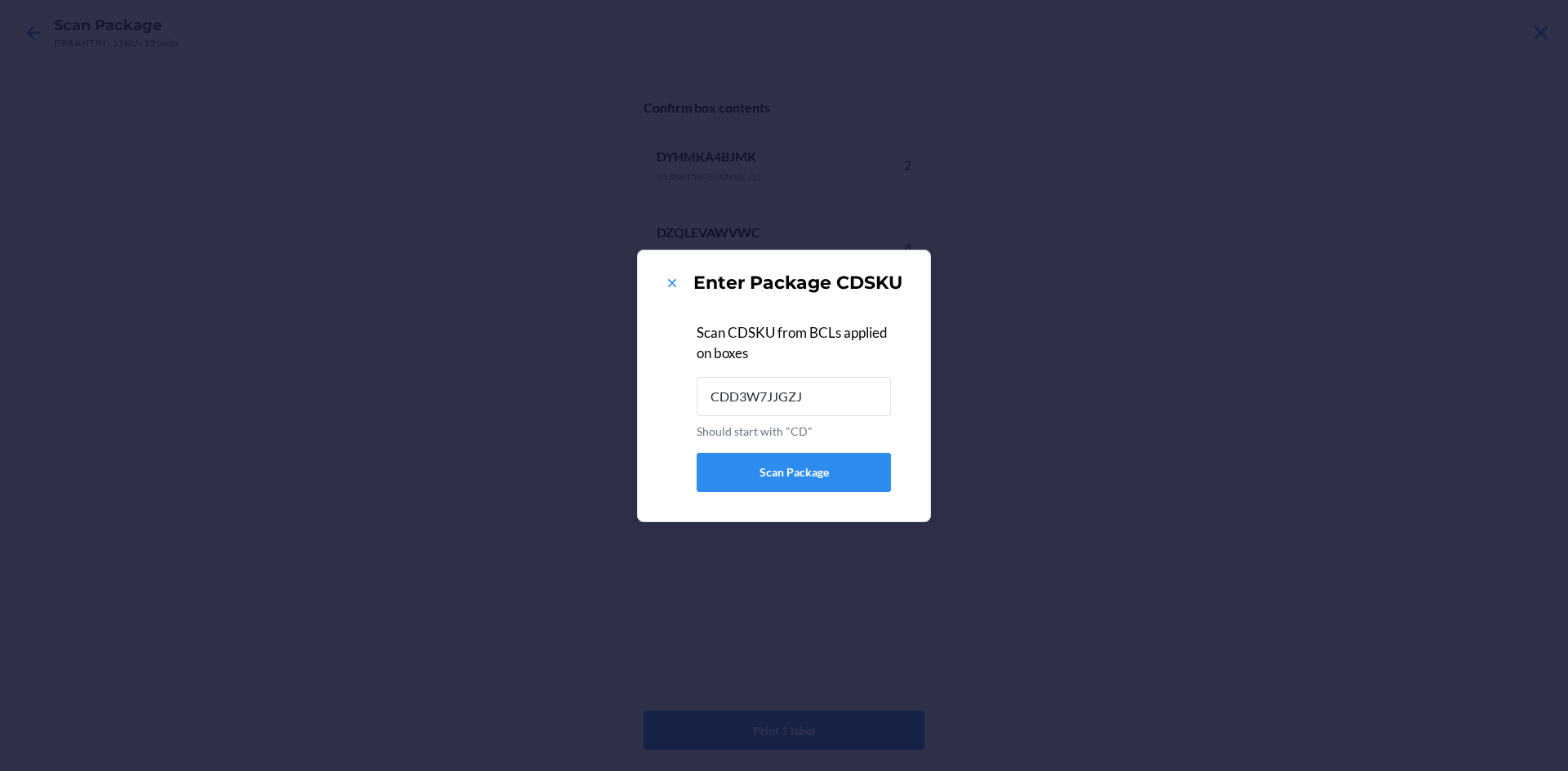
type input "CDD3W7JJGZJ"
click at [672, 284] on icon at bounding box center [671, 283] width 8 height 8
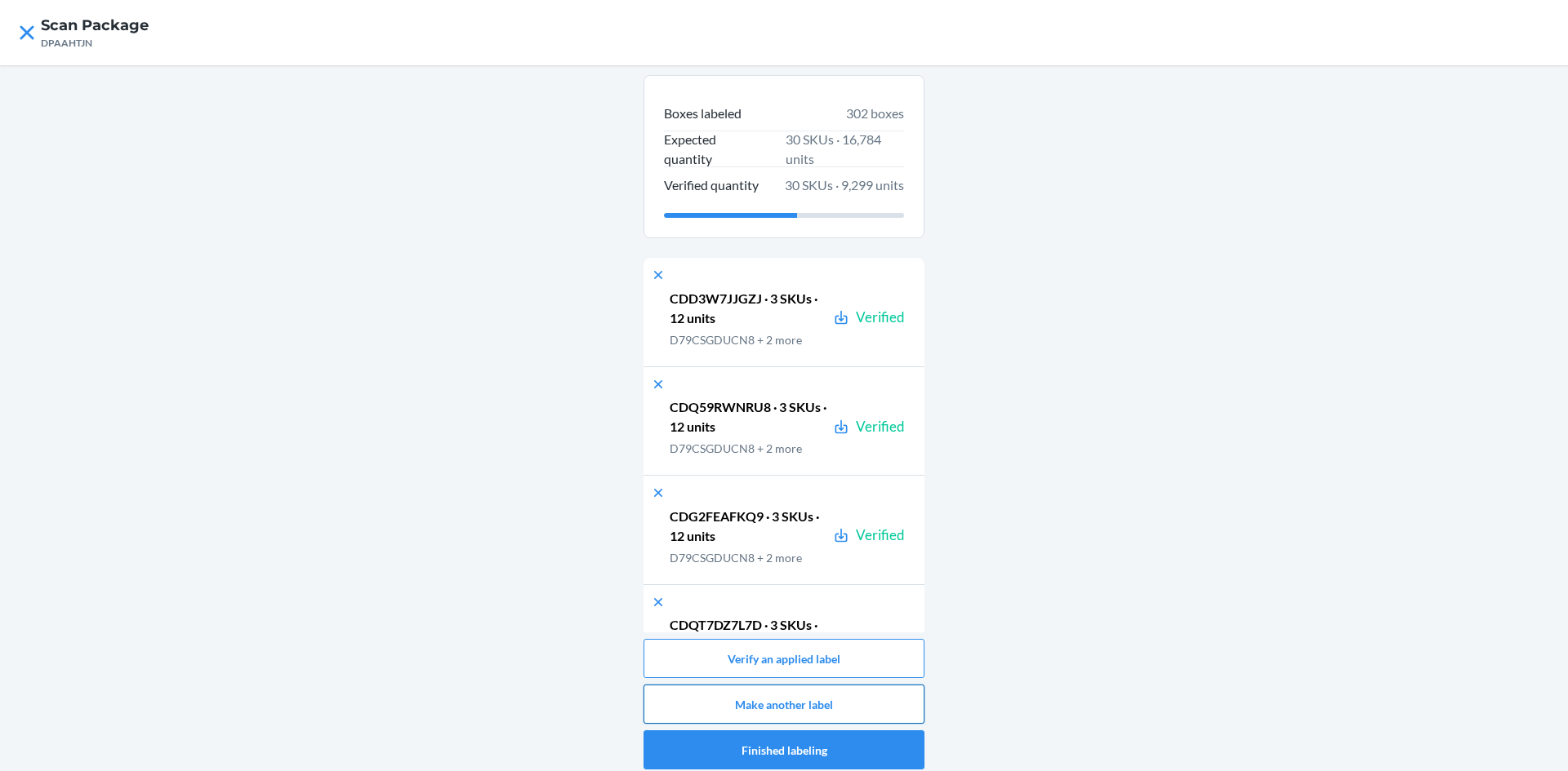
click at [903, 699] on button "Make another label" at bounding box center [784, 704] width 281 height 40
